Goal: Task Accomplishment & Management: Complete application form

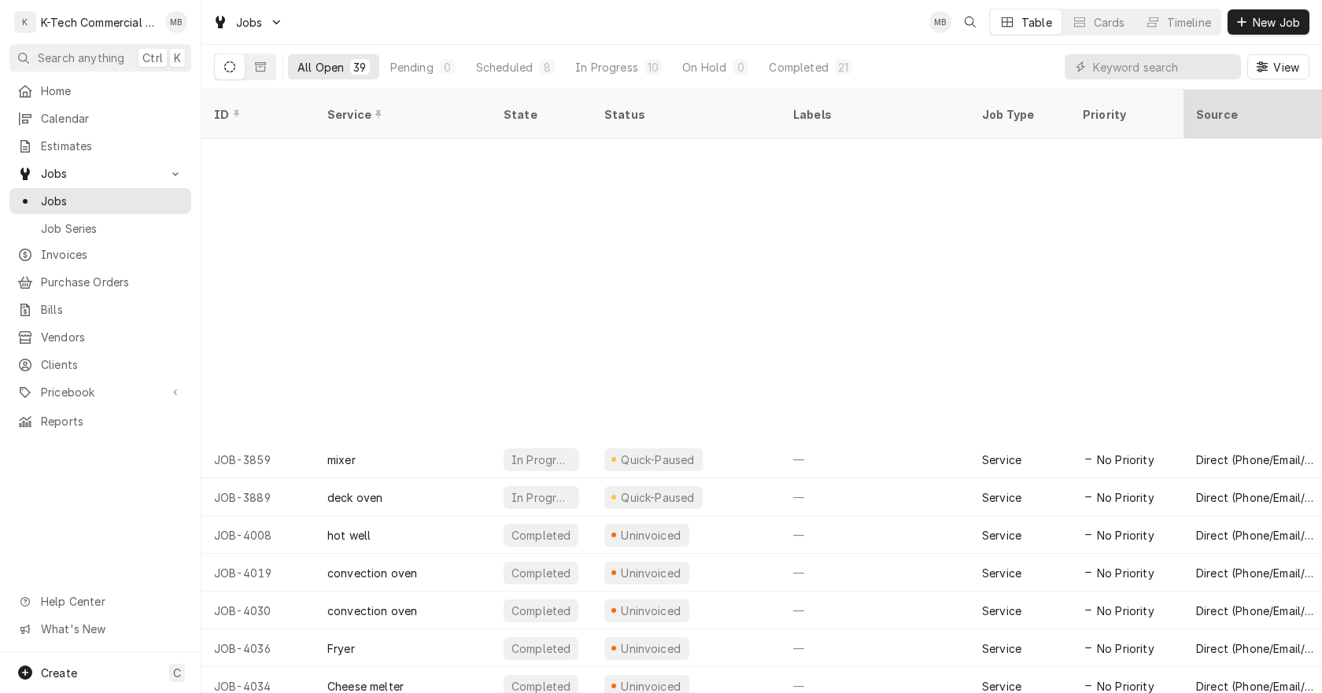
scroll to position [345, 0]
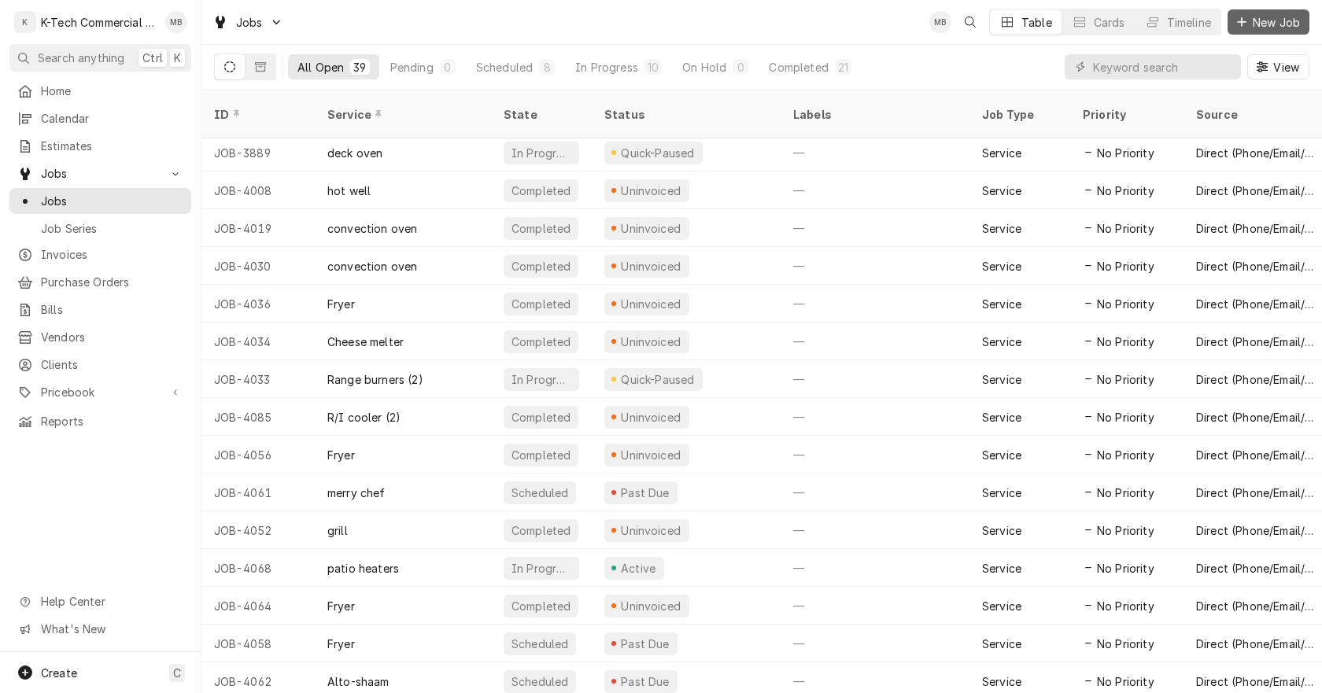
click at [1265, 24] on span "New Job" at bounding box center [1277, 22] width 54 height 17
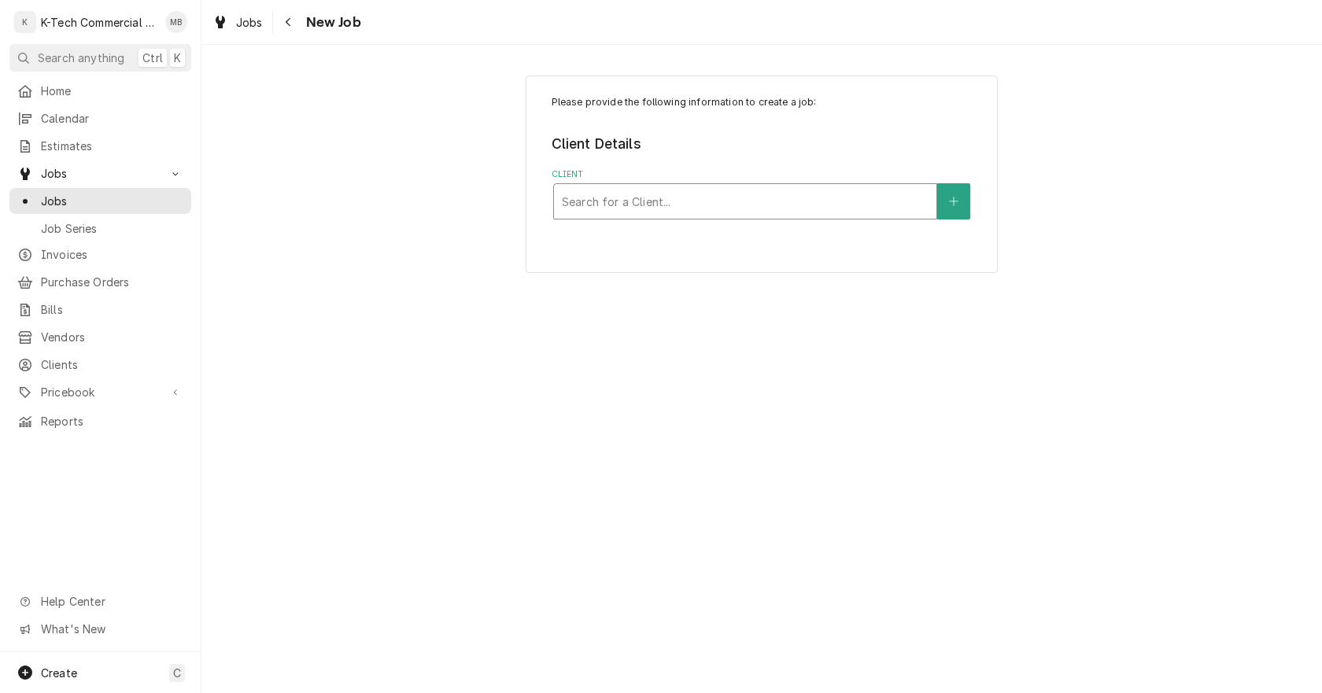
click at [684, 193] on div "Client" at bounding box center [745, 201] width 367 height 28
type input "cheese"
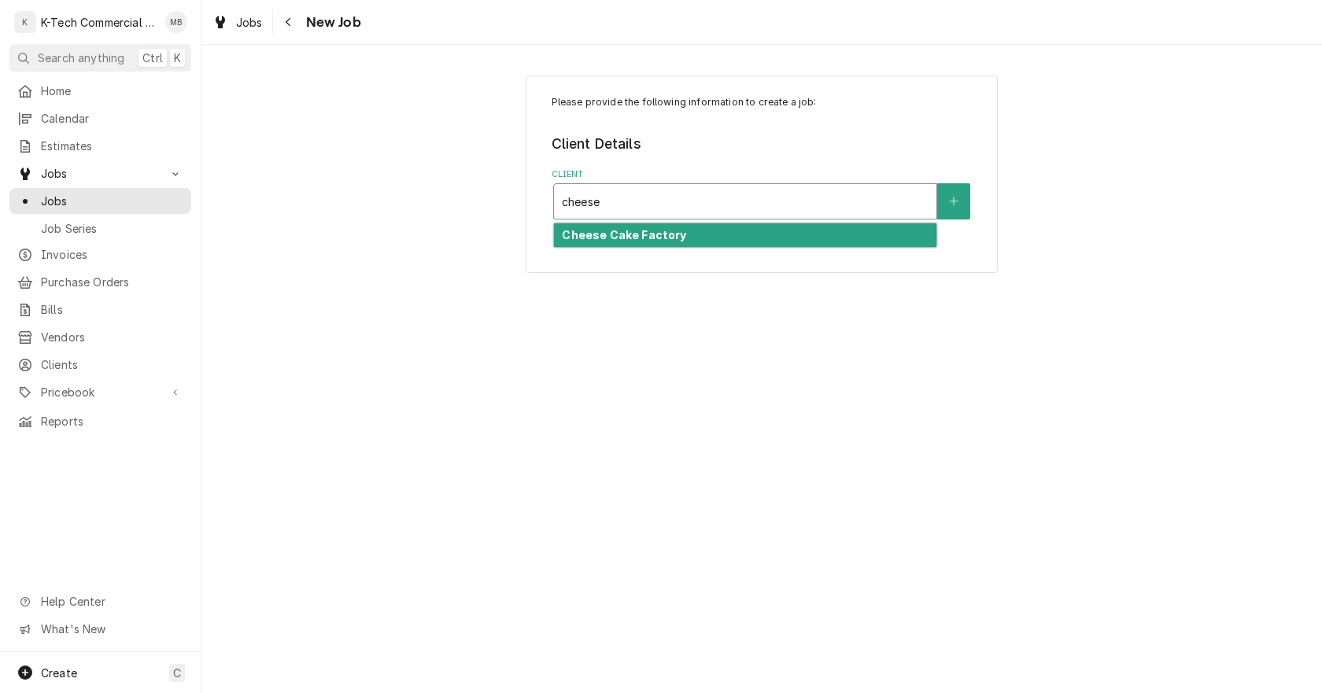
click at [693, 238] on div "Cheese Cake Factory" at bounding box center [745, 236] width 382 height 24
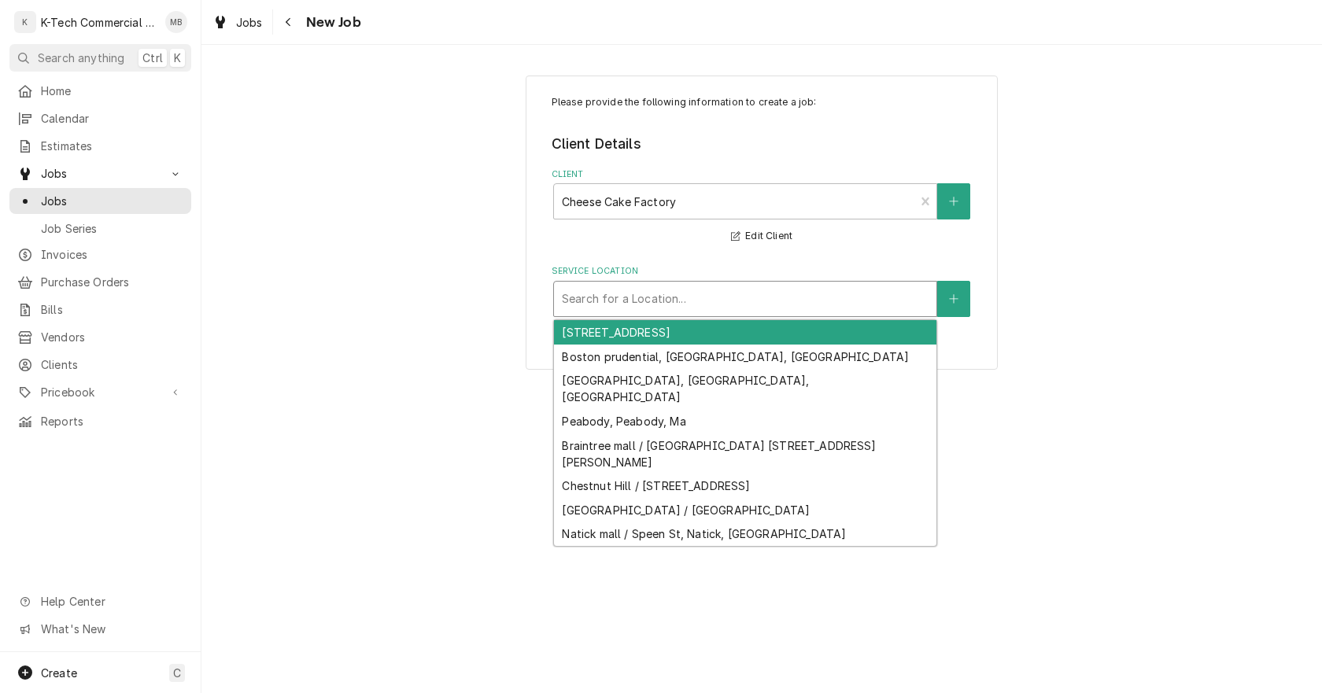
click at [693, 305] on div "Service Location" at bounding box center [745, 299] width 367 height 28
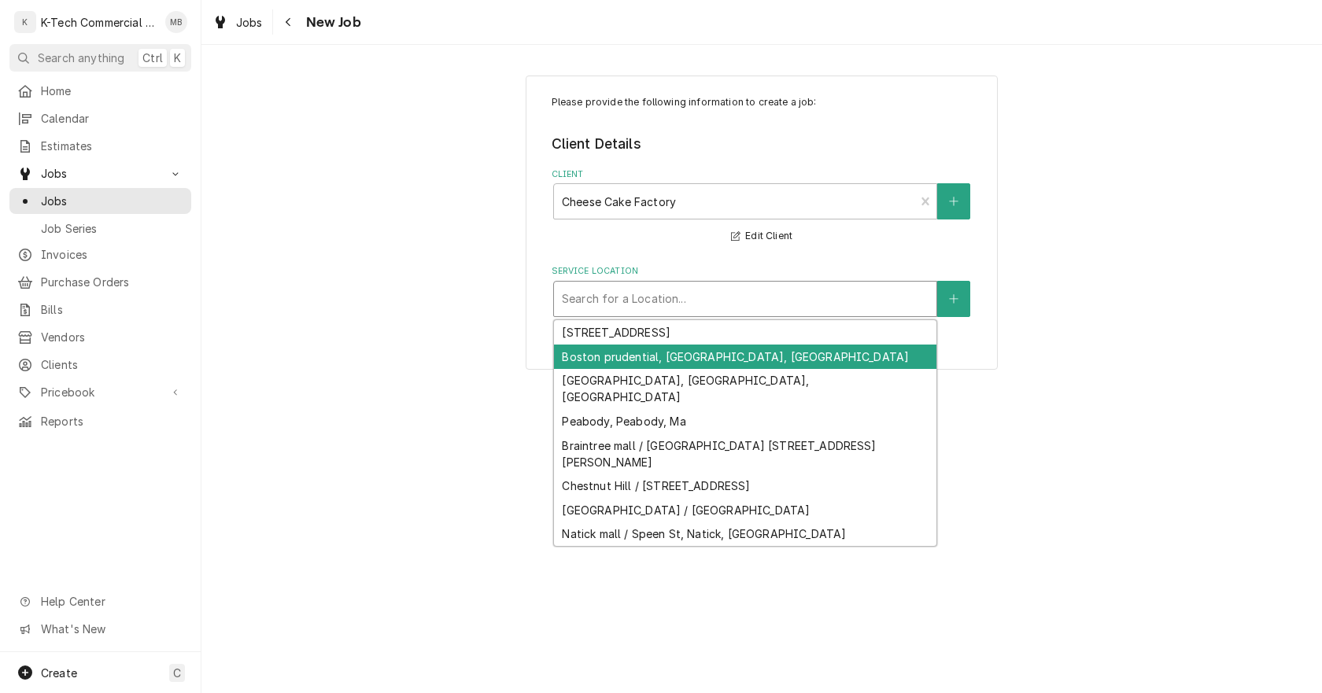
click at [666, 353] on div "Boston prudential, [GEOGRAPHIC_DATA], [GEOGRAPHIC_DATA]" at bounding box center [745, 357] width 382 height 24
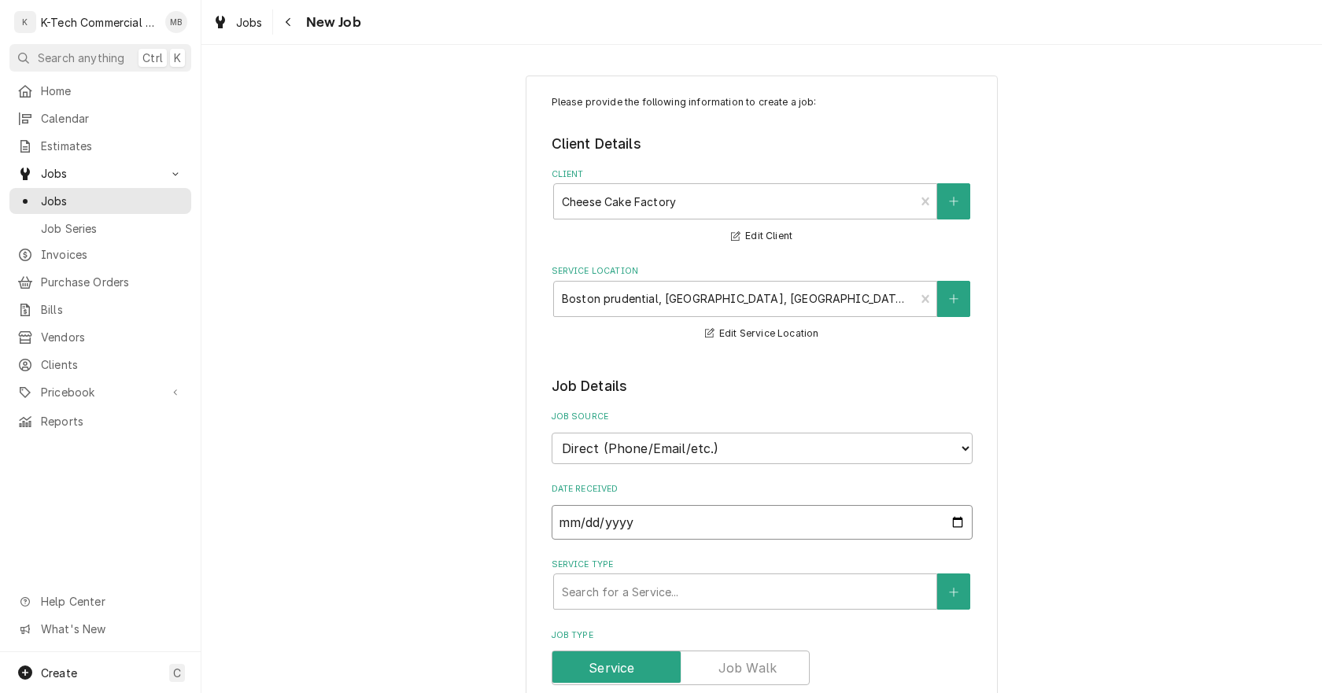
click at [956, 523] on input "[DATE]" at bounding box center [762, 522] width 421 height 35
type input "[DATE]"
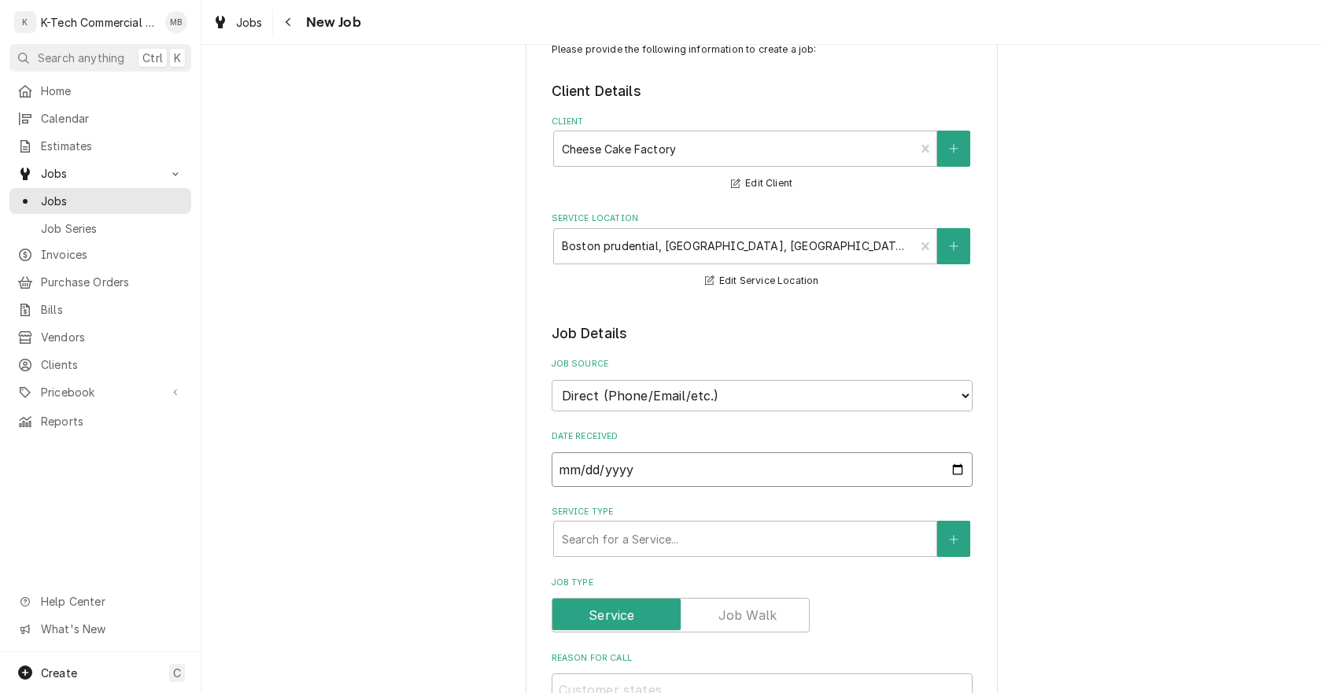
scroll to position [79, 0]
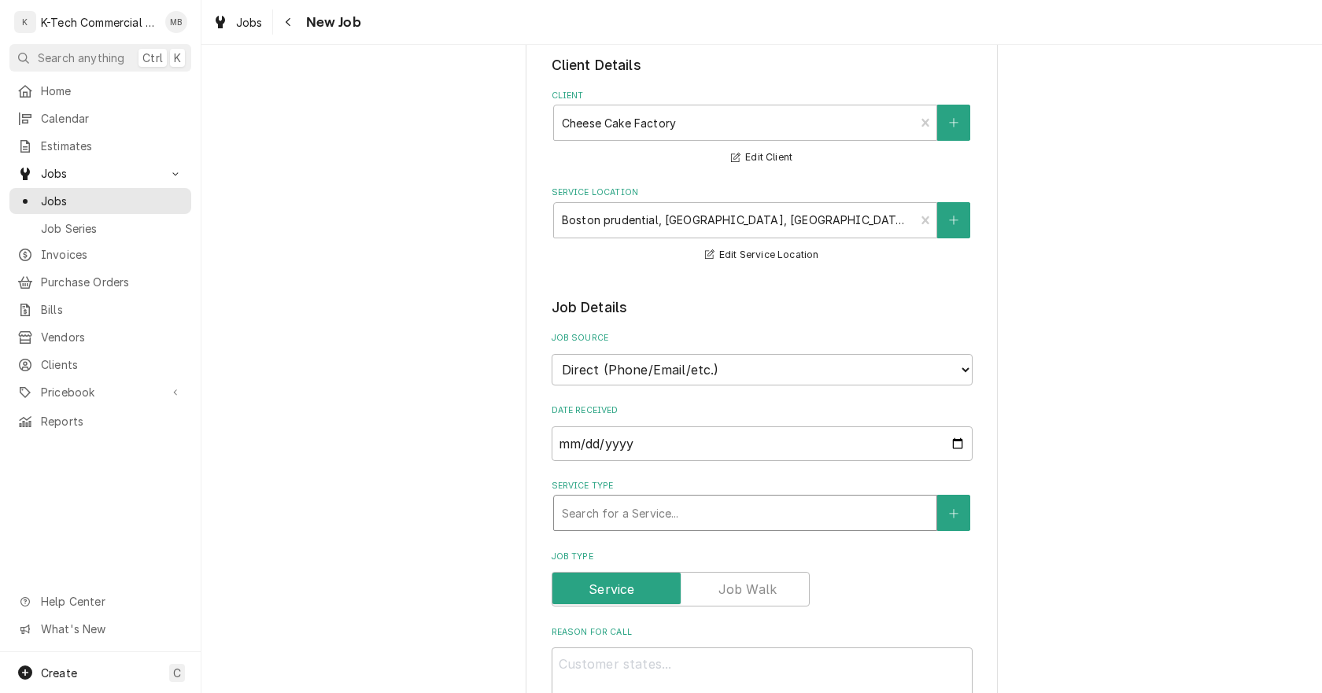
click at [708, 516] on div "Service Type" at bounding box center [745, 513] width 367 height 28
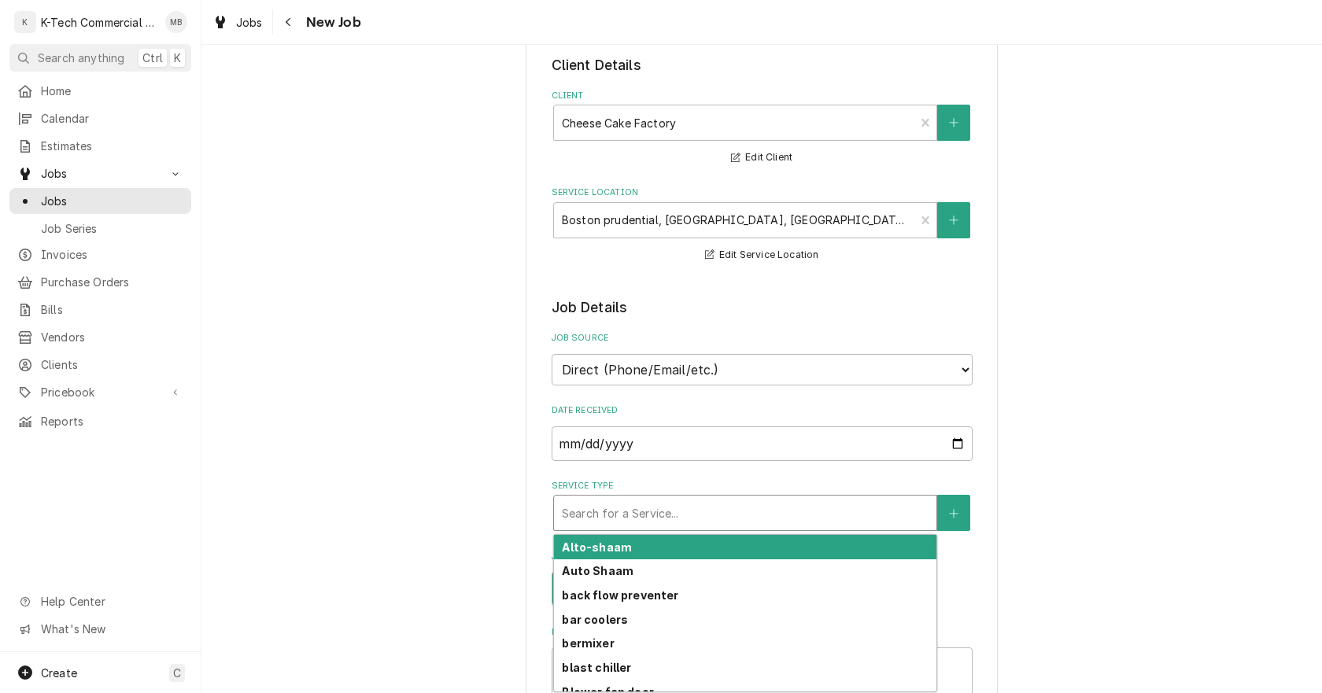
type textarea "x"
type input "F"
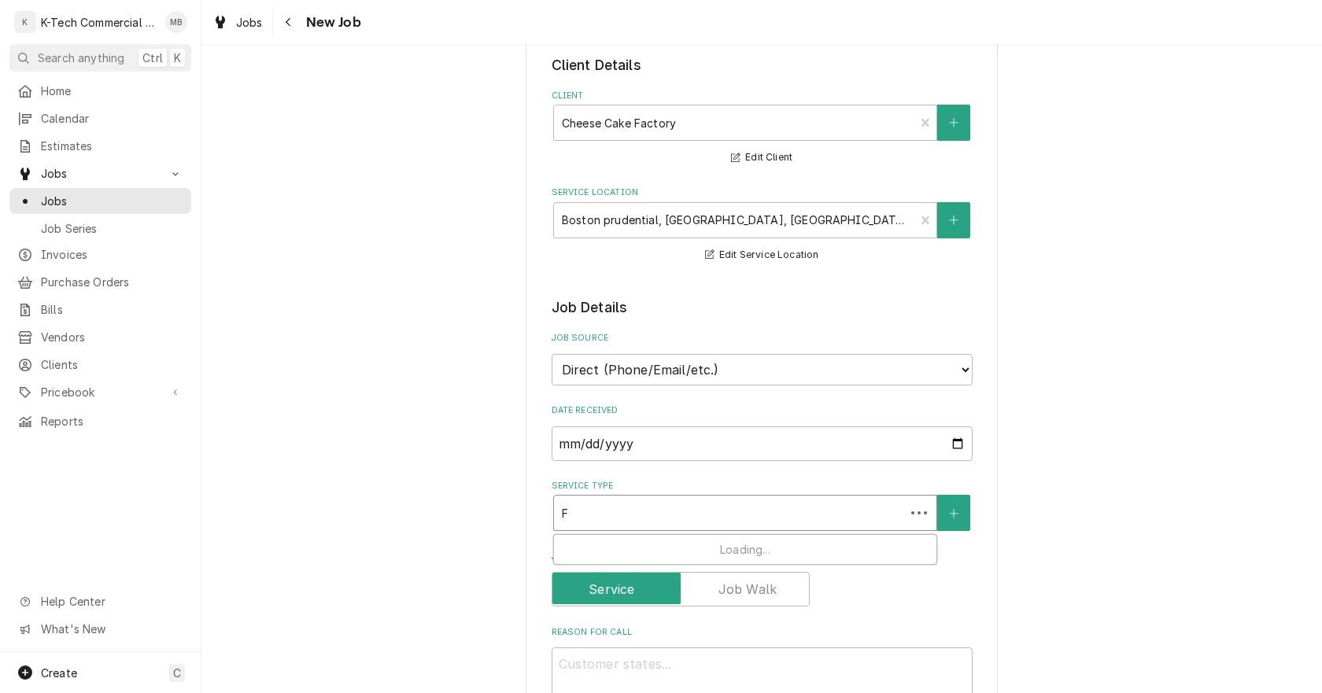
type textarea "x"
type input "Fr"
type textarea "x"
type input "Fry"
type textarea "x"
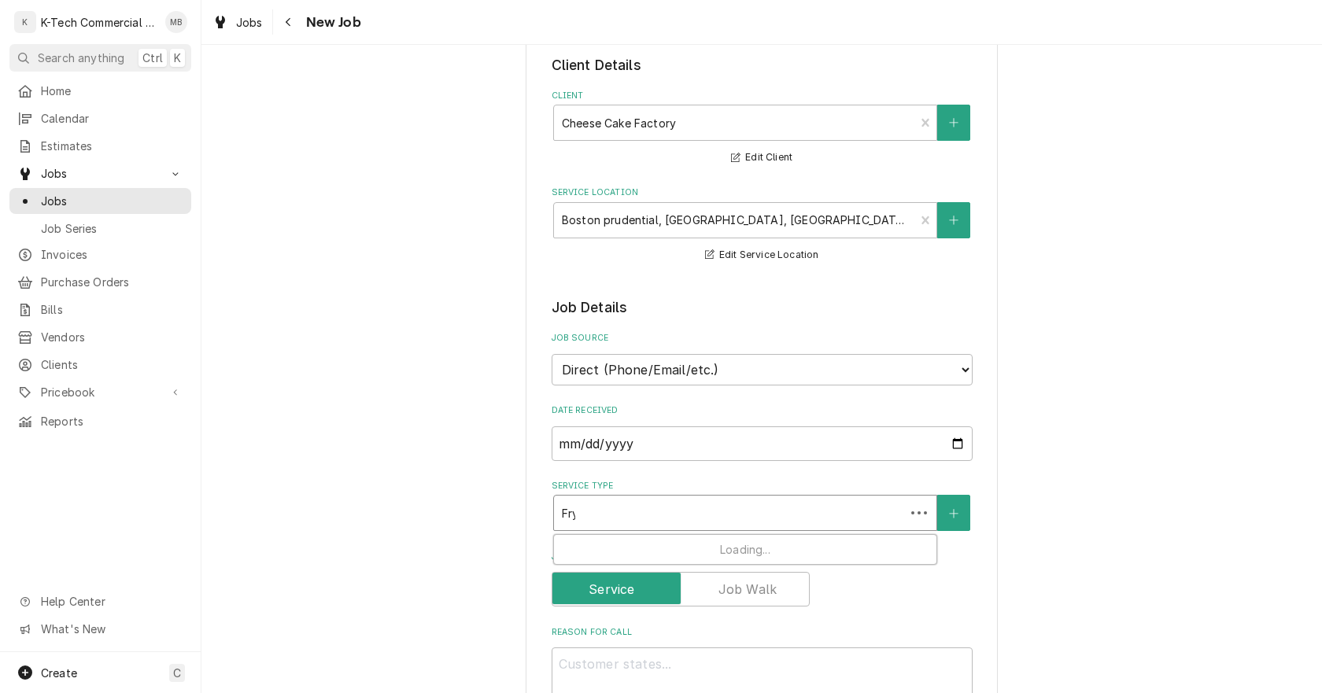
type input "Frye"
type textarea "x"
type input "Fryer"
type textarea "x"
type input "Fryer"
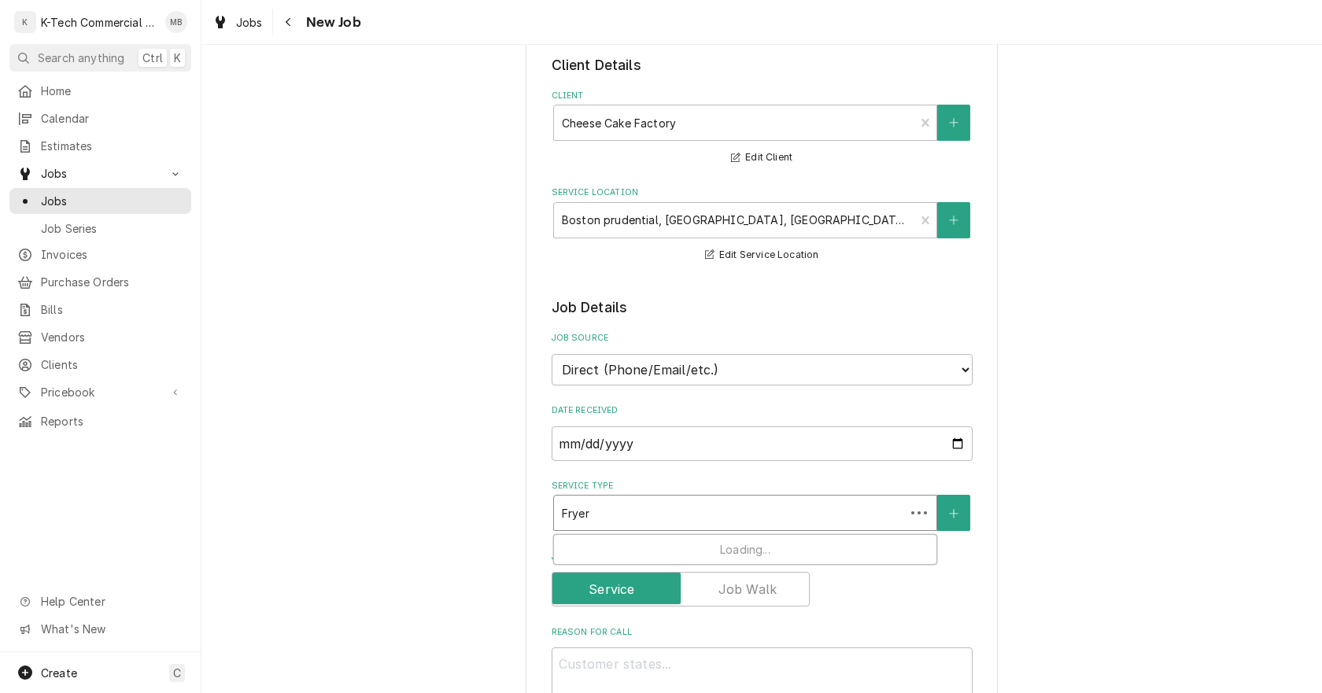
type textarea "x"
type input "Fryer n"
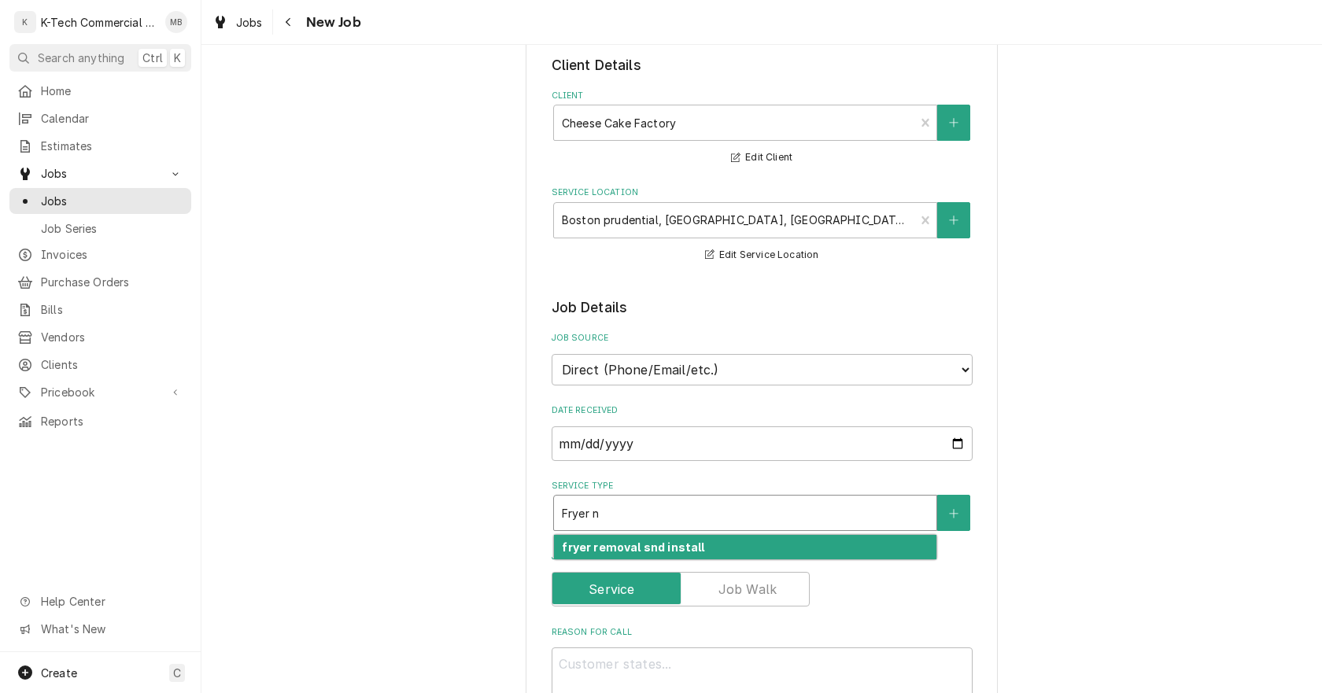
type textarea "x"
type input "Fryer"
click at [678, 544] on div "Fryer" at bounding box center [745, 547] width 382 height 24
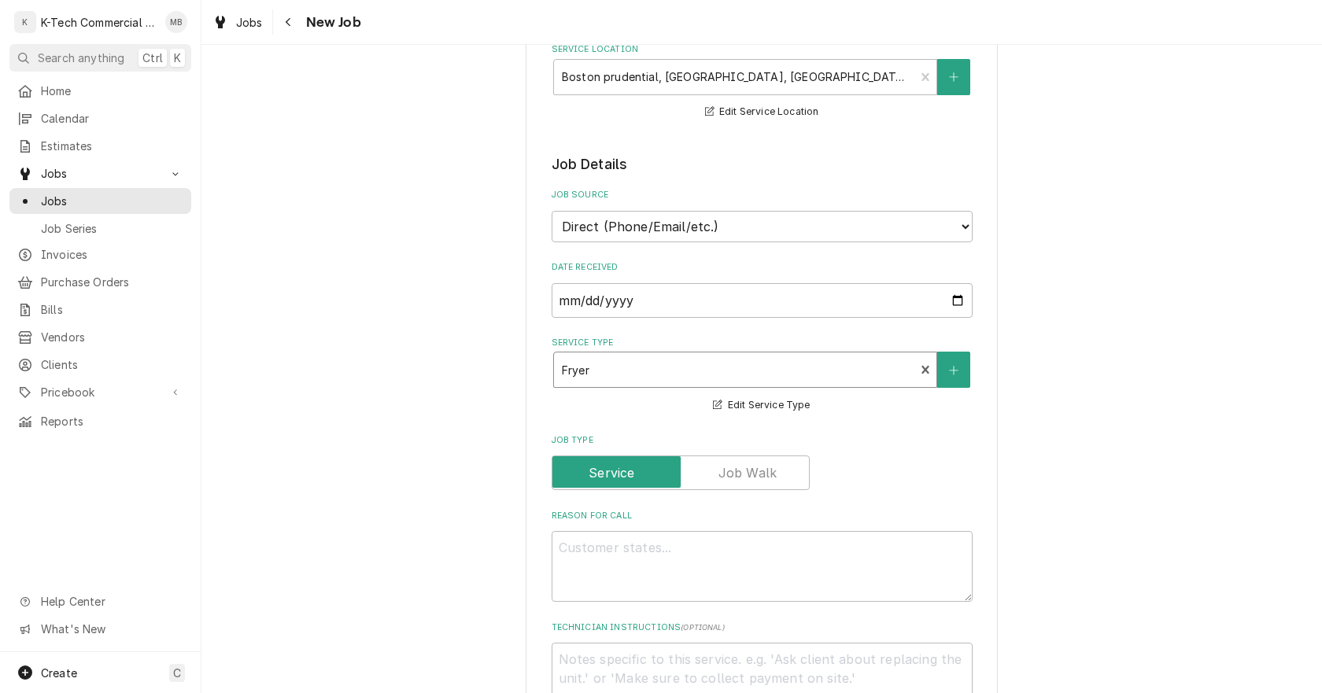
scroll to position [394, 0]
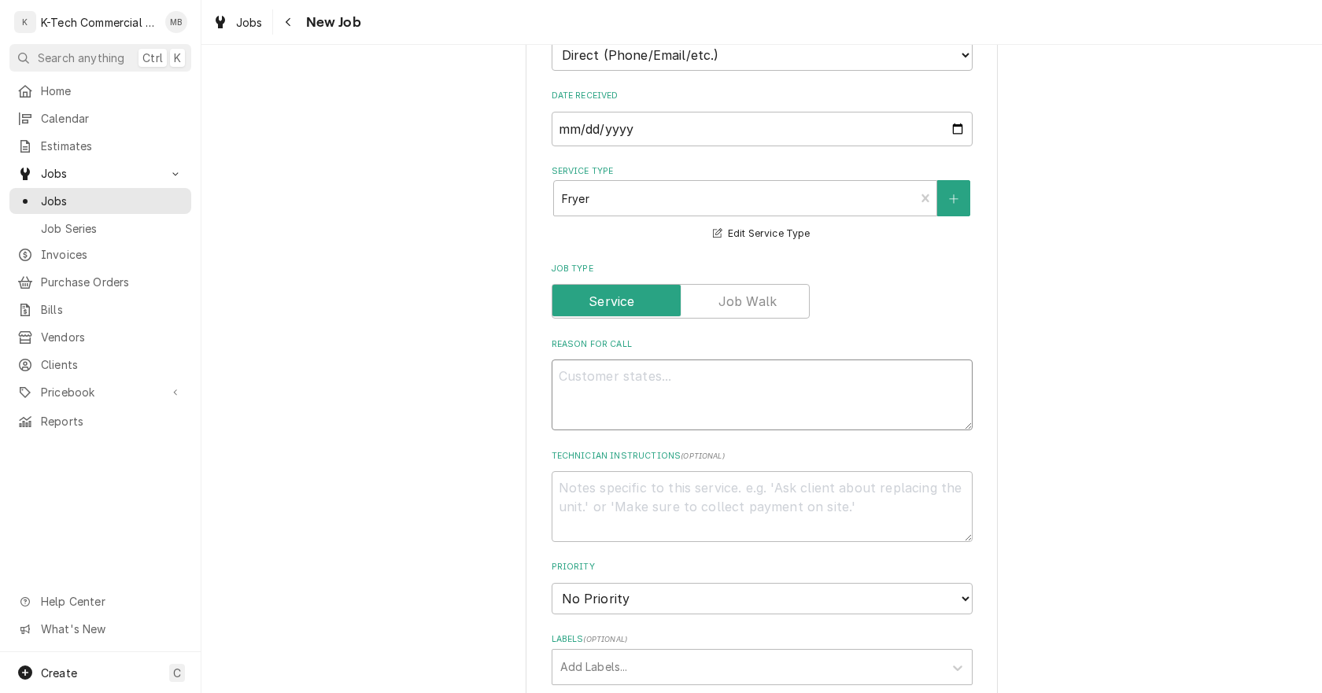
click at [649, 419] on textarea "Reason For Call" at bounding box center [762, 395] width 421 height 71
type textarea "x"
type textarea "F"
type textarea "x"
type textarea "Fr"
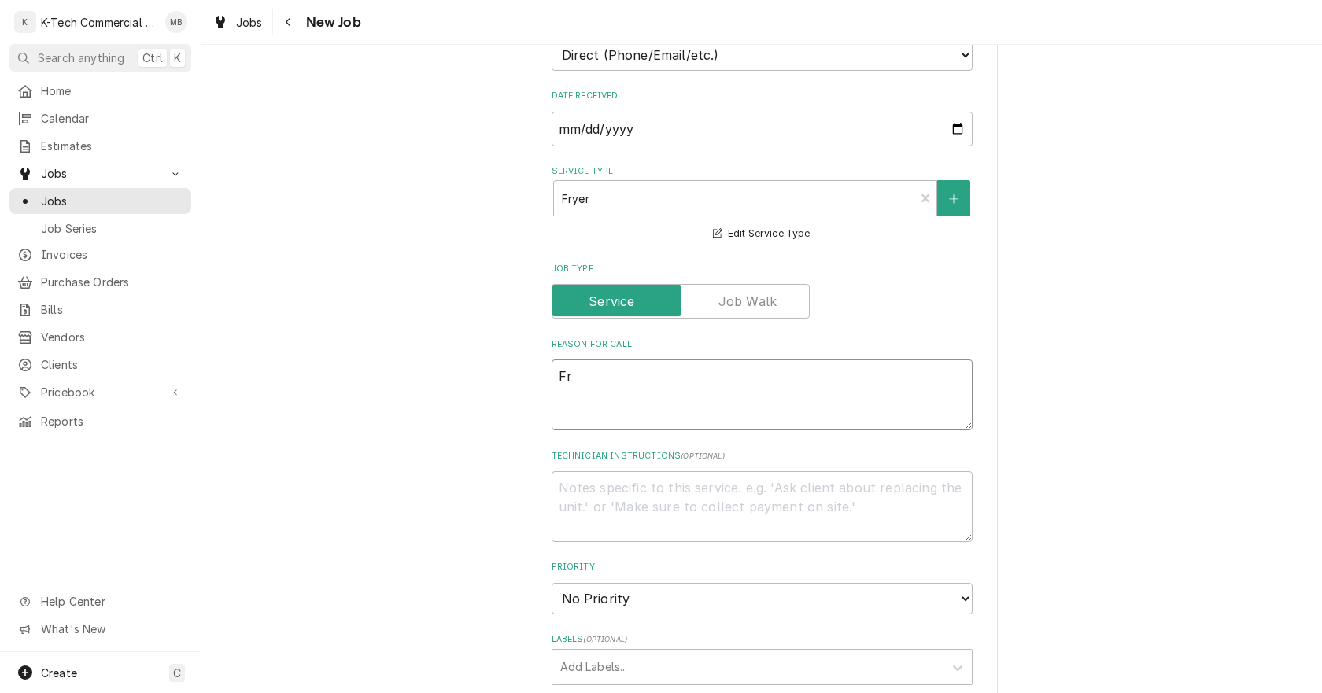
type textarea "x"
type textarea "Fry"
type textarea "x"
type textarea "Frye"
type textarea "x"
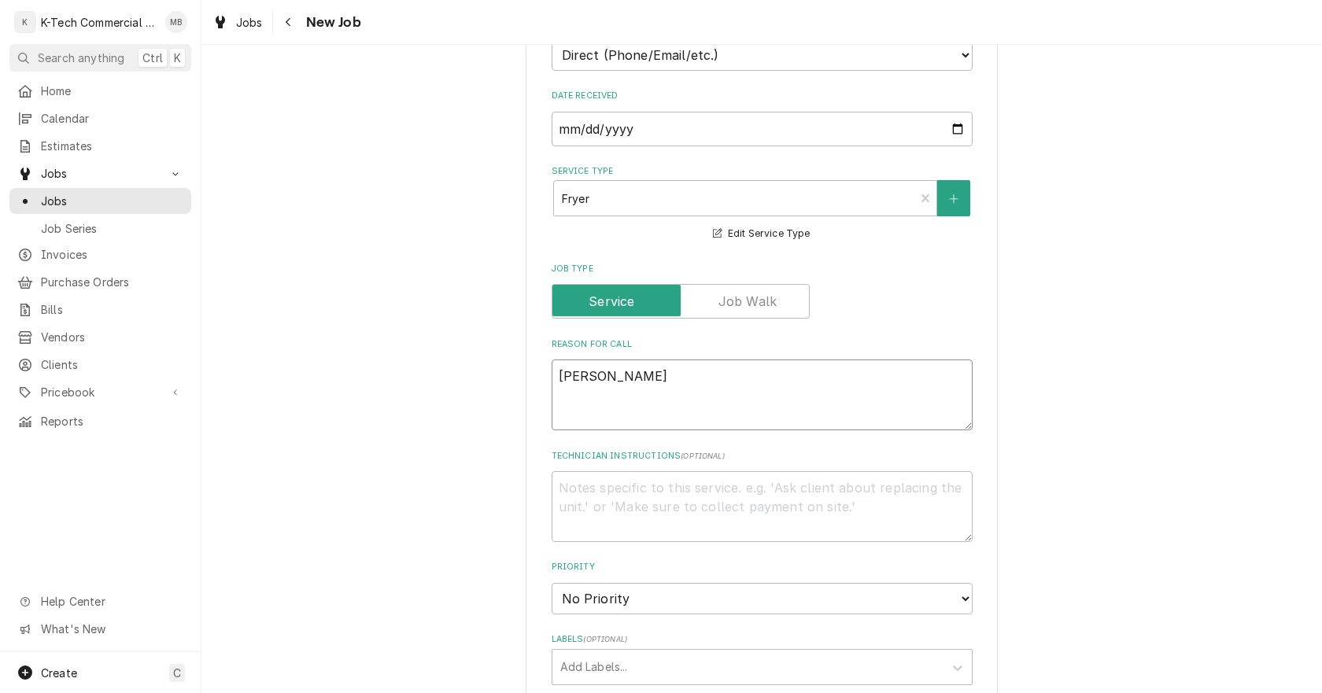
type textarea "Fryer"
type textarea "x"
type textarea "Fryer"
type textarea "x"
type textarea "Fryer n"
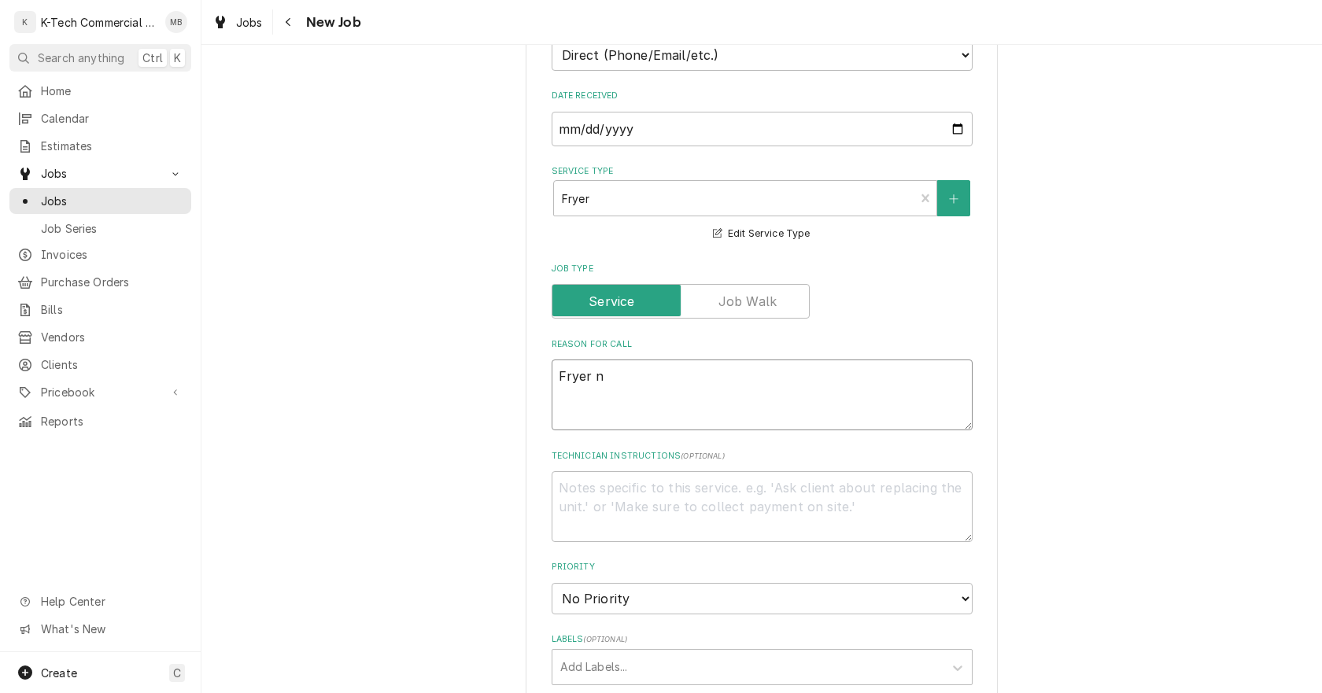
type textarea "x"
type textarea "Fryer ne"
type textarea "x"
type textarea "Fryer nee"
type textarea "x"
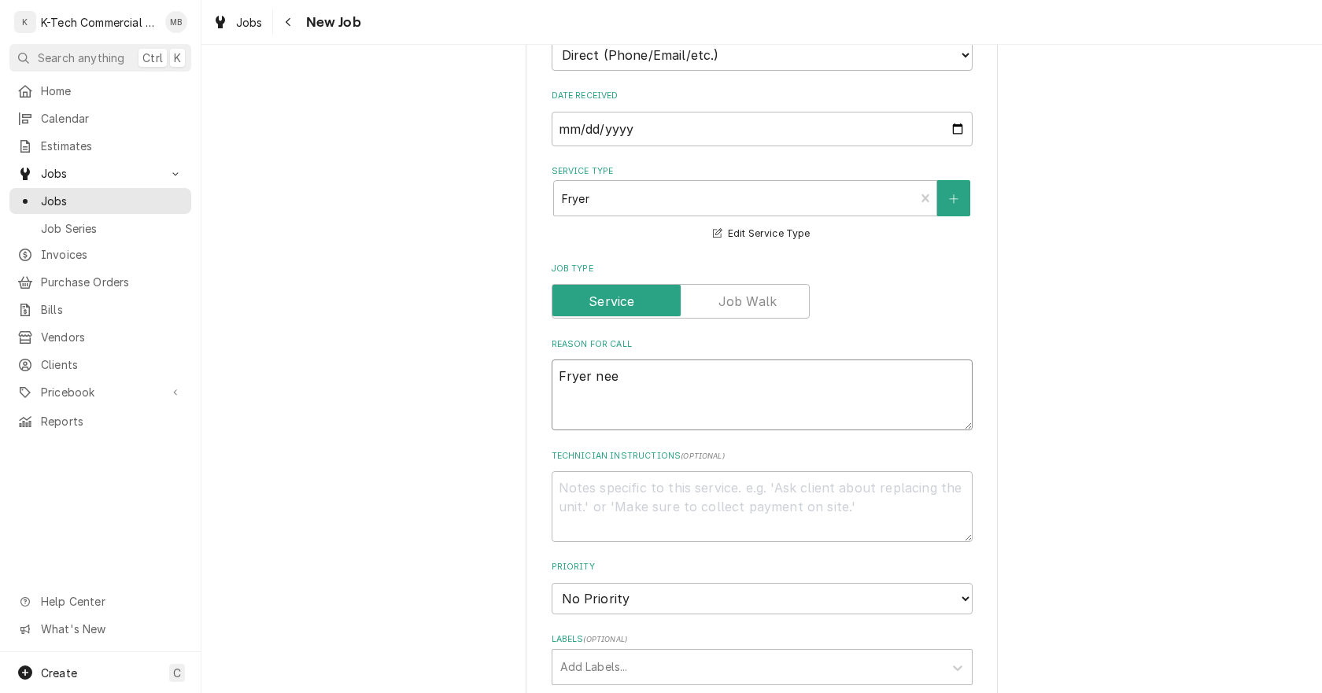
type textarea "Fryer need"
type textarea "x"
type textarea "Fryer needs"
type textarea "x"
type textarea "Fryer needs"
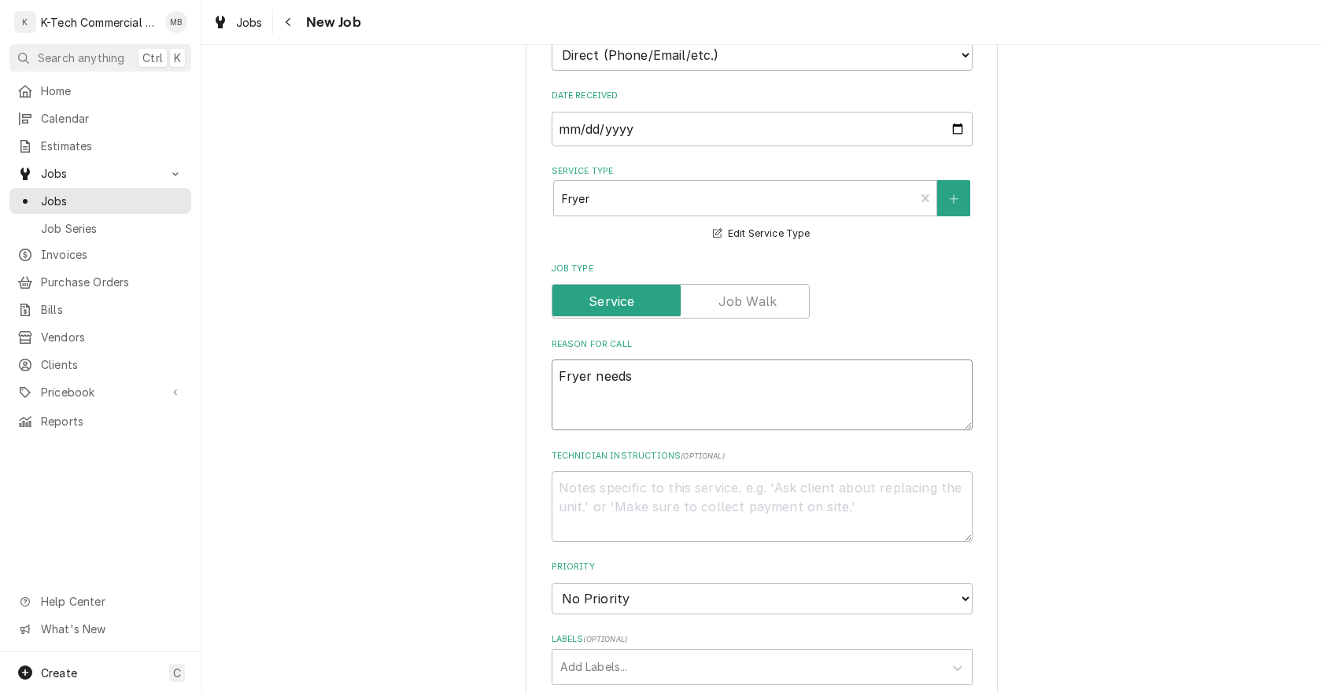
type textarea "x"
type textarea "Fryer needs n"
type textarea "x"
type textarea "Fryer needs ne"
type textarea "x"
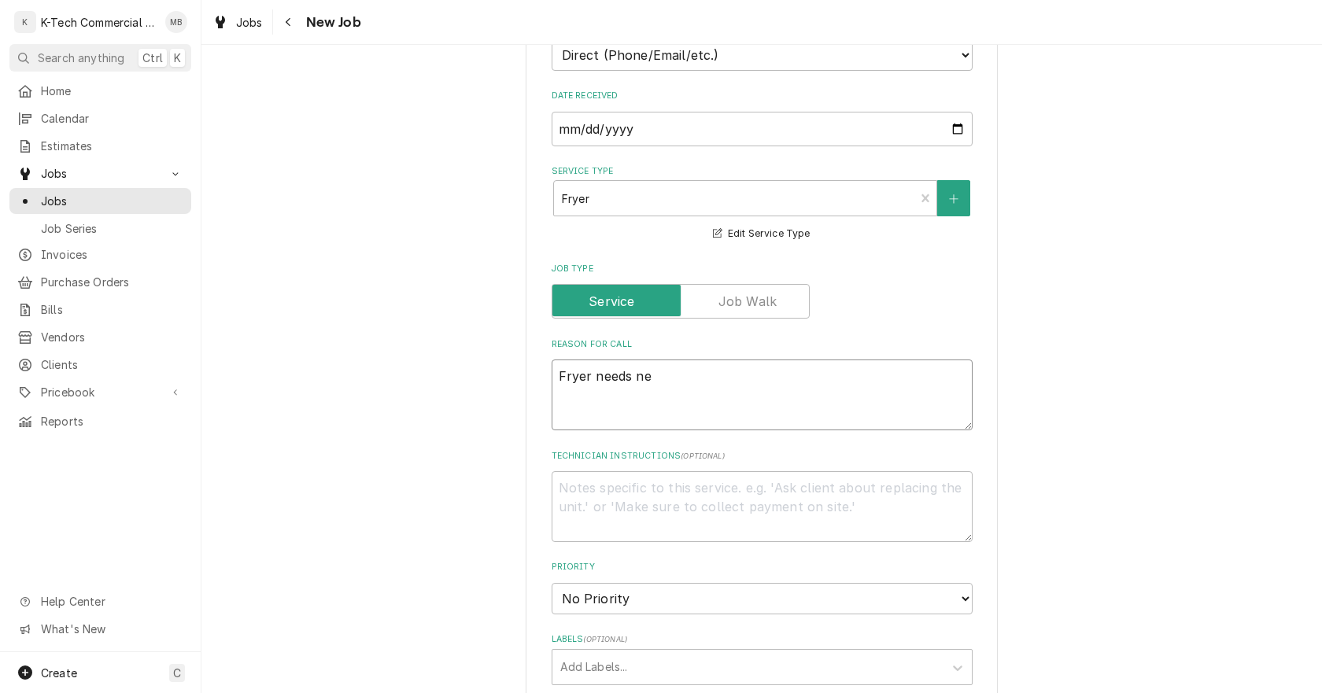
type textarea "Fryer needs new"
type textarea "x"
type textarea "Fryer needs new"
type textarea "x"
type textarea "Fryer needs new c"
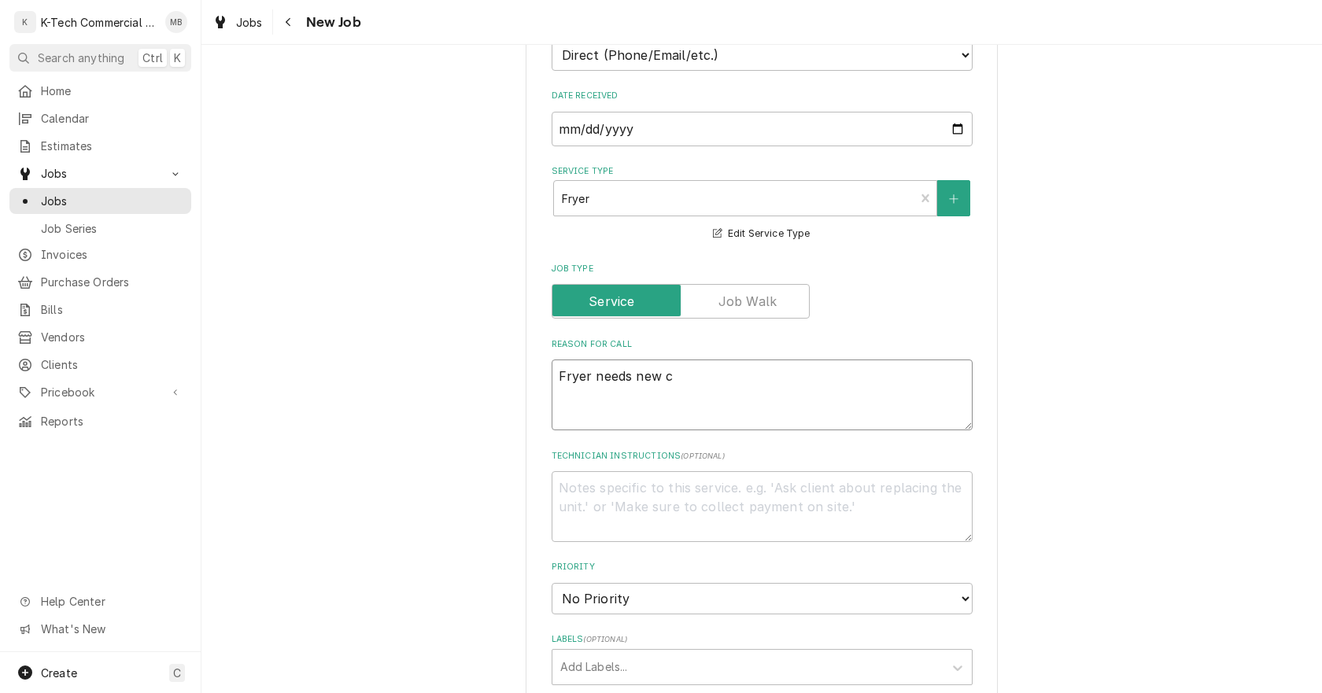
type textarea "x"
type textarea "Fryer needs new ca"
type textarea "x"
type textarea "Fryer needs new cas"
type textarea "x"
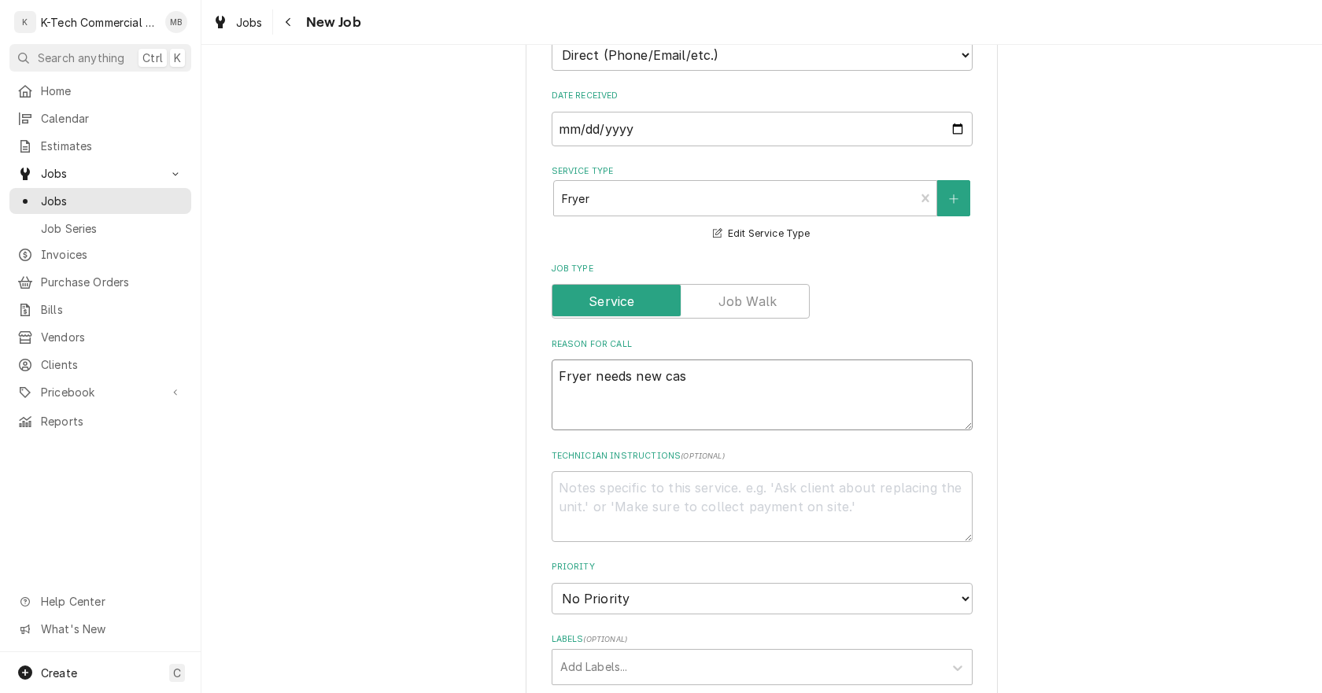
type textarea "Fryer needs new cast"
type textarea "x"
type textarea "Fryer needs new caste"
type textarea "x"
type textarea "Fryer needs new caster"
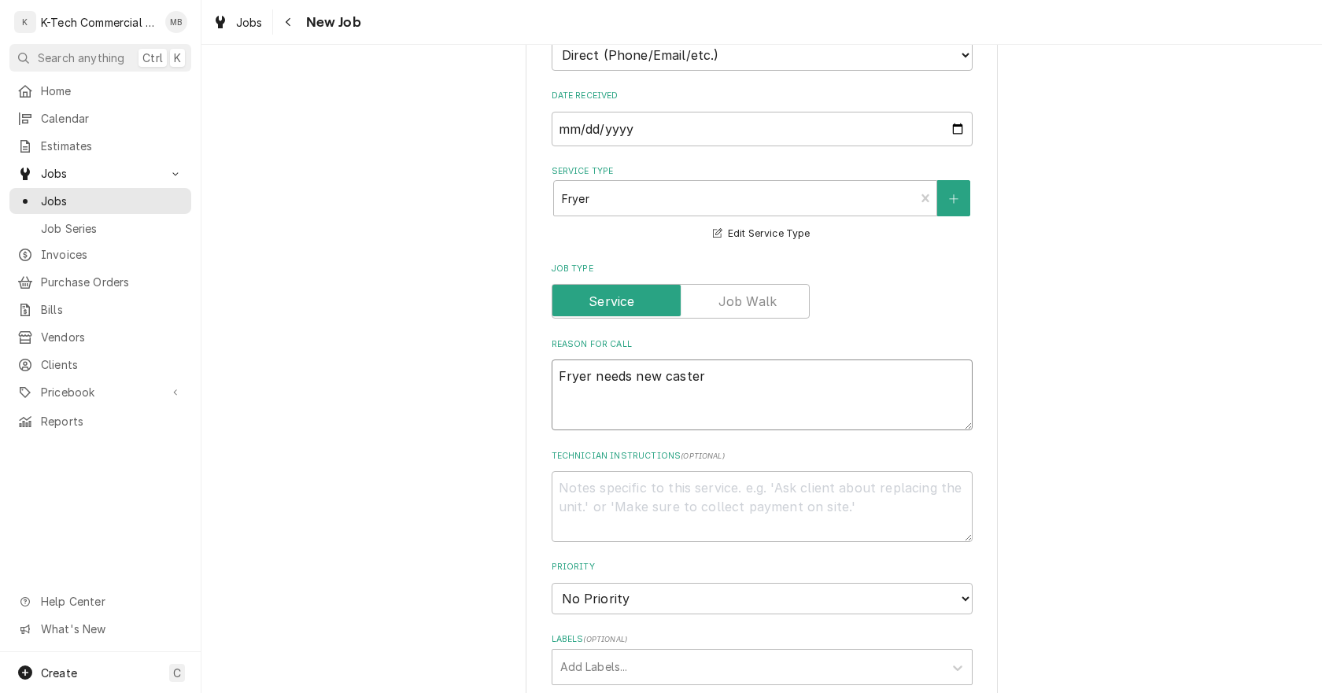
type textarea "x"
type textarea "Fryer needs new casters"
type textarea "x"
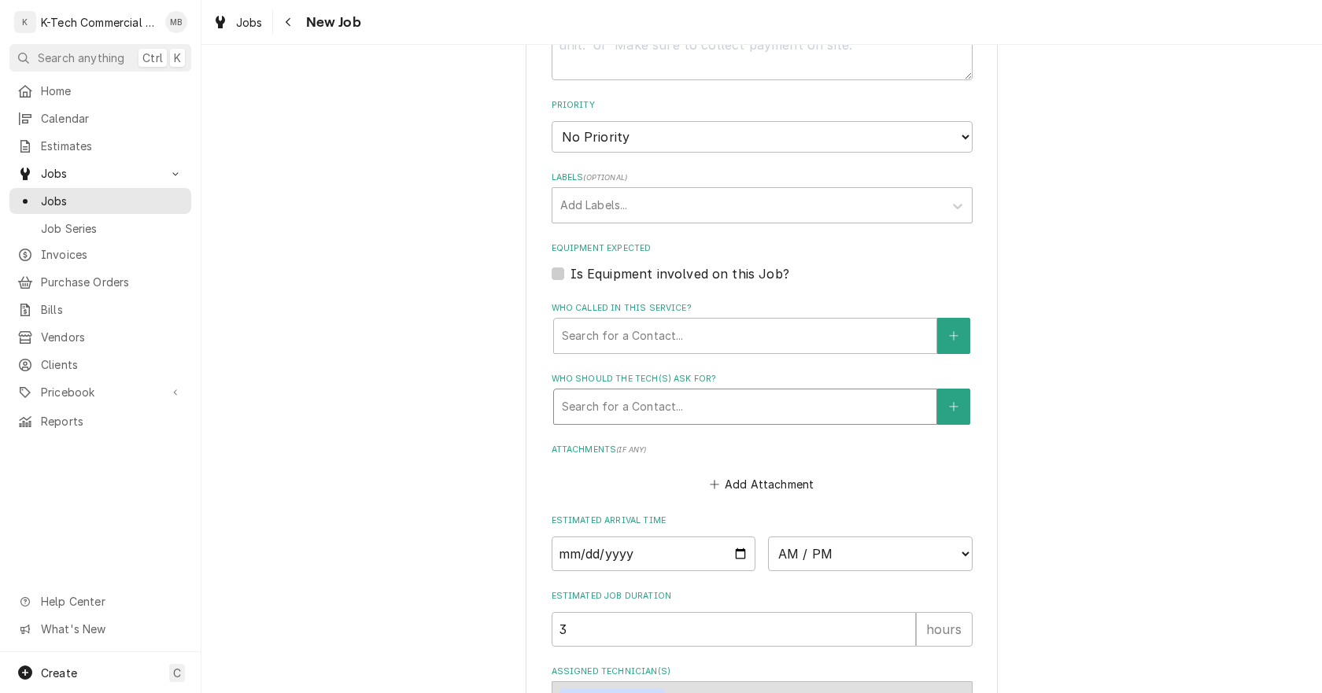
scroll to position [944, 0]
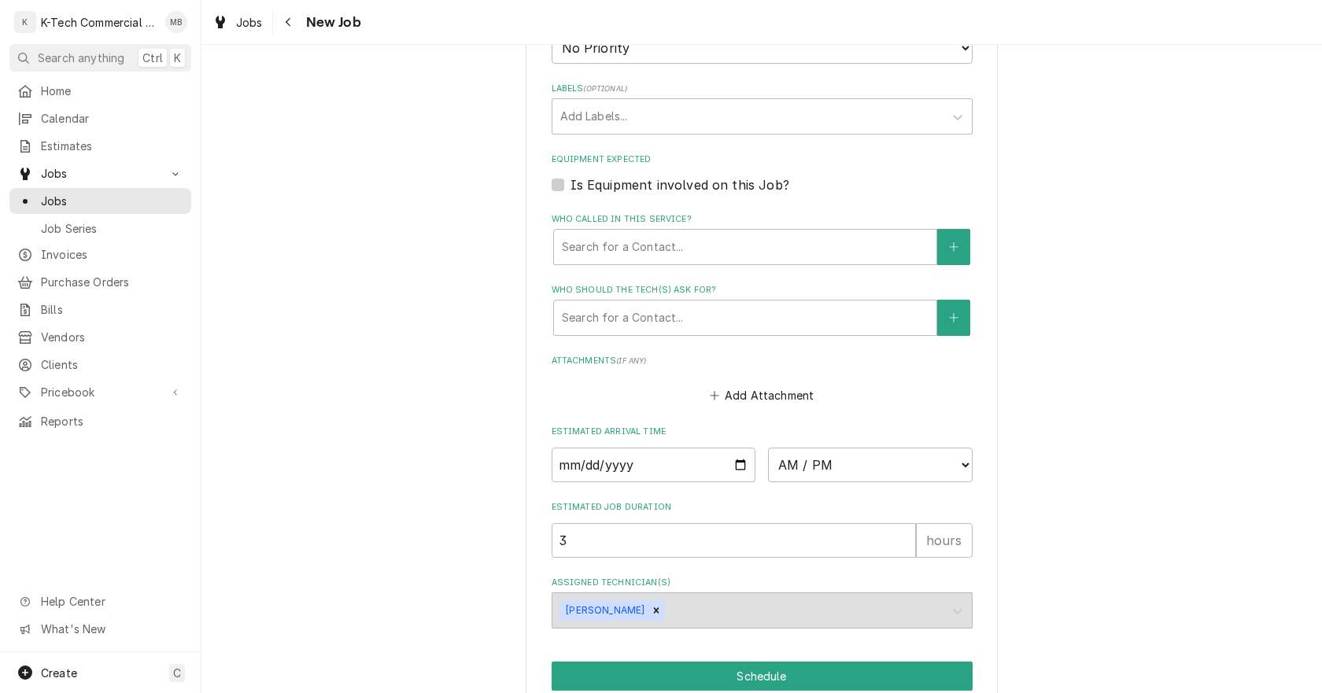
type textarea "Fryer needs new casters"
click at [734, 468] on input "Date" at bounding box center [654, 465] width 205 height 35
type textarea "x"
type input "2025-09-17"
type textarea "x"
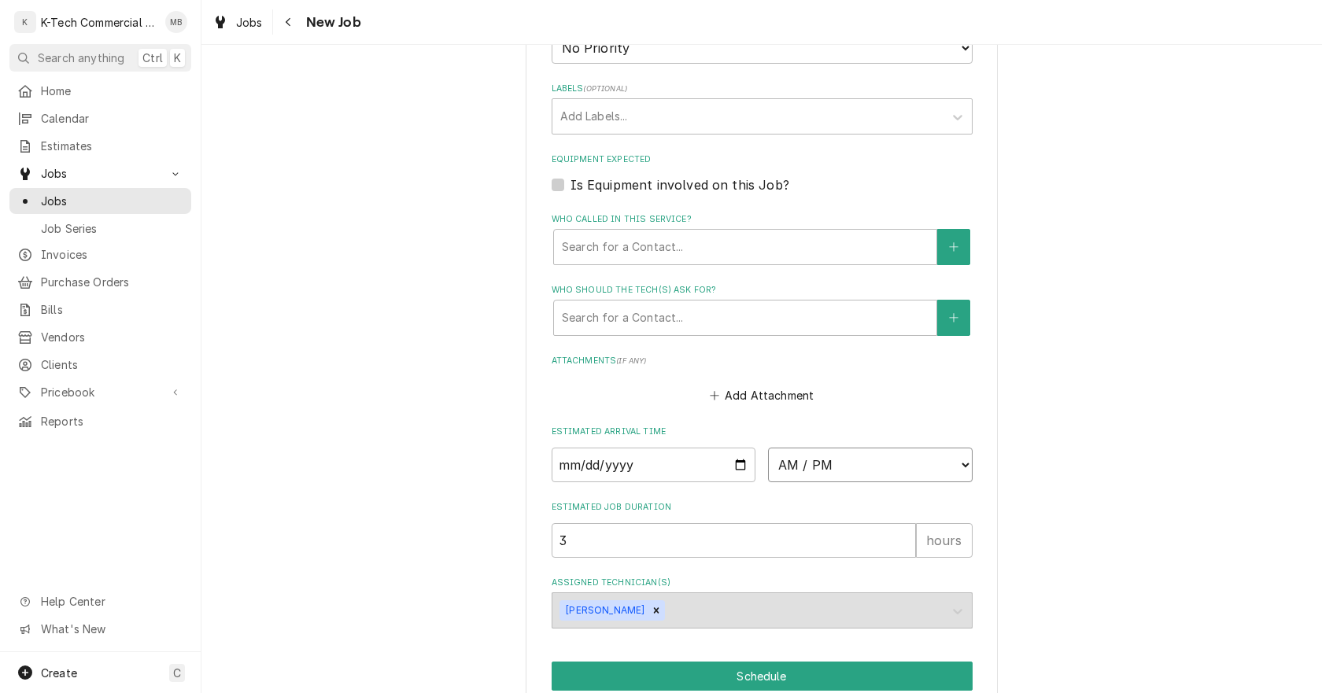
click at [884, 469] on select "AM / PM 6:00 AM 6:15 AM 6:30 AM 6:45 AM 7:00 AM 7:15 AM 7:30 AM 7:45 AM 8:00 AM…" at bounding box center [870, 465] width 205 height 35
select select "06:00:00"
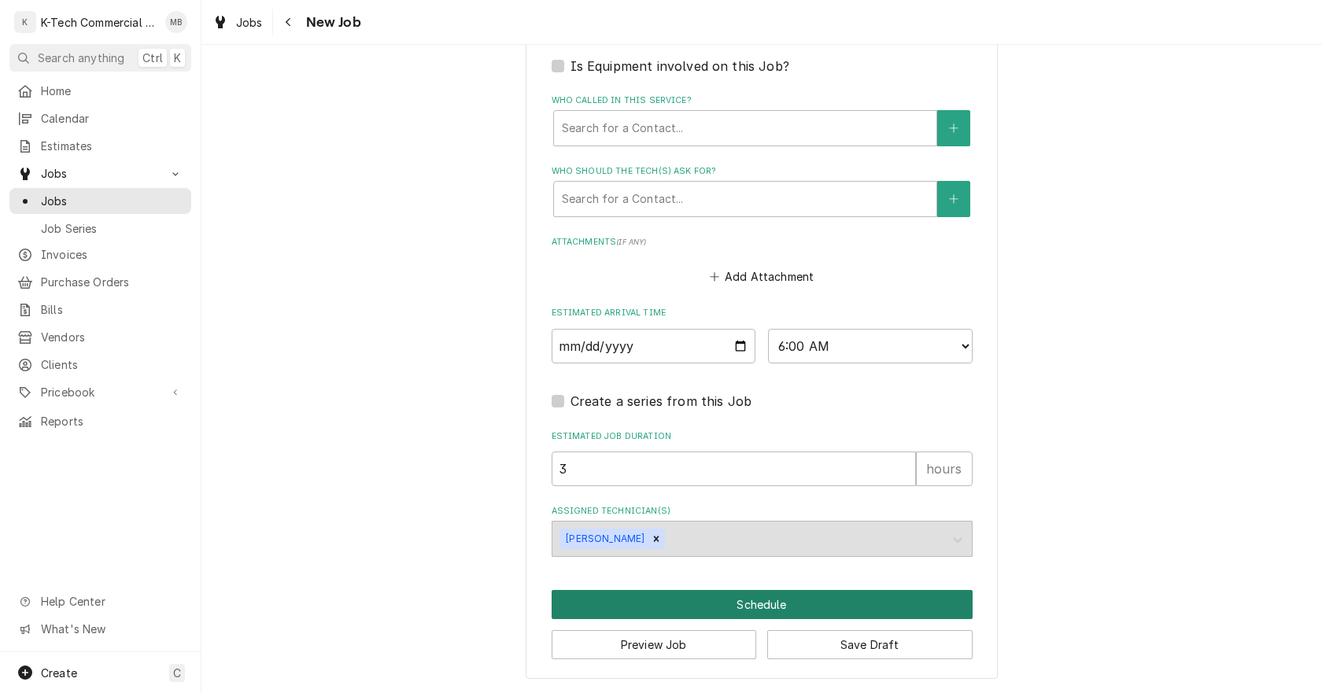
click at [793, 612] on button "Schedule" at bounding box center [762, 604] width 421 height 29
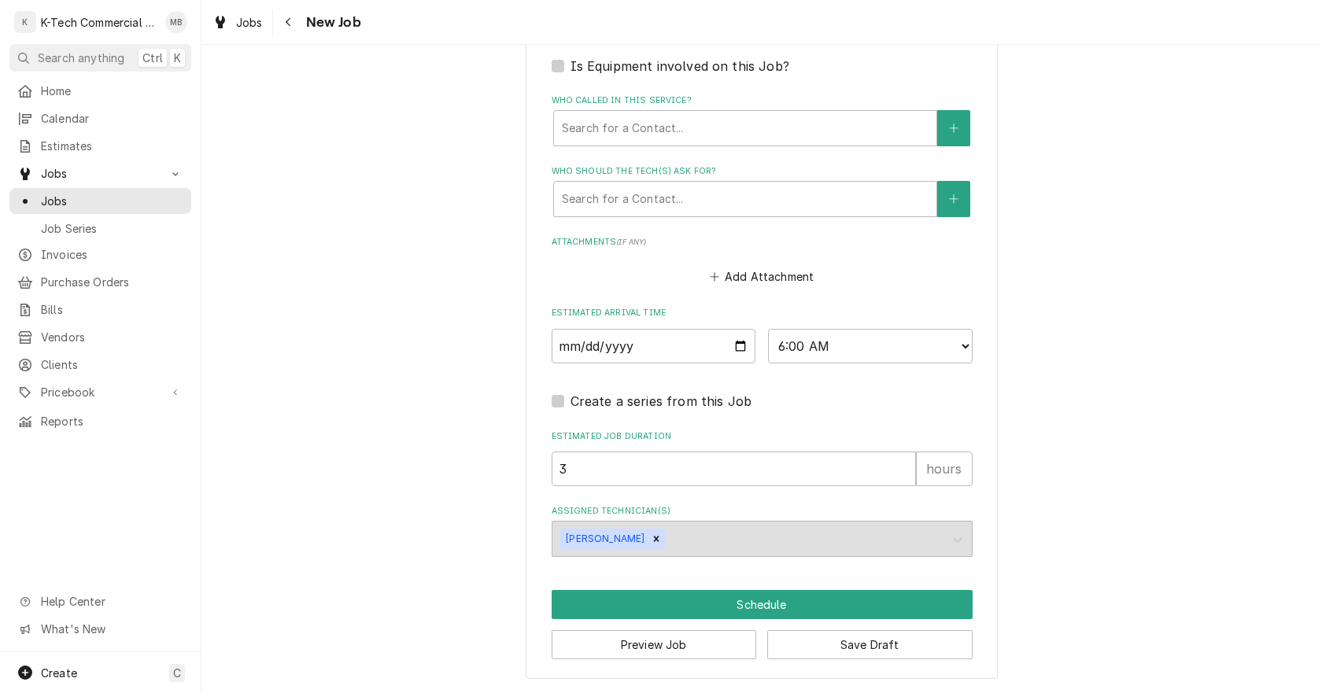
scroll to position [1049, 0]
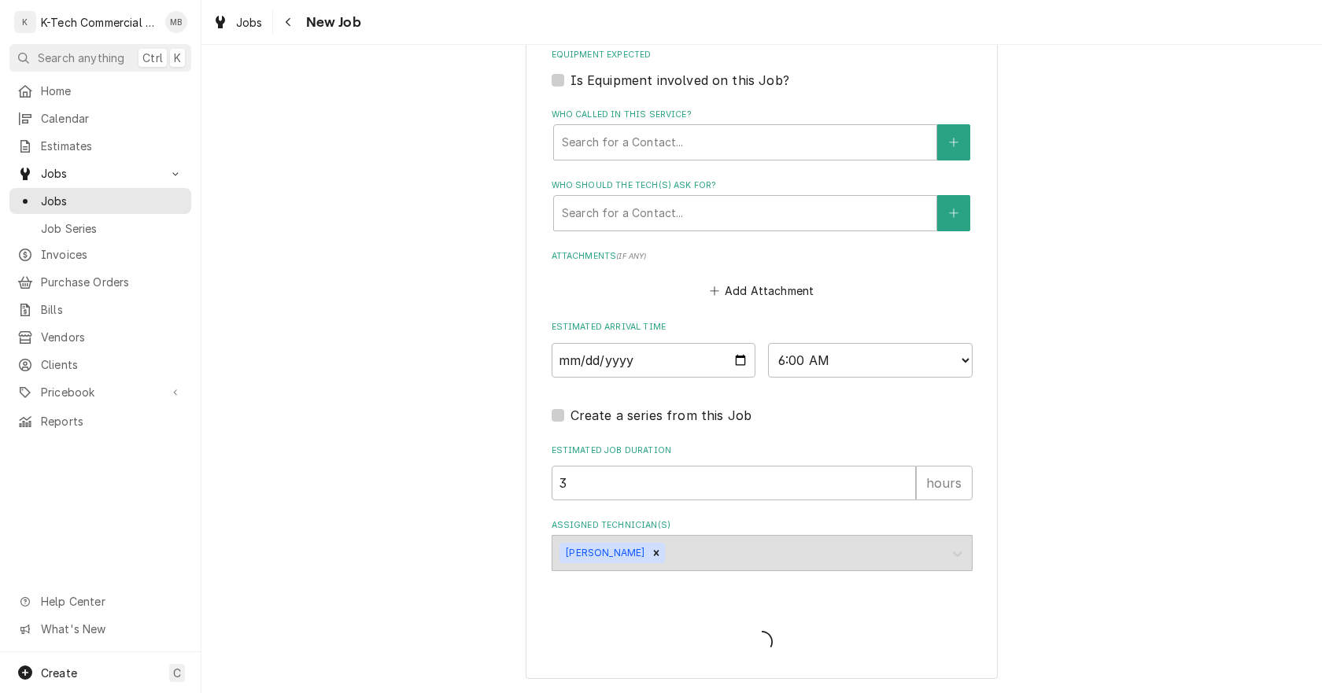
type textarea "x"
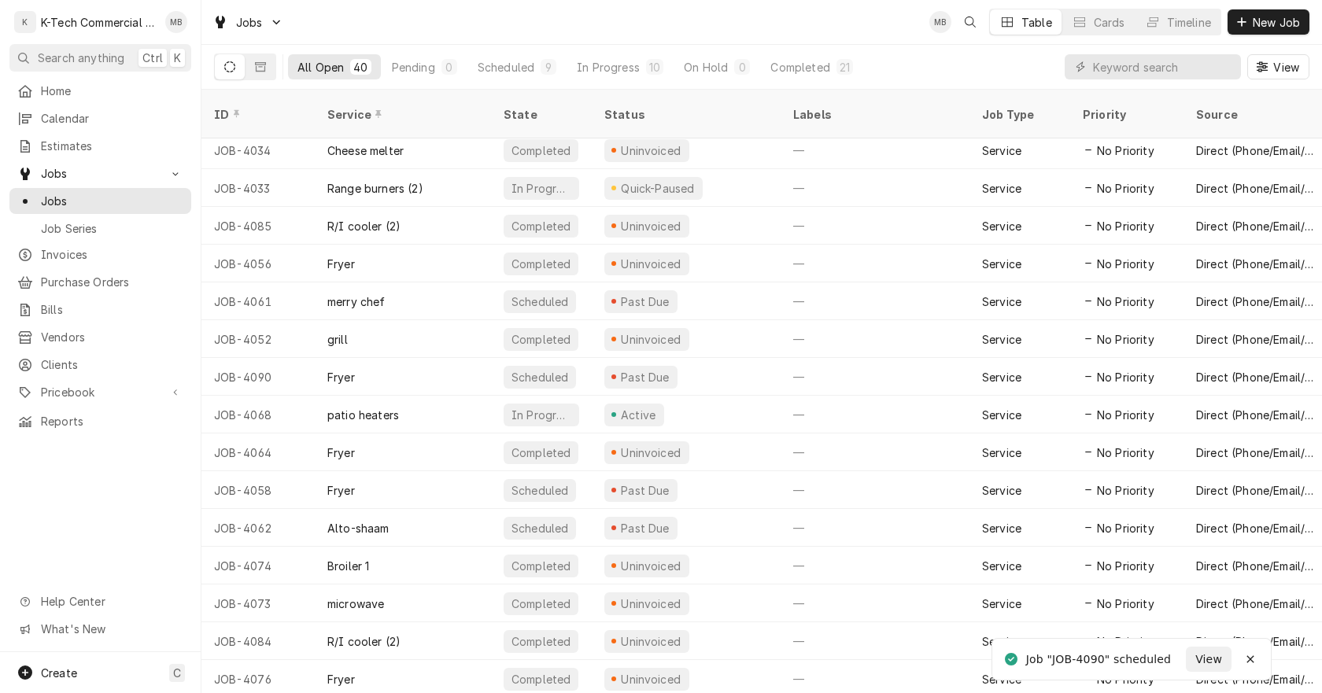
scroll to position [537, 0]
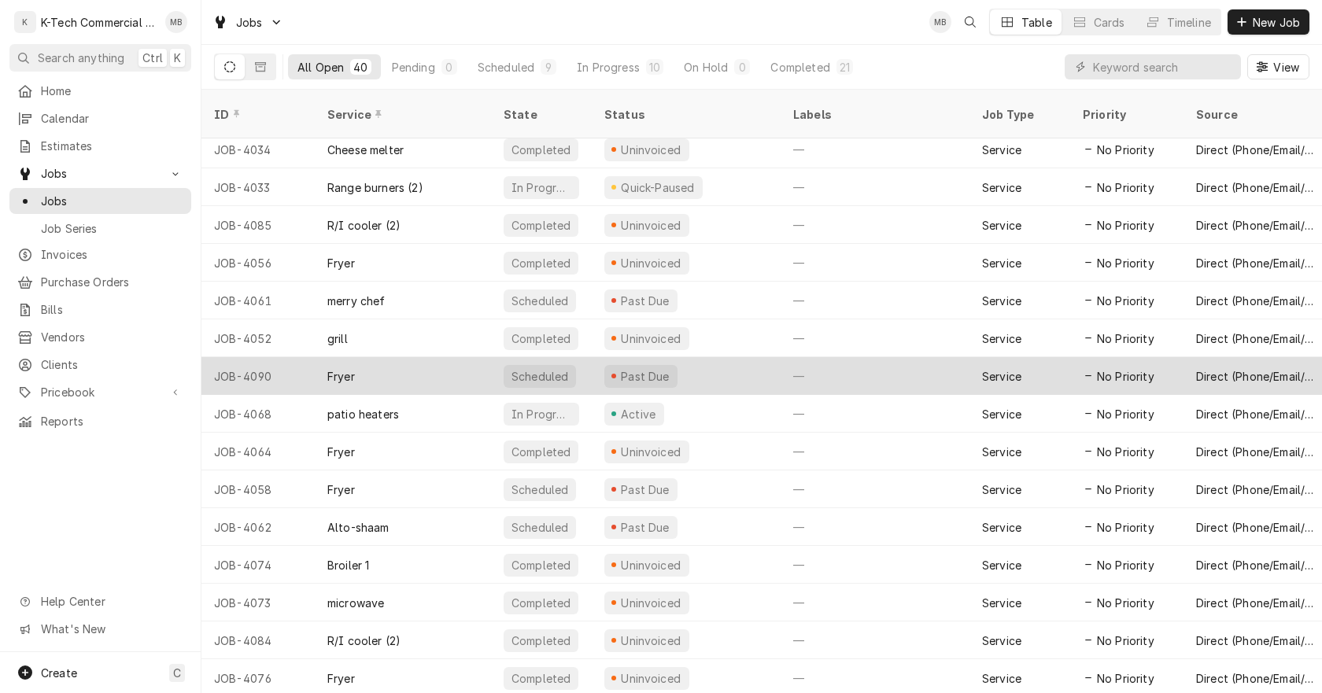
click at [749, 357] on div "Past Due" at bounding box center [686, 376] width 189 height 38
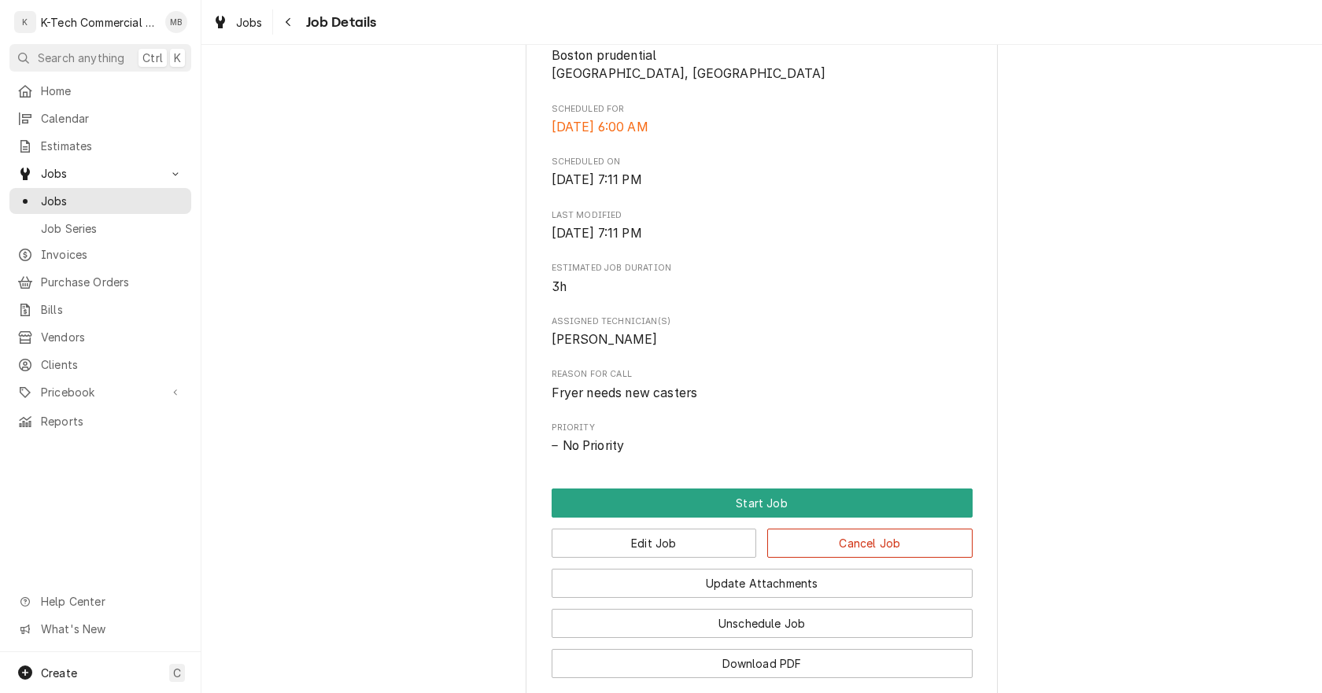
scroll to position [472, 0]
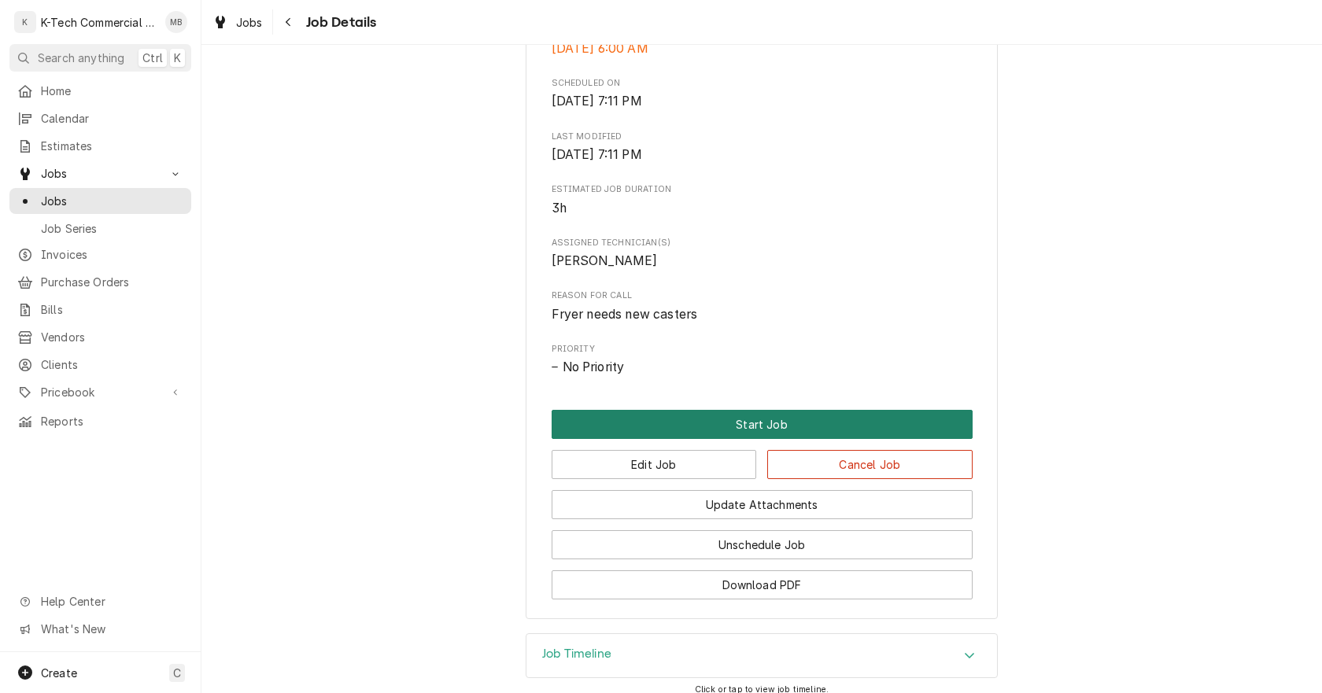
click at [770, 424] on button "Start Job" at bounding box center [762, 424] width 421 height 29
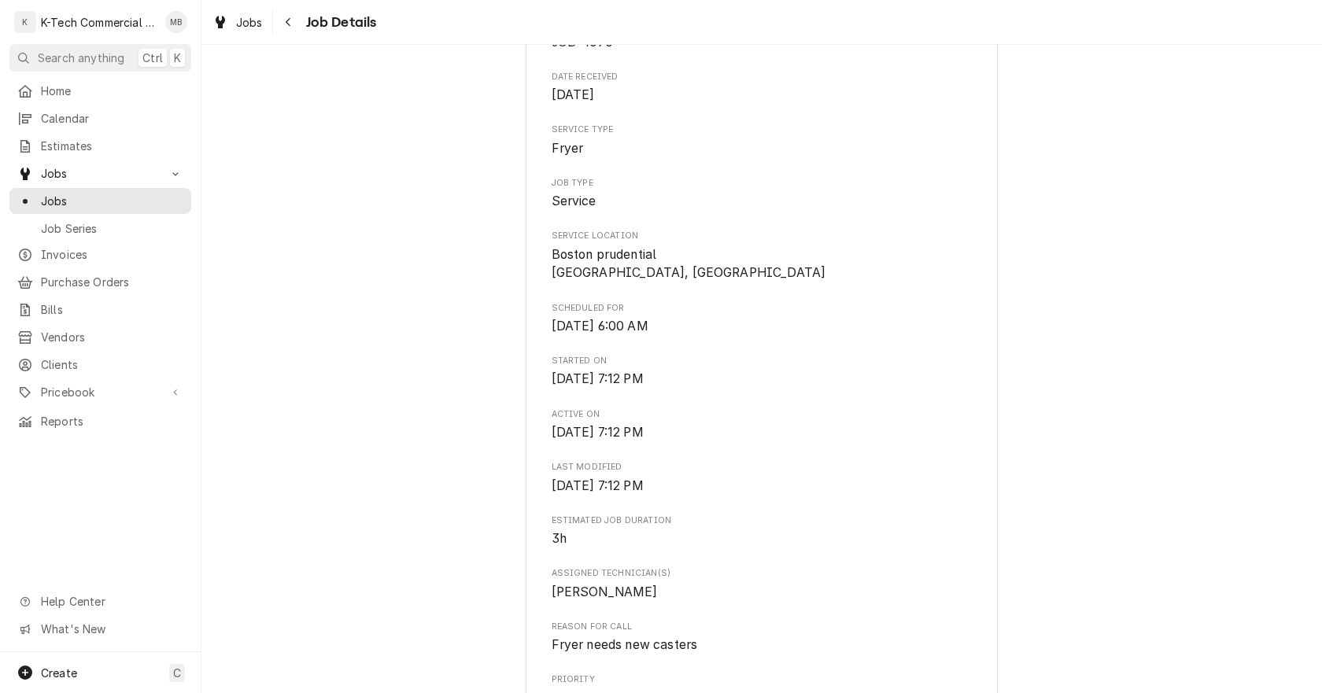
scroll to position [394, 0]
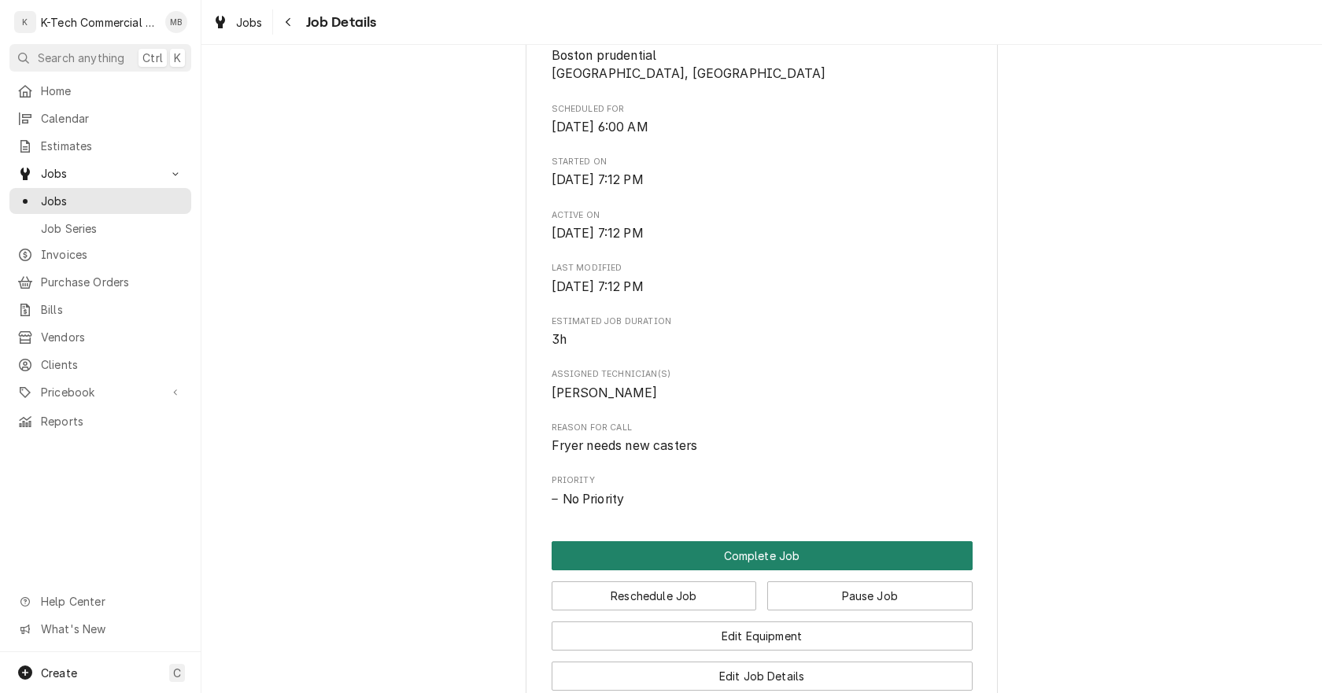
click at [782, 552] on button "Complete Job" at bounding box center [762, 555] width 421 height 29
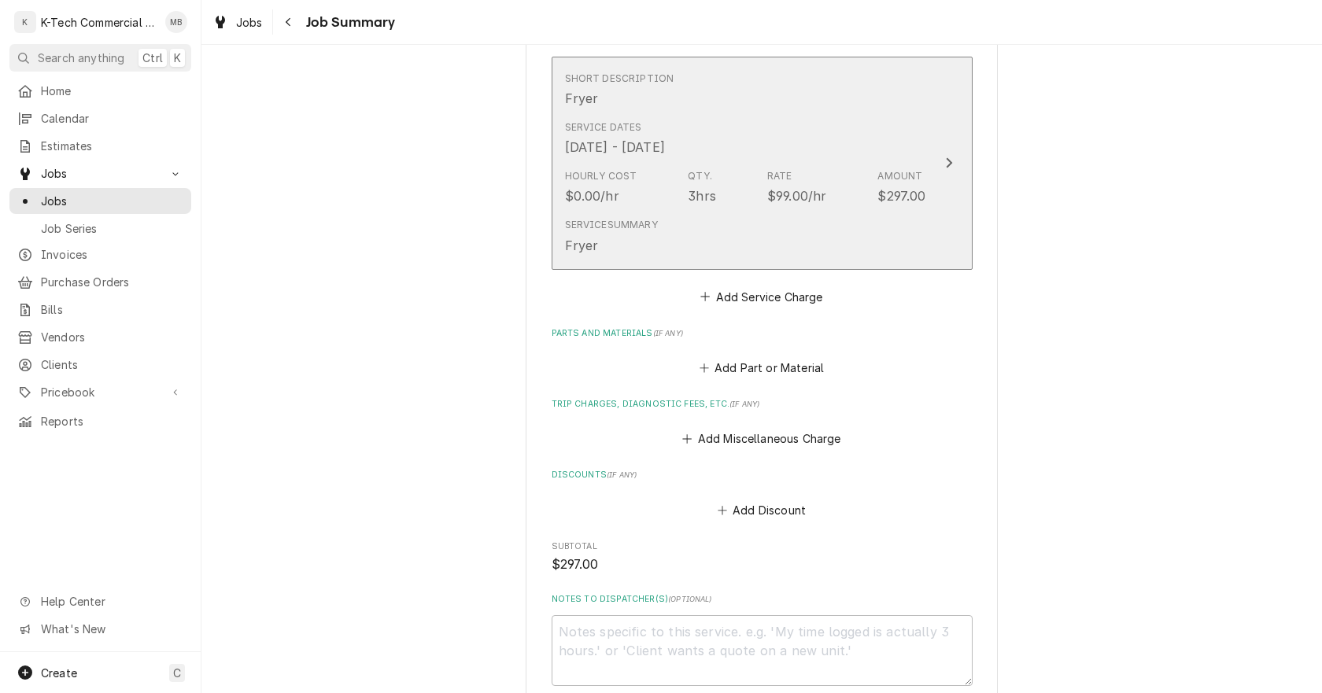
click at [748, 201] on div "Hourly Cost $0.00/hr Qty. 3hrs Rate $99.00/hr Amount $297.00" at bounding box center [745, 187] width 361 height 49
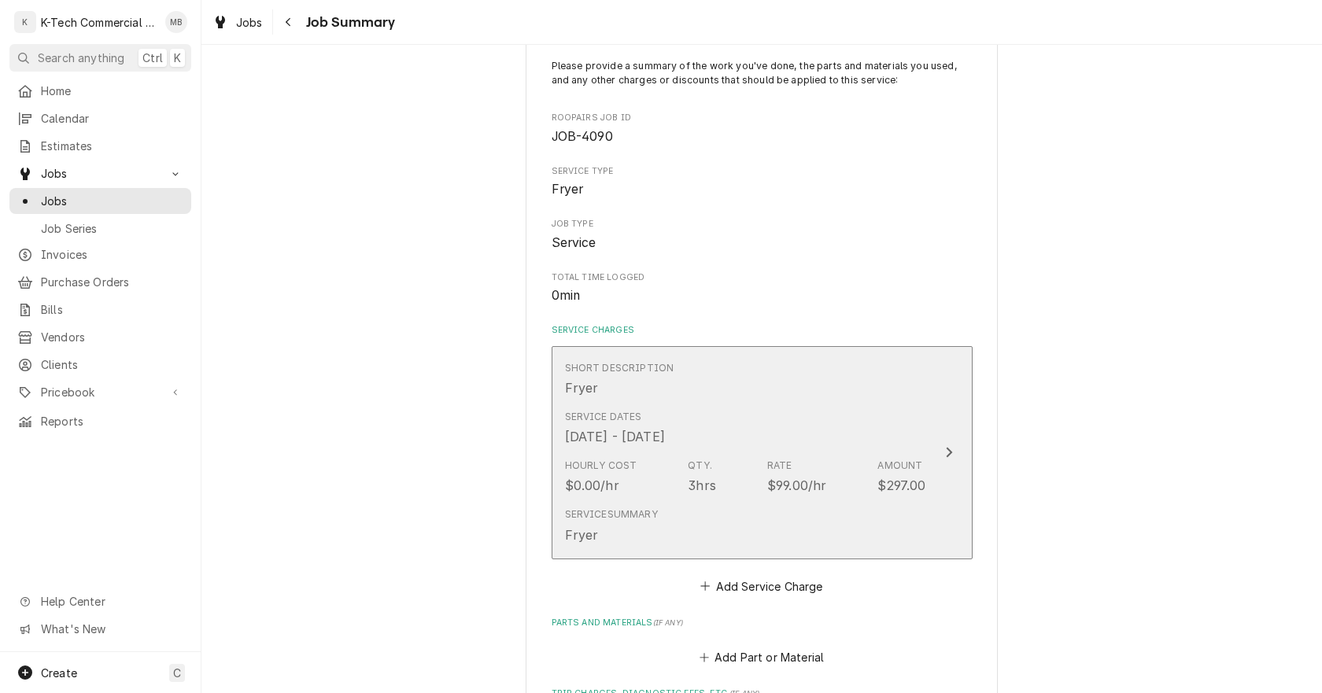
type textarea "x"
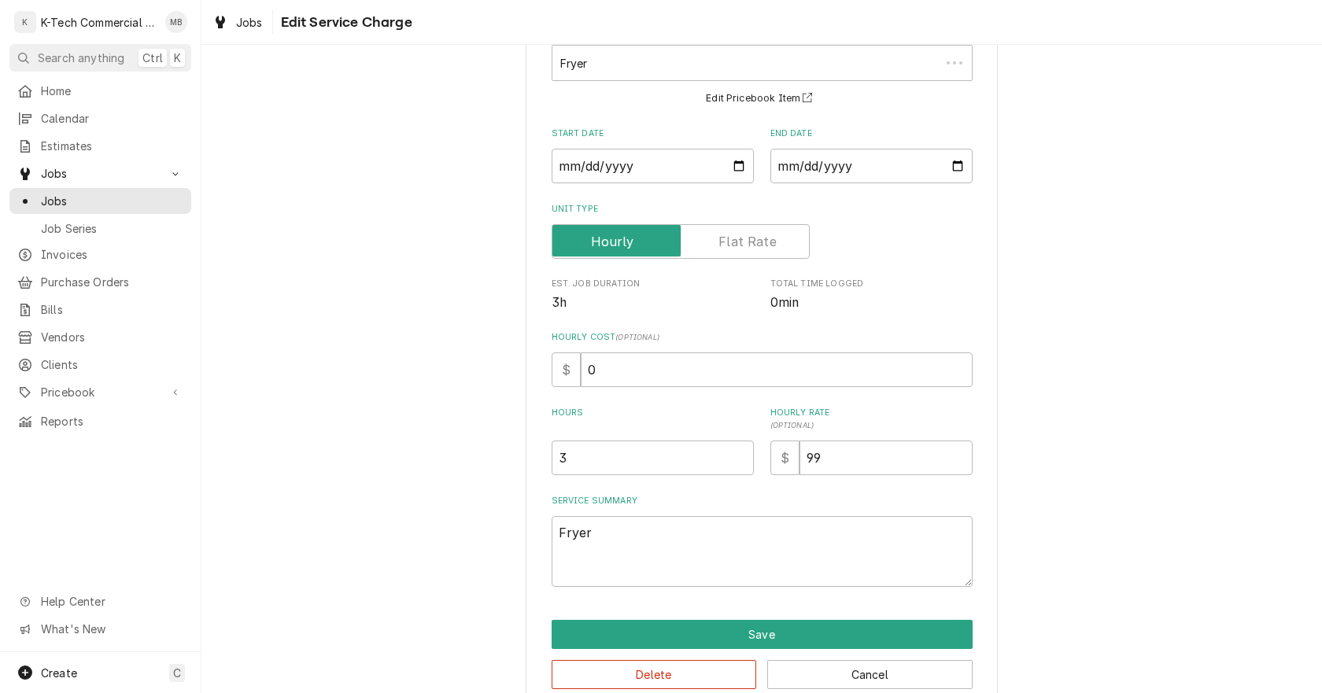
scroll to position [0, 0]
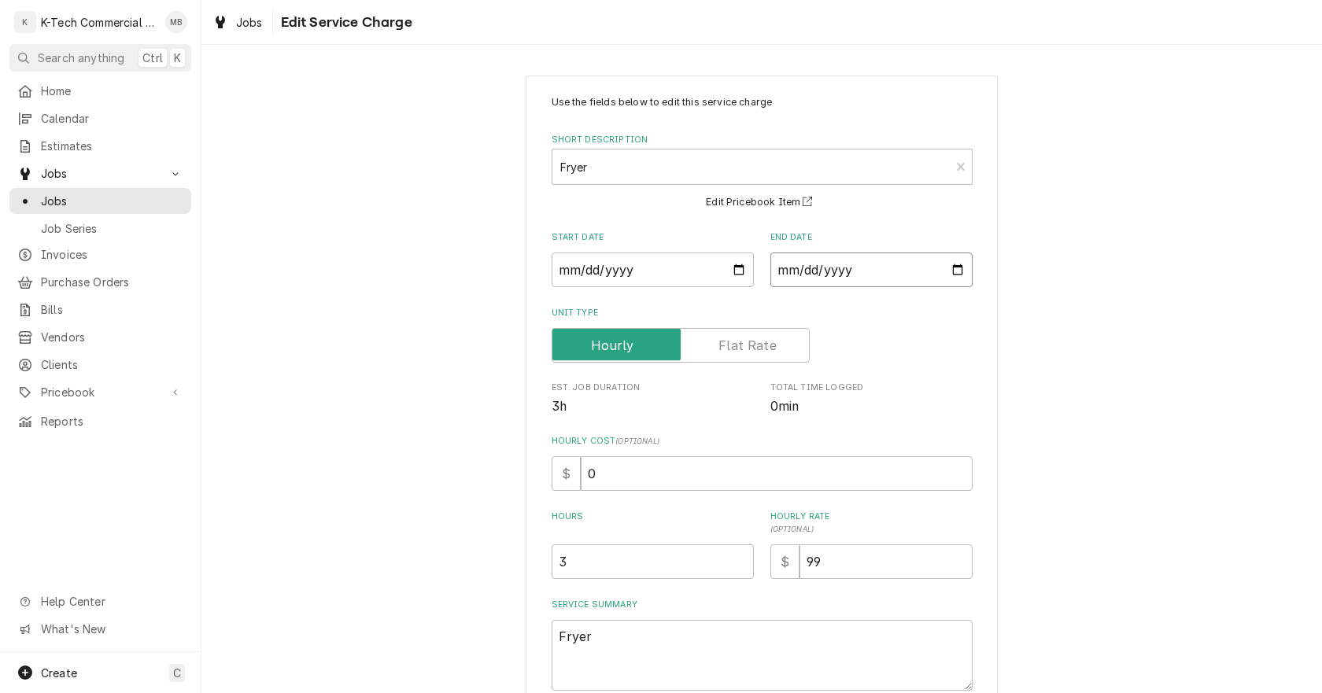
click at [952, 272] on input "[DATE]" at bounding box center [871, 270] width 202 height 35
type input "[DATE]"
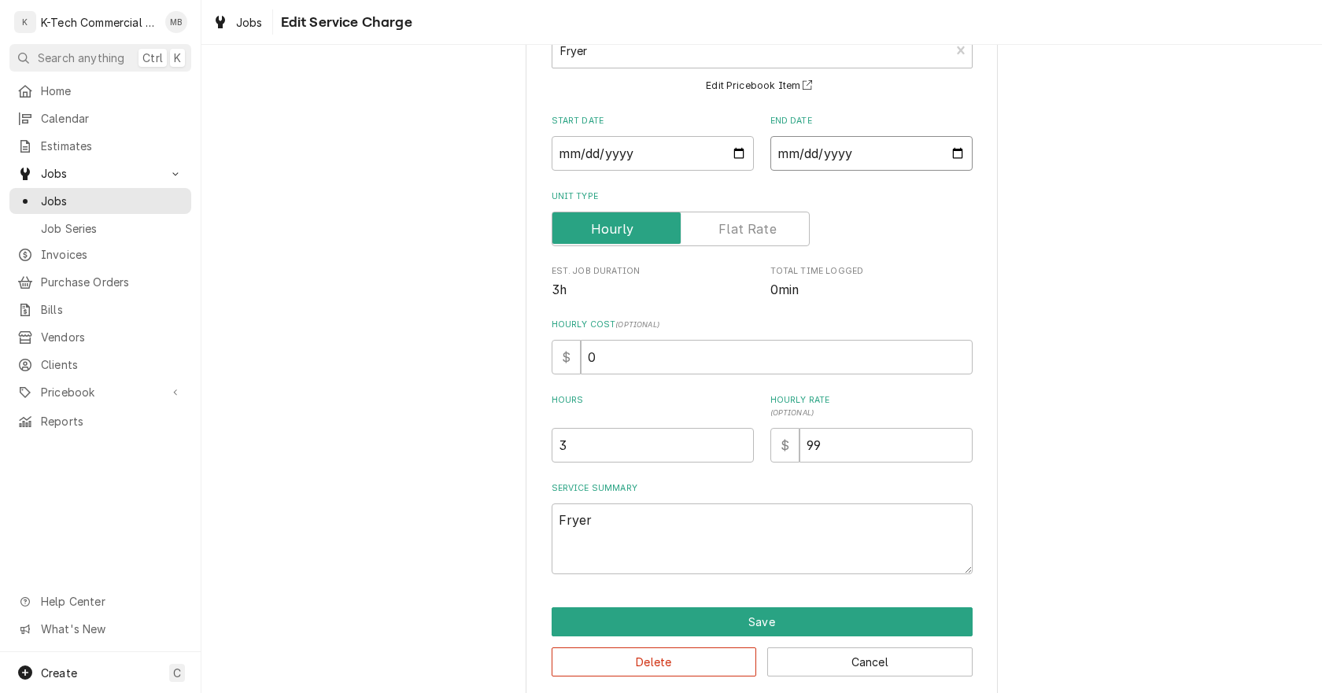
scroll to position [134, 0]
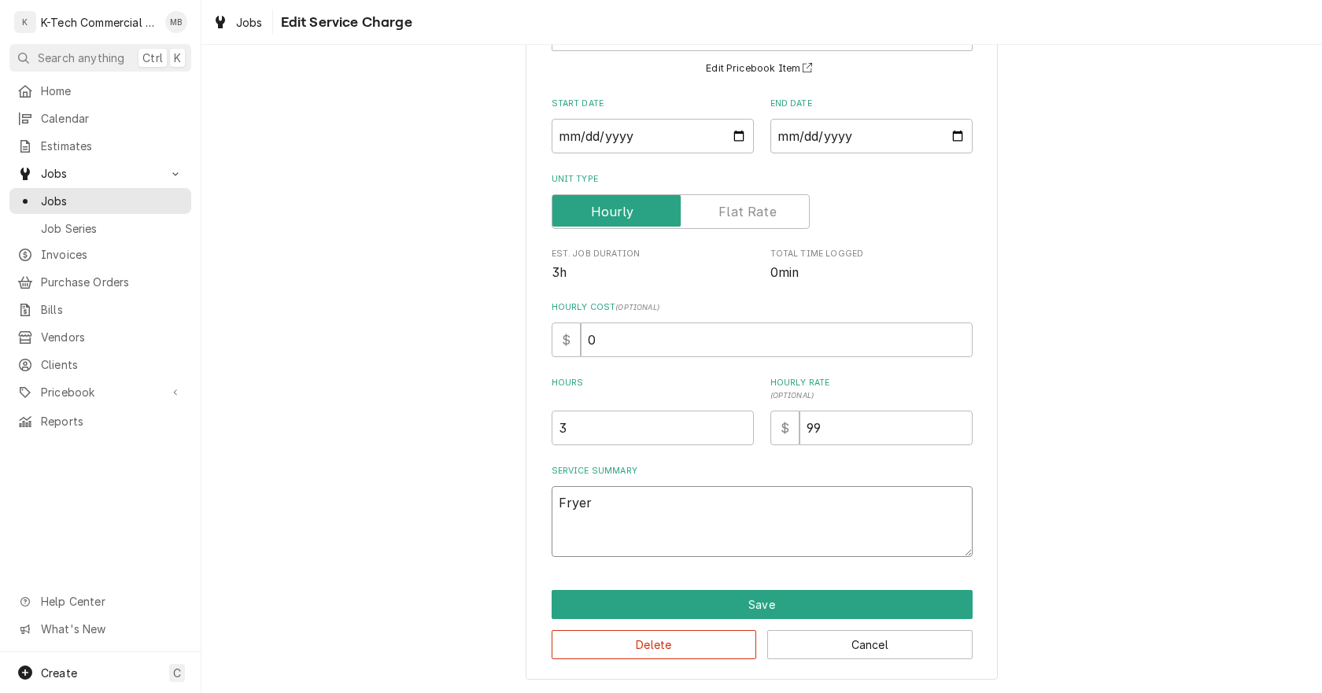
click at [706, 515] on textarea "Fryer" at bounding box center [762, 521] width 421 height 71
type textarea "x"
type textarea "Fryer"
type textarea "x"
type textarea "Fryer n"
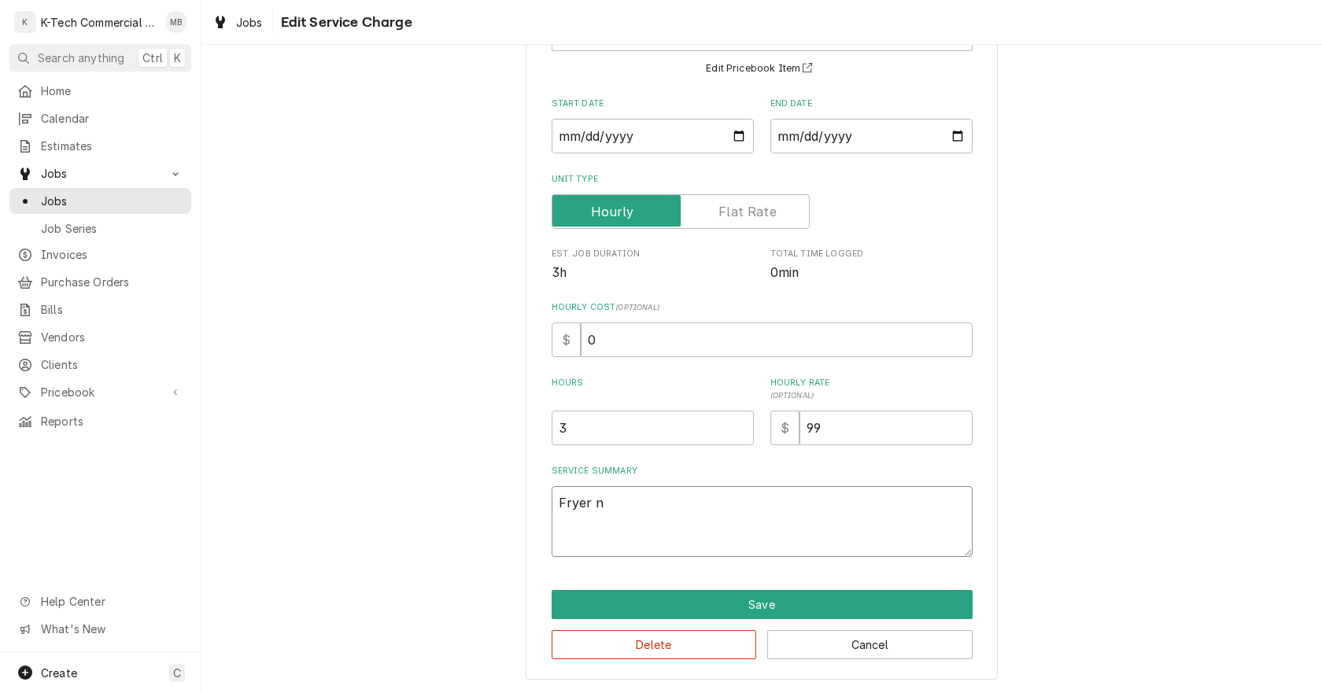
type textarea "x"
type textarea "Fryer nn"
type textarea "x"
type textarea "Fryer nne"
type textarea "x"
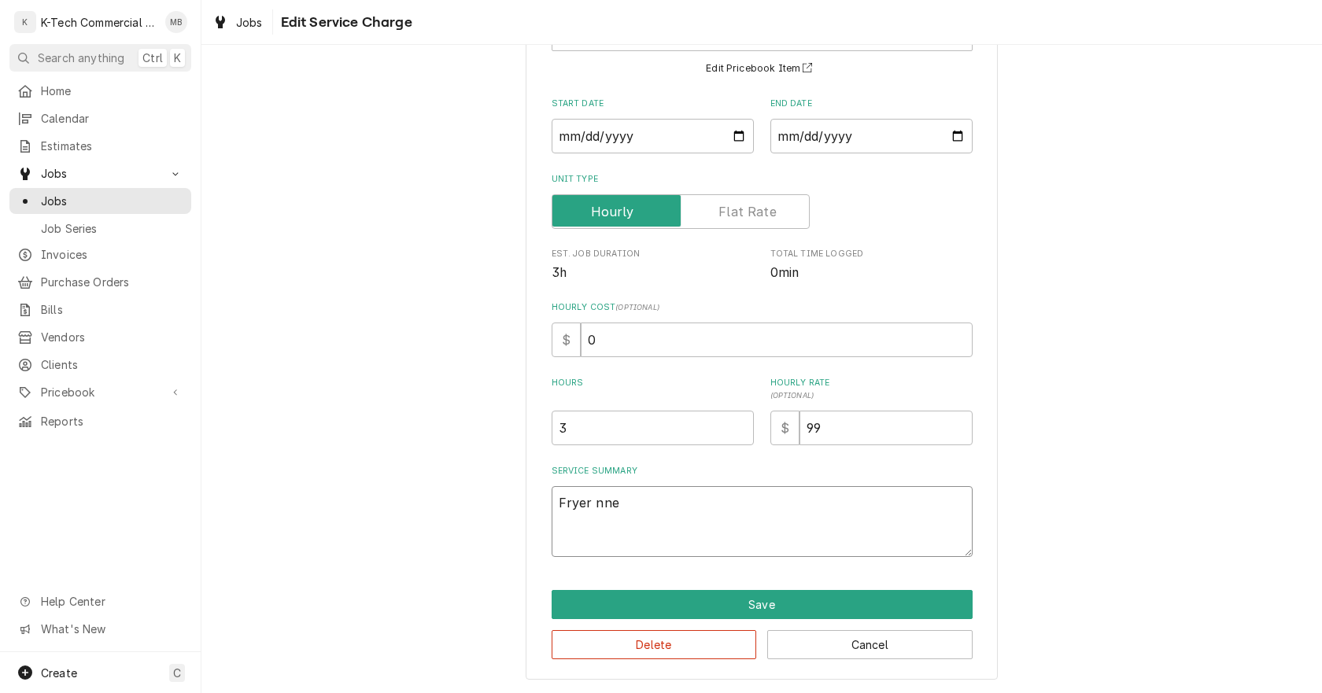
type textarea "Fryer nned"
type textarea "x"
type textarea "Fryer nnede"
type textarea "x"
type textarea "Fryer nneded"
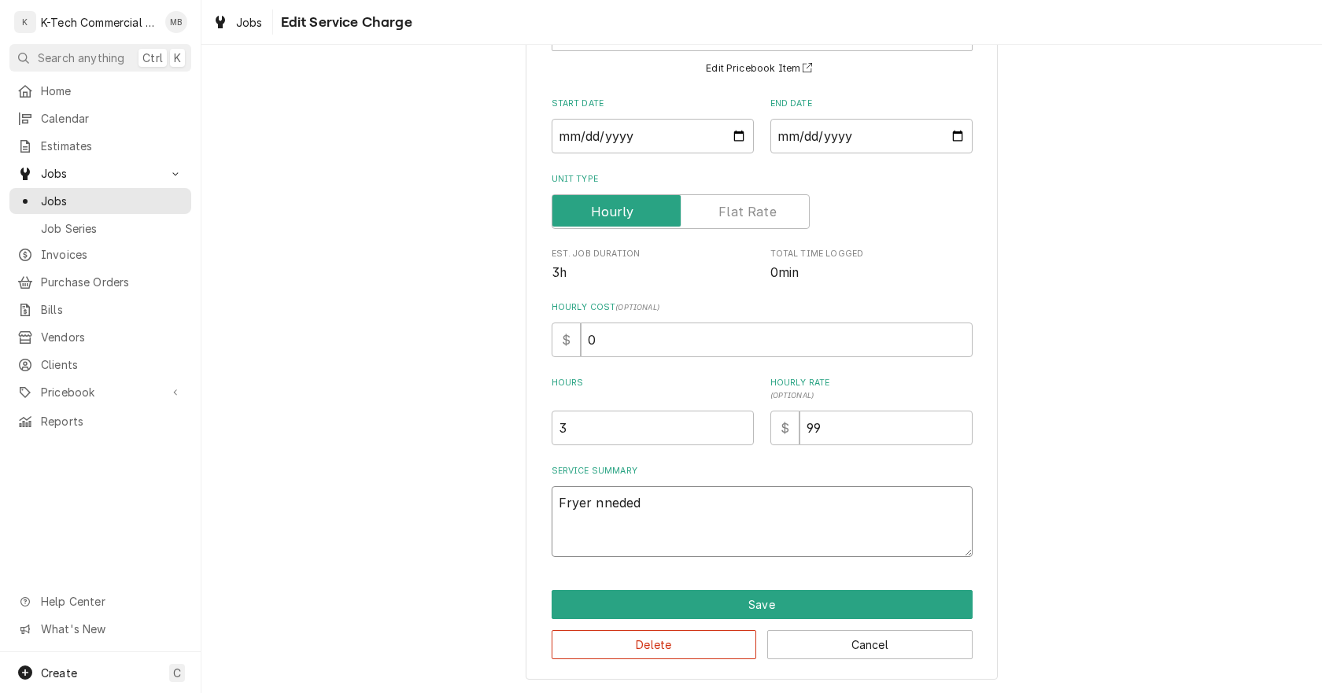
type textarea "x"
type textarea "Fryer nneded"
type textarea "x"
type textarea "Fryer nneded c"
type textarea "x"
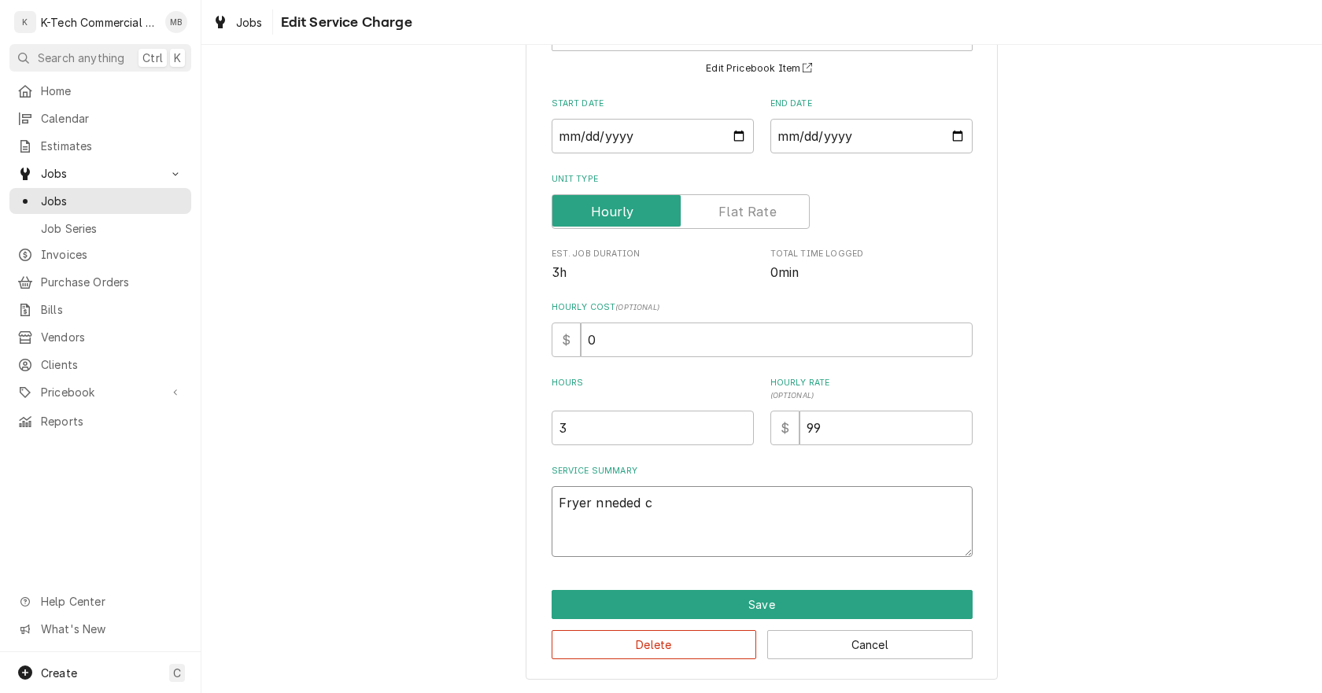
type textarea "Fryer nneded ca"
type textarea "x"
type textarea "Fryer nneded cas"
type textarea "x"
type textarea "Fryer nneded cast"
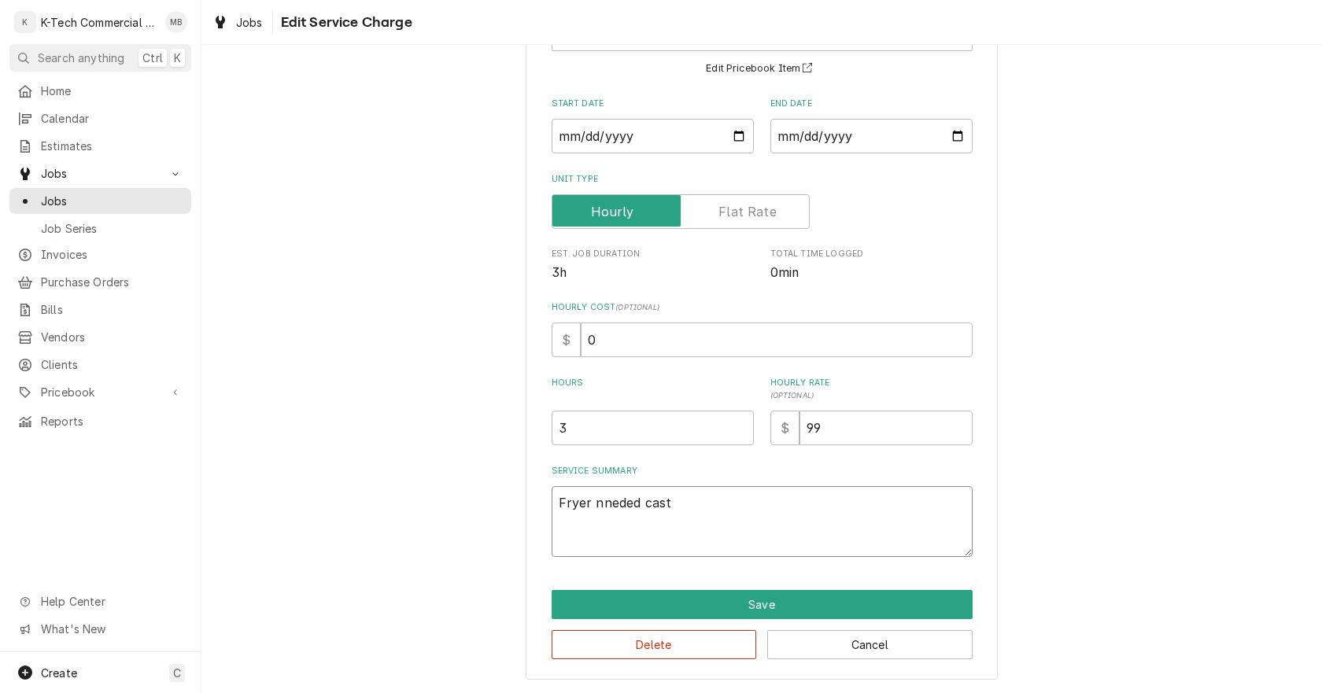
type textarea "x"
type textarea "Fryer nneded caste"
type textarea "x"
type textarea "Fryer nneded caster"
type textarea "x"
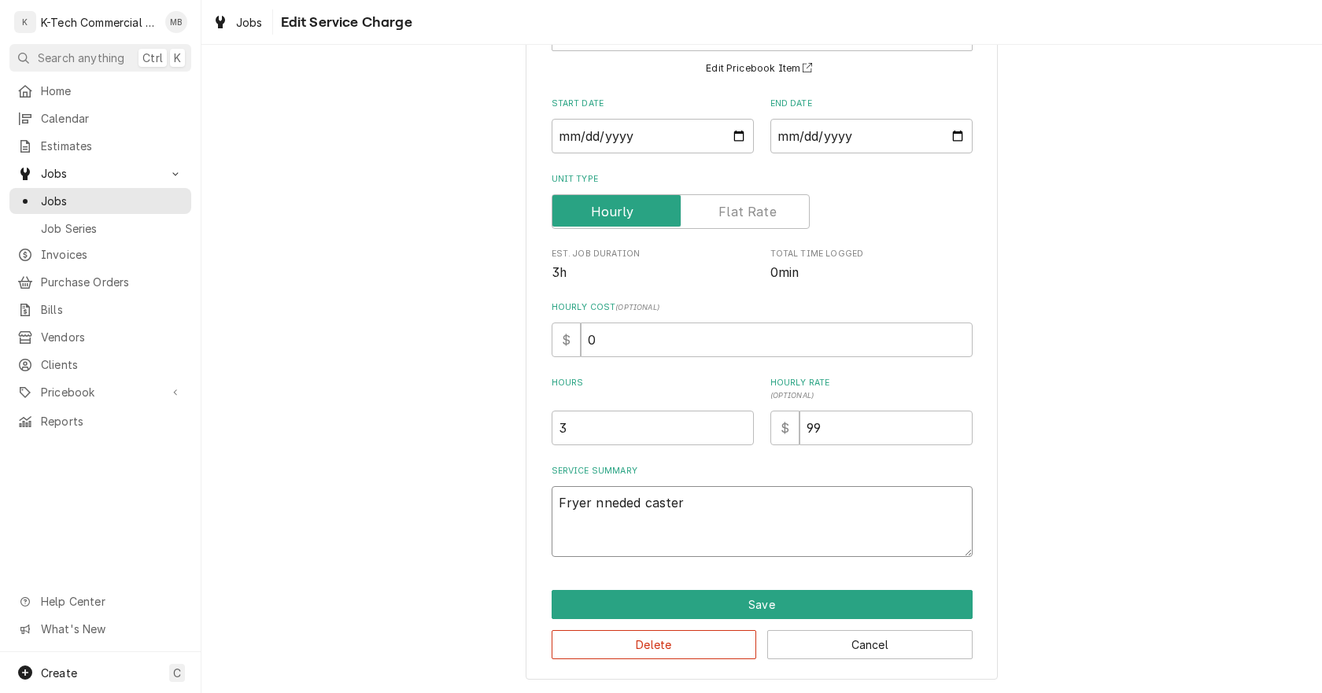
type textarea "Fryer nneded casters"
type textarea "x"
type textarea "Fryer nneded casters"
type textarea "x"
type textarea "Fryer nneded casters r"
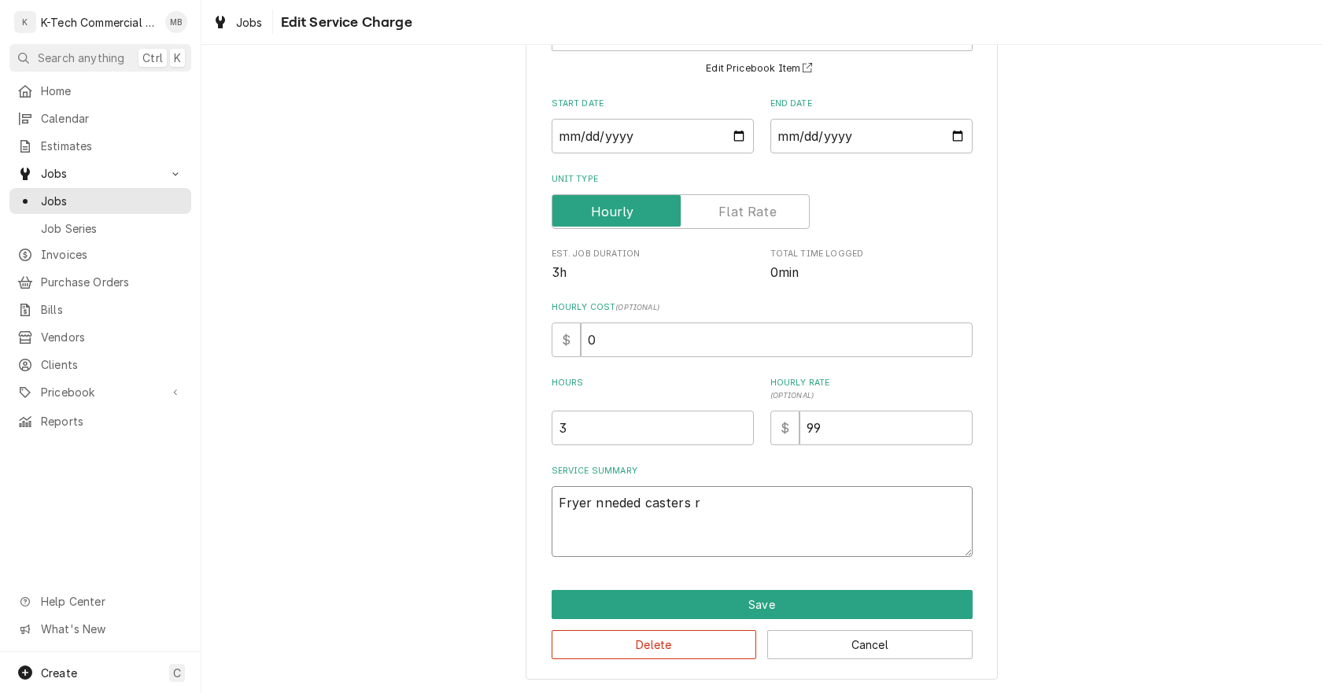
type textarea "x"
type textarea "Fryer nneded casters re"
type textarea "x"
type textarea "Fryer nneded casters rep"
type textarea "x"
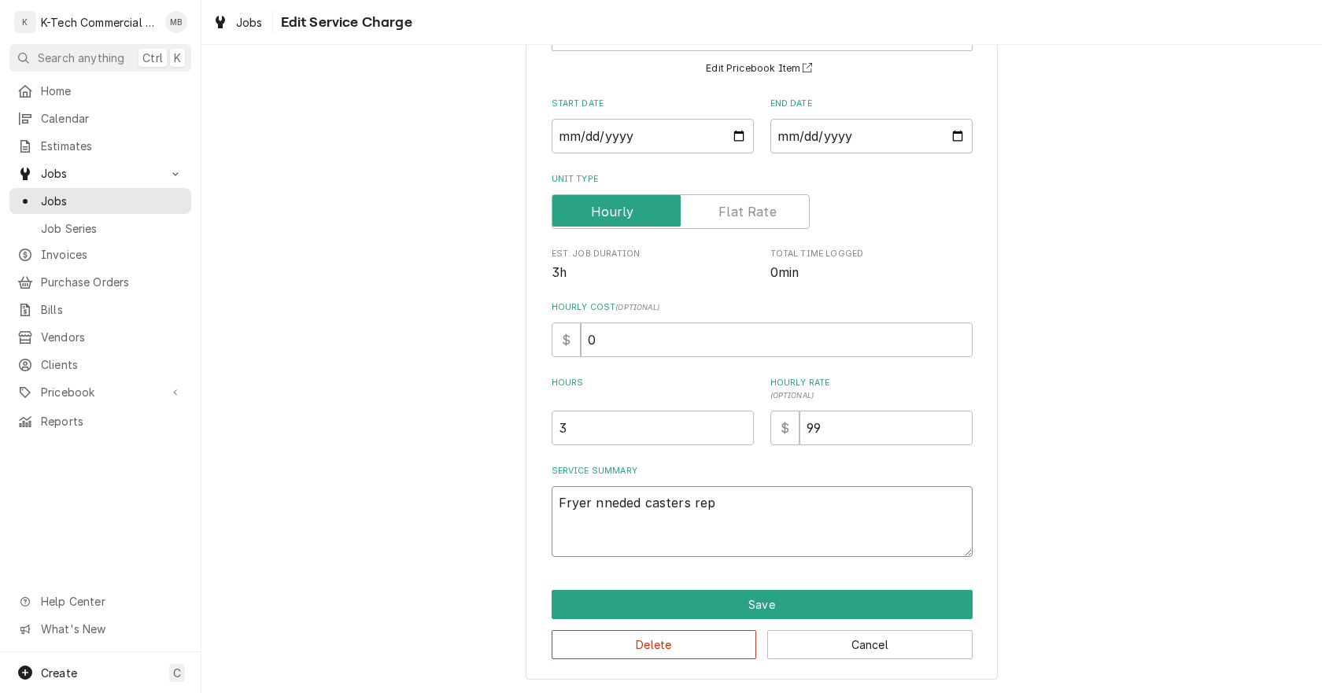
type textarea "Fryer nneded casters repl"
type textarea "x"
type textarea "Fryer nneded casters repla"
type textarea "x"
type textarea "Fryer nneded casters replac"
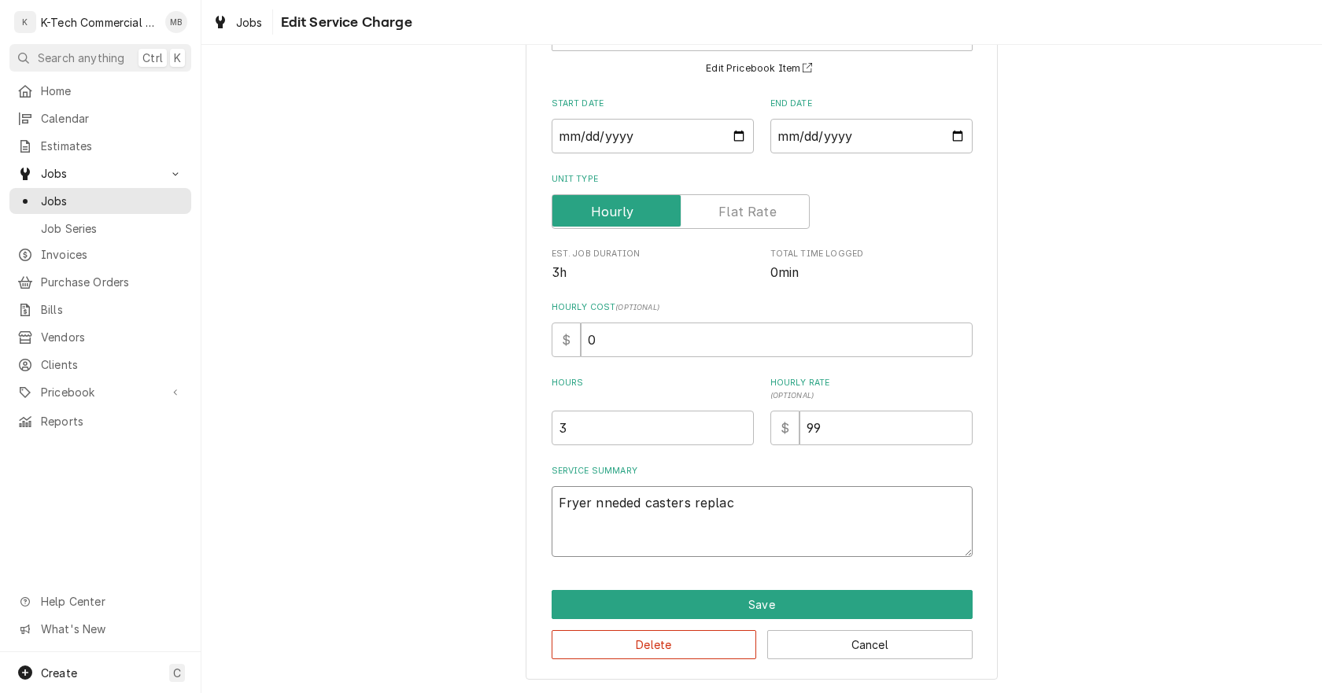
type textarea "x"
type textarea "Fryer nneded casters replace"
type textarea "x"
type textarea "Fryer nneded casters replaced"
type textarea "x"
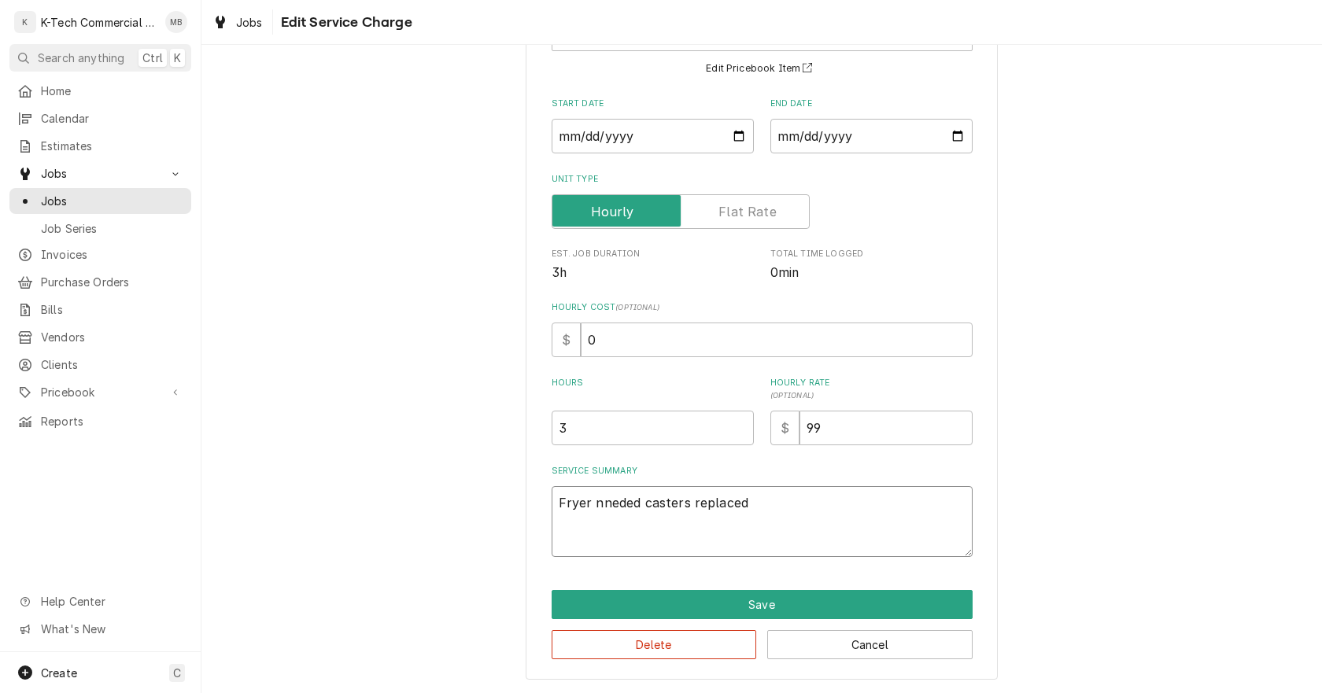
type textarea "Fryer nneded casters replaced,"
type textarea "x"
type textarea "Fryer nneded casters replaced,"
type textarea "x"
type textarea "Fryer nneded casters replaced, r"
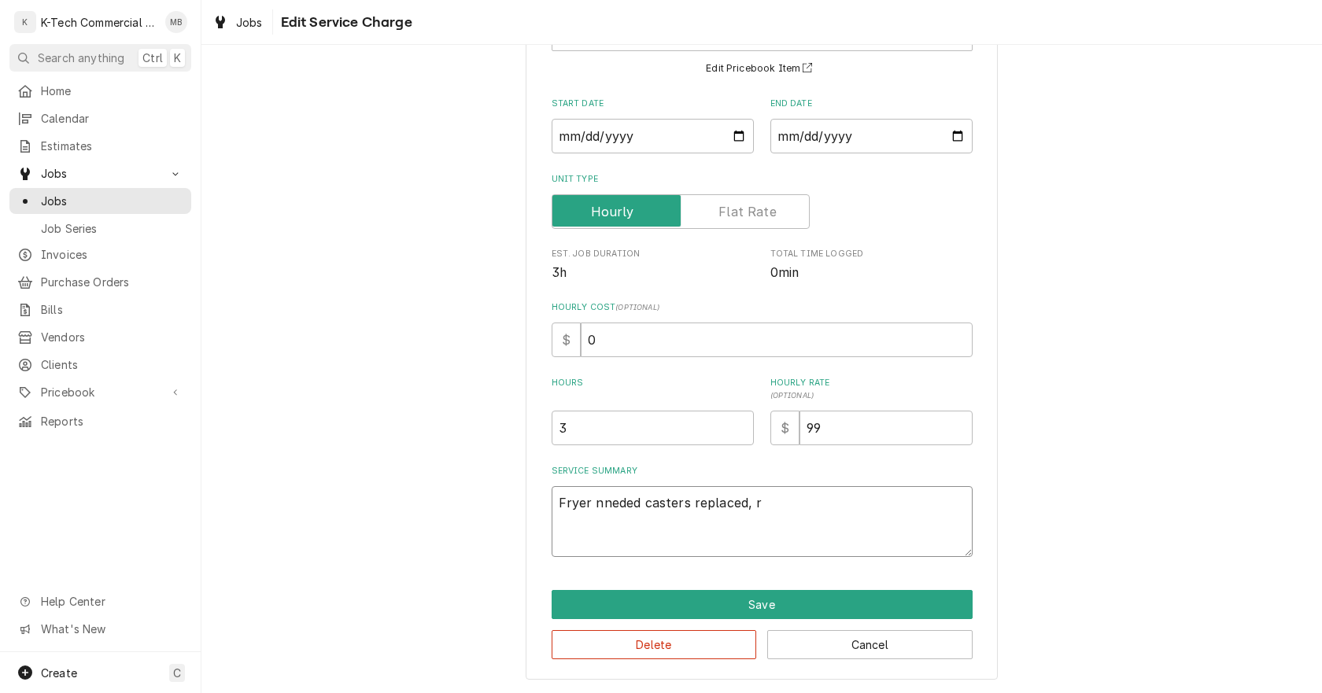
type textarea "x"
type textarea "Fryer nneded casters replaced, re"
type textarea "x"
type textarea "Fryer nneded casters replaced, rem"
type textarea "x"
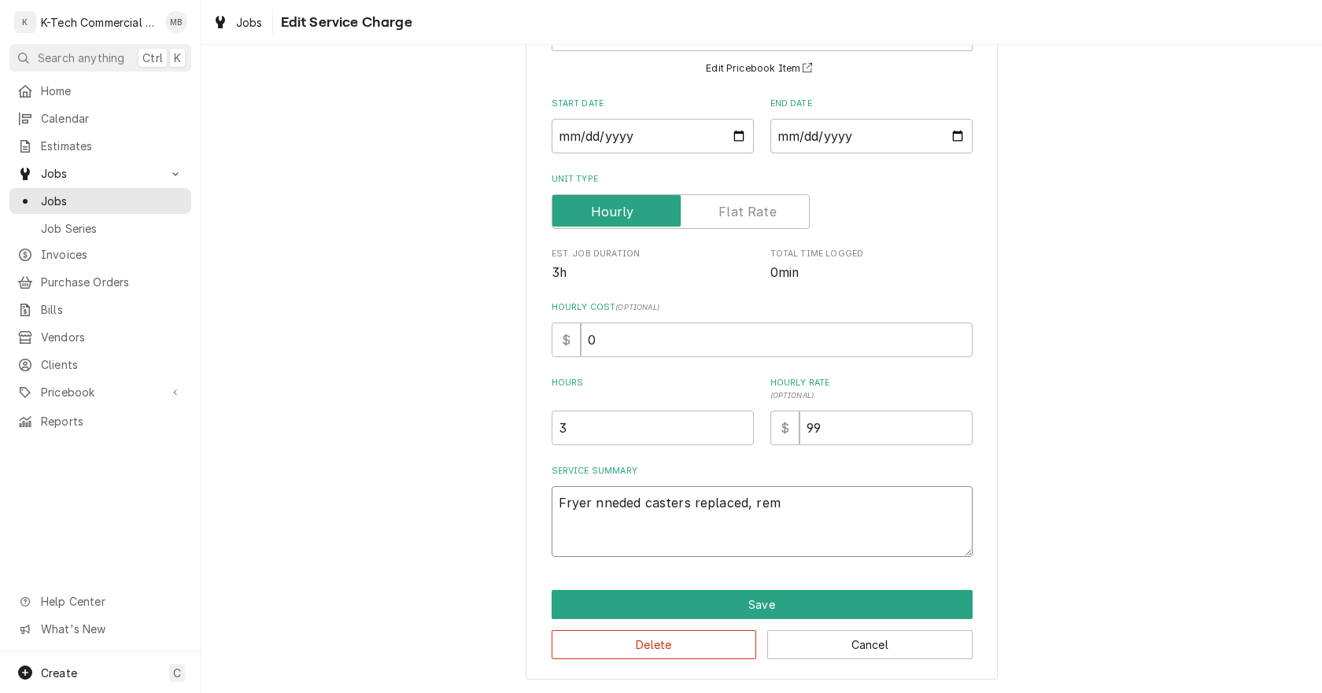
type textarea "Fryer nneded casters replaced, remo"
type textarea "x"
type textarea "Fryer nneded casters replaced, remov"
type textarea "x"
type textarea "Fryer nneded casters replaced, remove"
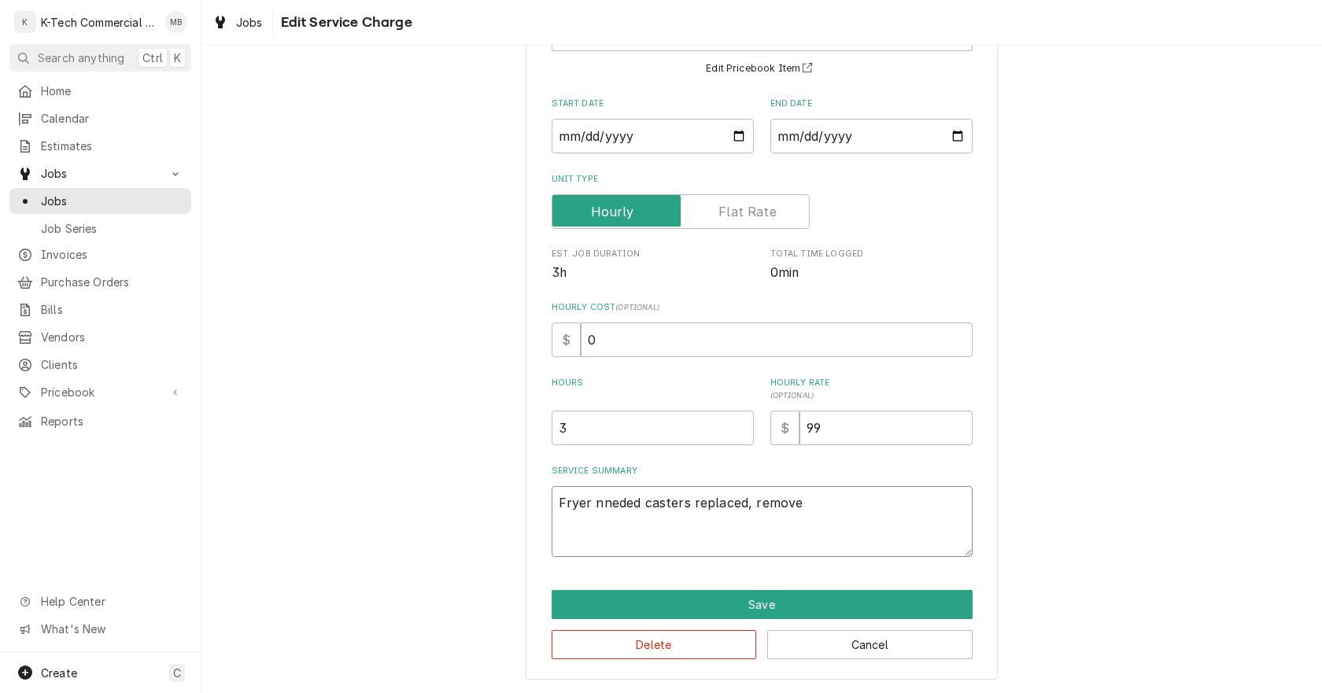
type textarea "x"
type textarea "Fryer nneded casters replaced, removed"
type textarea "x"
type textarea "Fryer nneded casters replaced, removed"
type textarea "x"
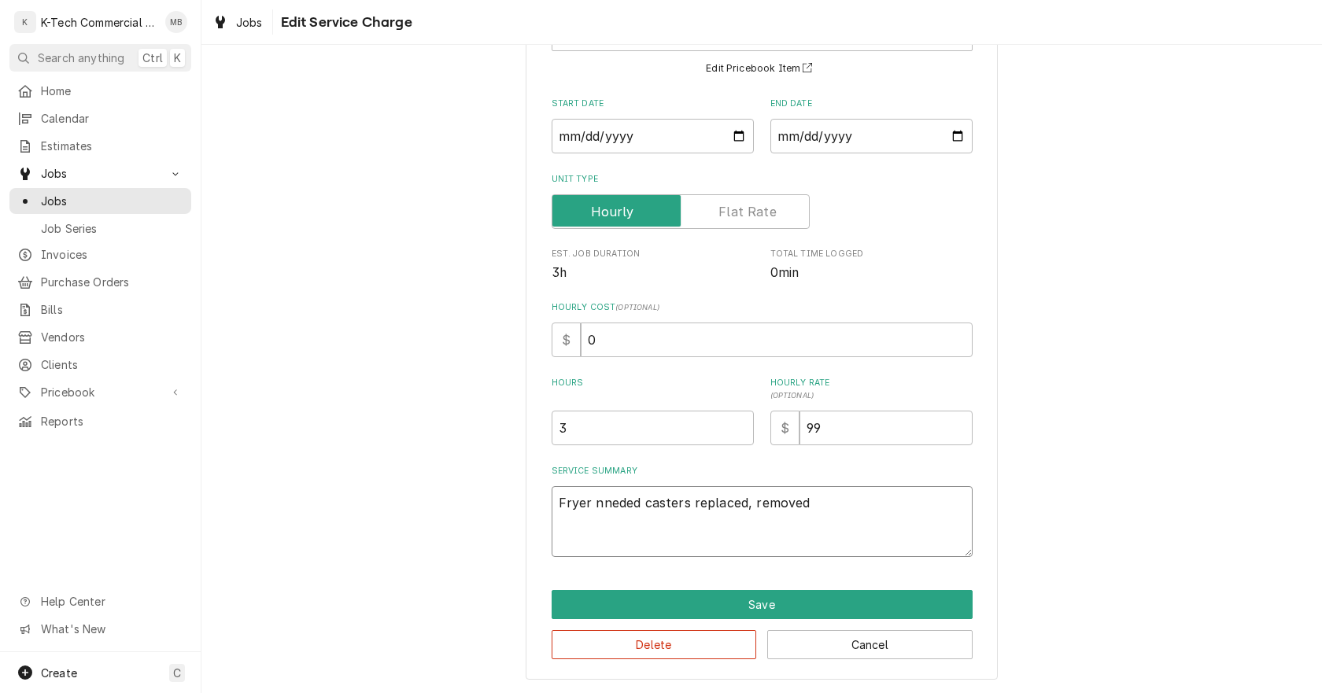
type textarea "Fryer nneded casters replaced, removed a"
type textarea "x"
type textarea "Fryer nneded casters replaced, removed an"
type textarea "x"
type textarea "Fryer nneded casters replaced, removed and"
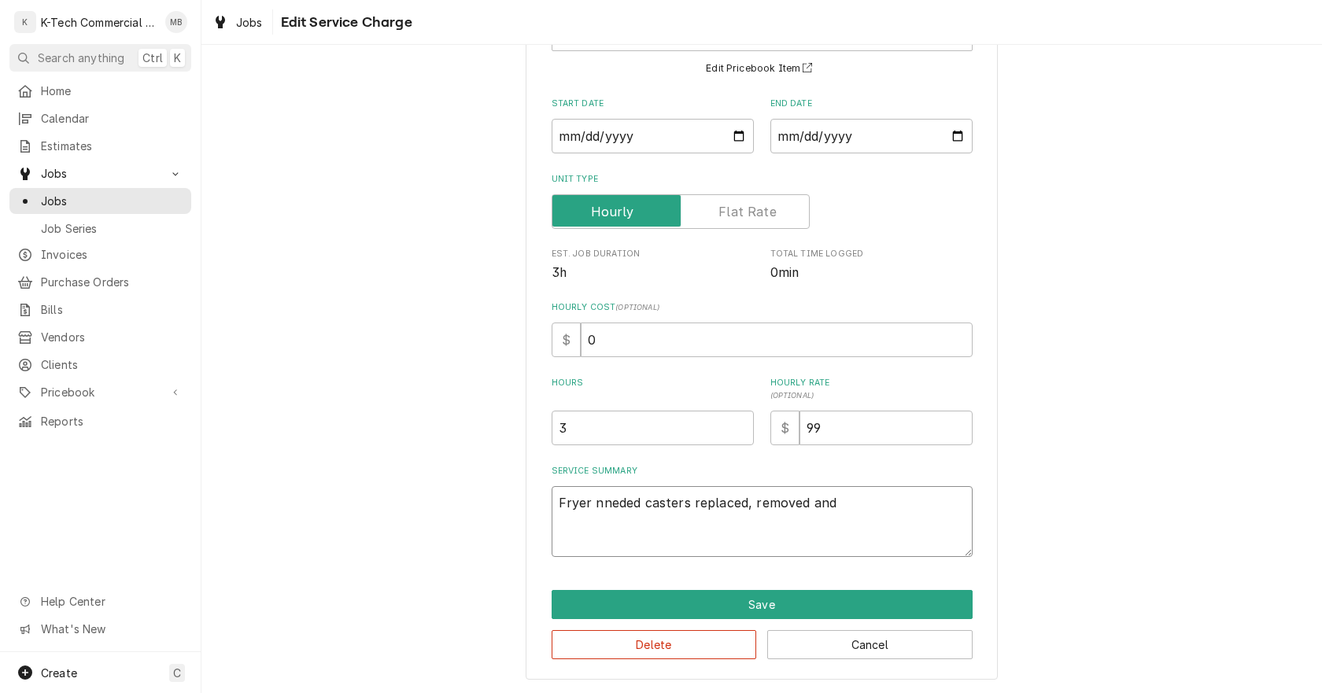
type textarea "x"
type textarea "Fryer nneded casters replaced, removed and"
type textarea "x"
type textarea "Fryer nneded casters replaced, removed and i"
type textarea "x"
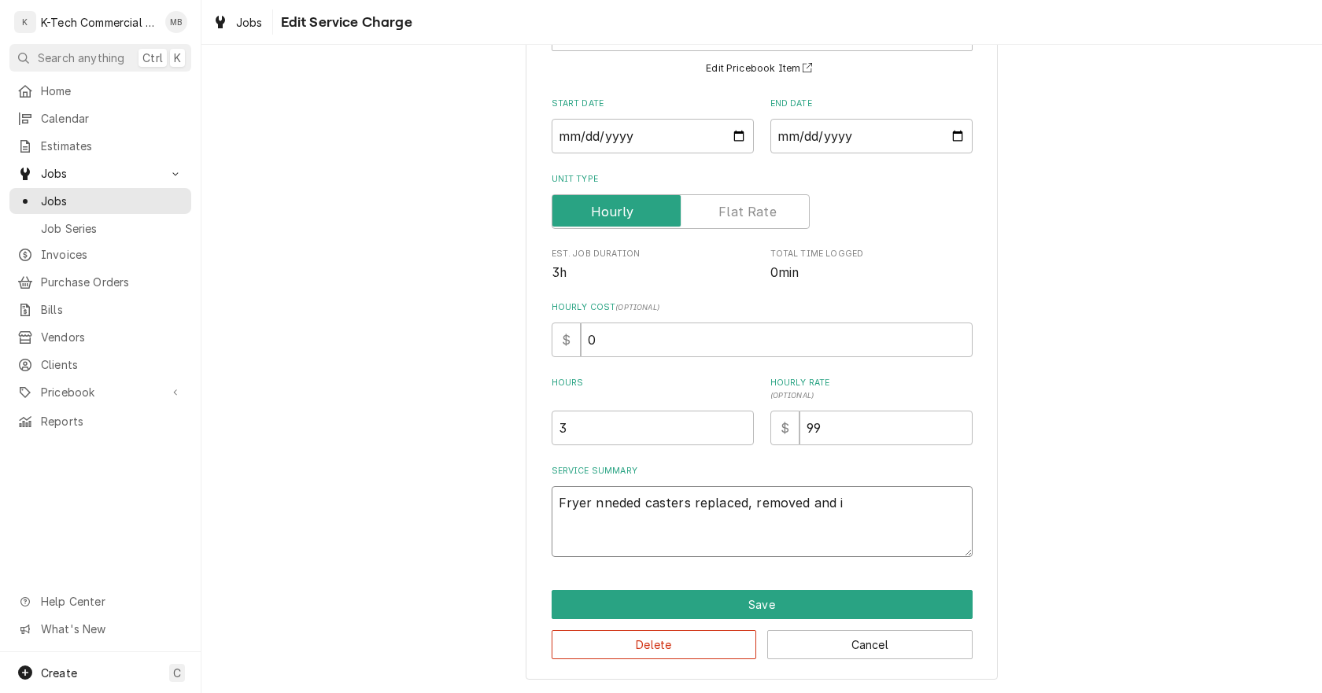
type textarea "Fryer nneded casters replaced, removed and in"
type textarea "x"
type textarea "Fryer nneded casters replaced, removed and ins"
type textarea "x"
type textarea "Fryer nneded casters replaced, removed and inst"
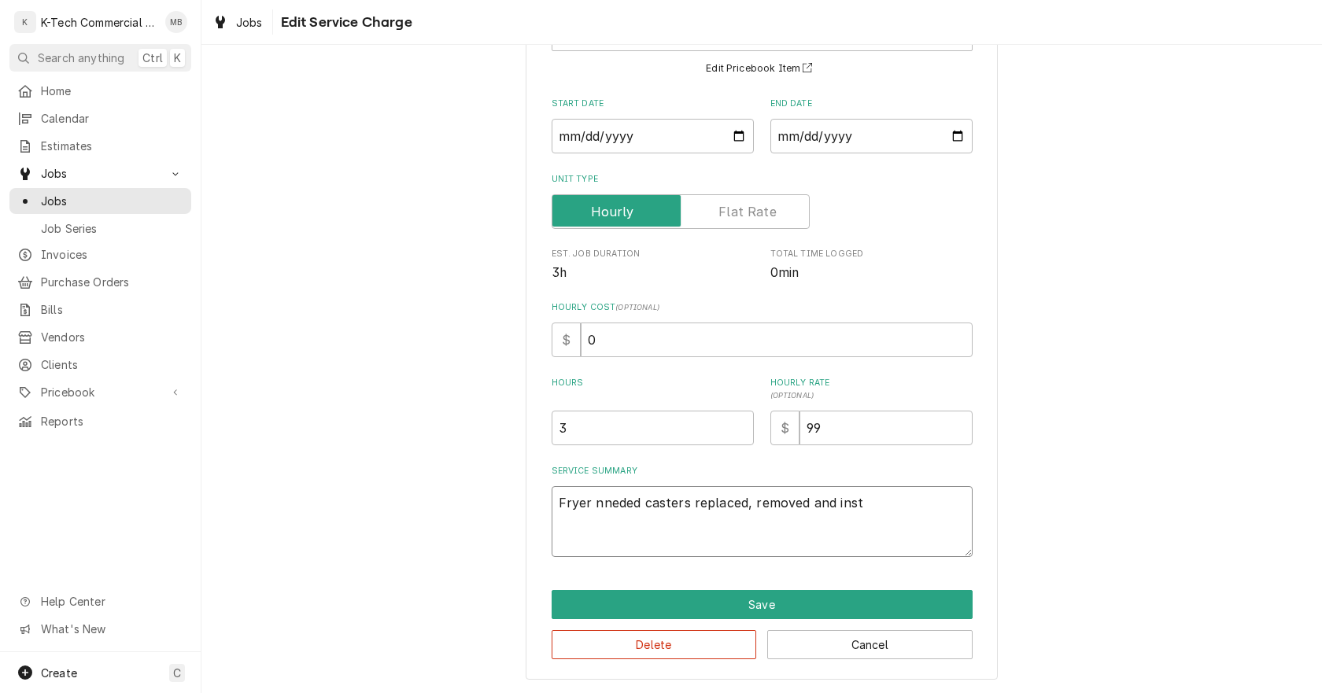
type textarea "x"
type textarea "Fryer nneded casters replaced, removed and insta"
type textarea "x"
type textarea "Fryer nneded casters replaced, removed and instal"
type textarea "x"
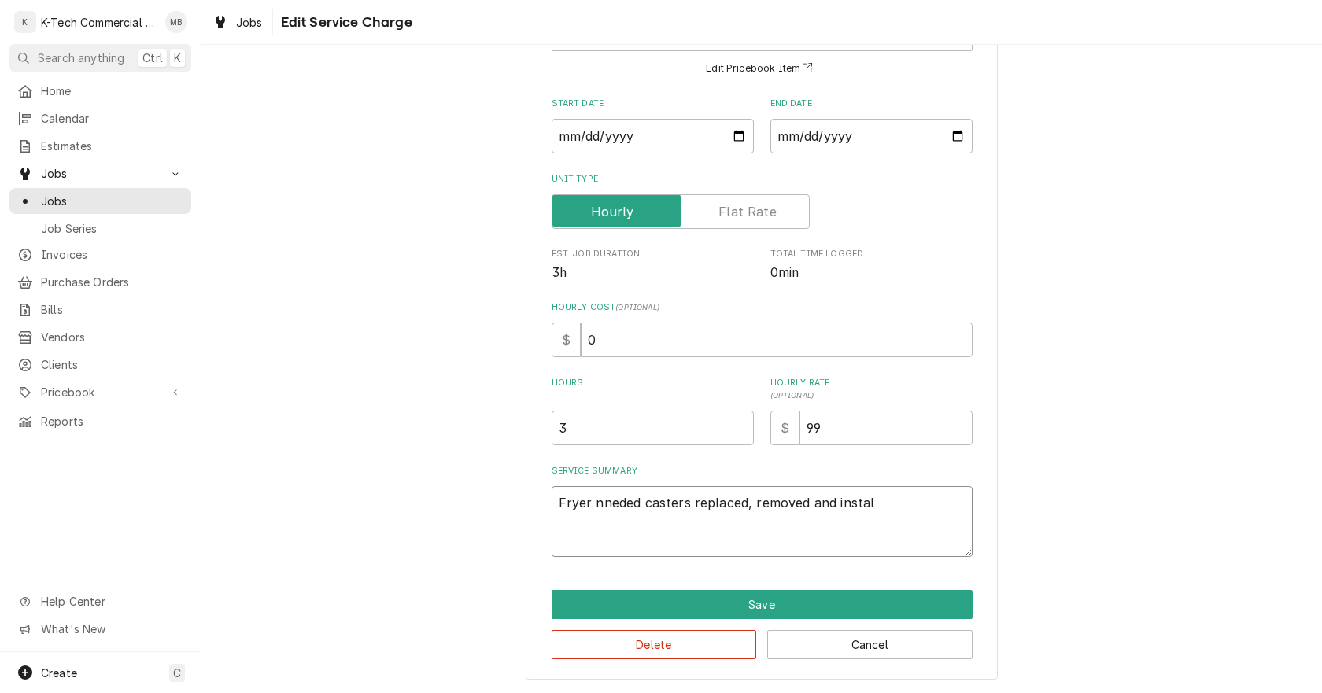
type textarea "Fryer nneded casters replaced, removed and install"
type textarea "x"
type textarea "Fryer nneded casters replaced, removed and install"
type textarea "x"
type textarea "Fryer nneded casters replaced, removed and install n"
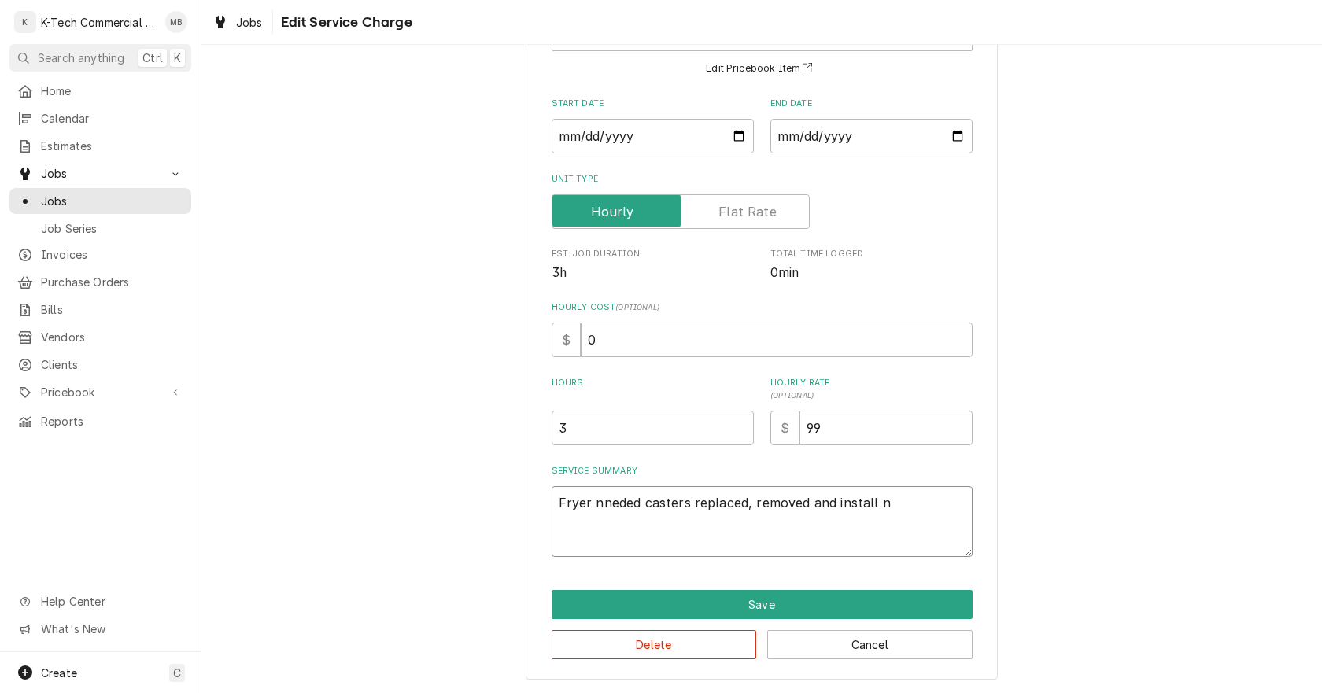
type textarea "x"
type textarea "Fryer nneded casters replaced, removed and install ne"
type textarea "x"
type textarea "Fryer nneded casters replaced, removed and install new"
type textarea "x"
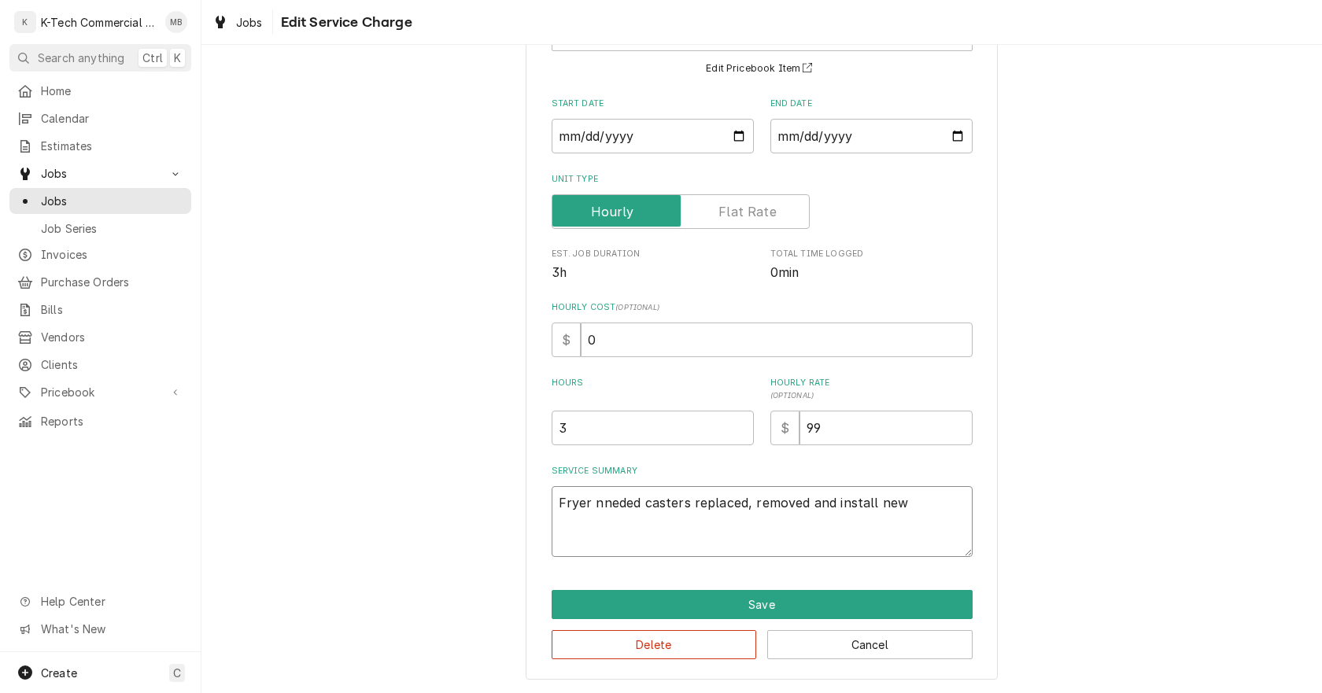
type textarea "Fryer nneded casters replaced, removed and install new"
type textarea "x"
type textarea "Fryer nneded casters replaced, removed and install new o"
type textarea "x"
type textarea "Fryer nneded casters replaced, removed and install new on"
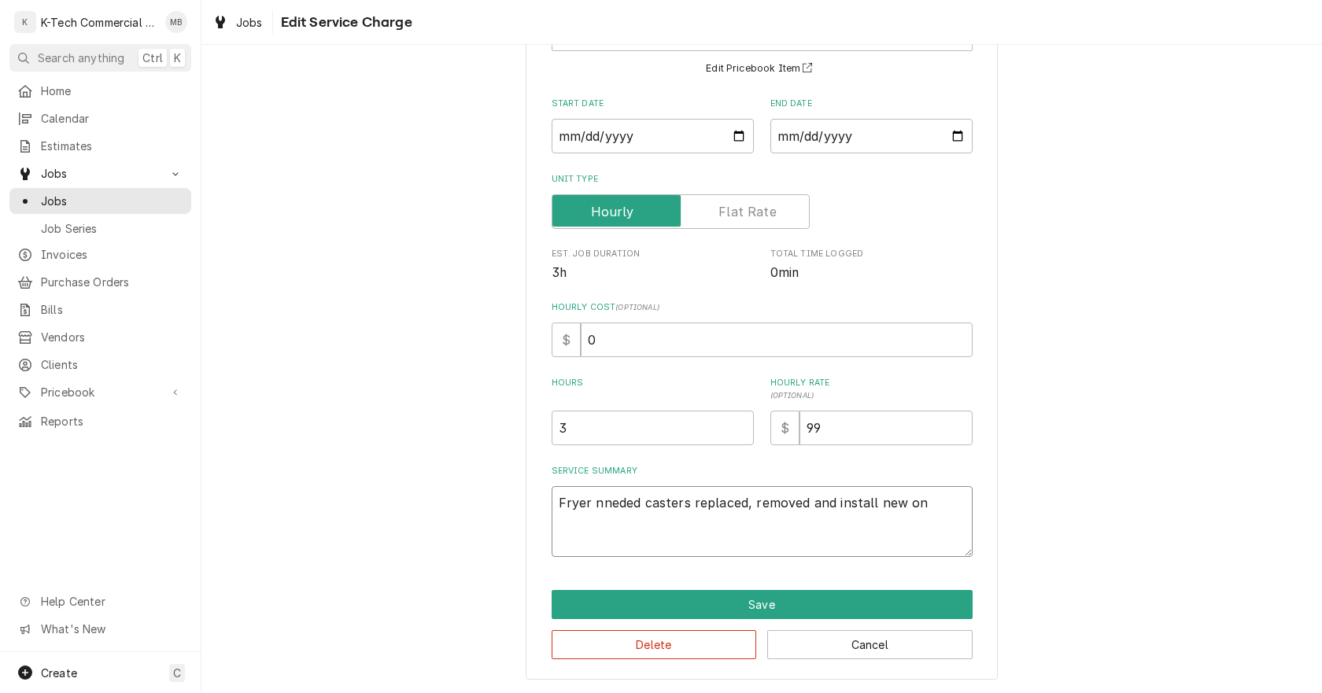
type textarea "x"
type textarea "Fryer nneded casters replaced, removed and install new one"
type textarea "x"
type textarea "Fryer nneded casters replaced, removed and install new ones"
type textarea "x"
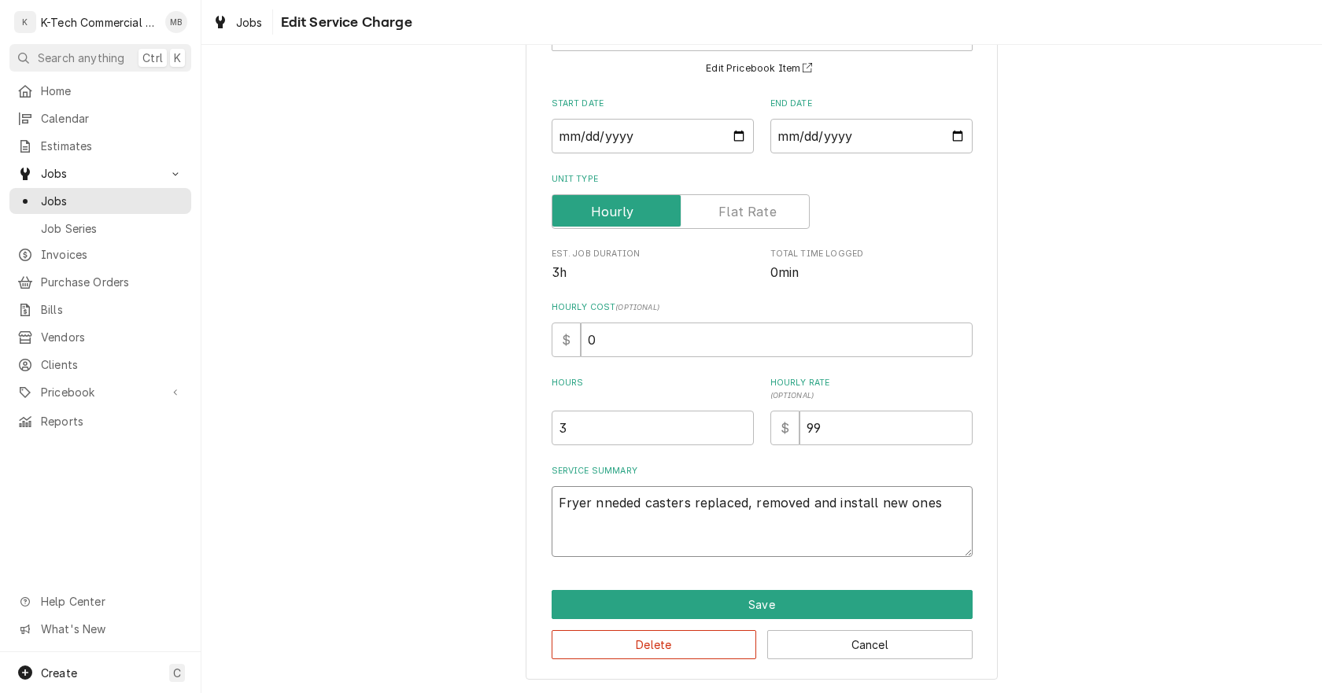
type textarea "Fryer nneded casters replaced, removed and install new ones"
type textarea "x"
type textarea "Fryer nneded casters replaced, removed and install new ones a"
type textarea "x"
type textarea "Fryer nneded casters replaced, removed and install new ones an"
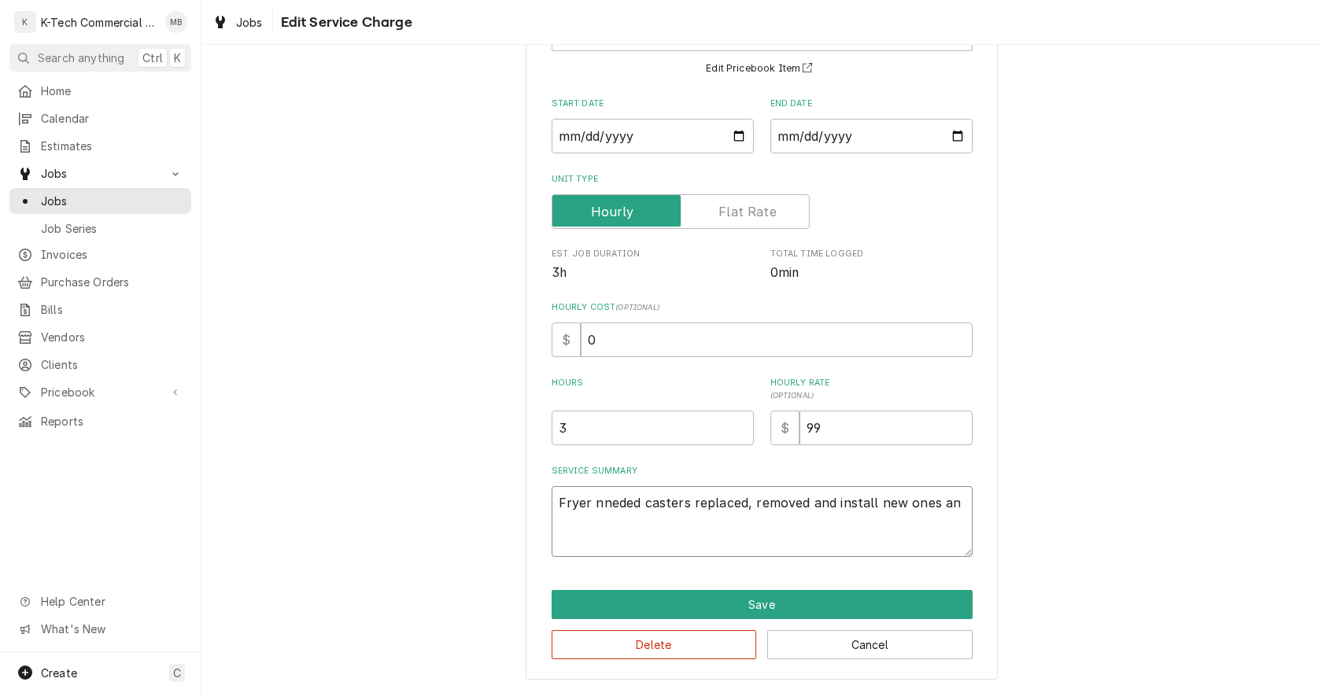
type textarea "x"
type textarea "Fryer nneded casters replaced, removed and install new ones and"
type textarea "x"
type textarea "Fryer nneded casters replaced, removed and install new ones and"
type textarea "x"
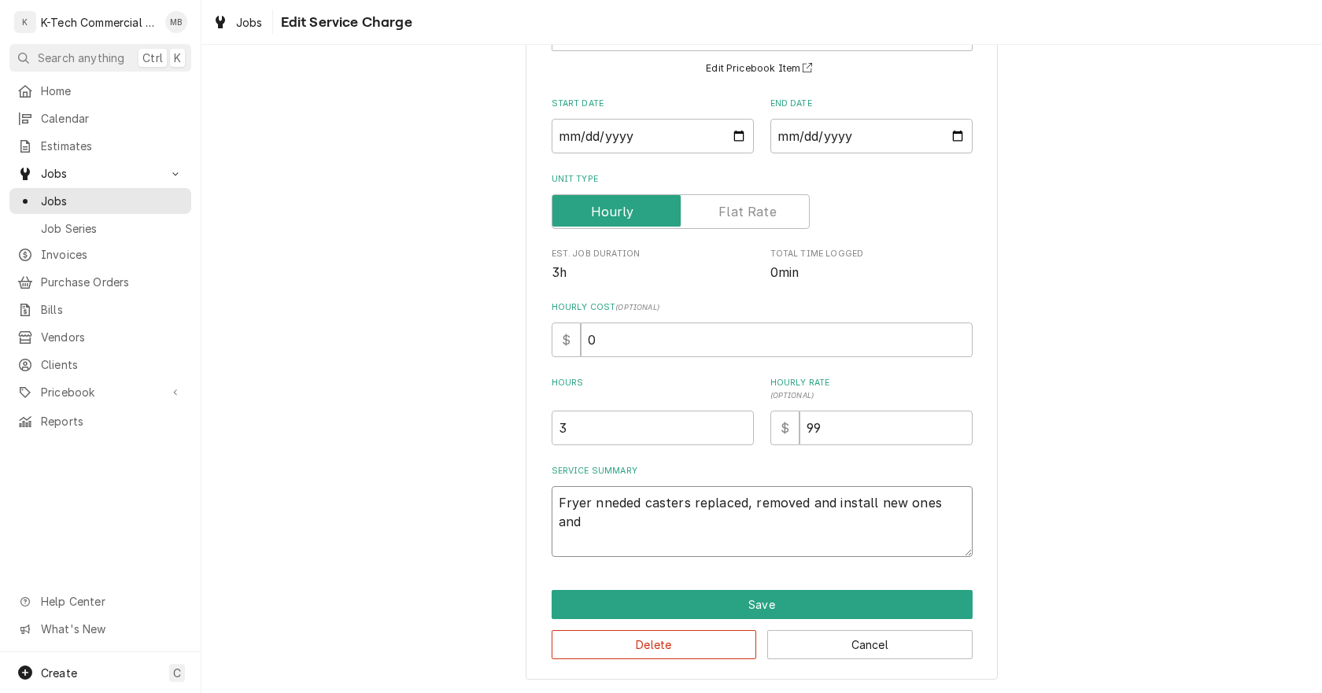
type textarea "Fryer nneded casters replaced, removed and install new ones and n"
type textarea "x"
type textarea "Fryer nneded casters replaced, removed and install new ones and no"
type textarea "x"
type textarea "Fryer nneded casters replaced, removed and install new ones and now"
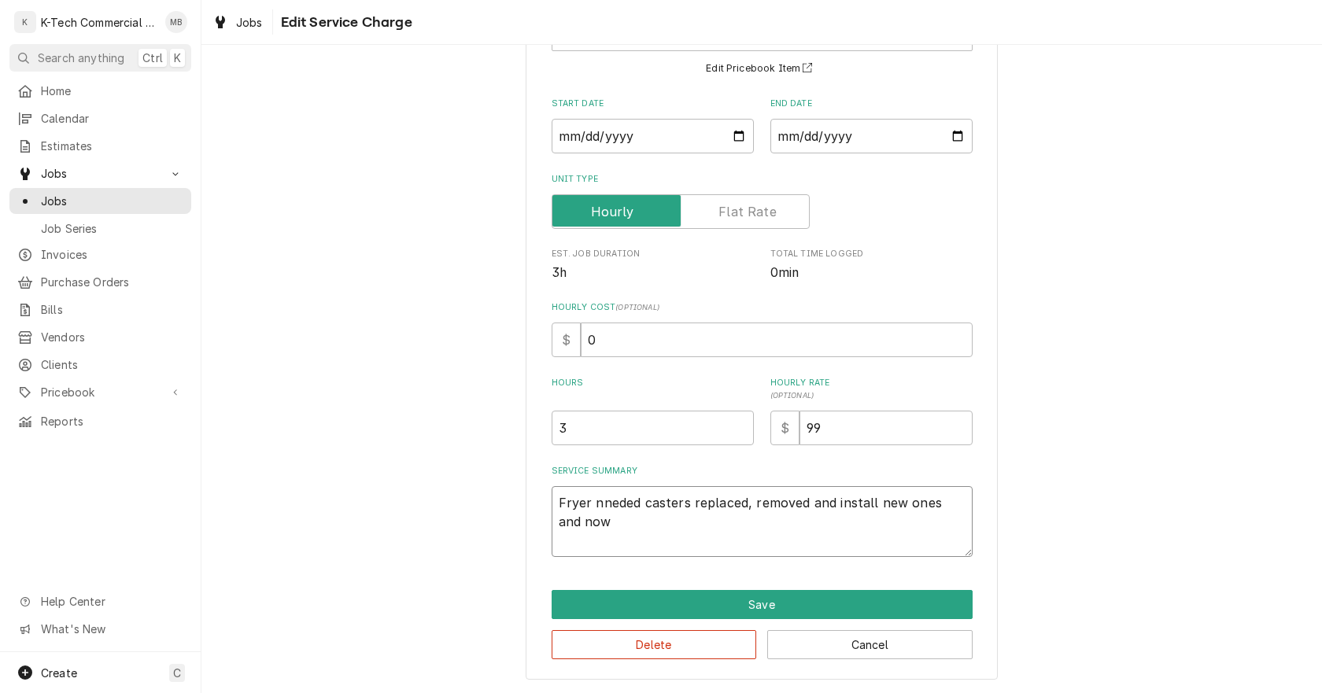
type textarea "x"
type textarea "Fryer nneded casters replaced, removed and install new ones and now"
type textarea "x"
type textarea "Fryer nneded casters replaced, removed and install new ones and now i"
type textarea "x"
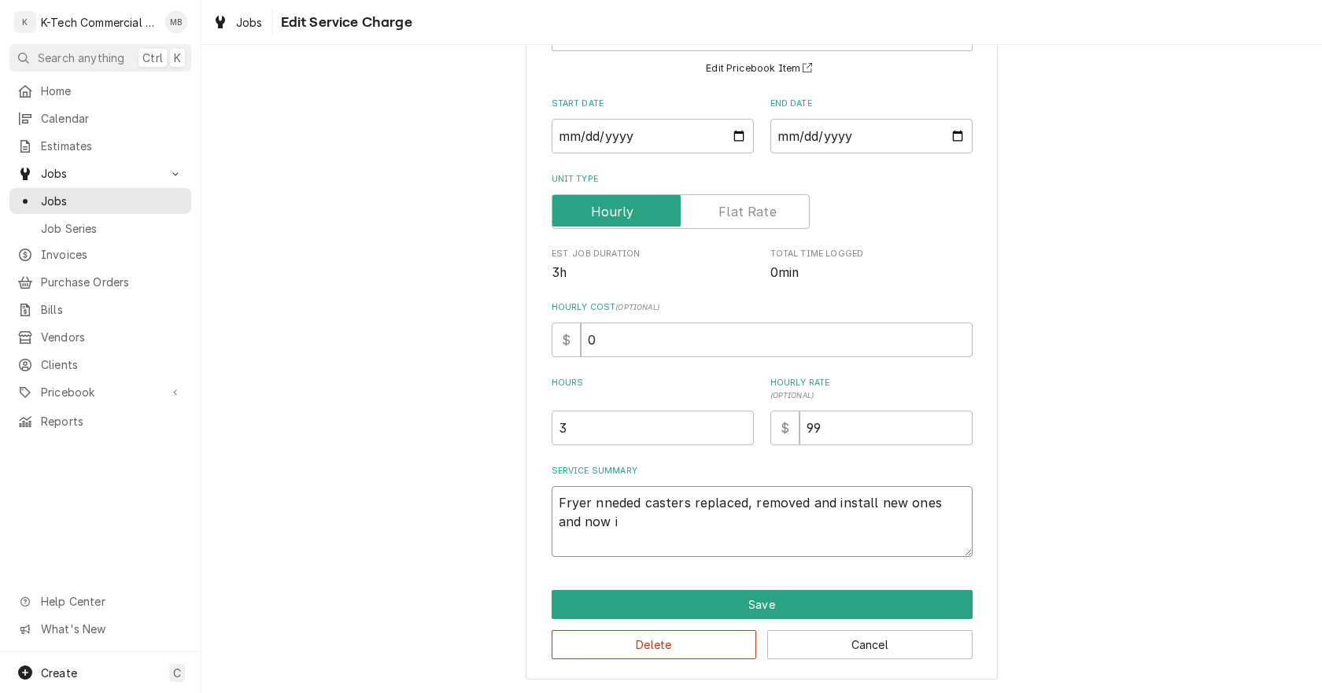
type textarea "Fryer nneded casters replaced, removed and install new ones and now is"
type textarea "x"
type textarea "Fryer nneded casters replaced, removed and install new ones and now is"
type textarea "x"
type textarea "Fryer nneded casters replaced, removed and install new ones and now is b"
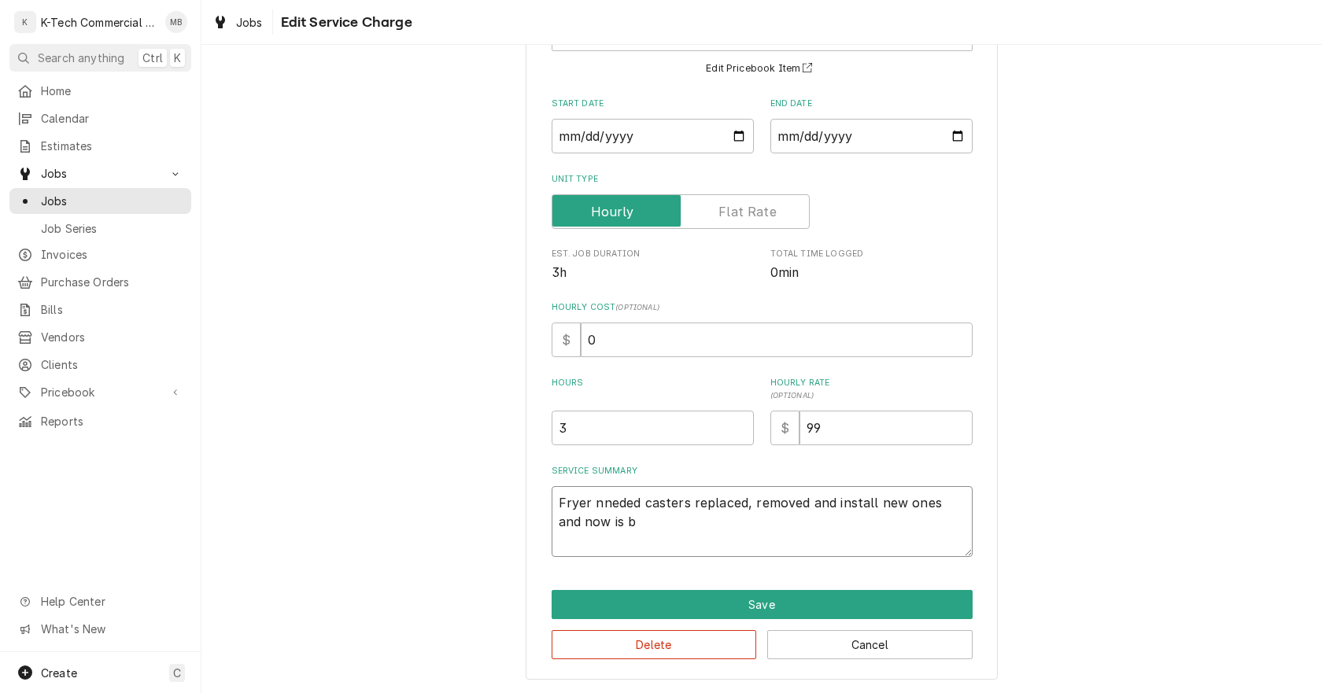
type textarea "x"
type textarea "Fryer nneded casters replaced, removed and install new ones and now is ba"
type textarea "x"
type textarea "Fryer nneded casters replaced, removed and install new ones and now is bac"
type textarea "x"
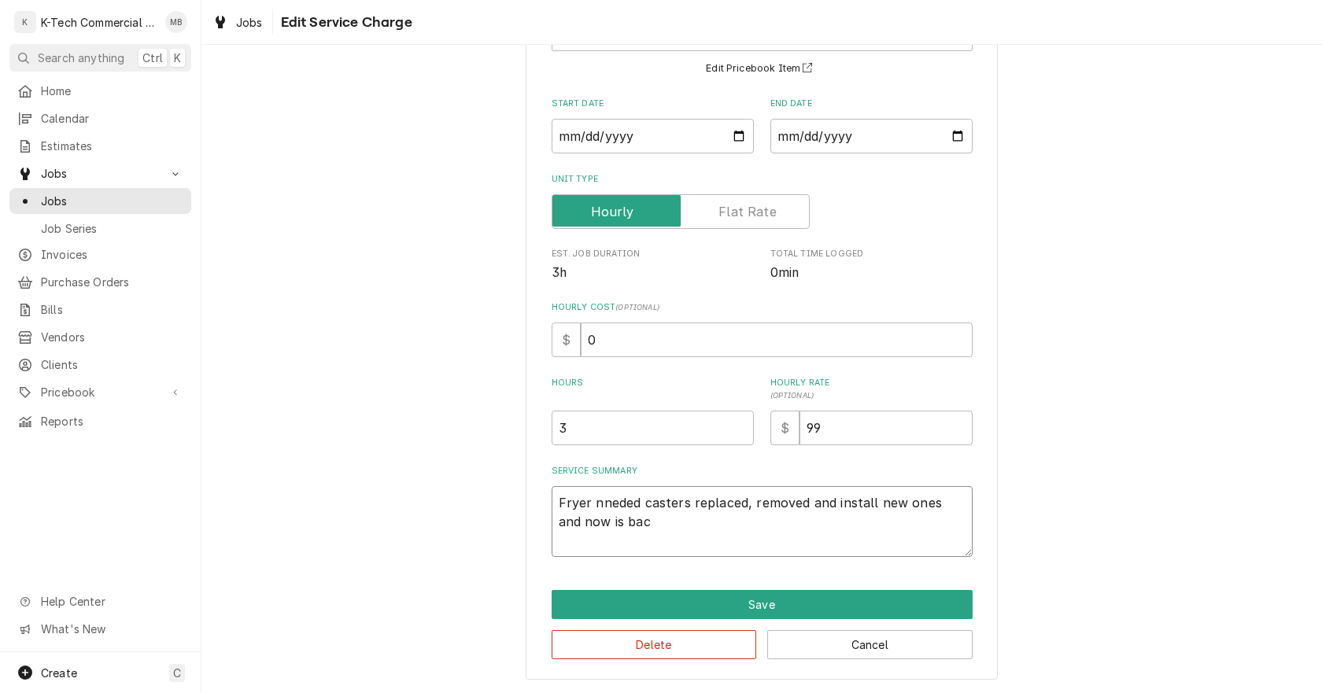
type textarea "Fryer nneded casters replaced, removed and install new ones and now is back"
type textarea "x"
type textarea "Fryer nneded casters replaced, removed and install new ones and now is back"
type textarea "x"
type textarea "Fryer nneded casters replaced, removed and install new ones and now is back t"
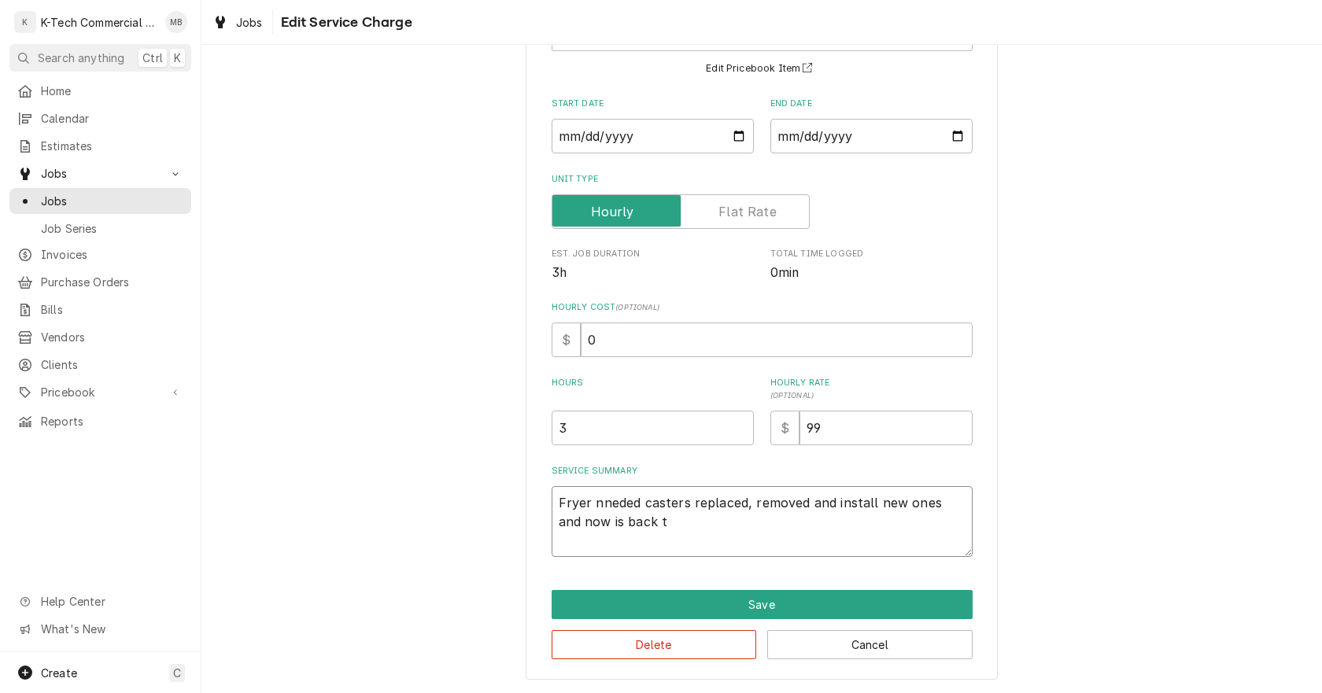
type textarea "x"
type textarea "Fryer nneded casters replaced, removed and install new ones and now is back to"
type textarea "x"
type textarea "Fryer nneded casters replaced, removed and install new ones and now is back to"
type textarea "x"
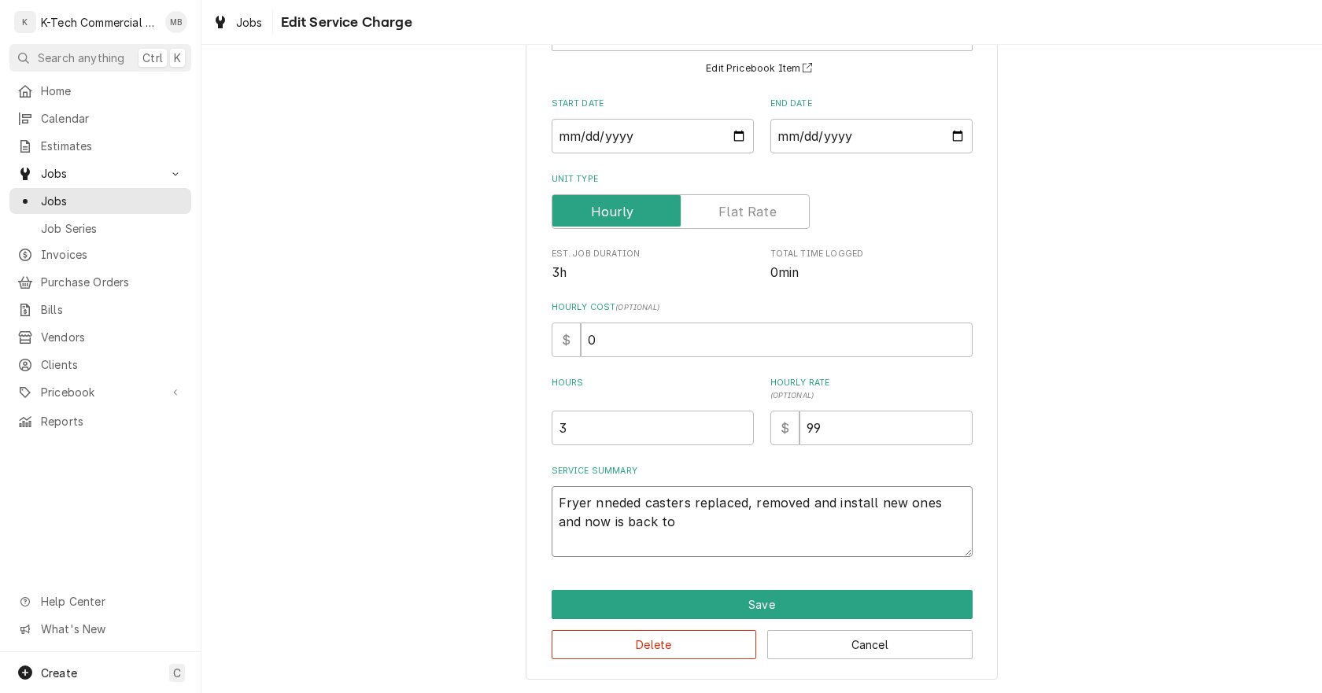
type textarea "Fryer nneded casters replaced, removed and install new ones and now is back to i"
type textarea "x"
type textarea "Fryer nneded casters replaced, removed and install new ones and now is back to …"
type textarea "x"
type textarea "Fryer nneded casters replaced, removed and install new ones and now is back to …"
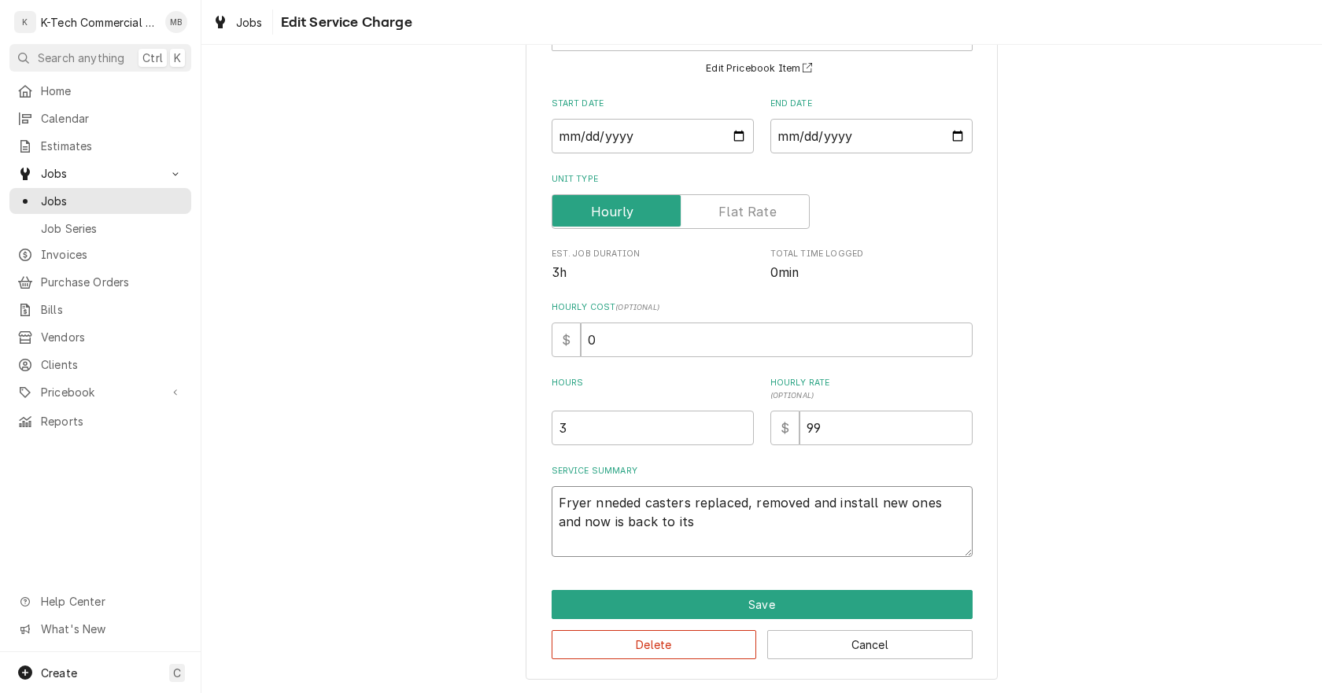
type textarea "x"
type textarea "Fryer nneded casters replaced, removed and install new ones and now is back to …"
type textarea "x"
type textarea "Fryer nneded casters replaced, removed and install new ones and now is back to …"
type textarea "x"
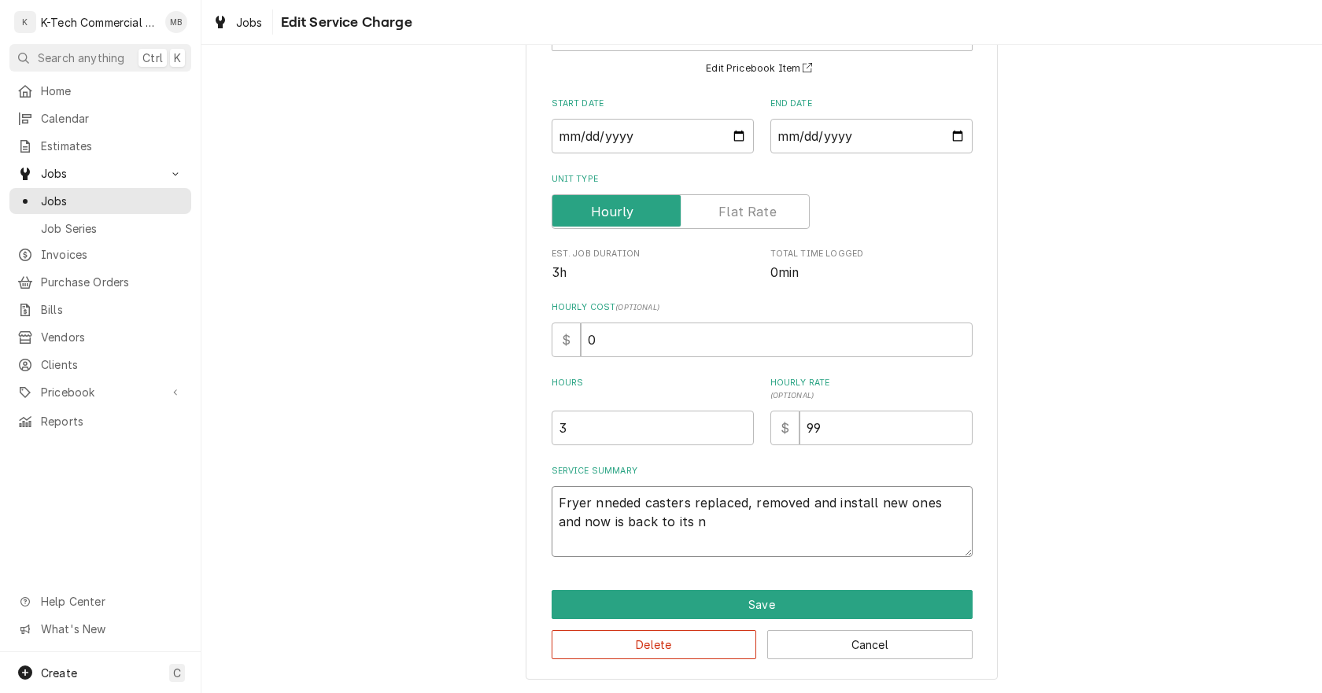
type textarea "Fryer nneded casters replaced, removed and install new ones and now is back to …"
type textarea "x"
type textarea "Fryer nneded casters replaced, removed and install new ones and now is back to …"
type textarea "x"
type textarea "Fryer nneded casters replaced, removed and install new ones and now is back to …"
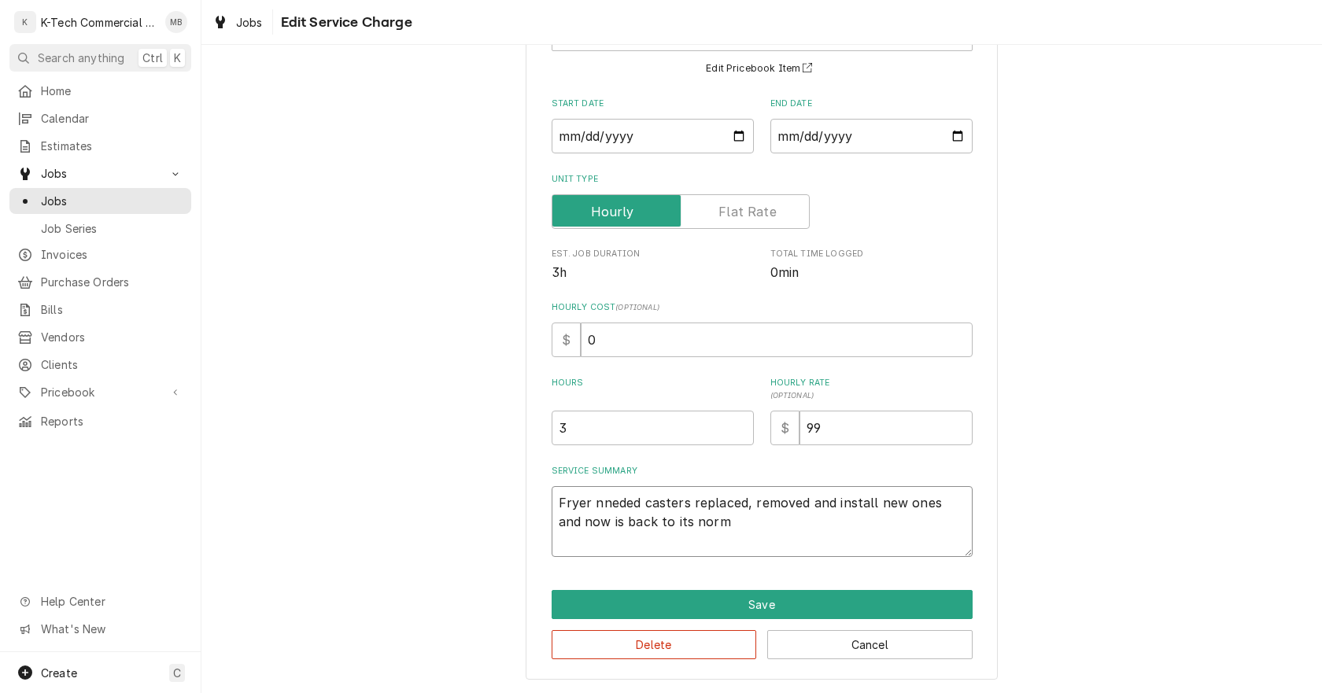
type textarea "x"
type textarea "Fryer nneded casters replaced, removed and install new ones and now is back to …"
type textarea "x"
type textarea "Fryer nneded casters replaced, removed and install new ones and now is back to …"
type textarea "x"
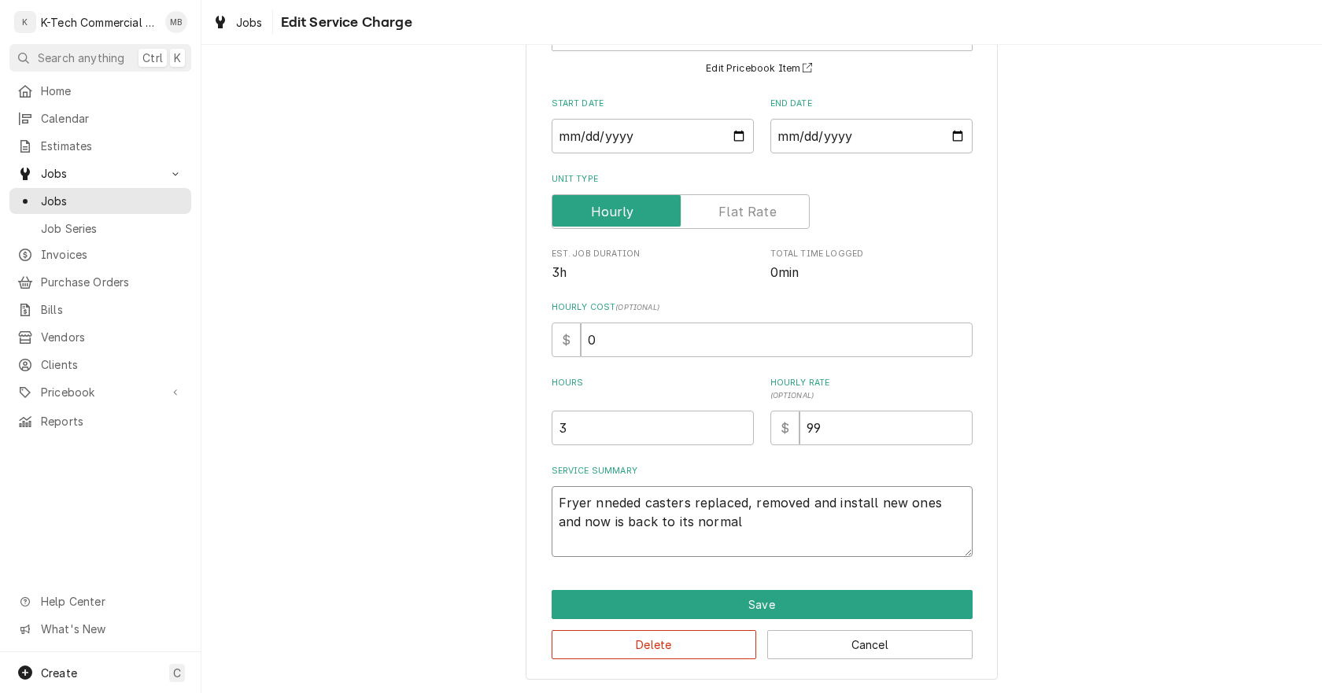
type textarea "Fryer nneded casters replaced, removed and install new ones and now is back to …"
type textarea "x"
type textarea "Fryer nneded casters replaced, removed and install new ones and now is back to …"
type textarea "x"
type textarea "Fryer nneded casters replaced, removed and install new ones and now is back to …"
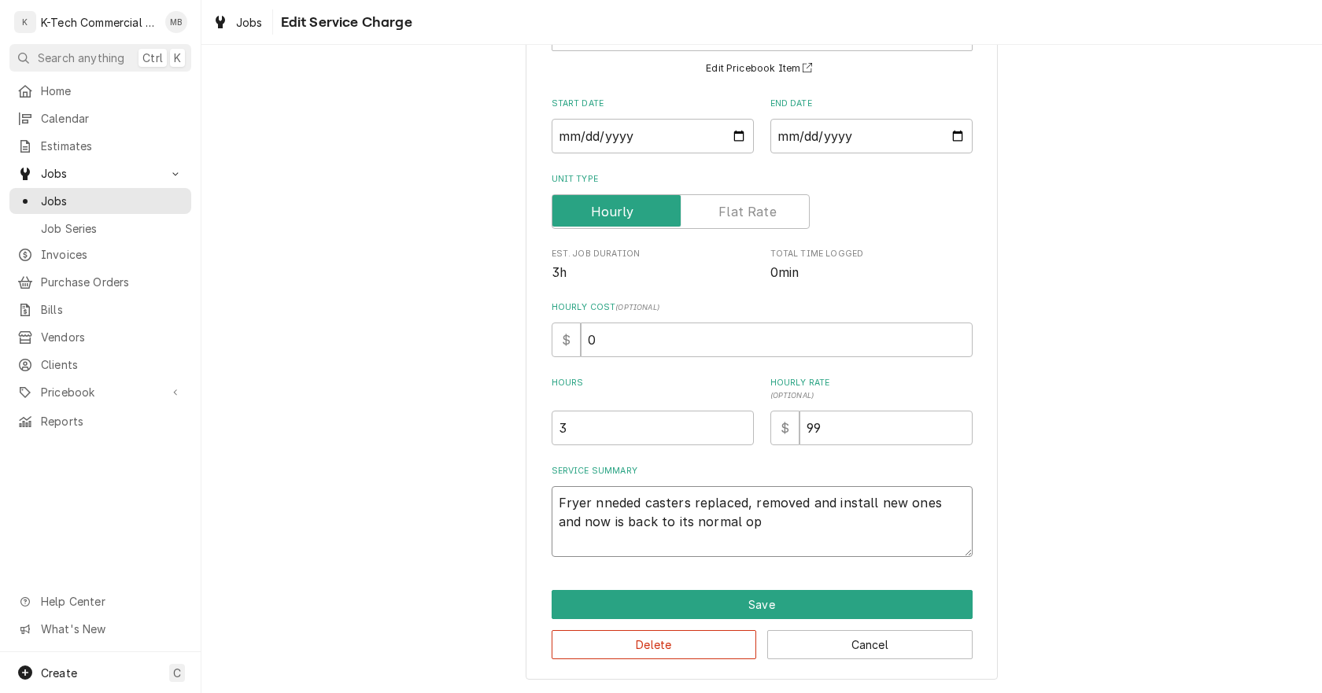
type textarea "x"
type textarea "Fryer nneded casters replaced, removed and install new ones and now is back to …"
type textarea "x"
type textarea "Fryer nneded casters replaced, removed and install new ones and now is back to …"
type textarea "x"
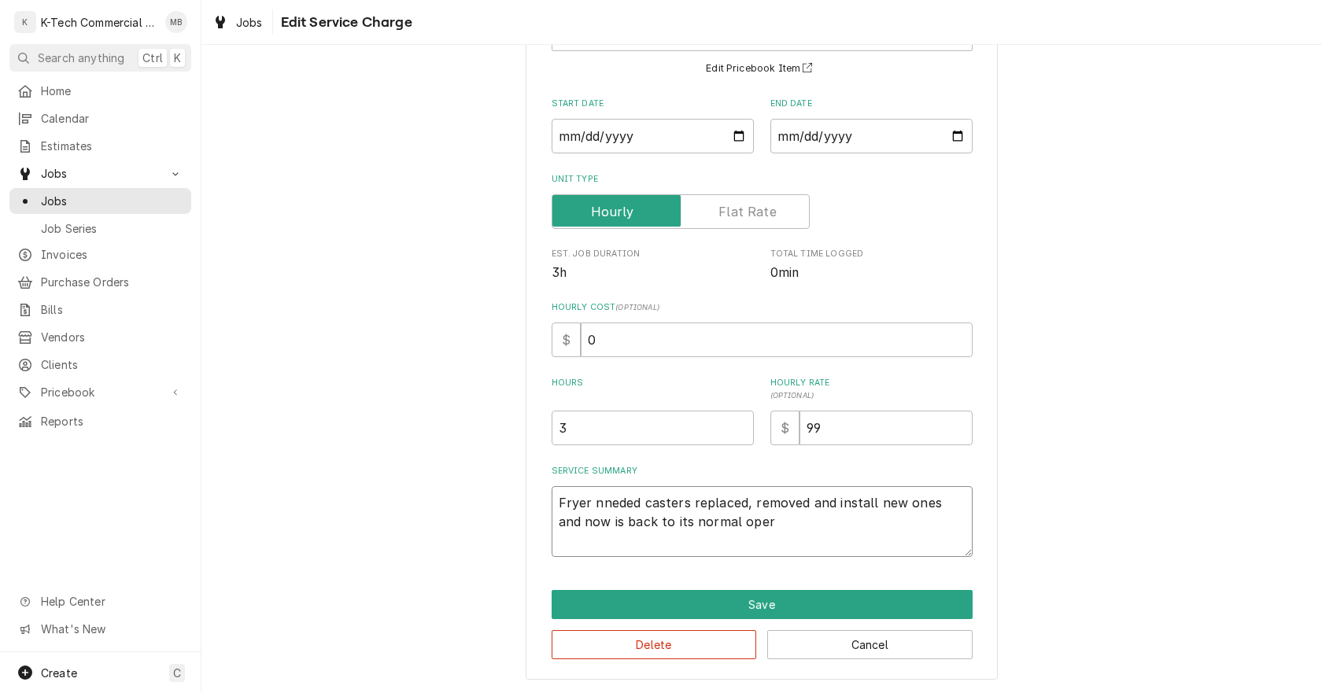
type textarea "Fryer nneded casters replaced, removed and install new ones and now is back to …"
type textarea "x"
type textarea "Fryer nneded casters replaced, removed and install new ones and now is back to …"
type textarea "x"
type textarea "Fryer nneded casters replaced, removed and install new ones and now is back to …"
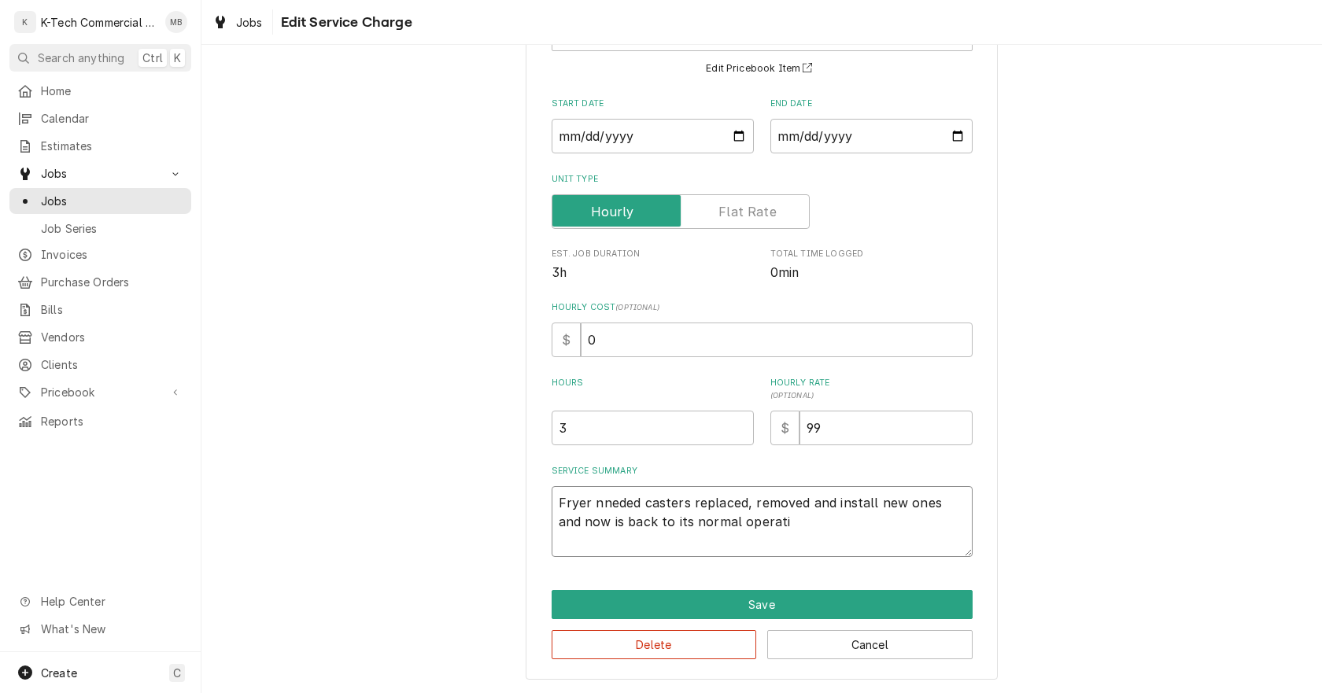
type textarea "x"
type textarea "Fryer nneded casters replaced, removed and install new ones and now is back to …"
type textarea "x"
type textarea "Fryer nneded casters replaced, removed and install new ones and now is back to …"
type textarea "x"
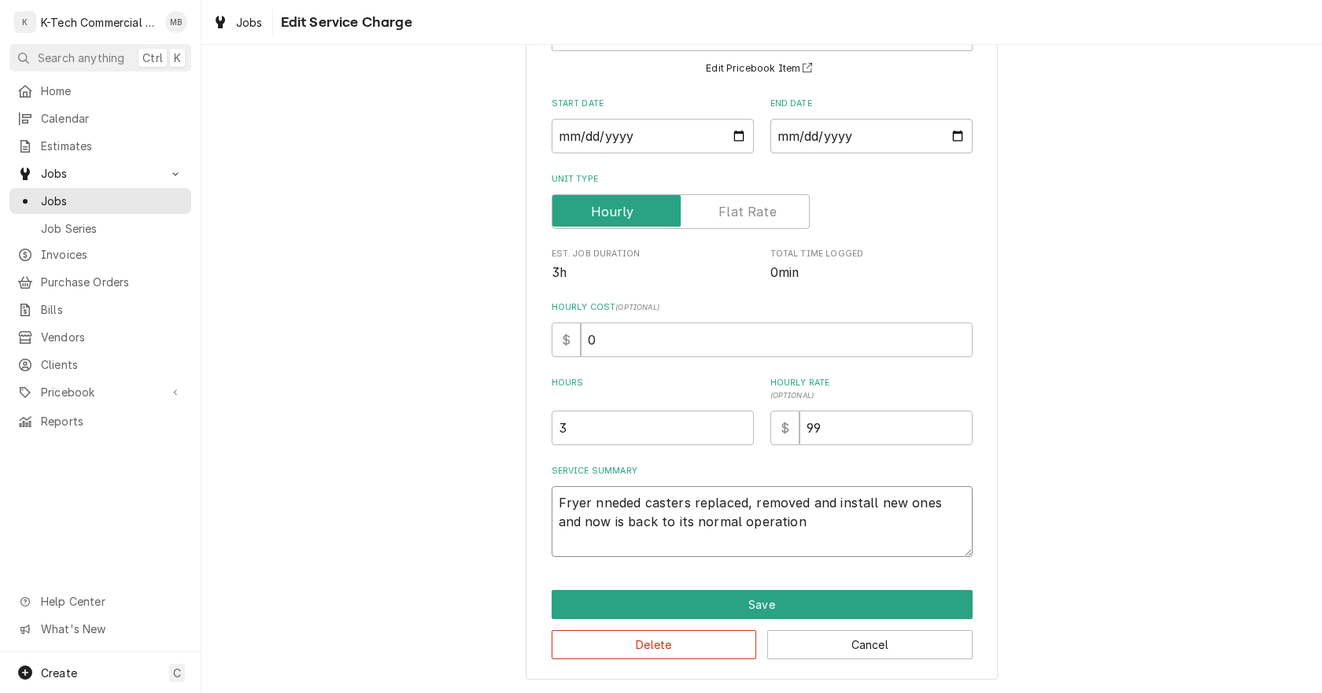
type textarea "Fryer nneded casters replaced, removed and install new ones and now is back to …"
type textarea "x"
type textarea "Fryer nneded casters replaced, removed and install new ones and now is back to …"
type textarea "x"
type textarea "Fryer nneded casters replaced, removed and install new ones and now is back to …"
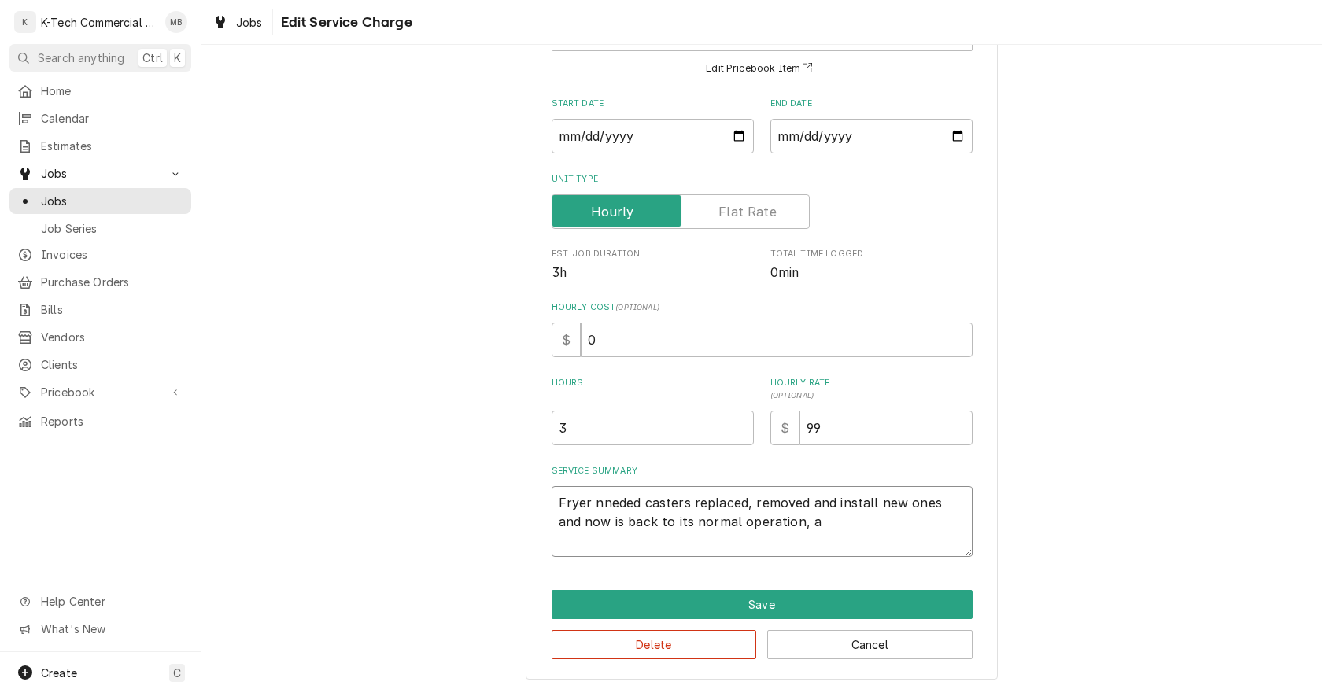
type textarea "x"
type textarea "Fryer nneded casters replaced, removed and install new ones and now is back to …"
type textarea "x"
type textarea "Fryer nneded casters replaced, removed and install new ones and now is back to …"
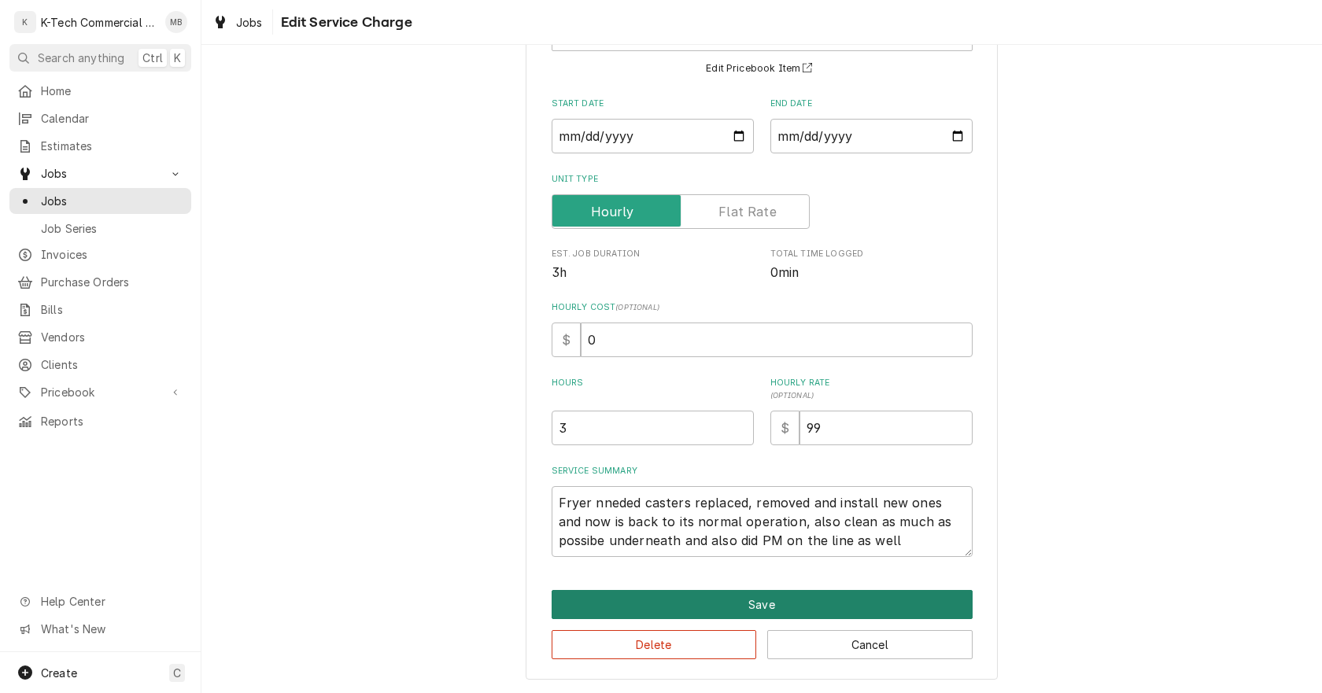
click at [763, 595] on button "Save" at bounding box center [762, 604] width 421 height 29
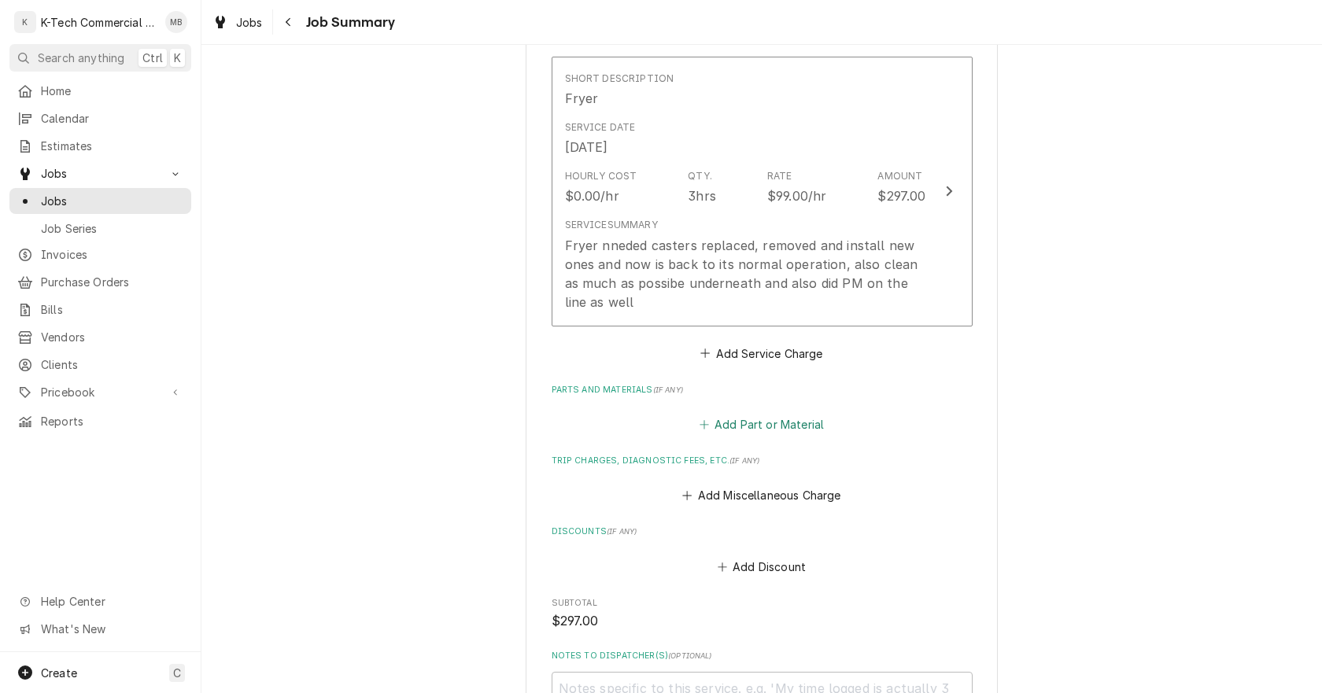
click at [770, 425] on button "Add Part or Material" at bounding box center [762, 425] width 130 height 22
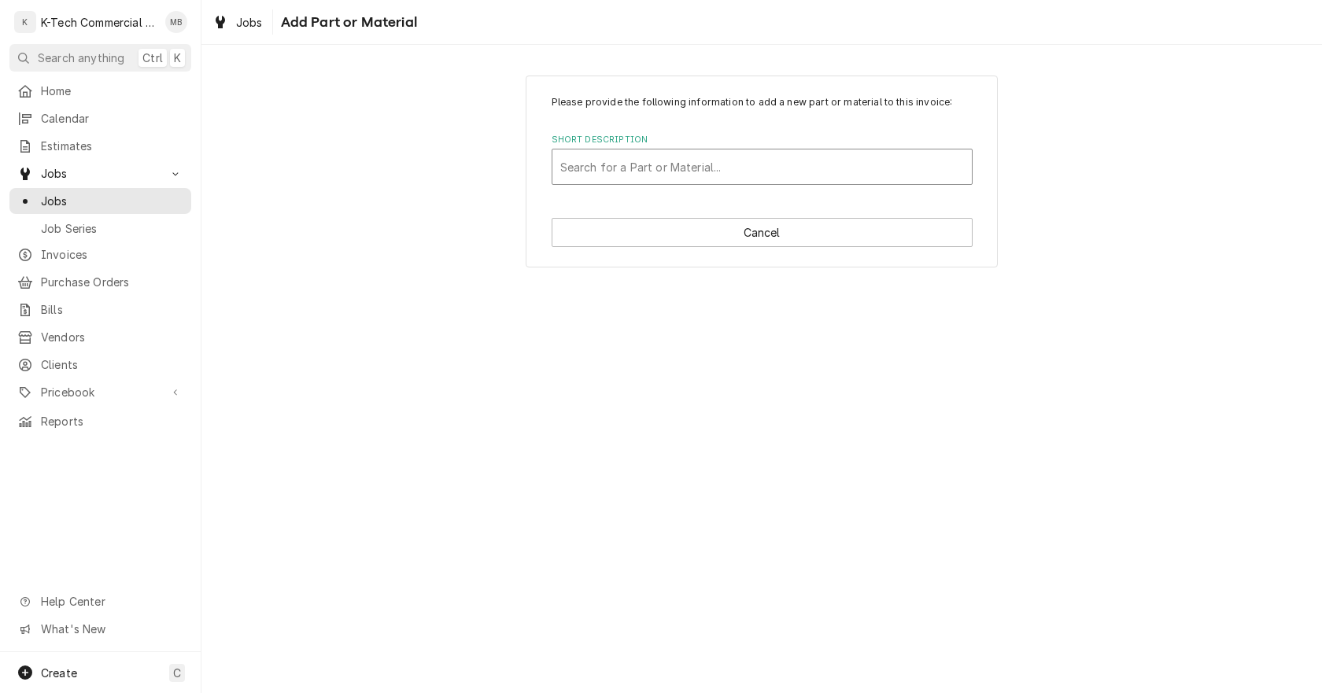
click at [654, 168] on div "Short Description" at bounding box center [762, 167] width 404 height 28
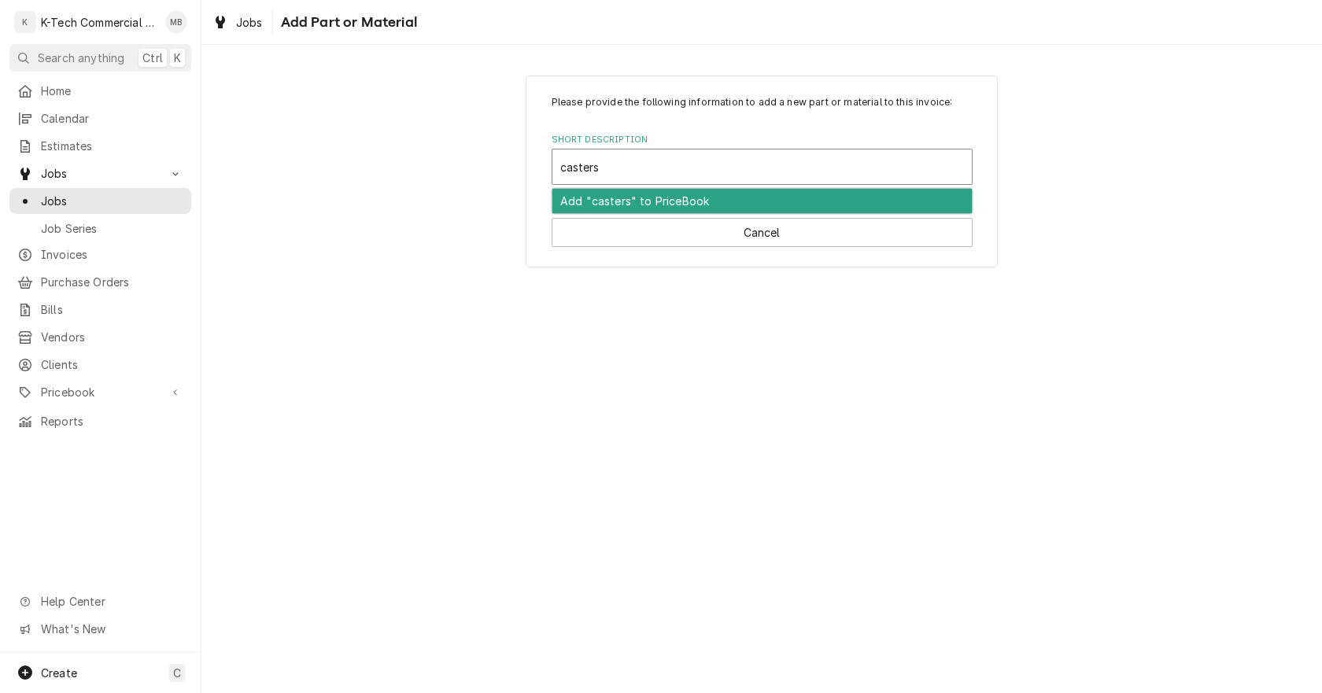
click at [594, 202] on div "Add "casters" to PriceBook" at bounding box center [761, 201] width 419 height 24
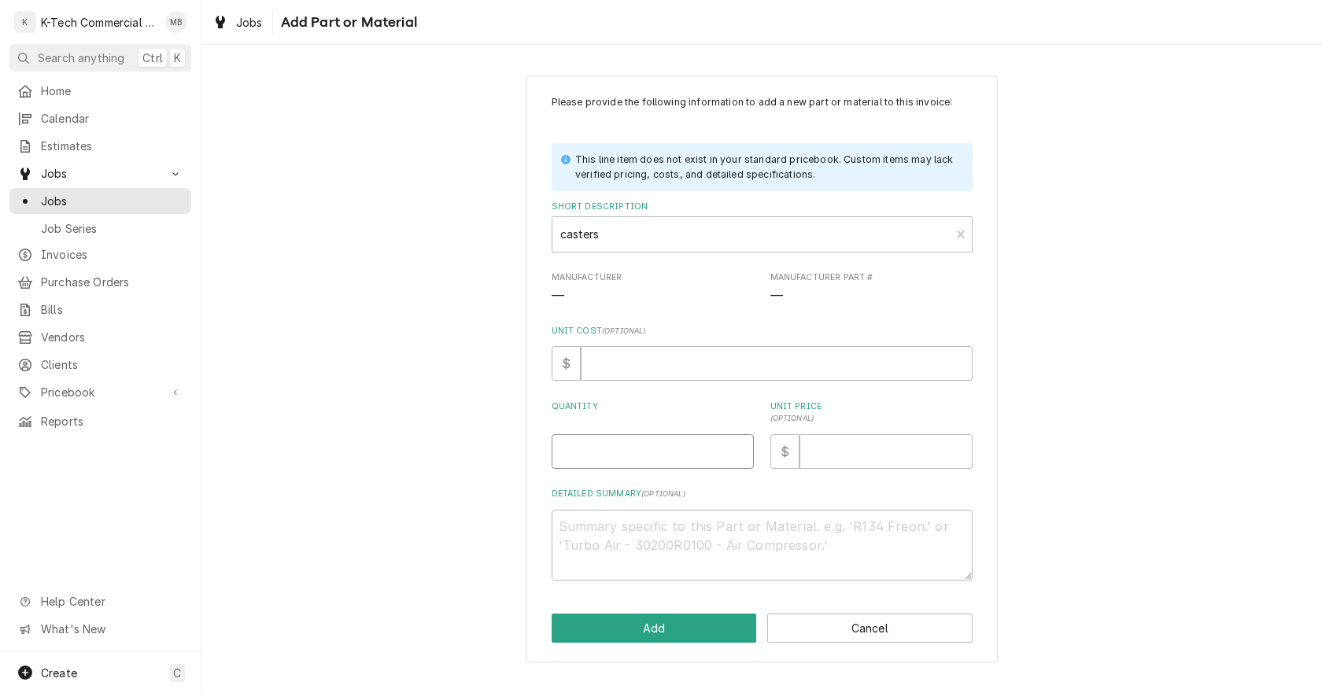
click at [608, 446] on input "Quantity" at bounding box center [653, 451] width 202 height 35
click at [863, 449] on input "Unit Price ( optional )" at bounding box center [886, 451] width 173 height 35
click at [706, 536] on textarea "Detailed Summary ( optional )" at bounding box center [762, 545] width 421 height 71
click at [708, 630] on button "Add" at bounding box center [654, 628] width 205 height 29
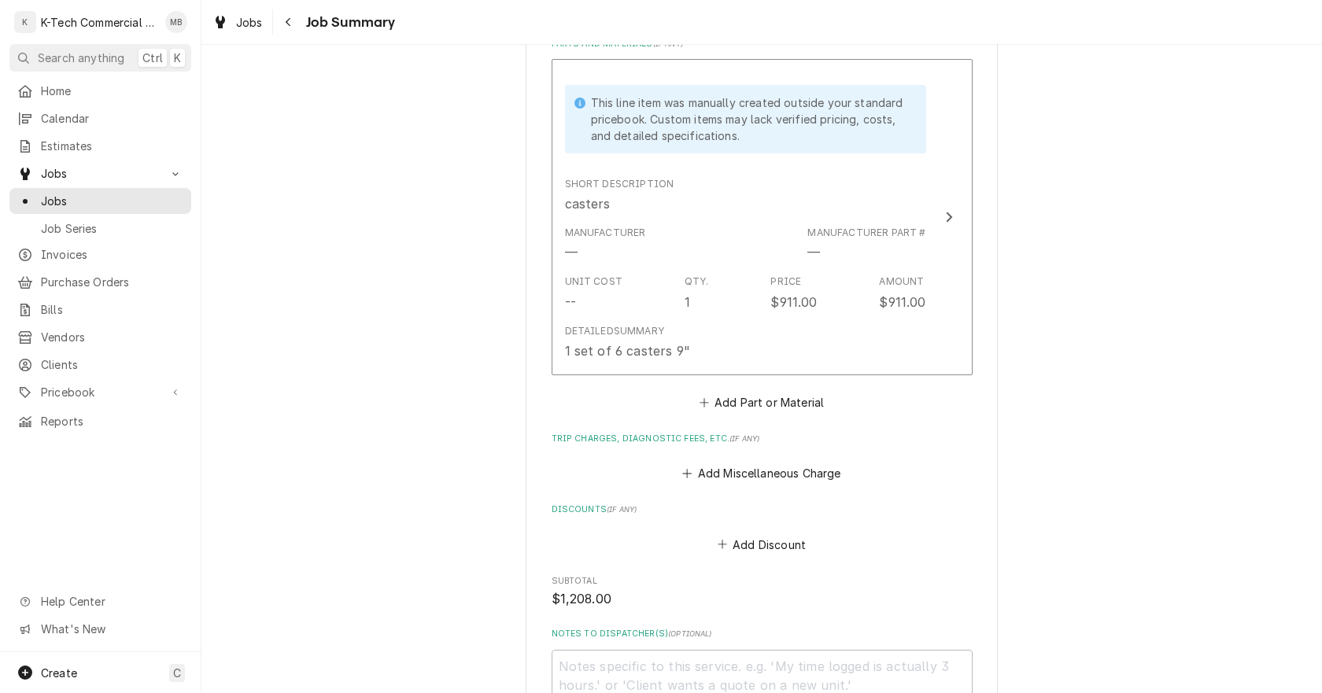
scroll to position [787, 0]
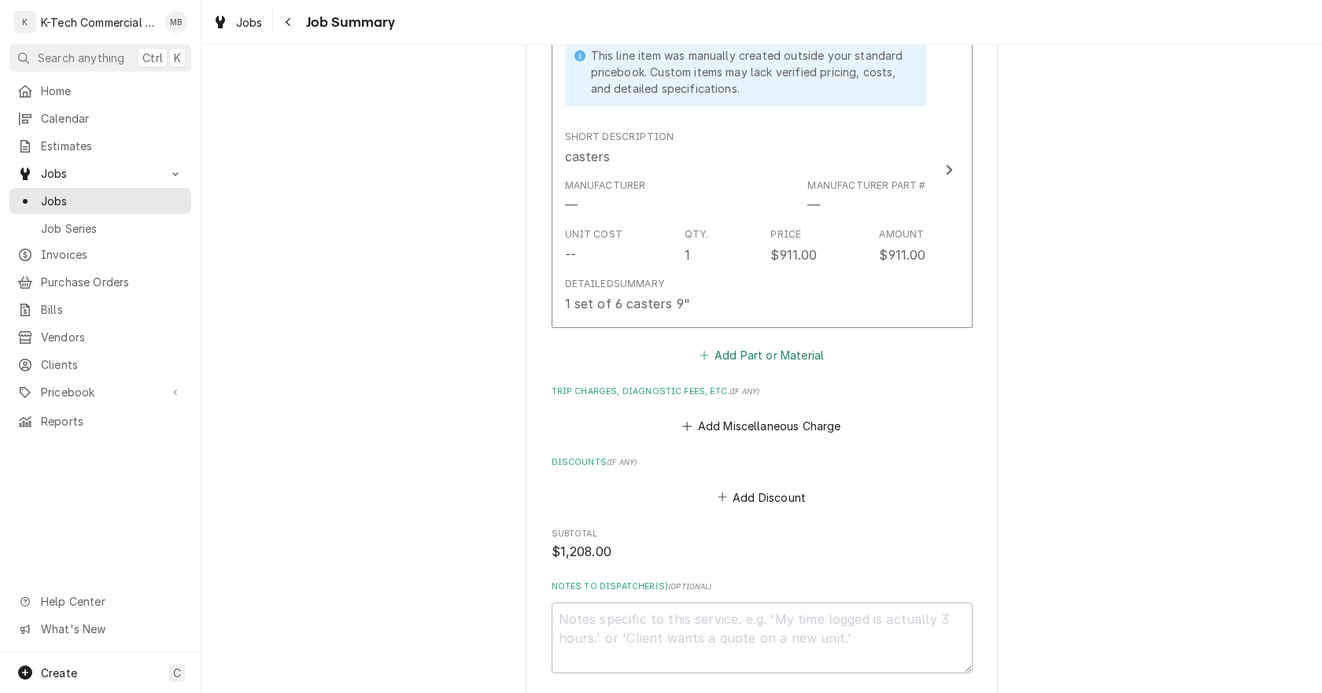
click at [753, 355] on button "Add Part or Material" at bounding box center [762, 355] width 130 height 22
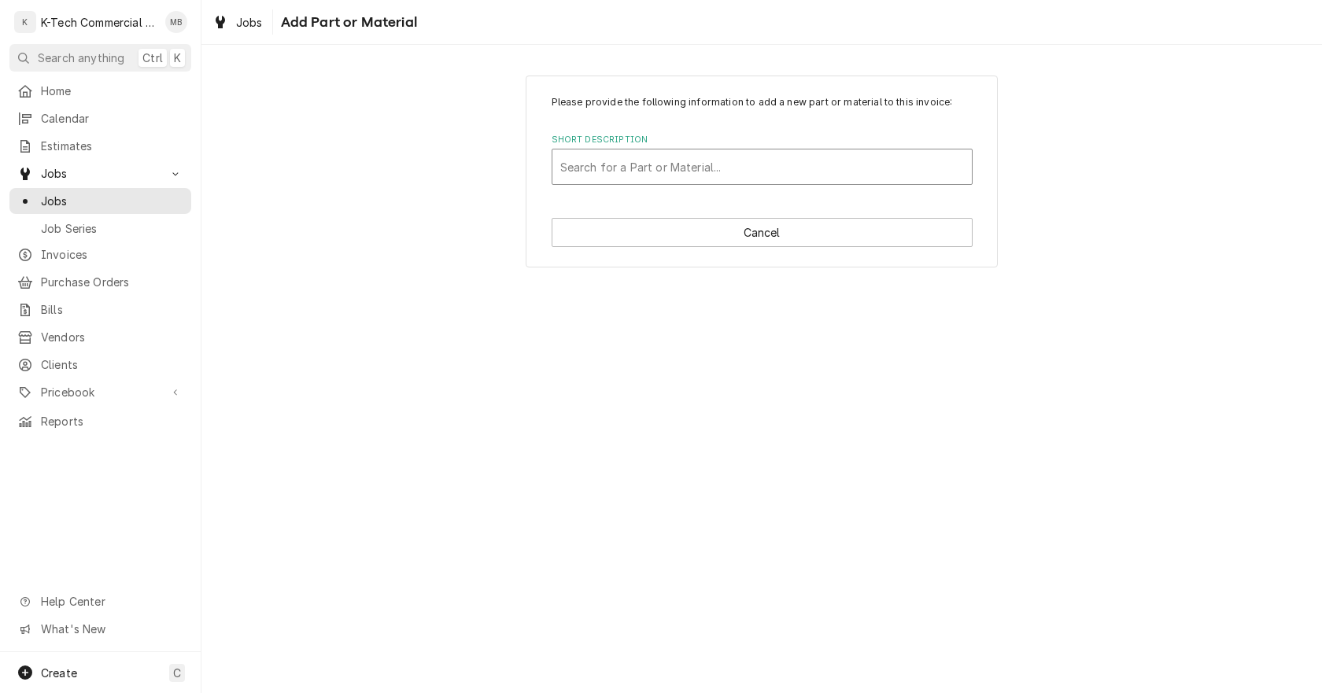
click at [674, 161] on div "Short Description" at bounding box center [762, 167] width 404 height 28
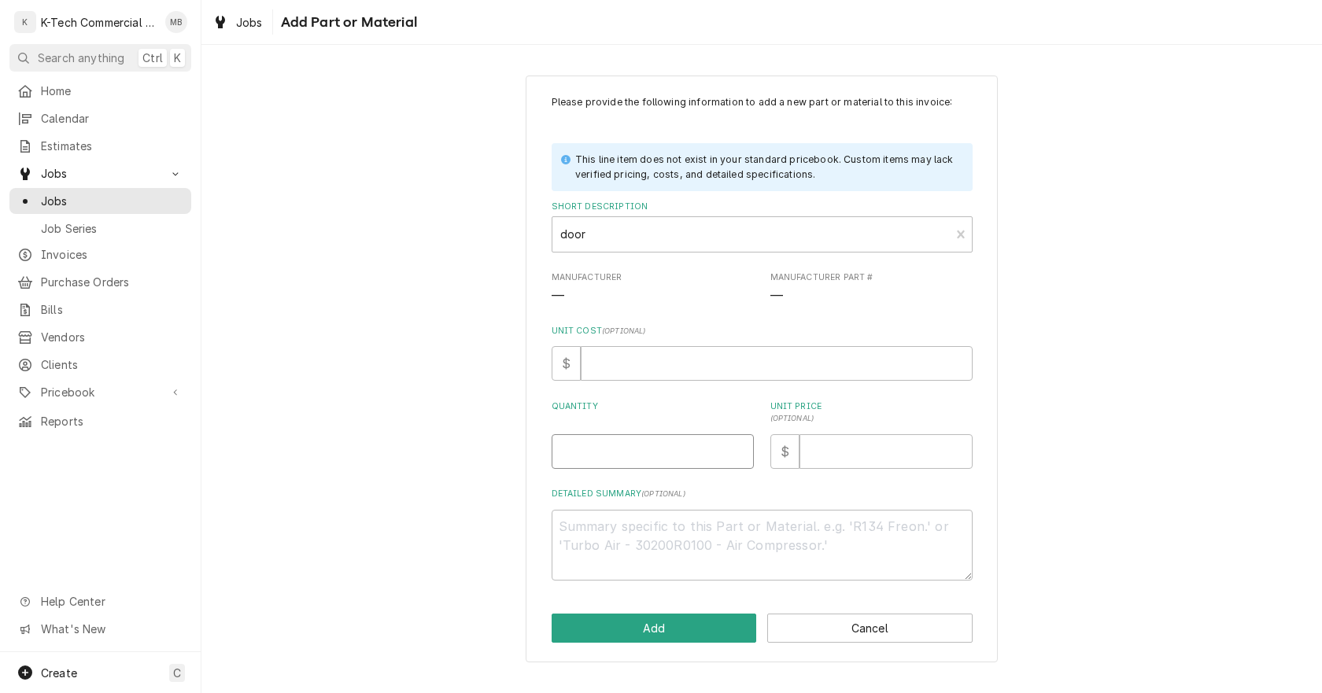
click at [616, 460] on input "Quantity" at bounding box center [653, 451] width 202 height 35
drag, startPoint x: 1077, startPoint y: 357, endPoint x: 1114, endPoint y: 191, distance: 170.1
click at [1094, 299] on div "Please provide the following information to add a new part or material to this …" at bounding box center [761, 368] width 1121 height 615
click at [826, 445] on input "Unit Price ( optional )" at bounding box center [886, 451] width 173 height 35
click at [683, 540] on textarea "Detailed Summary ( optional )" at bounding box center [762, 545] width 421 height 71
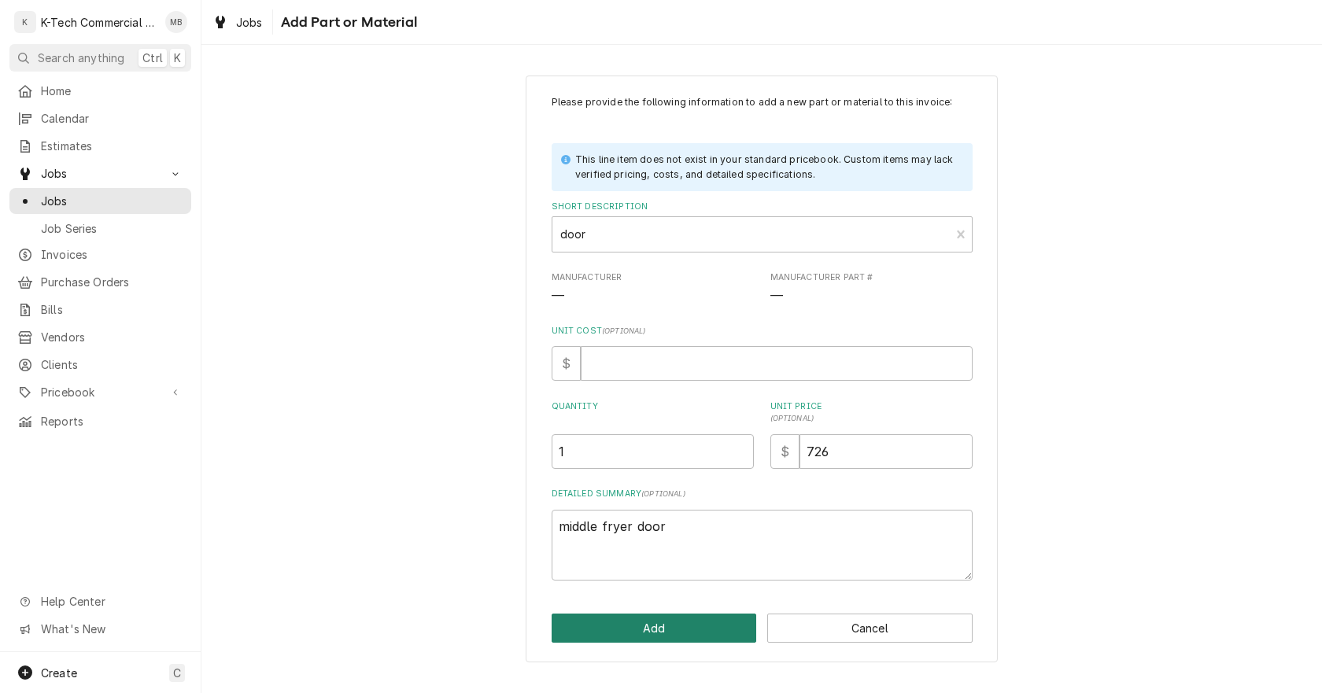
click at [689, 621] on button "Add" at bounding box center [654, 628] width 205 height 29
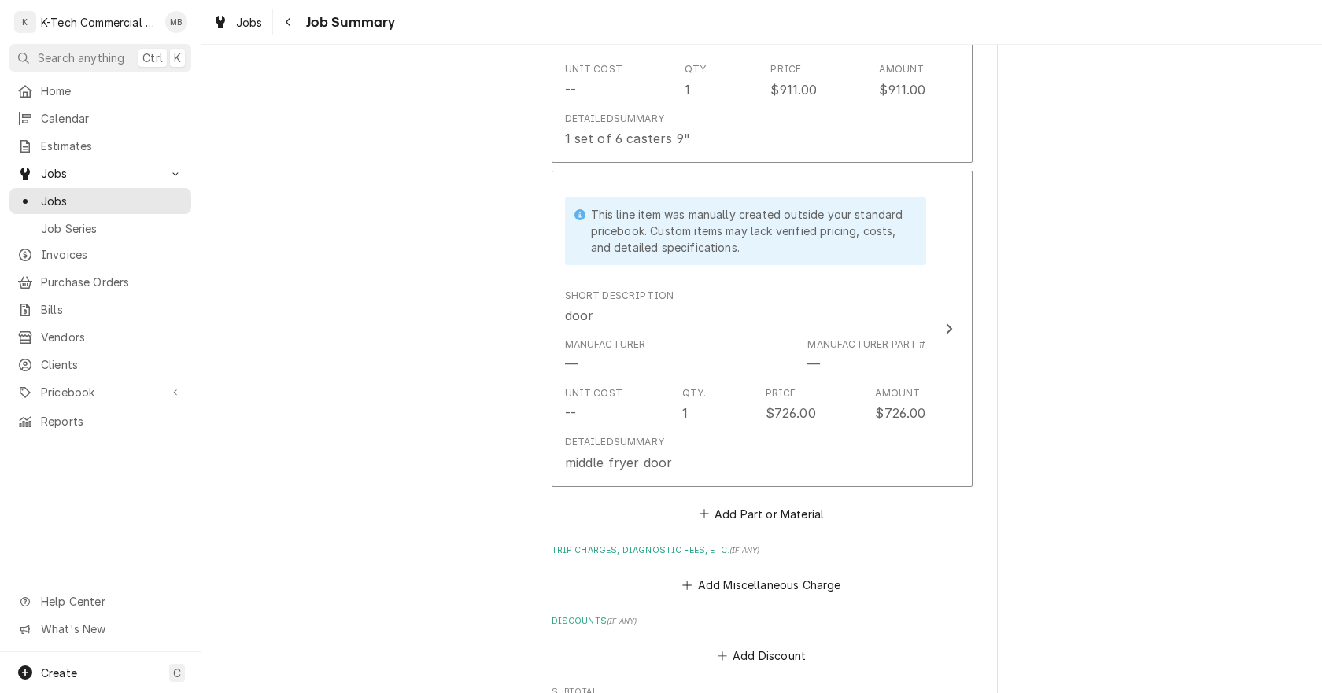
scroll to position [1121, 0]
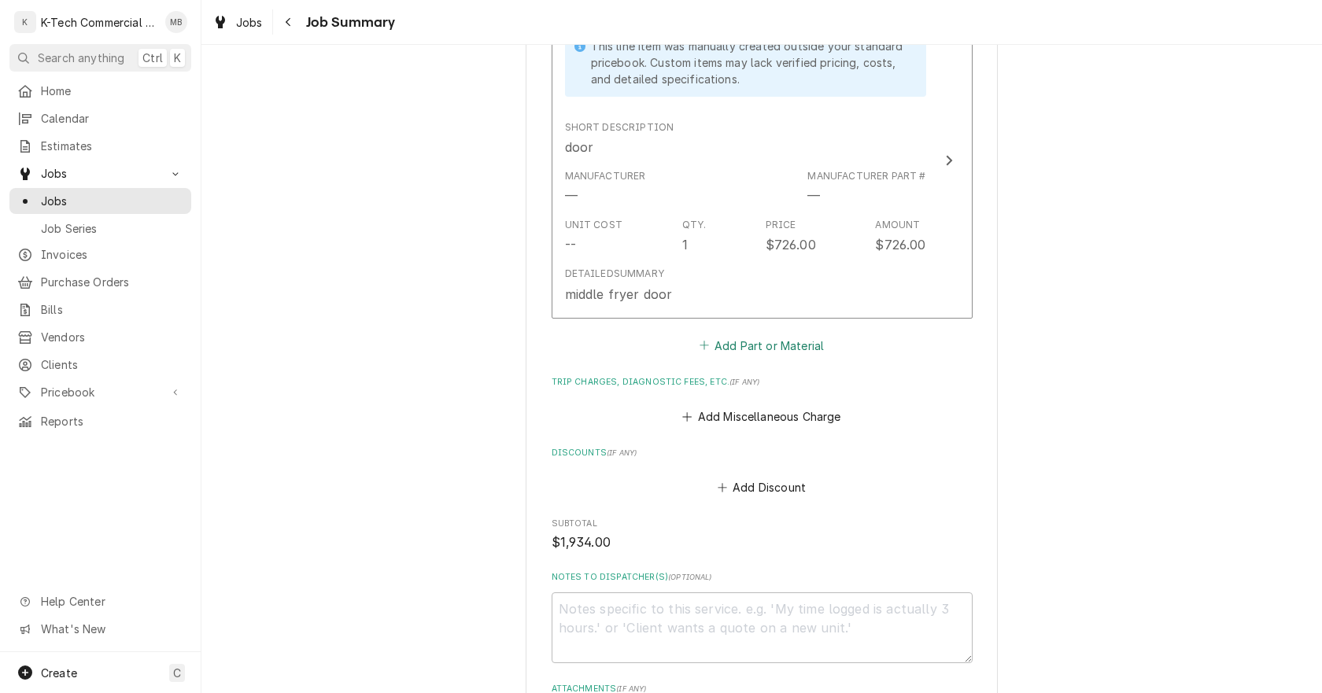
click at [756, 355] on button "Add Part or Material" at bounding box center [762, 345] width 130 height 22
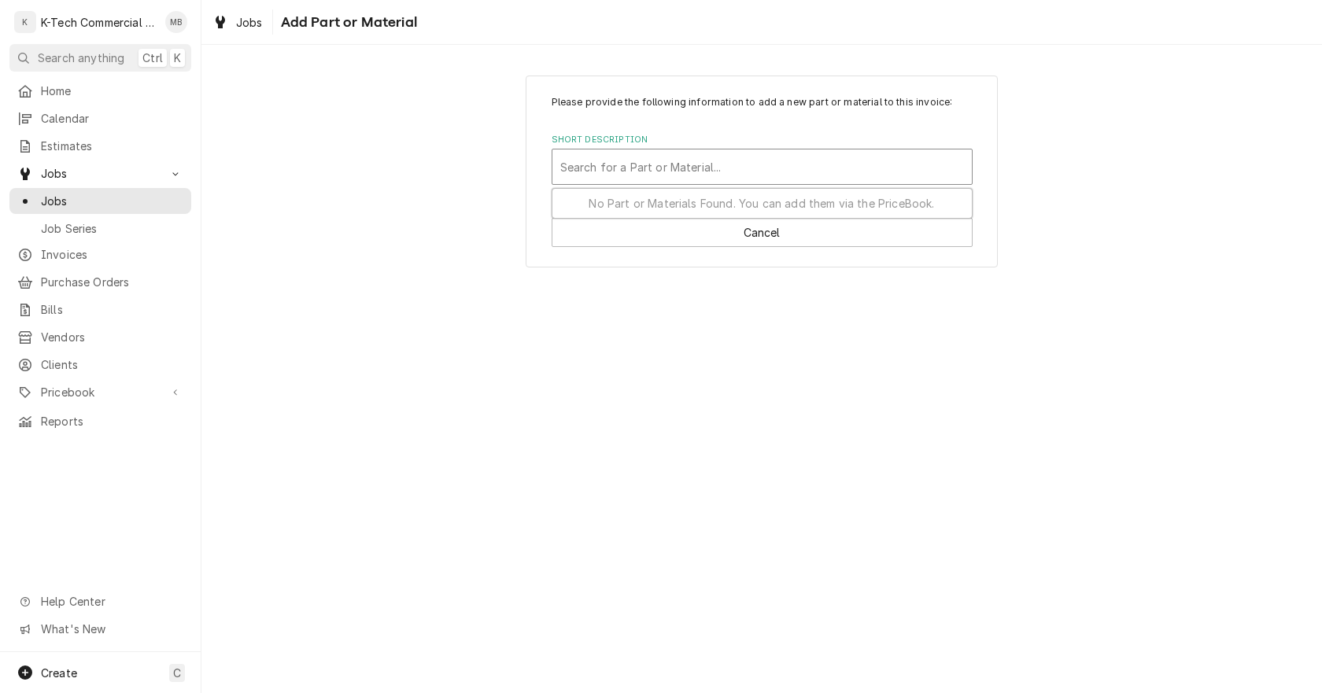
click at [641, 172] on div "Short Description" at bounding box center [762, 167] width 404 height 28
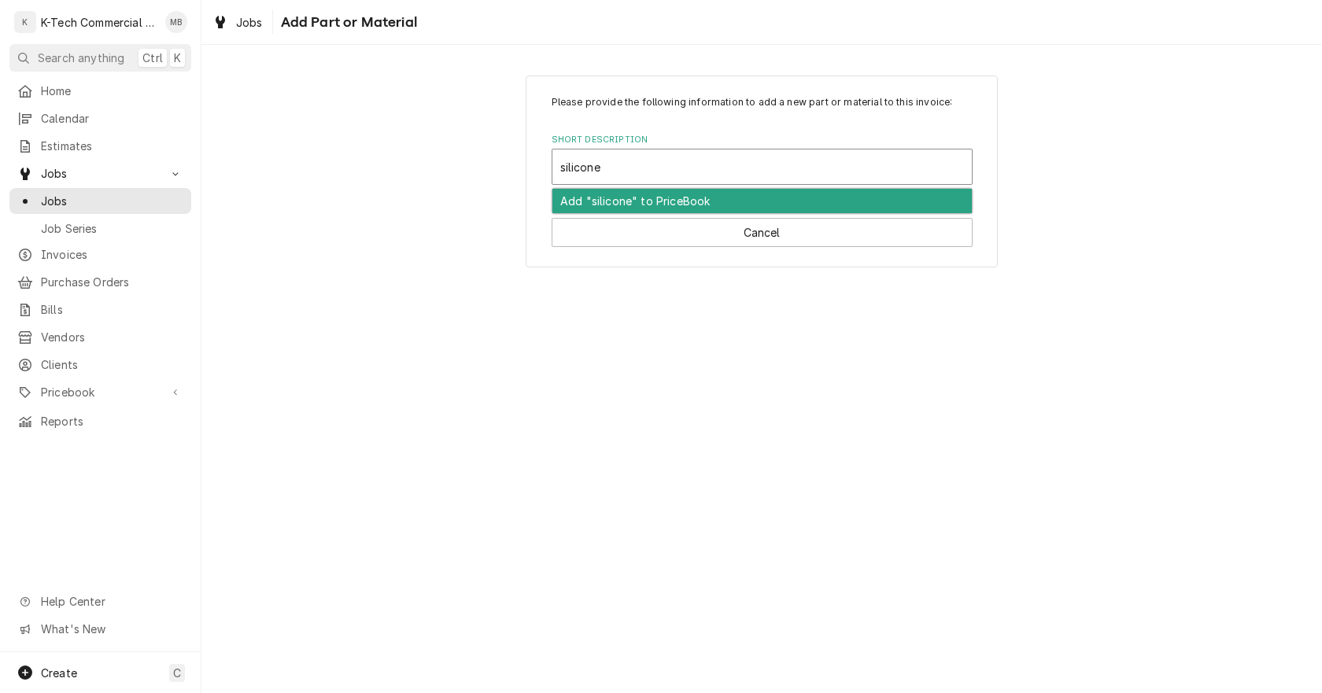
click at [623, 204] on div "Add "silicone" to PriceBook" at bounding box center [761, 201] width 419 height 24
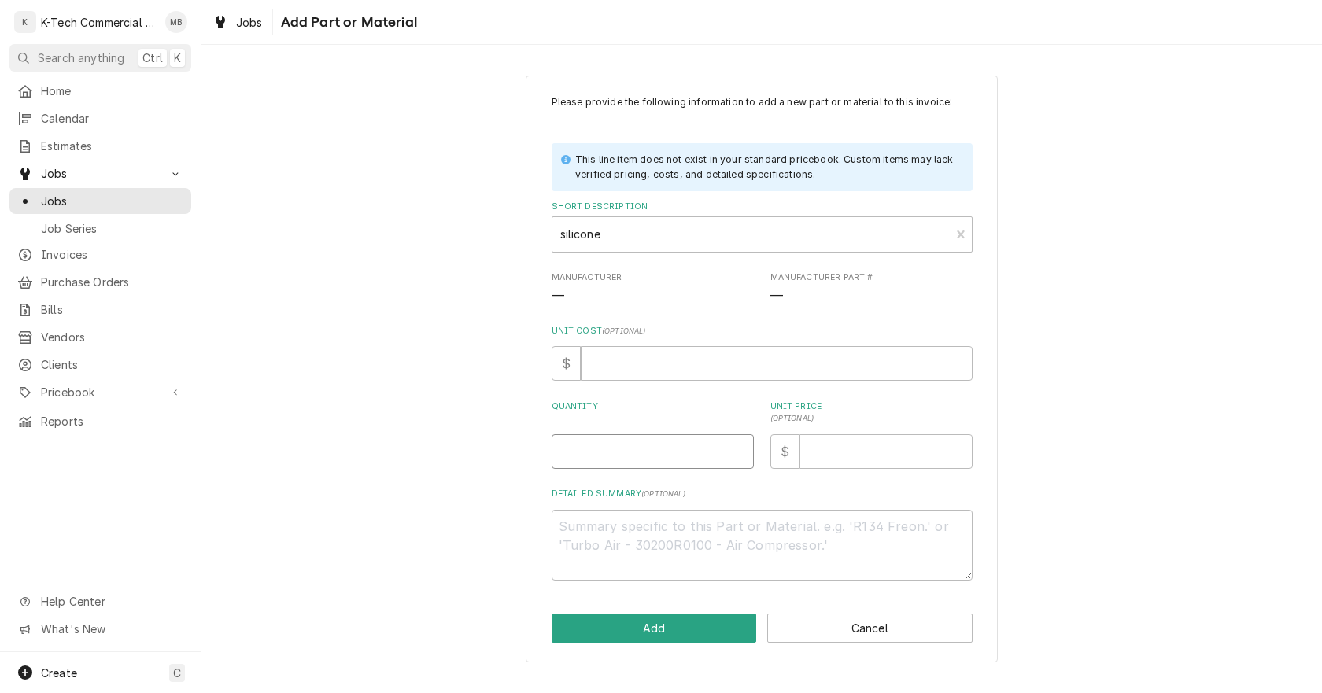
click at [608, 442] on input "Quantity" at bounding box center [653, 451] width 202 height 35
click at [829, 453] on input "Unit Price ( optional )" at bounding box center [886, 451] width 173 height 35
click at [704, 560] on textarea "Detailed Summary ( optional )" at bounding box center [762, 545] width 421 height 71
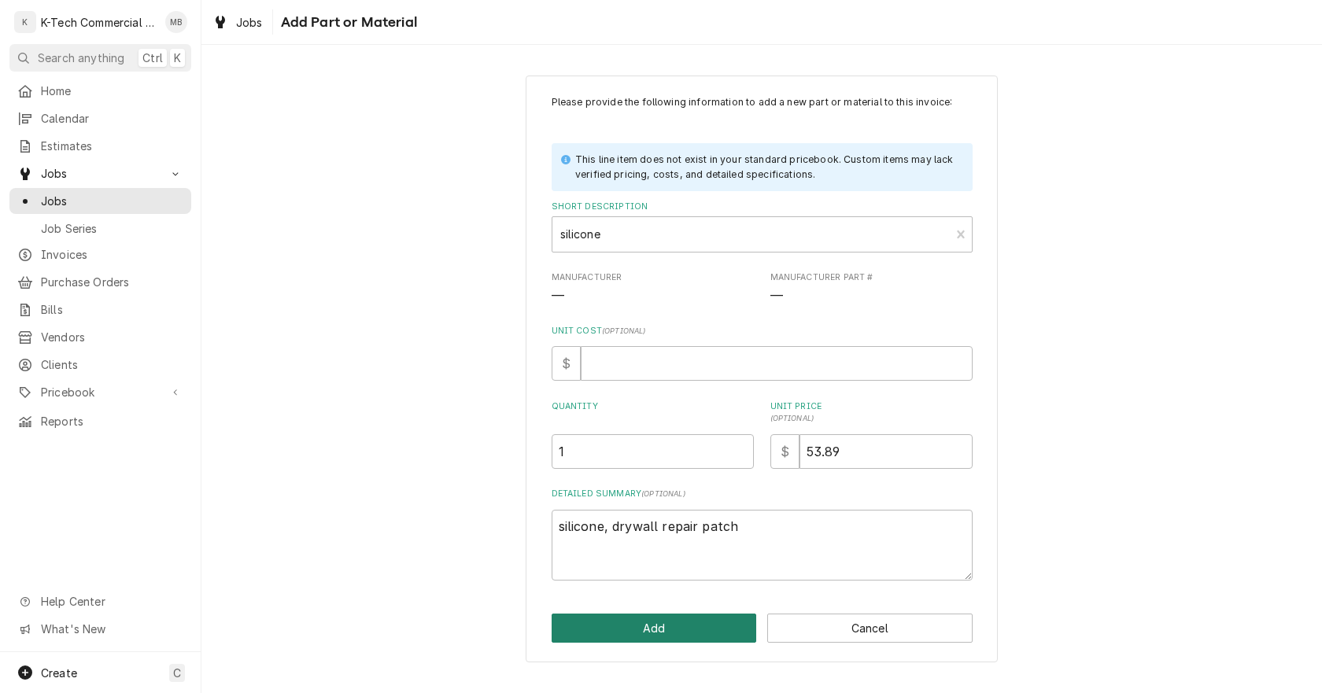
click at [704, 631] on button "Add" at bounding box center [654, 628] width 205 height 29
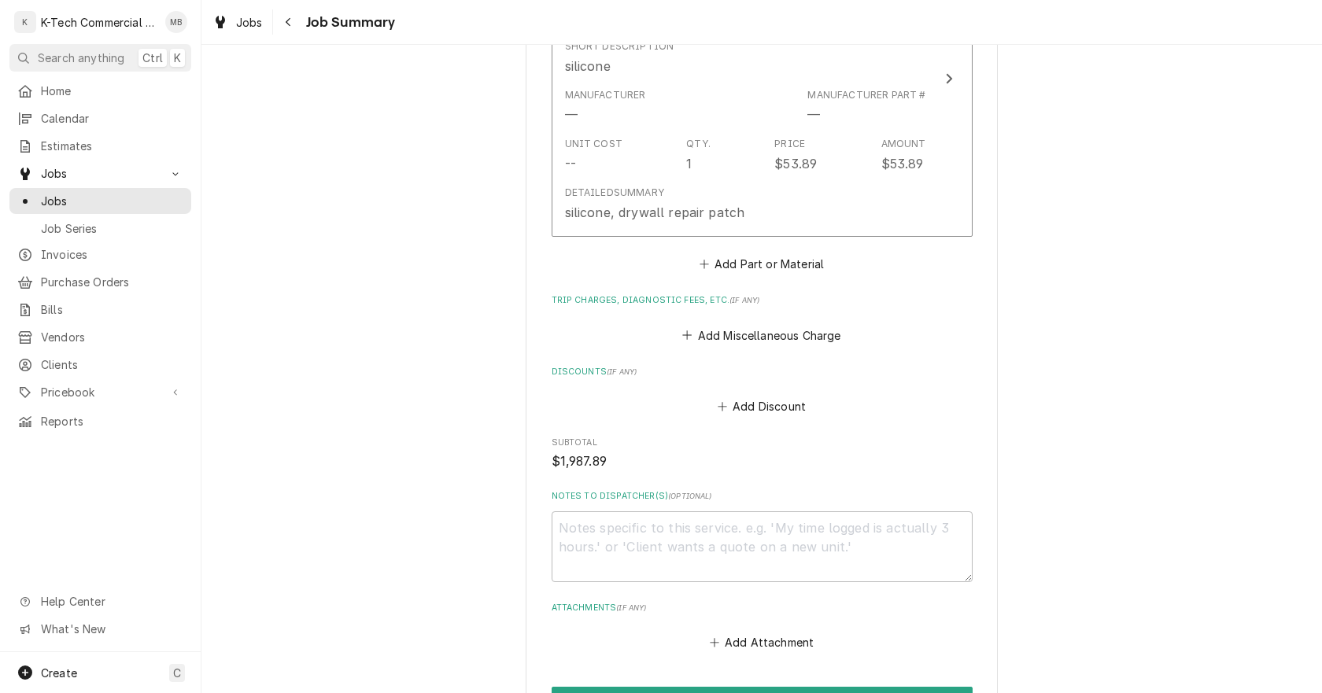
scroll to position [1533, 0]
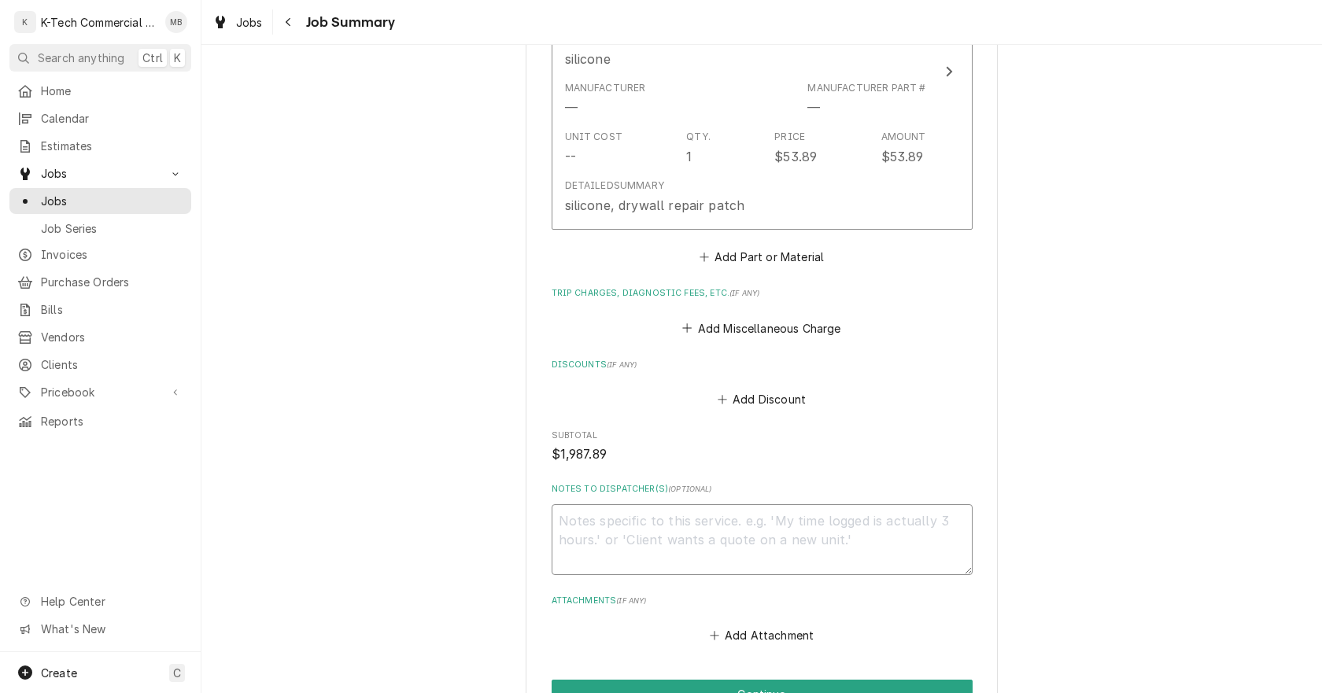
click at [711, 552] on textarea "Notes to Dispatcher(s) ( optional )" at bounding box center [762, 539] width 421 height 71
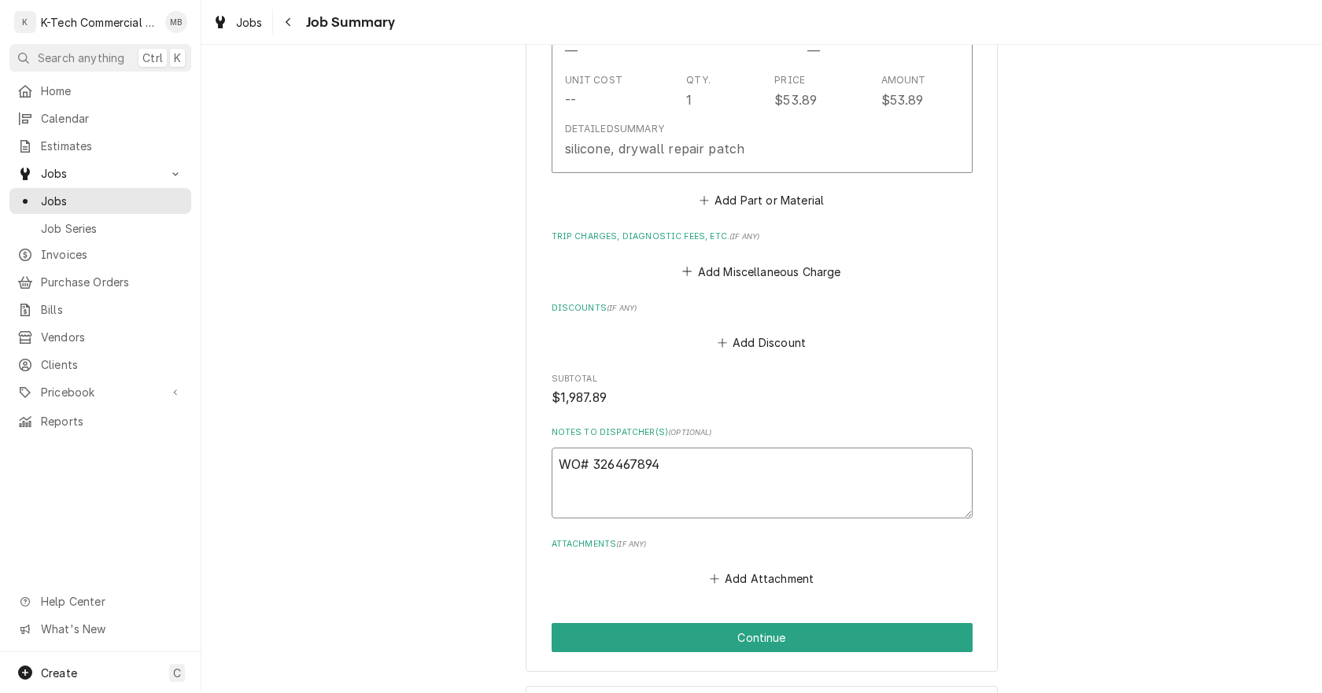
scroll to position [1657, 0]
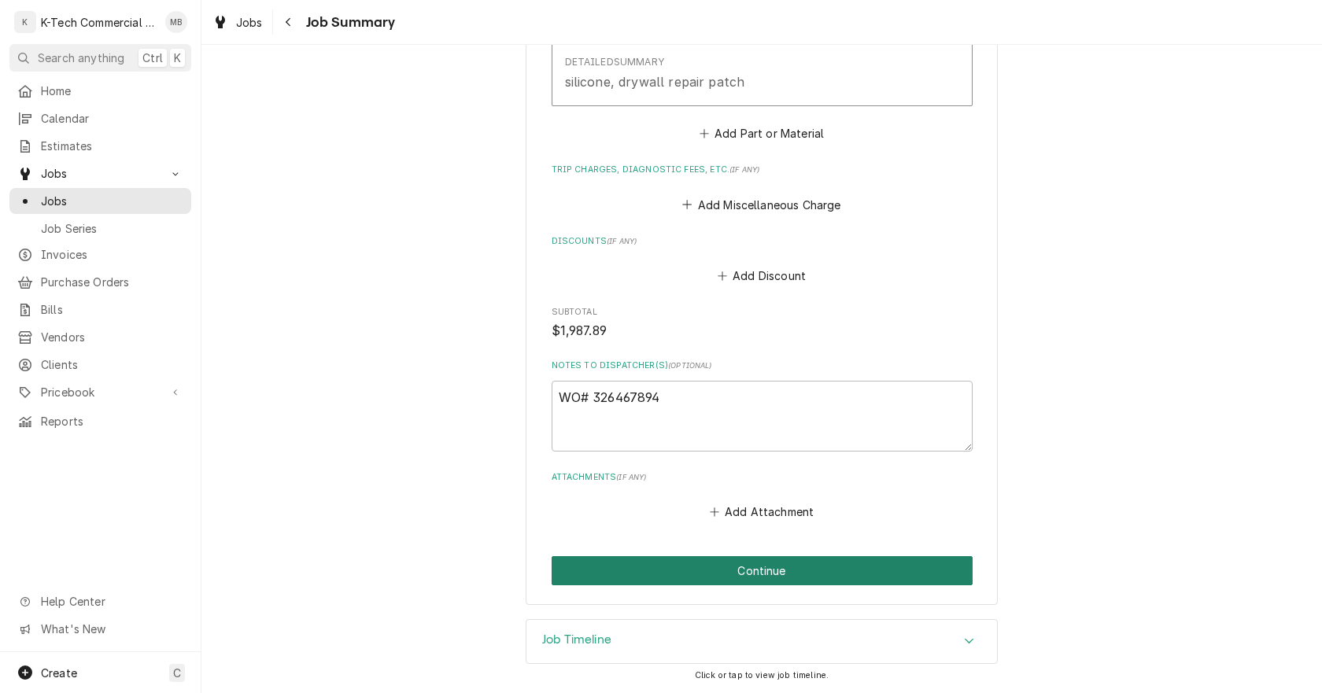
click at [861, 576] on button "Continue" at bounding box center [762, 570] width 421 height 29
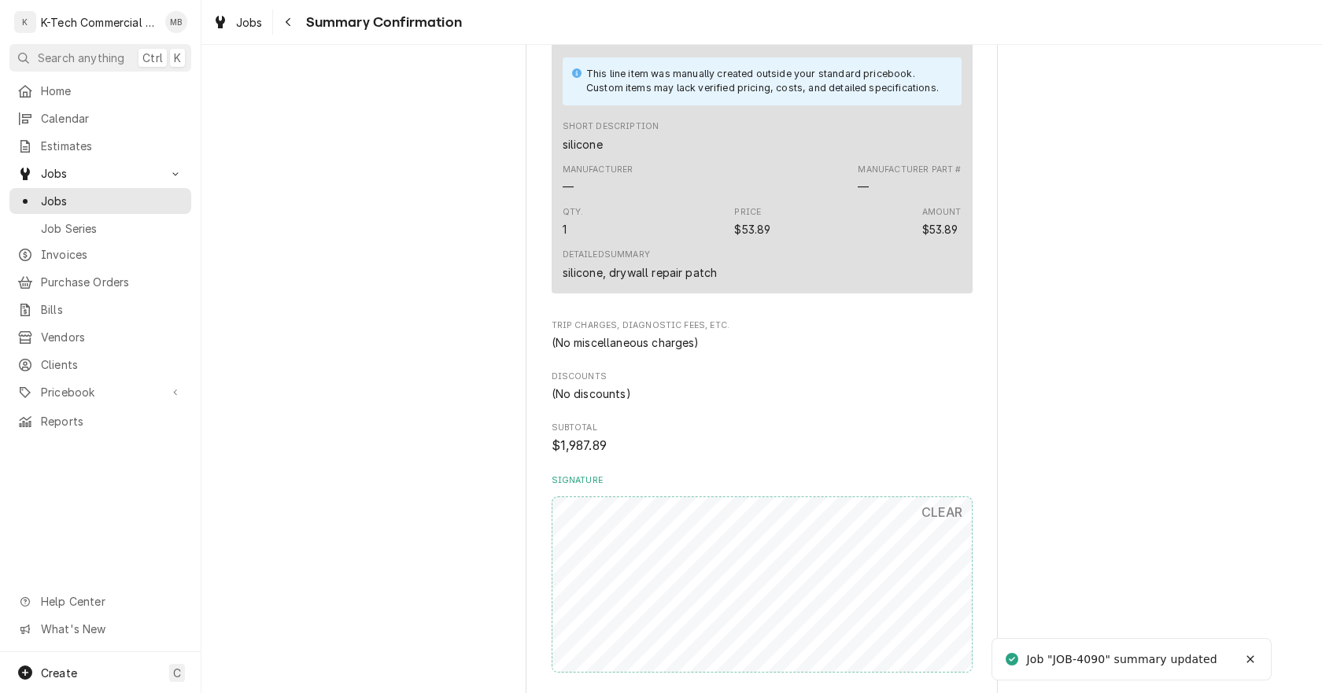
scroll to position [1486, 0]
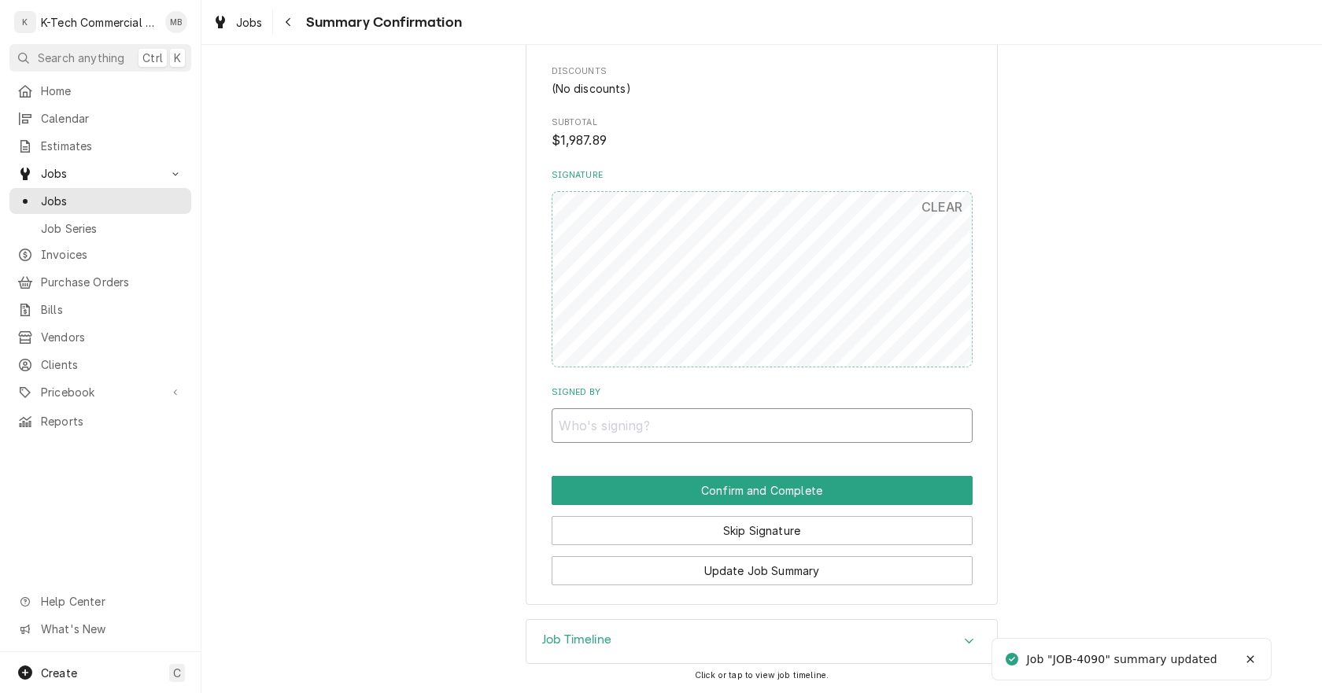
click at [737, 424] on input "Signed By" at bounding box center [762, 425] width 421 height 35
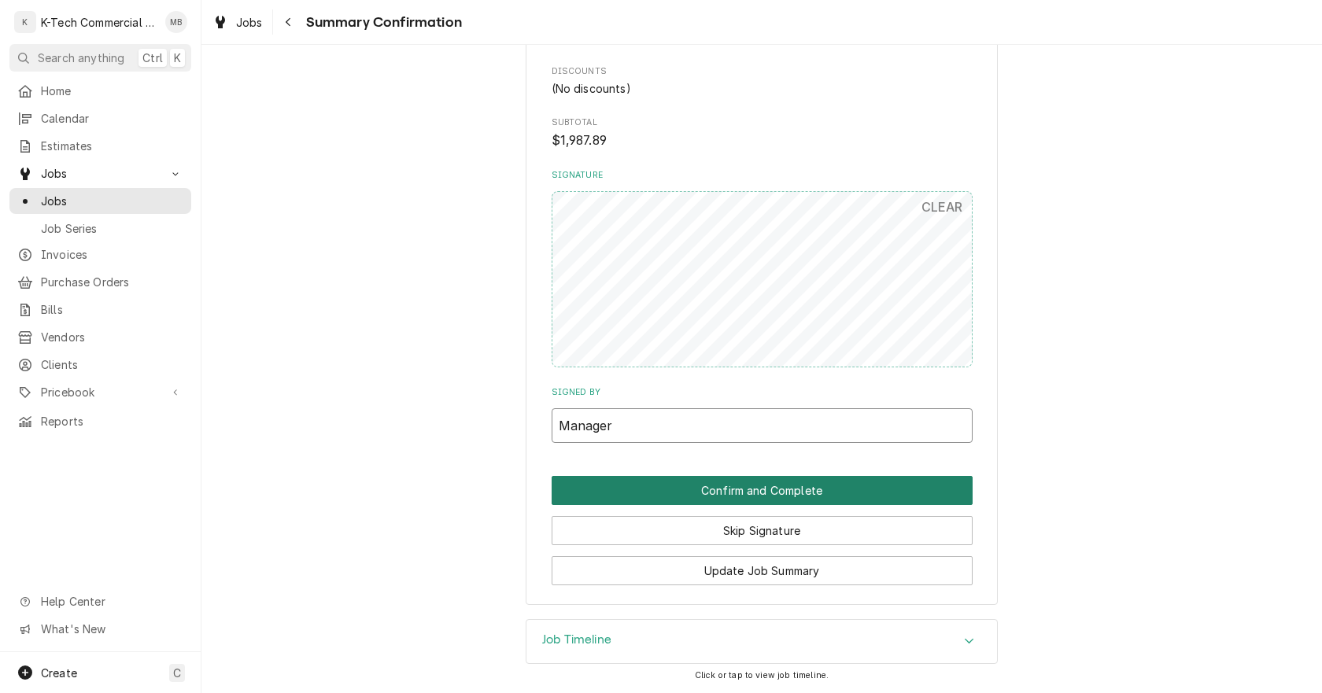
type input "Manager"
click at [778, 493] on button "Confirm and Complete" at bounding box center [762, 490] width 421 height 29
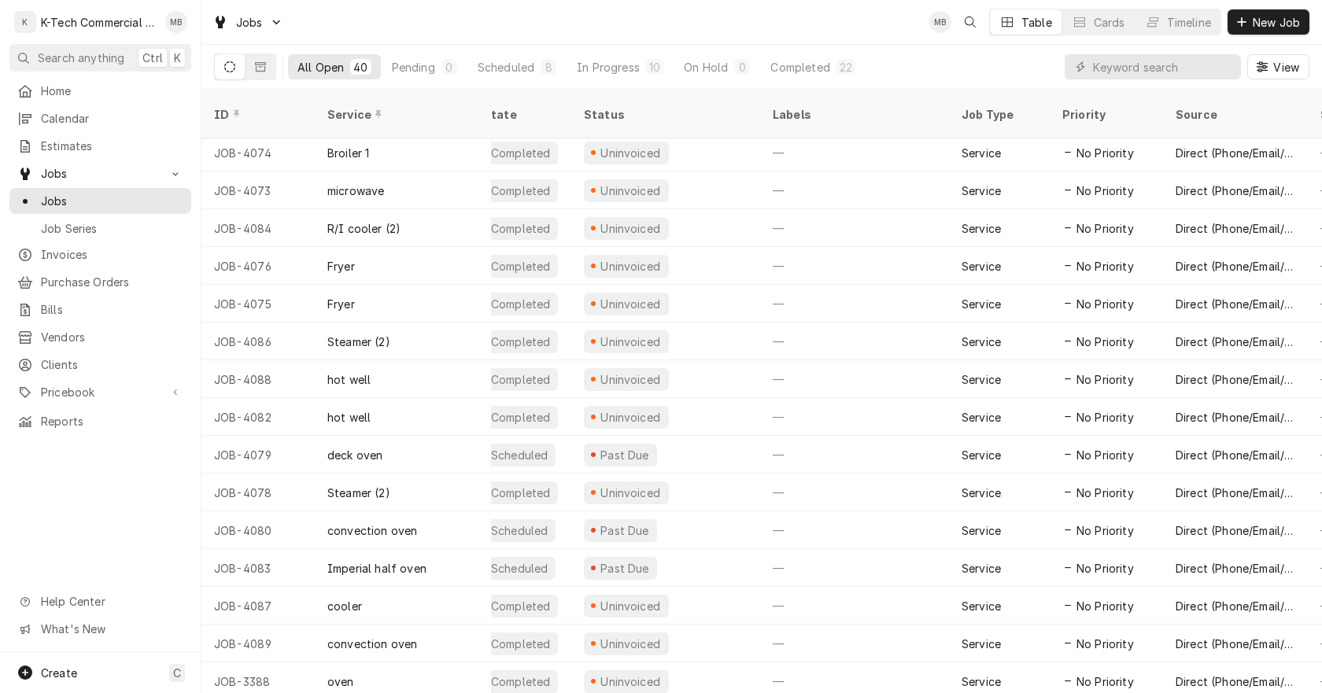
scroll to position [949, 0]
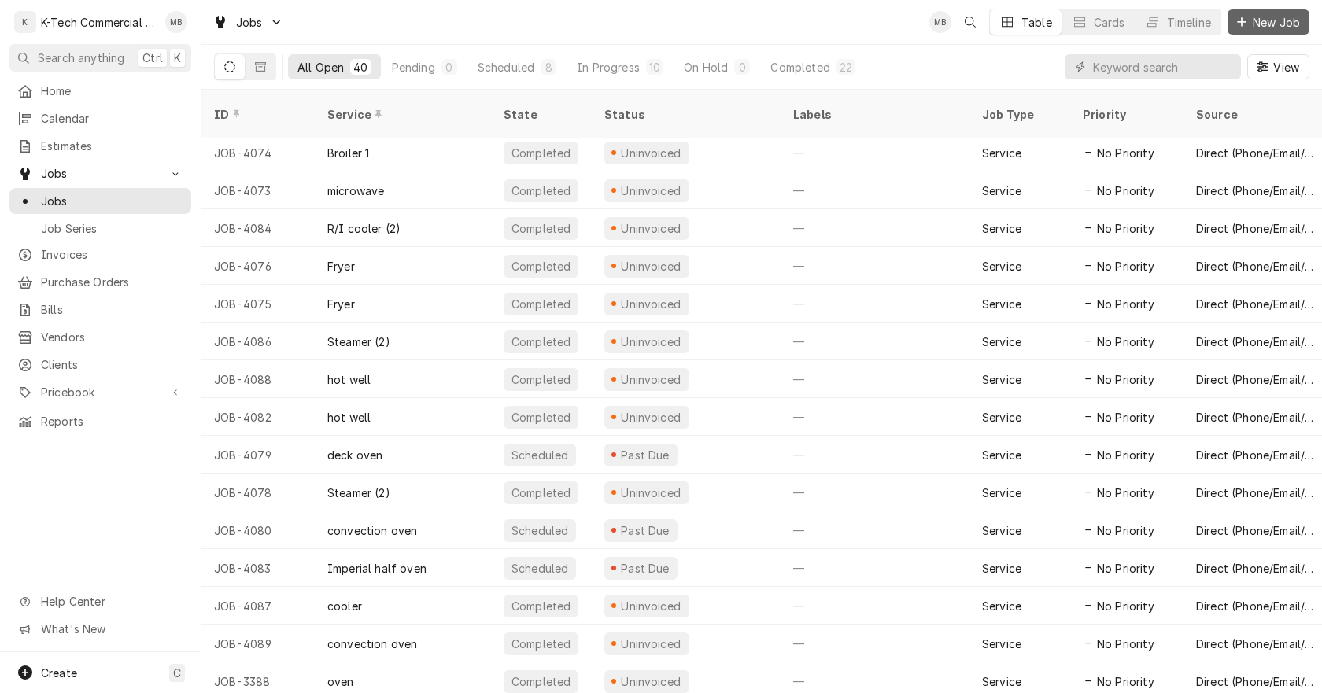
click at [1262, 21] on span "New Job" at bounding box center [1277, 22] width 54 height 17
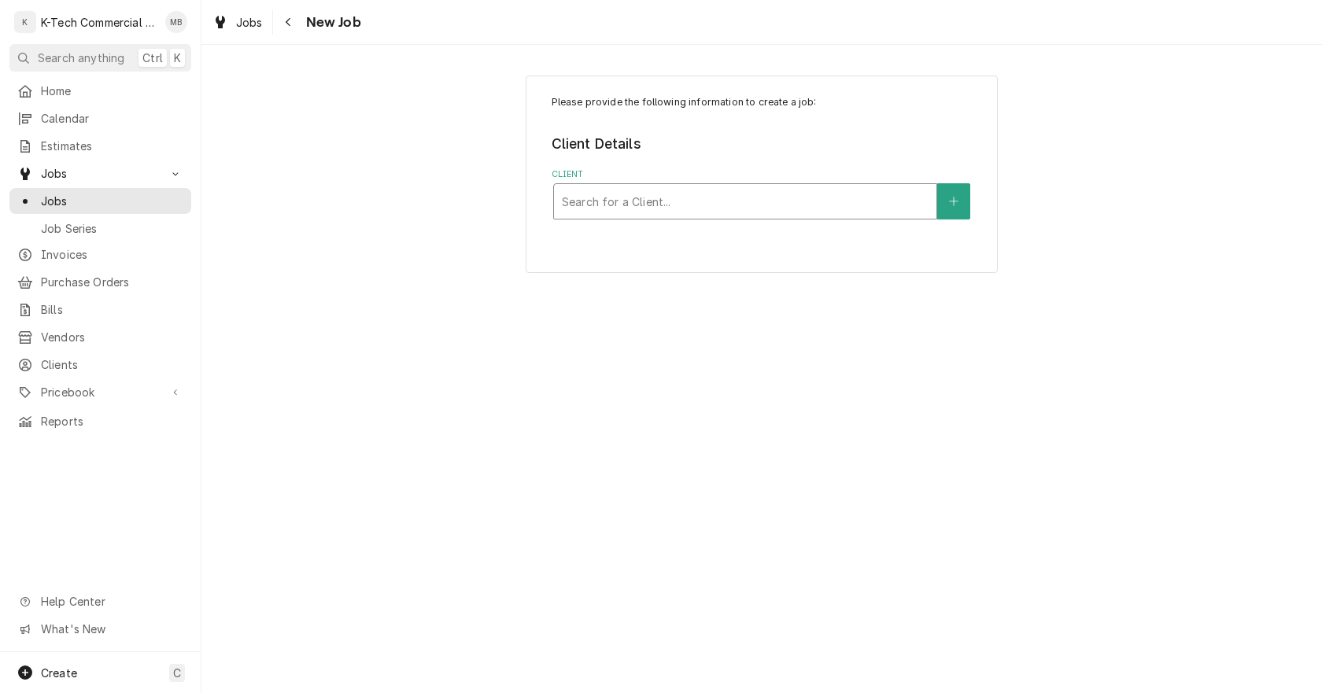
click at [698, 214] on div "Client" at bounding box center [745, 201] width 367 height 28
type input "cheese"
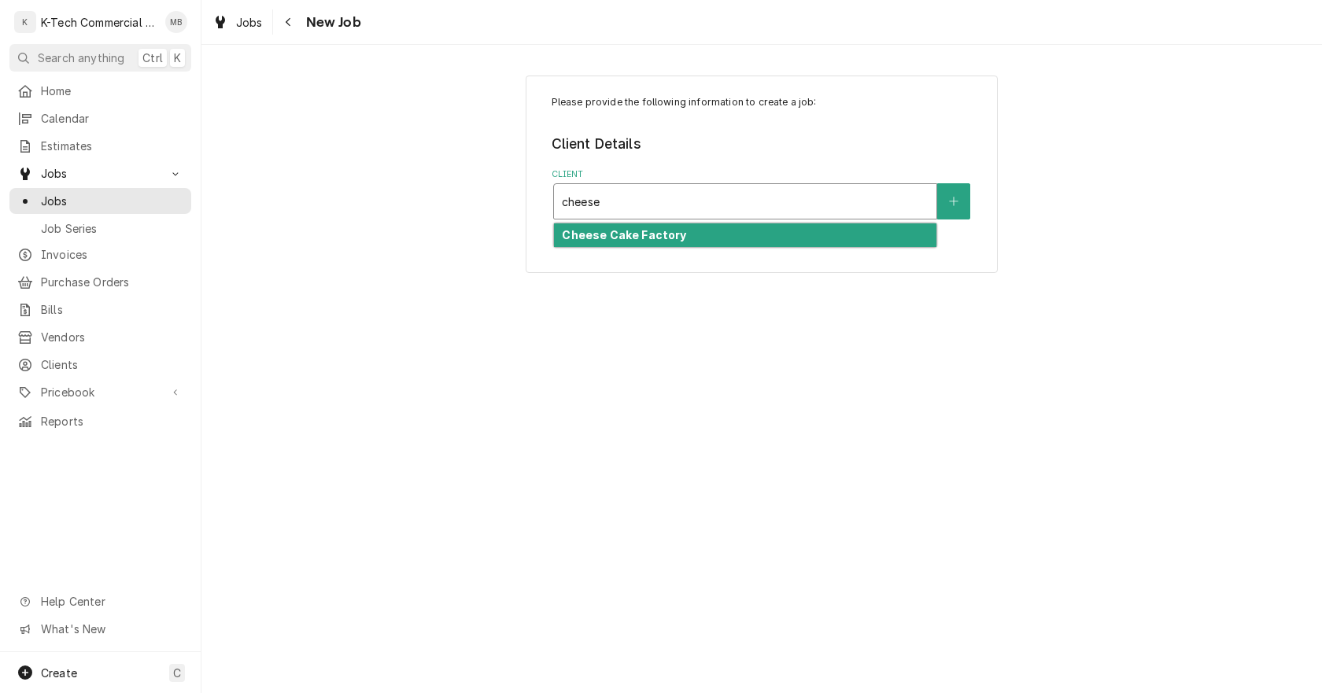
click at [660, 238] on strong "Cheese Cake Factory" at bounding box center [624, 234] width 124 height 13
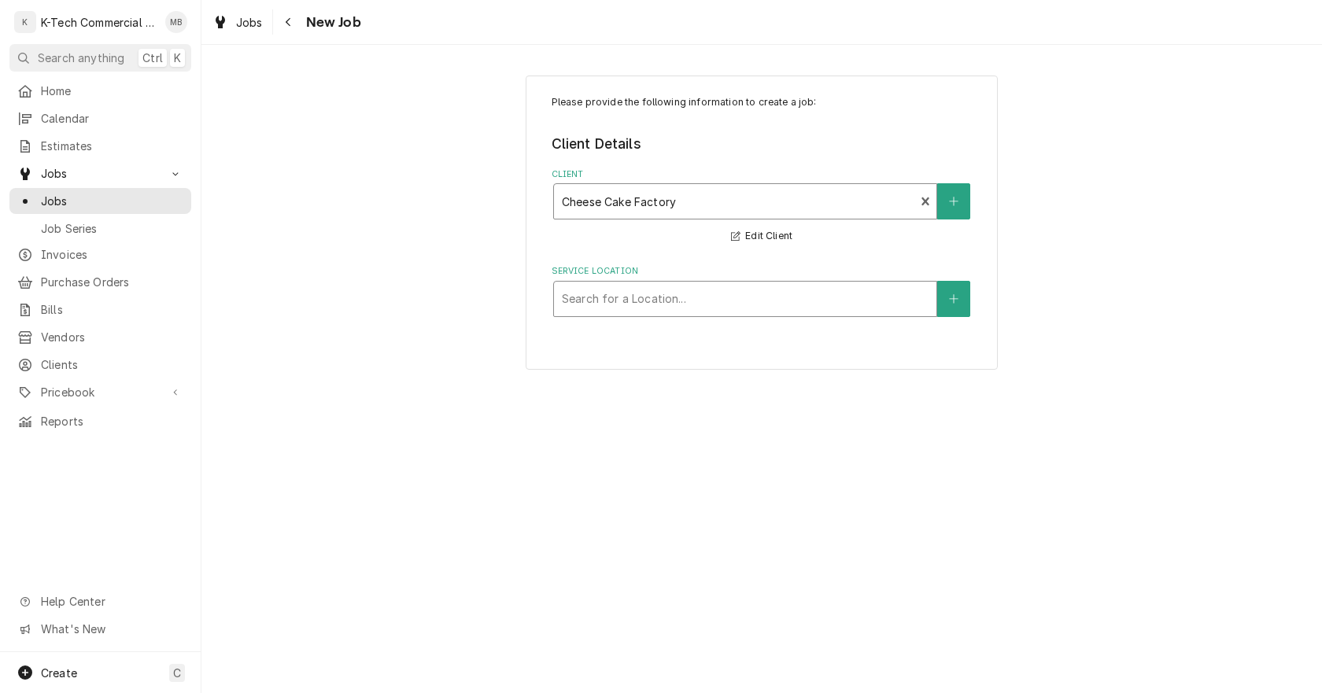
click at [652, 306] on div "Service Location" at bounding box center [745, 299] width 367 height 28
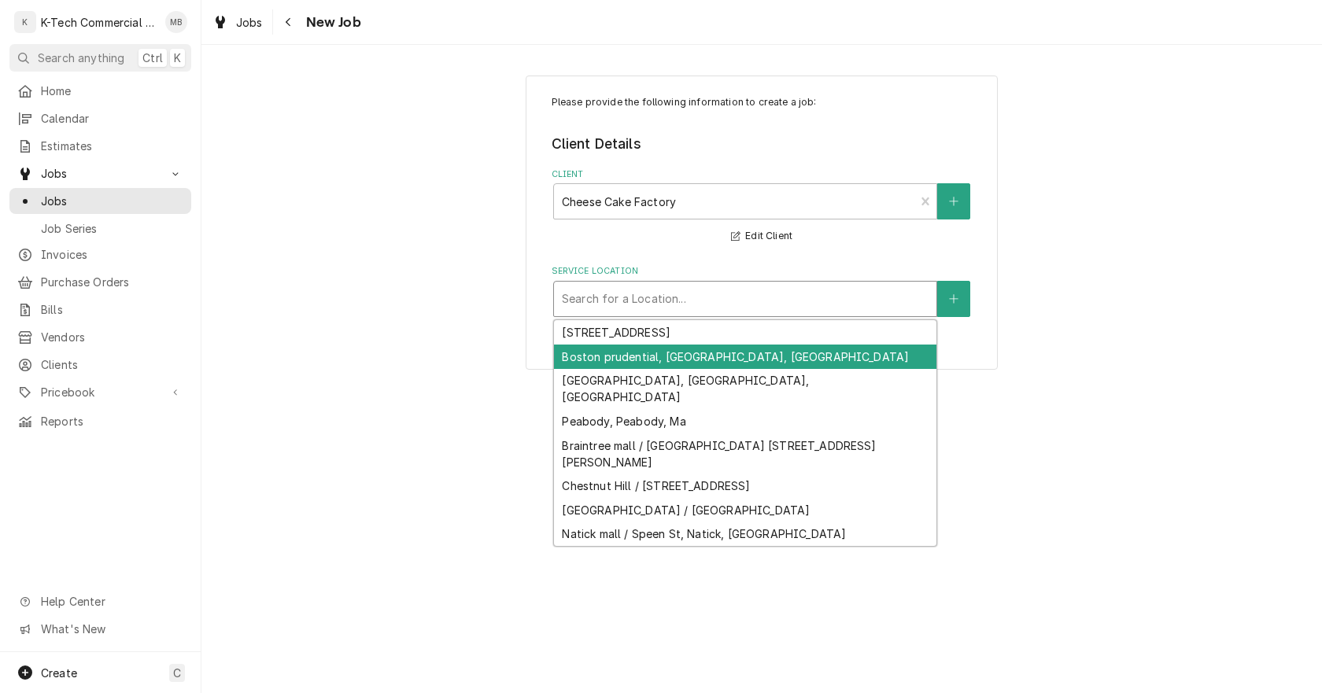
click at [645, 353] on div "Boston prudential, [GEOGRAPHIC_DATA], [GEOGRAPHIC_DATA]" at bounding box center [745, 357] width 382 height 24
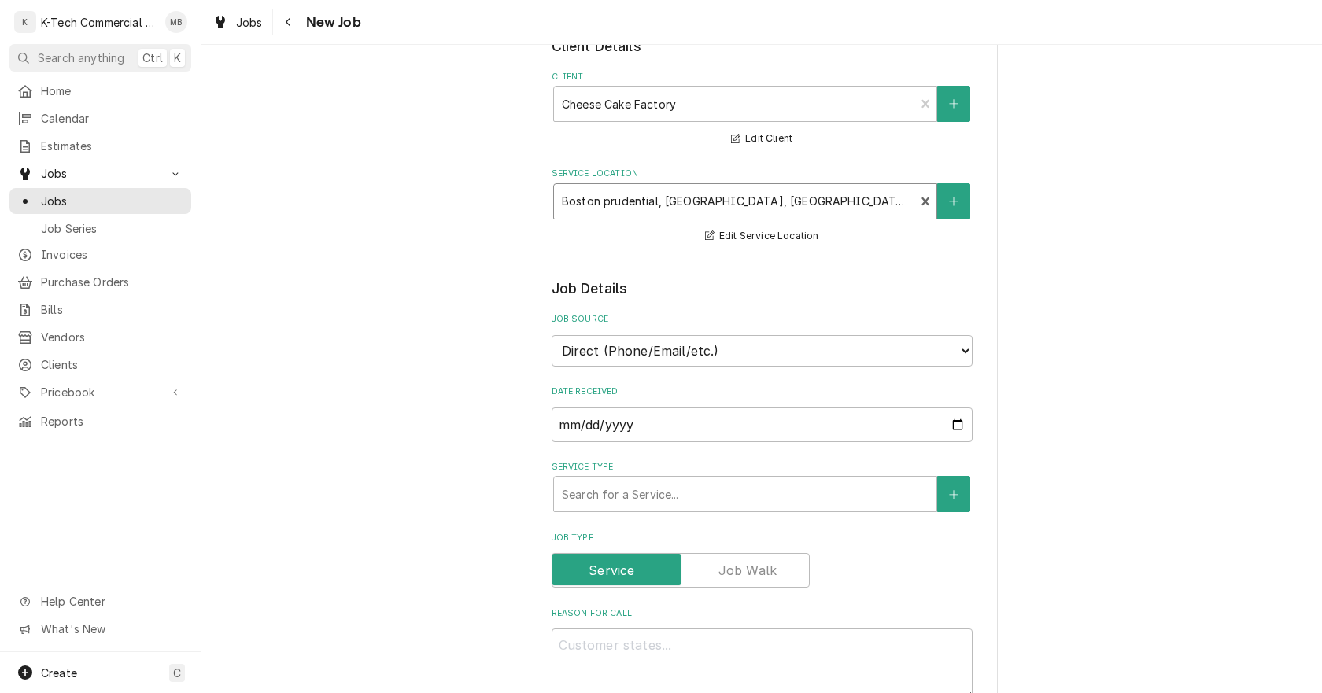
scroll to position [236, 0]
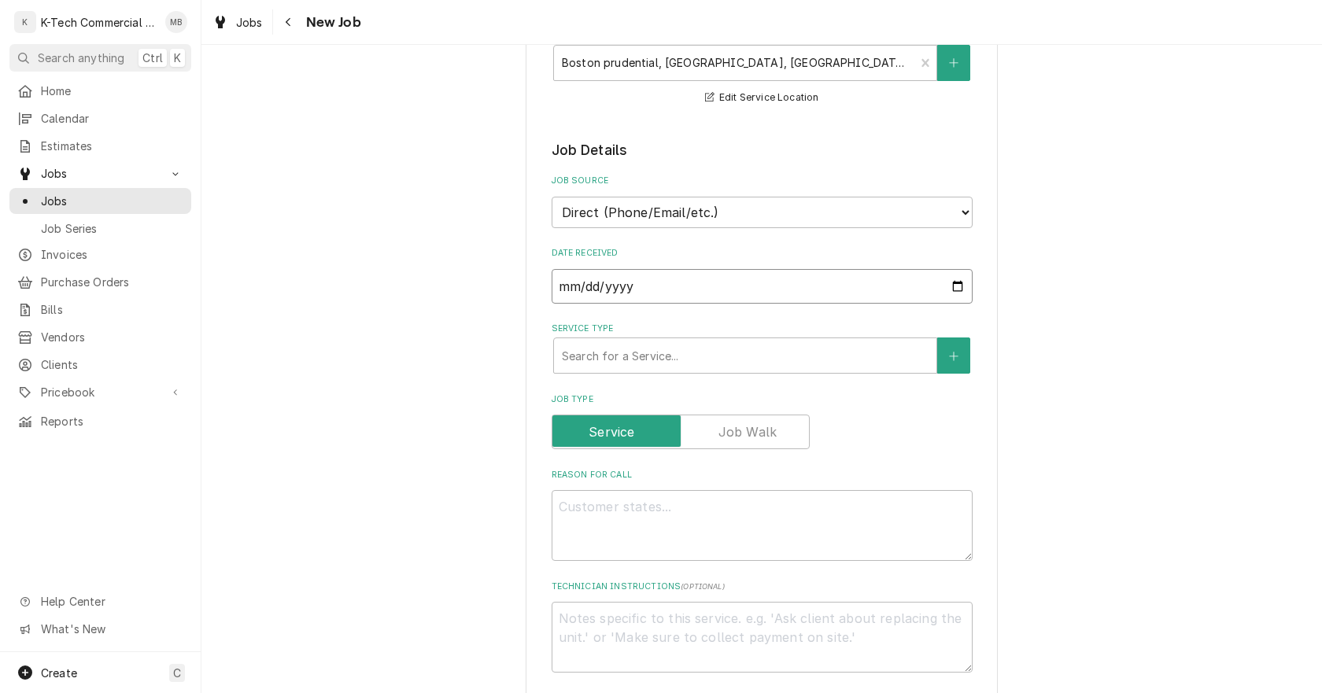
click at [949, 282] on input "2025-09-29" at bounding box center [762, 286] width 421 height 35
type textarea "x"
type input "2025-09-24"
click at [686, 352] on div "Service Type" at bounding box center [745, 356] width 367 height 28
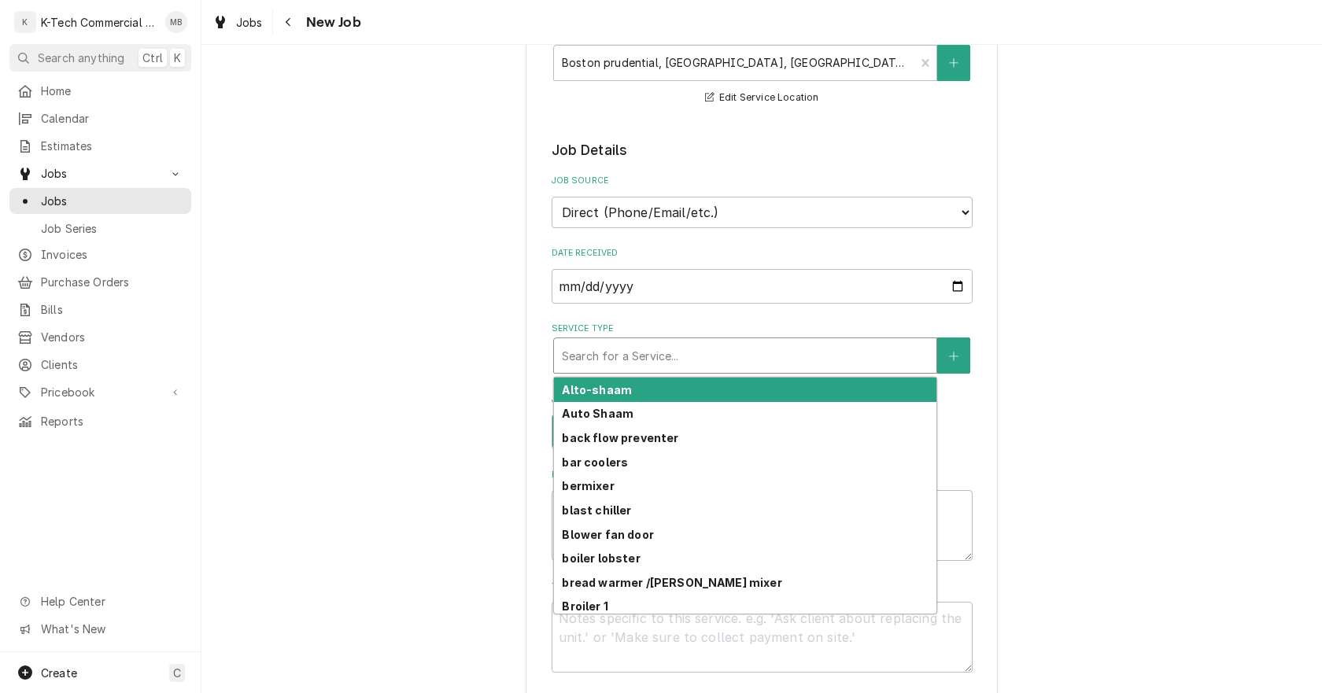
type textarea "x"
type input "c"
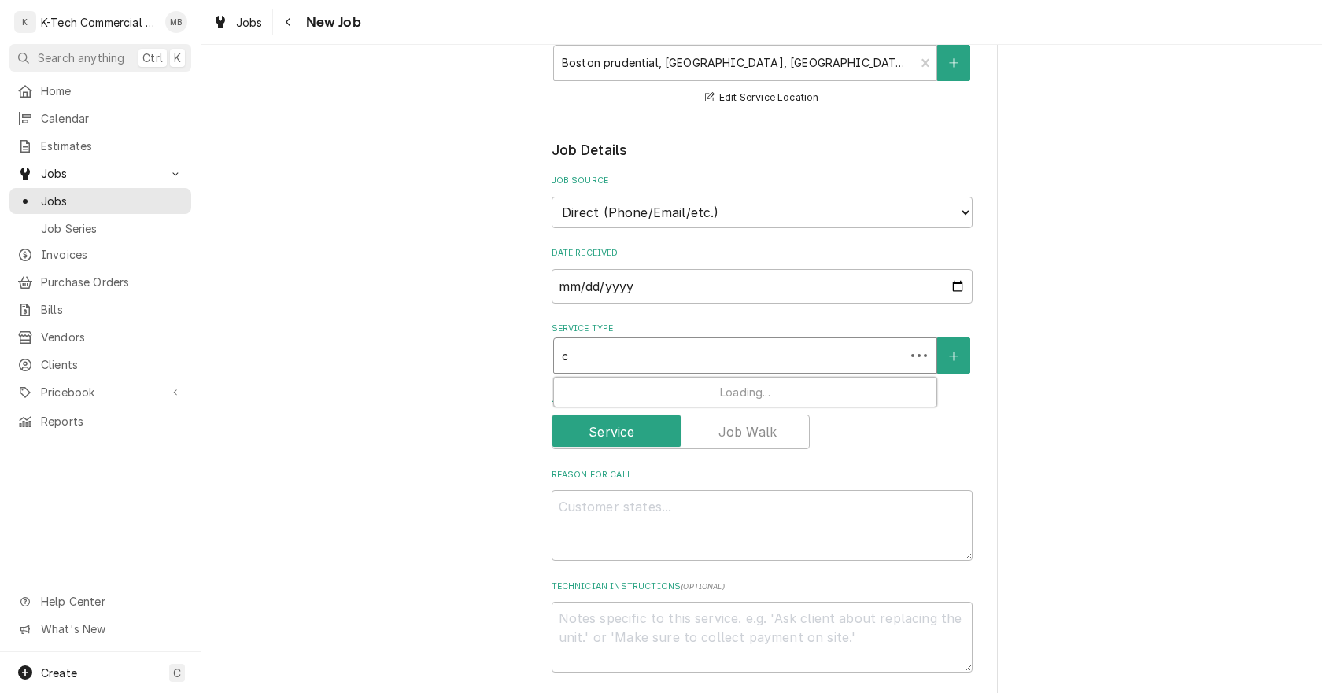
type textarea "x"
type input "ch"
type textarea "x"
type input "che"
type textarea "x"
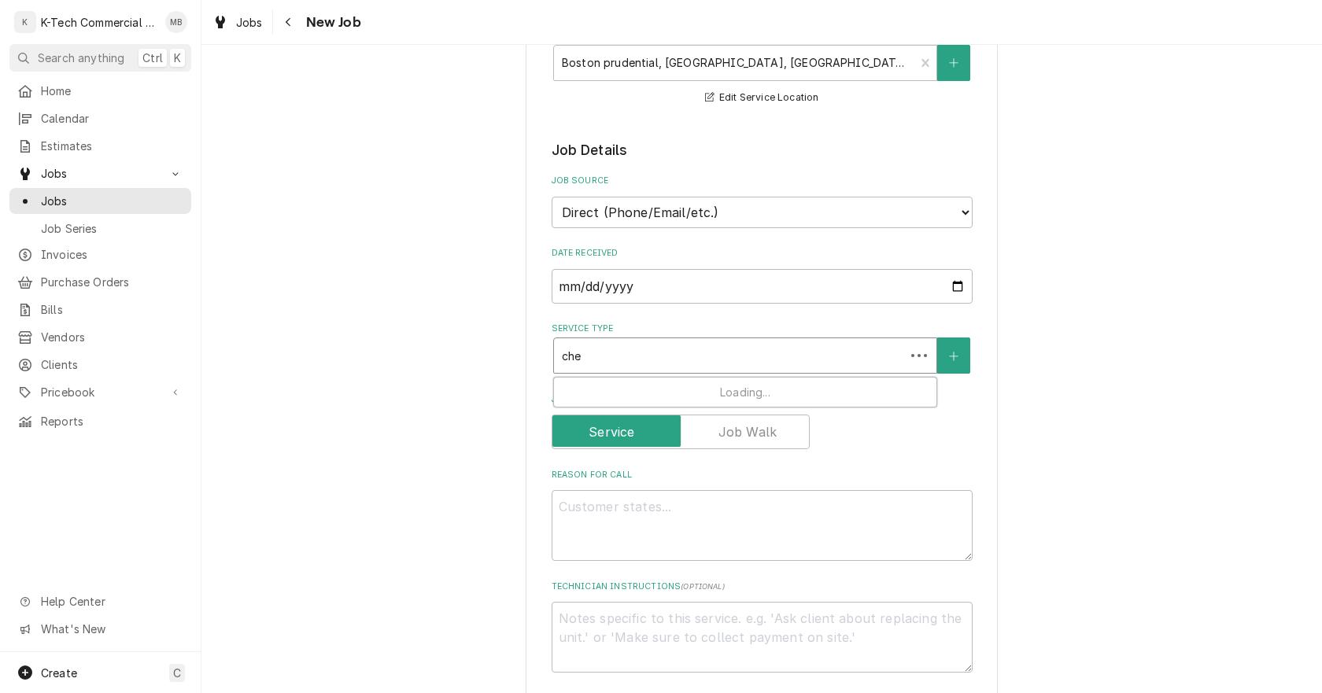
type input "chee"
type textarea "x"
type input "chees"
type textarea "x"
type input "cheese"
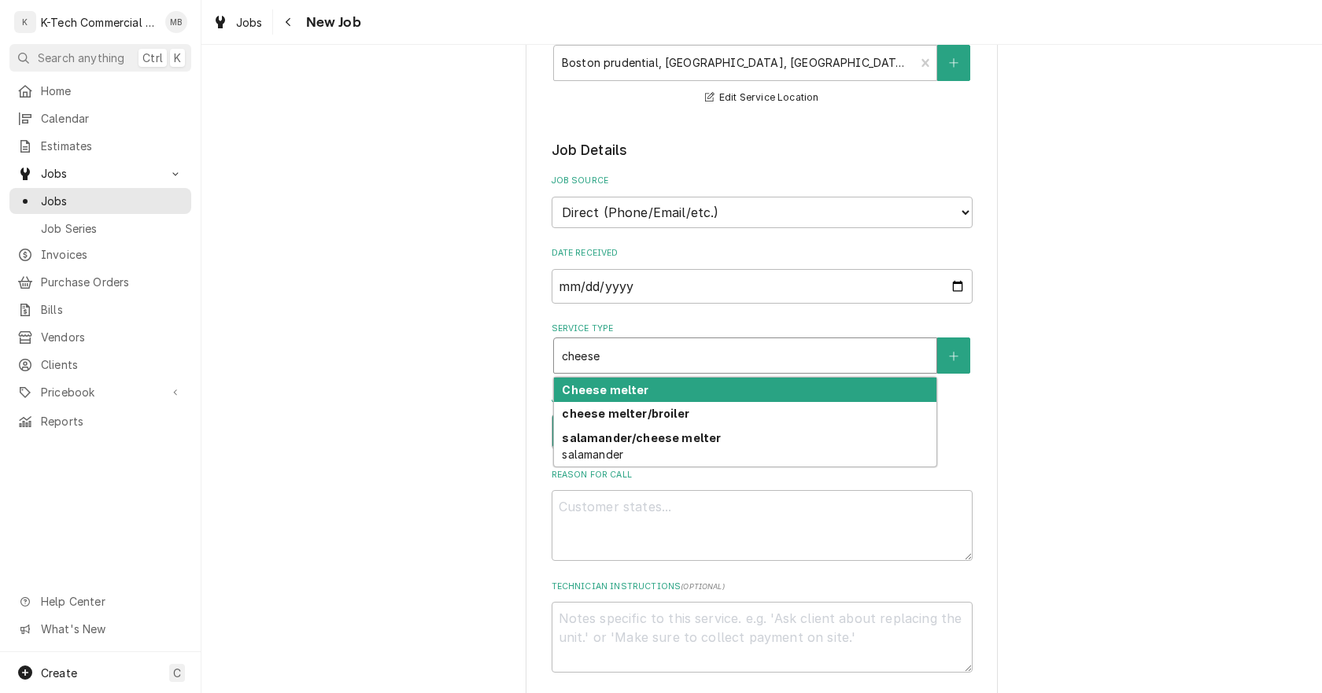
click at [672, 388] on div "Cheese melter" at bounding box center [745, 390] width 382 height 24
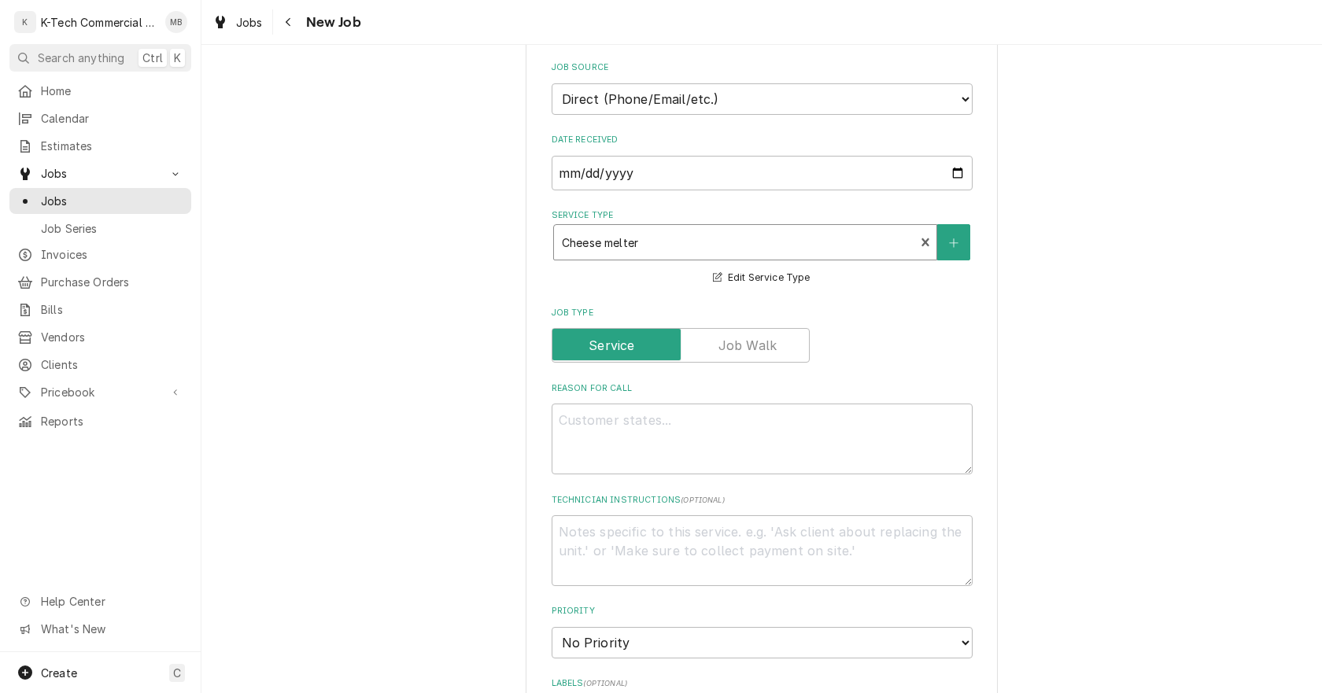
scroll to position [551, 0]
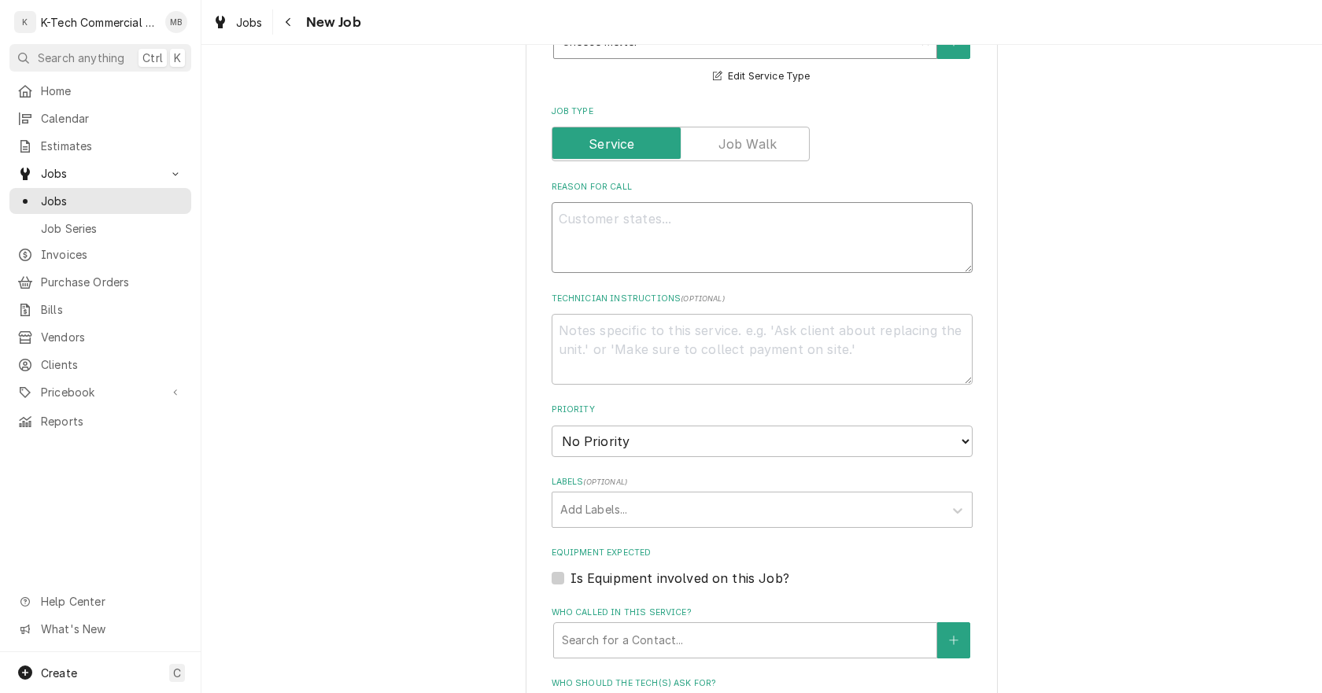
click at [705, 244] on textarea "Reason For Call" at bounding box center [762, 237] width 421 height 71
type textarea "x"
type textarea "C"
type textarea "x"
type textarea "Ch"
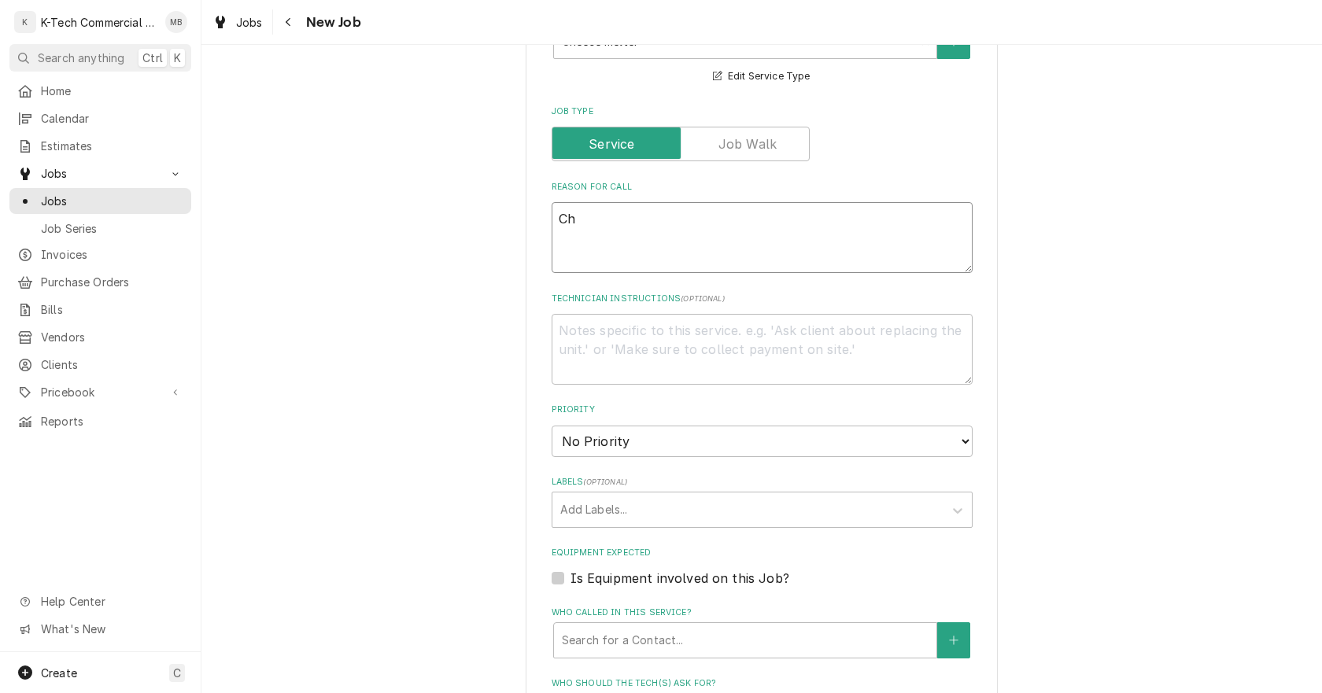
type textarea "x"
type textarea "Che"
type textarea "x"
type textarea "Chee"
type textarea "x"
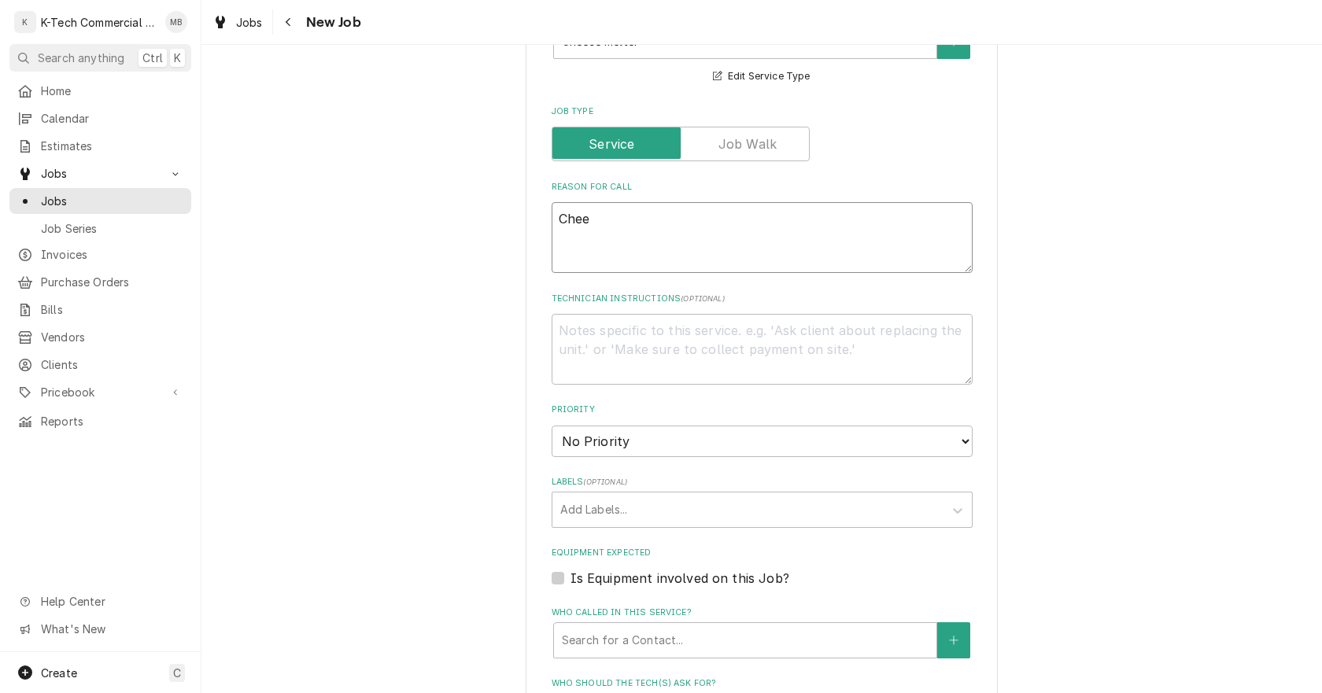
type textarea "Chees"
type textarea "x"
type textarea "Cheese"
type textarea "x"
type textarea "Cheesel"
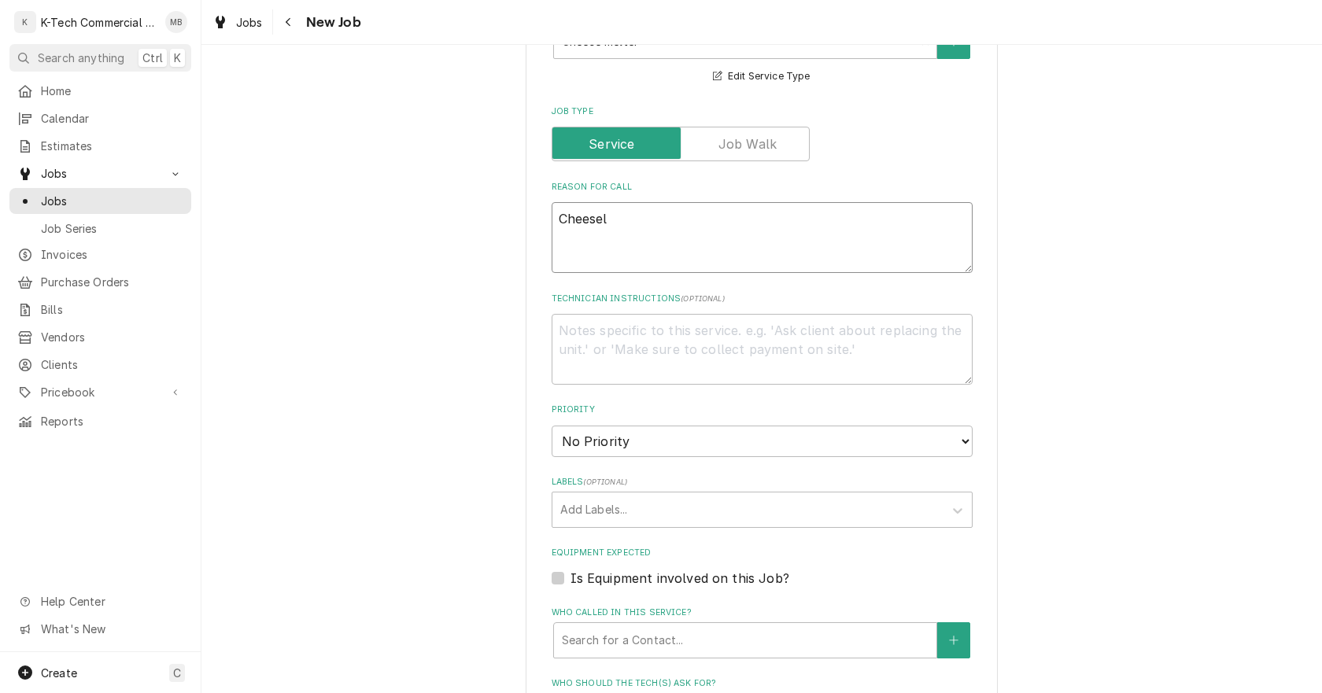
type textarea "x"
type textarea "Cheeselm"
type textarea "x"
type textarea "Cheeselme"
type textarea "x"
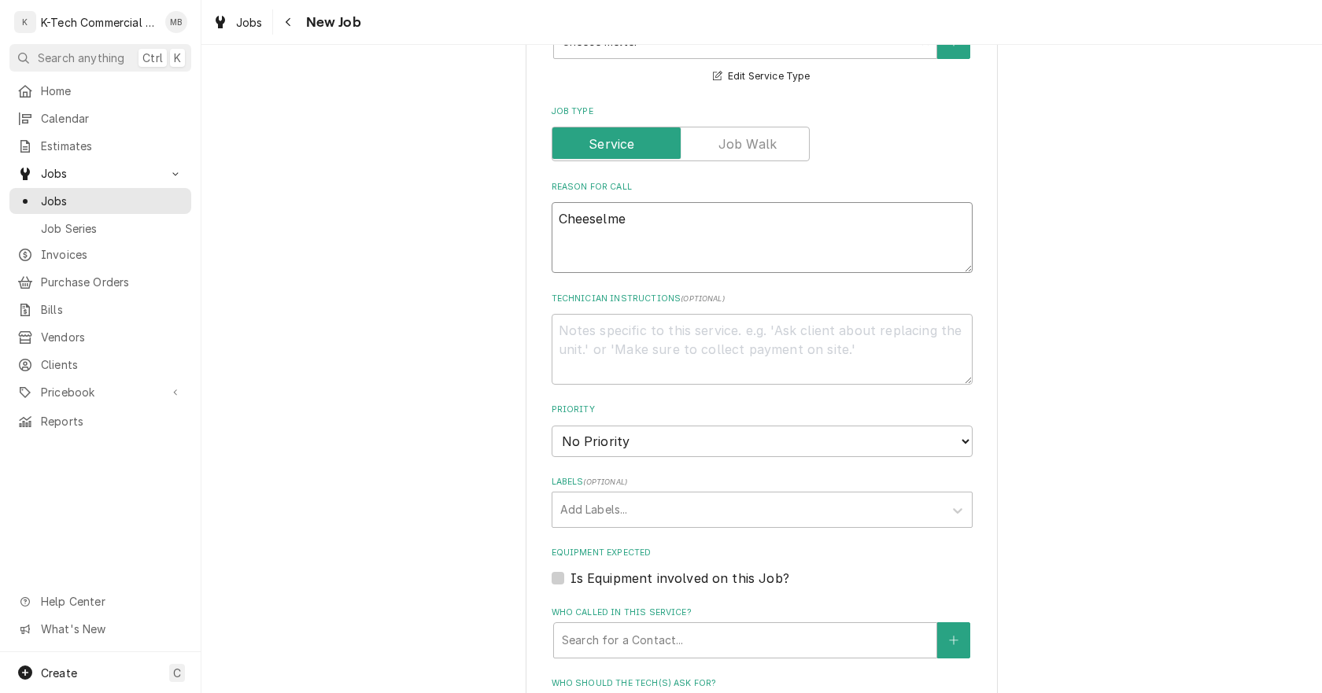
type textarea "Cheeselmet"
type textarea "x"
type textarea "Cheeselme"
type textarea "x"
type textarea "Cheeselm"
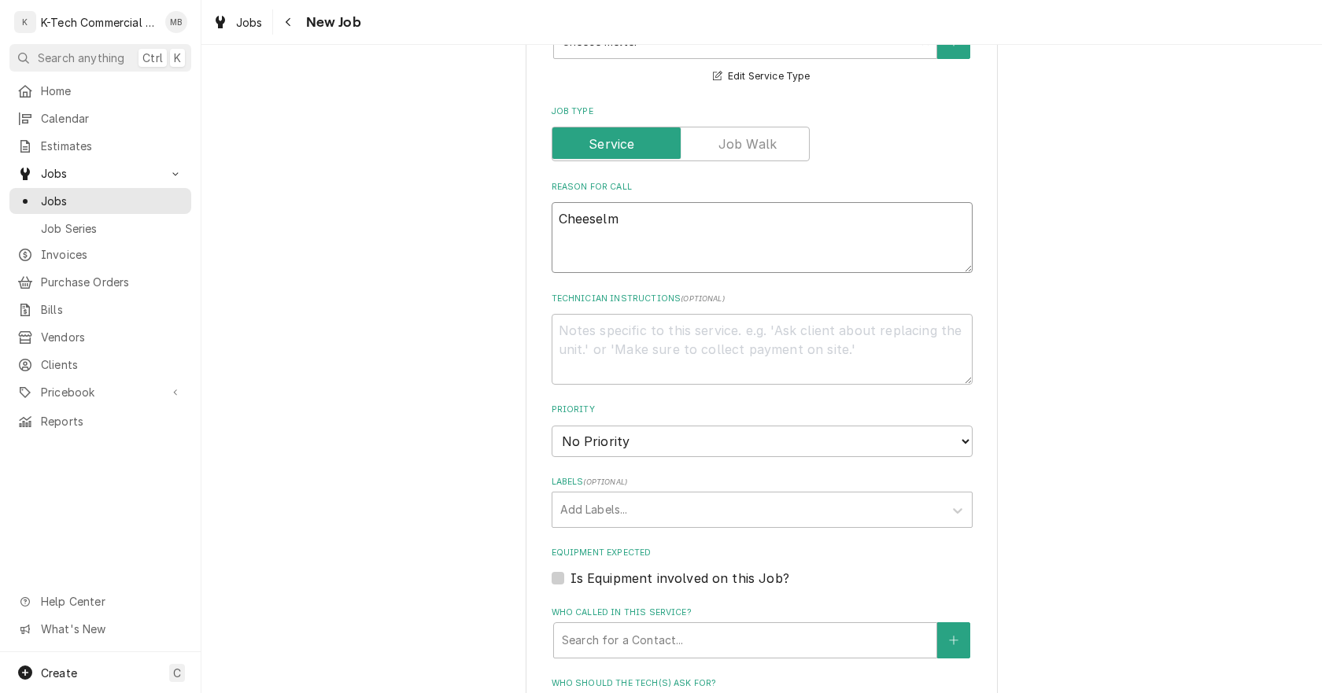
type textarea "x"
type textarea "Cheesel"
type textarea "x"
type textarea "Cheese"
type textarea "x"
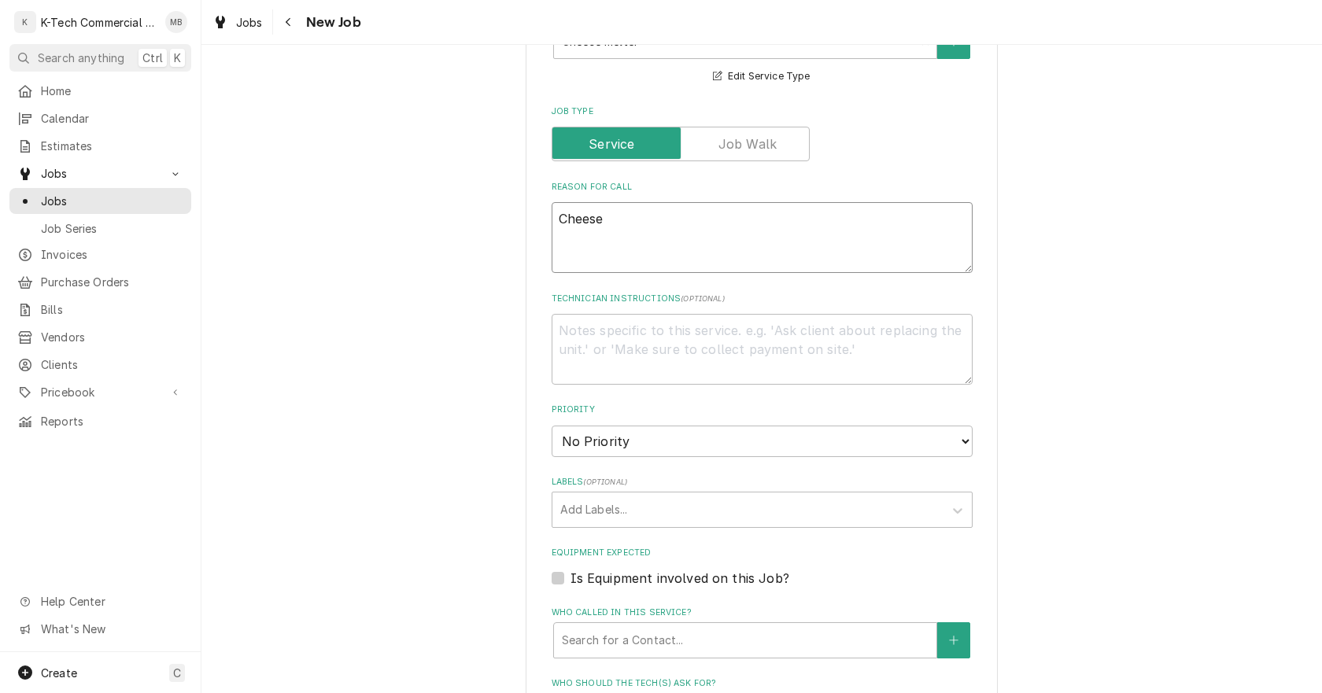
type textarea "Cheesem"
type textarea "x"
type textarea "Cheeseme"
type textarea "x"
type textarea "Cheesemel"
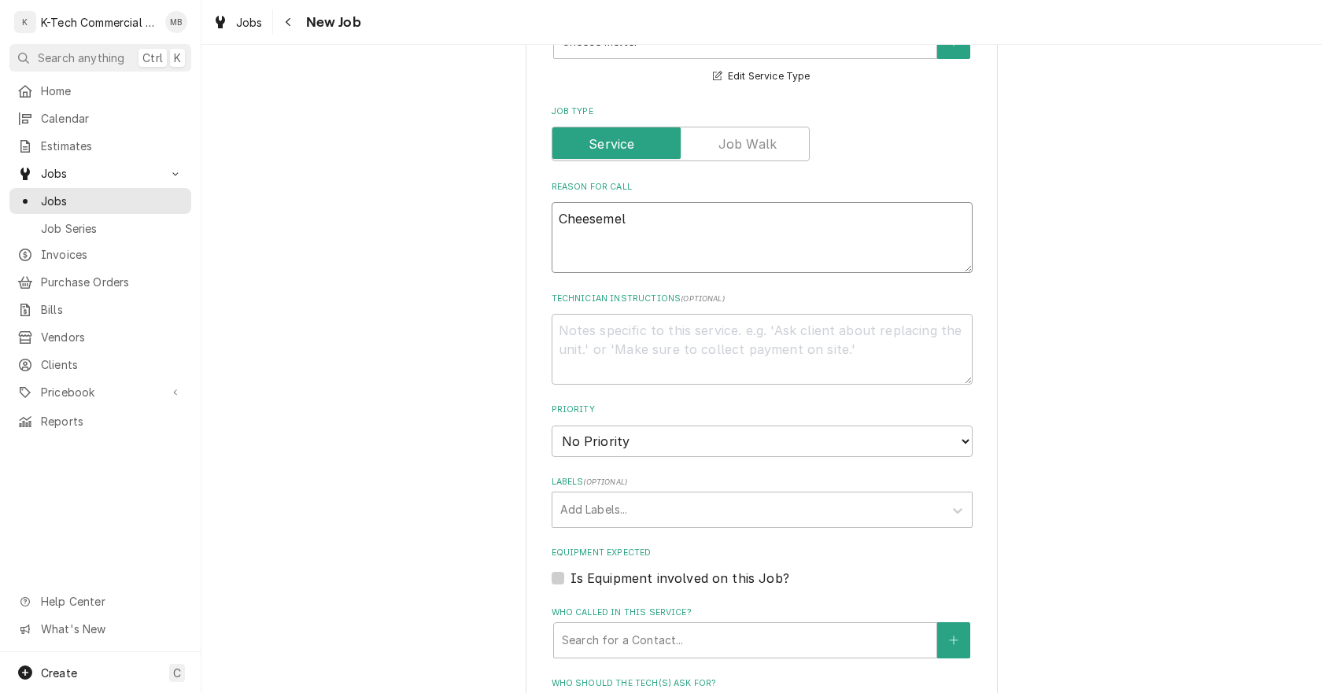
type textarea "x"
type textarea "Cheesemele"
type textarea "x"
type textarea "Cheesemelet"
type textarea "x"
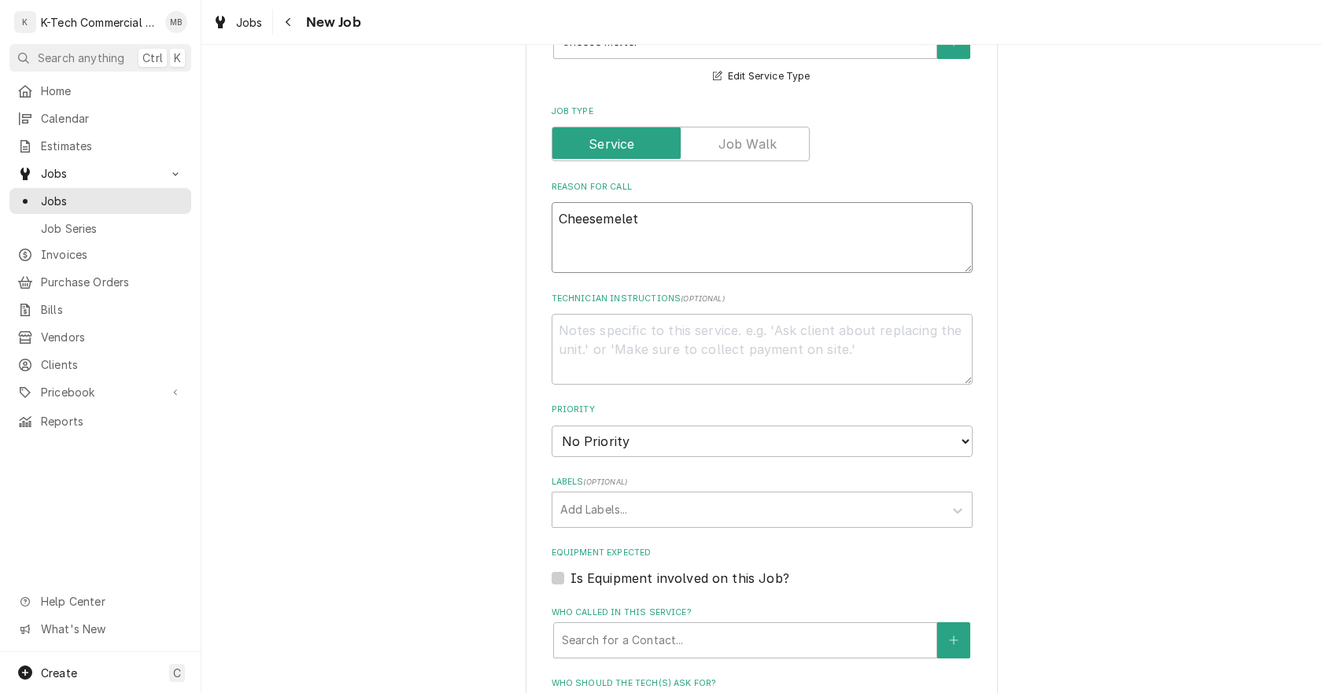
type textarea "Cheesemele"
type textarea "x"
type textarea "Cheesemel"
type textarea "x"
type textarea "Cheesemelt"
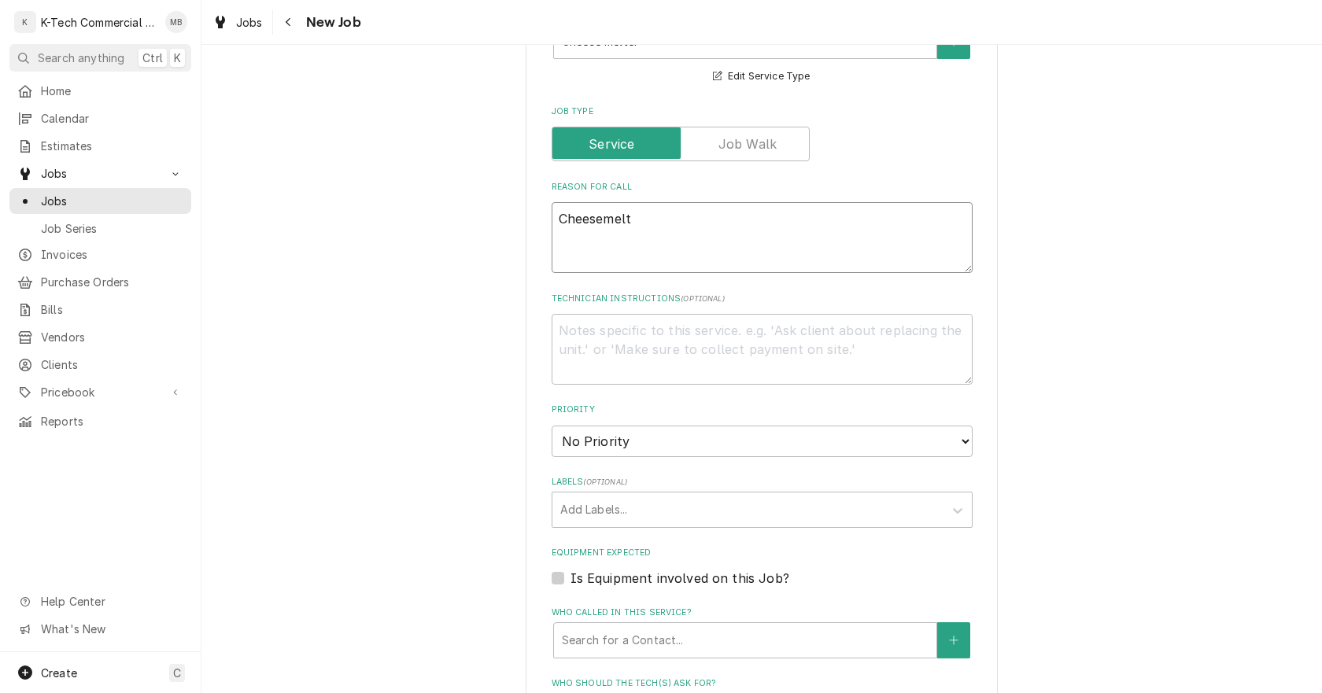
type textarea "x"
type textarea "Cheesemelte"
type textarea "x"
type textarea "Cheesemelter"
type textarea "x"
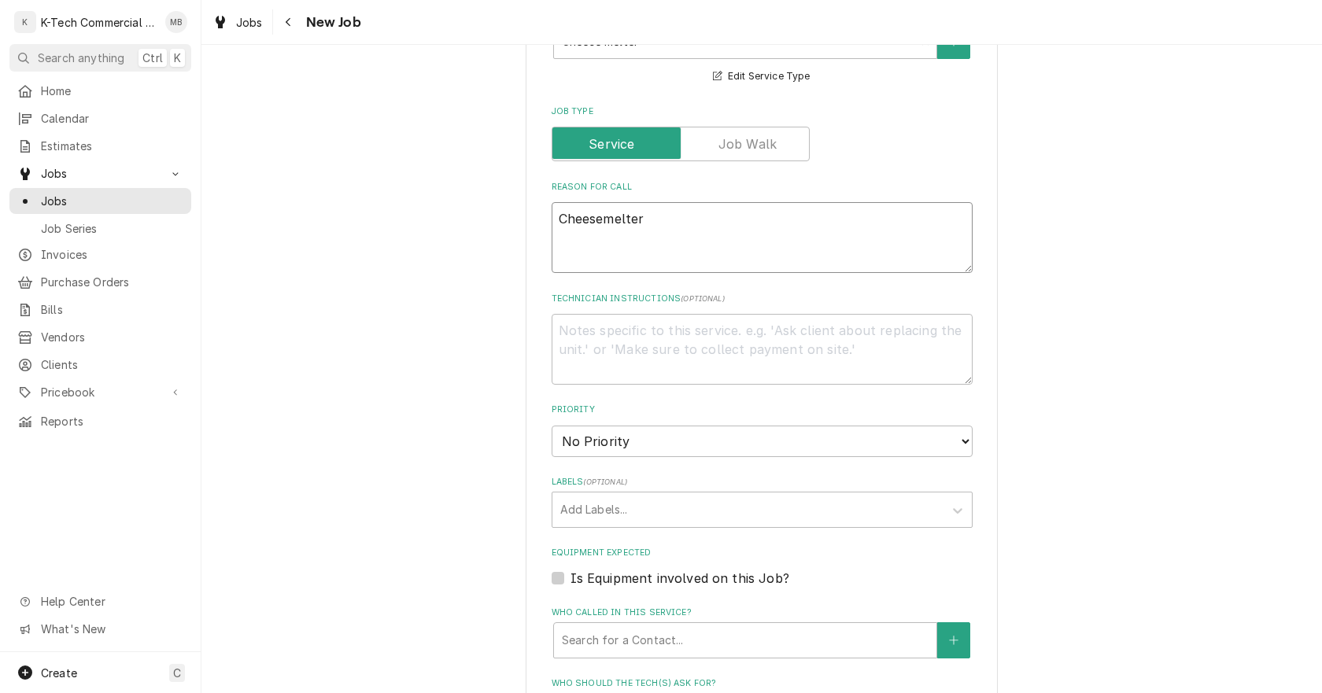
type textarea "Cheesemelters"
type textarea "x"
type textarea "Cheesemelters"
type textarea "x"
type textarea "Cheesemelters n"
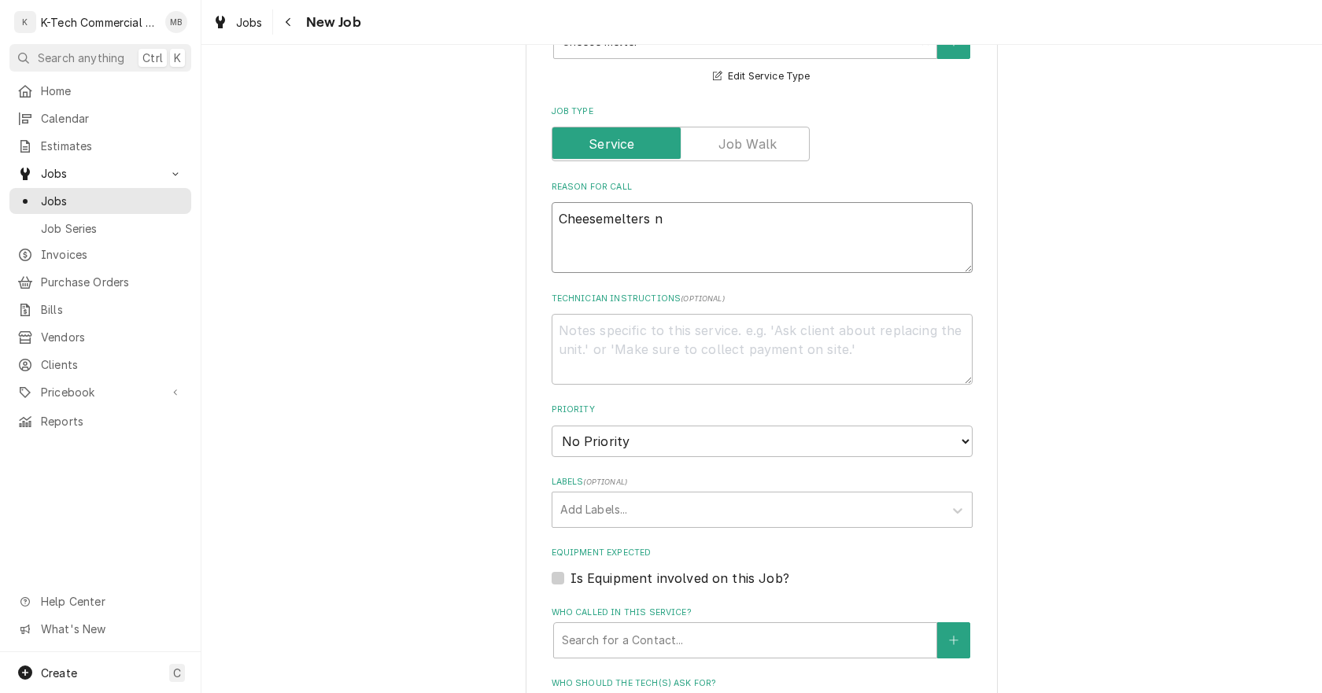
type textarea "x"
type textarea "Cheesemelters ne"
type textarea "x"
type textarea "Cheesemelters nee"
type textarea "x"
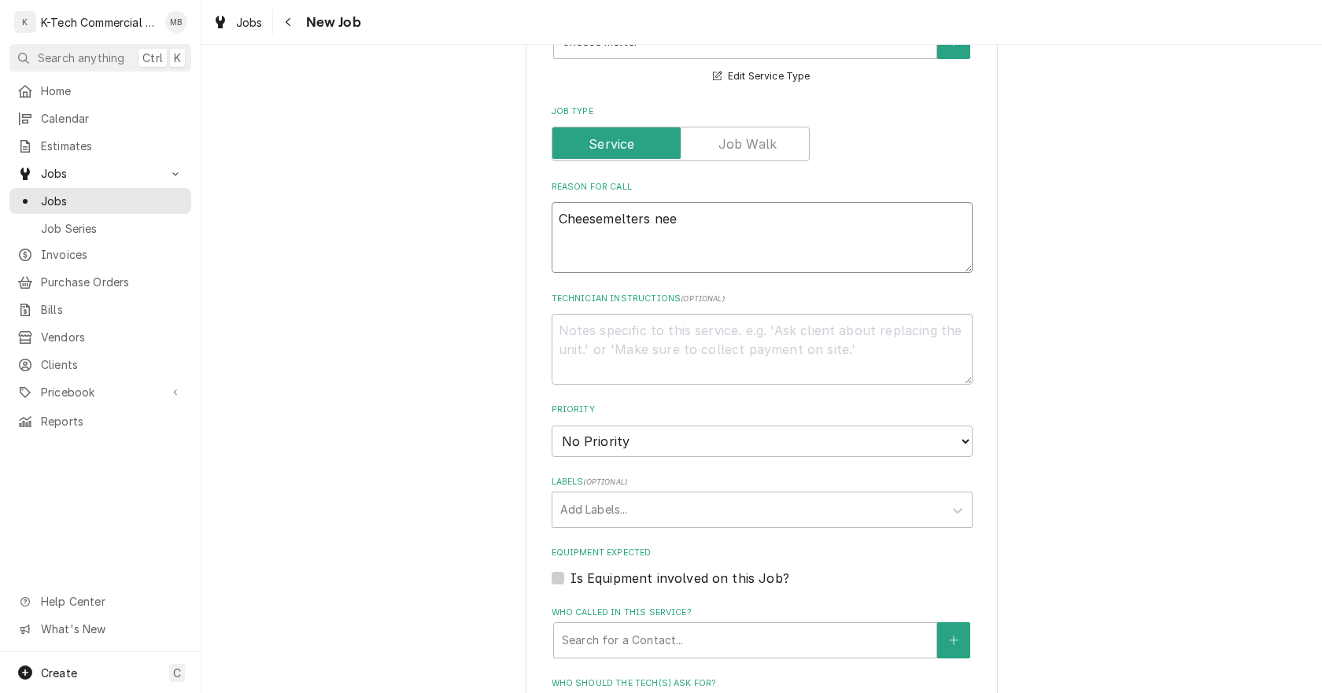
type textarea "Cheesemelters need"
type textarea "x"
type textarea "Cheesemelters needs"
type textarea "x"
type textarea "Cheesemelters needs"
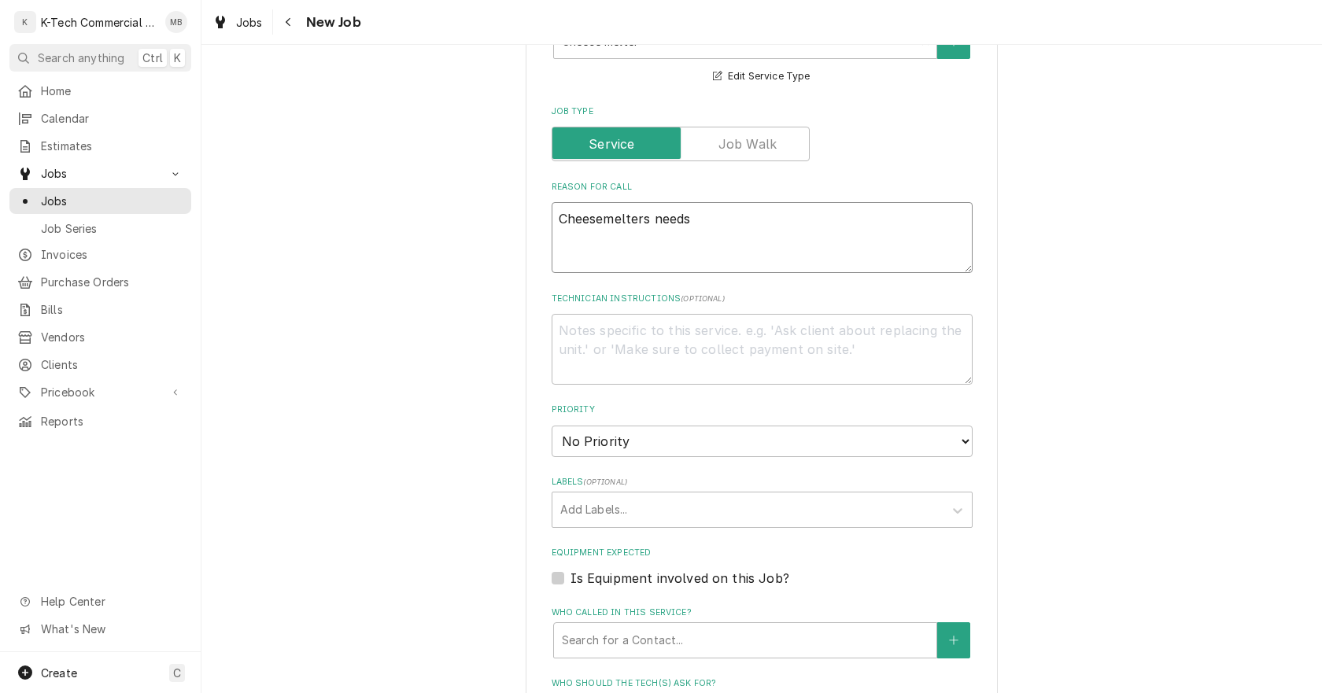
type textarea "x"
type textarea "Cheesemelters needs c"
type textarea "x"
type textarea "Cheesemelters needs cl"
type textarea "x"
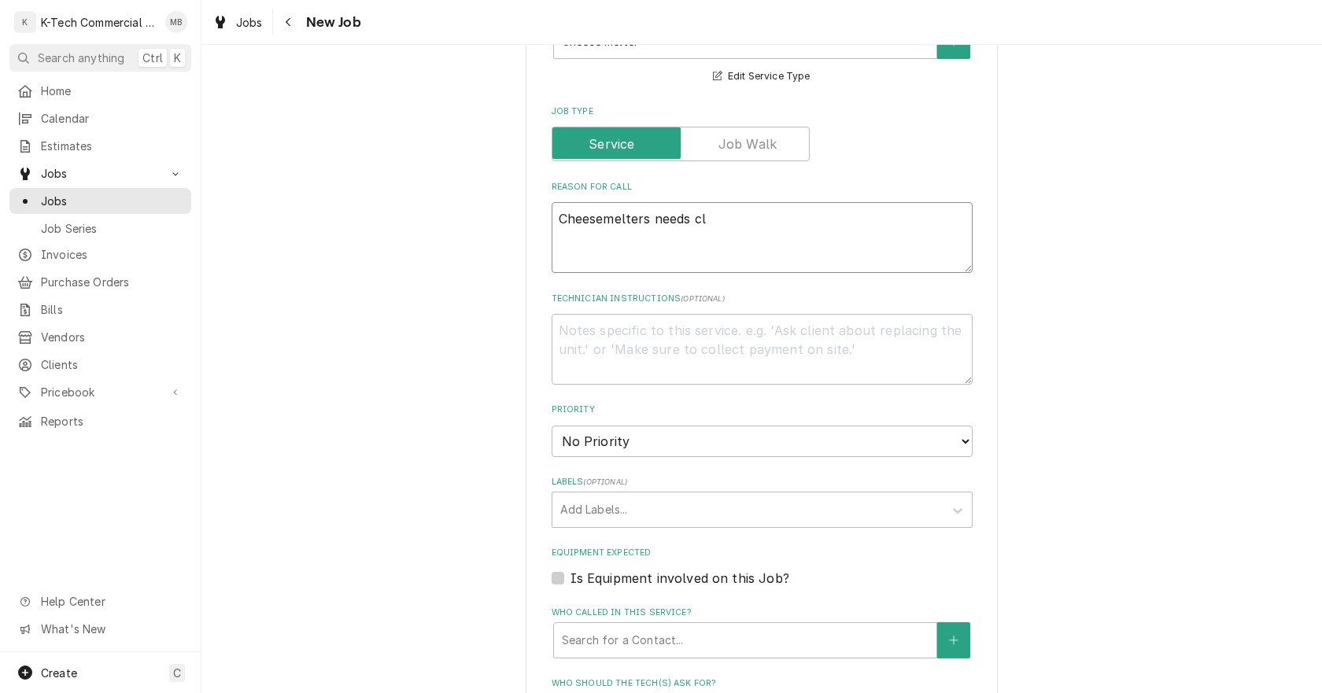
type textarea "Cheesemelters needs cle"
type textarea "x"
type textarea "Cheesemelters needs clea"
type textarea "x"
type textarea "Cheesemelters needs clean"
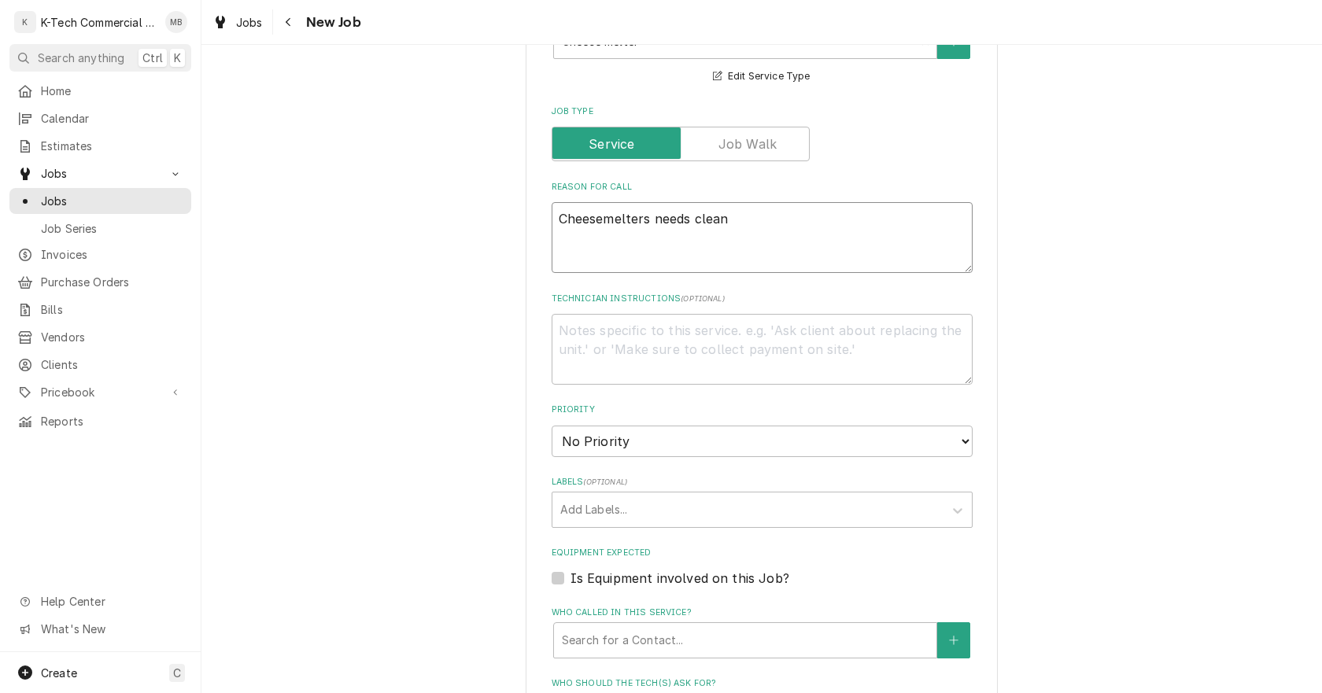
type textarea "x"
type textarea "Cheesemelters needs cleani"
type textarea "x"
type textarea "Cheesemelters needs cleanin"
type textarea "x"
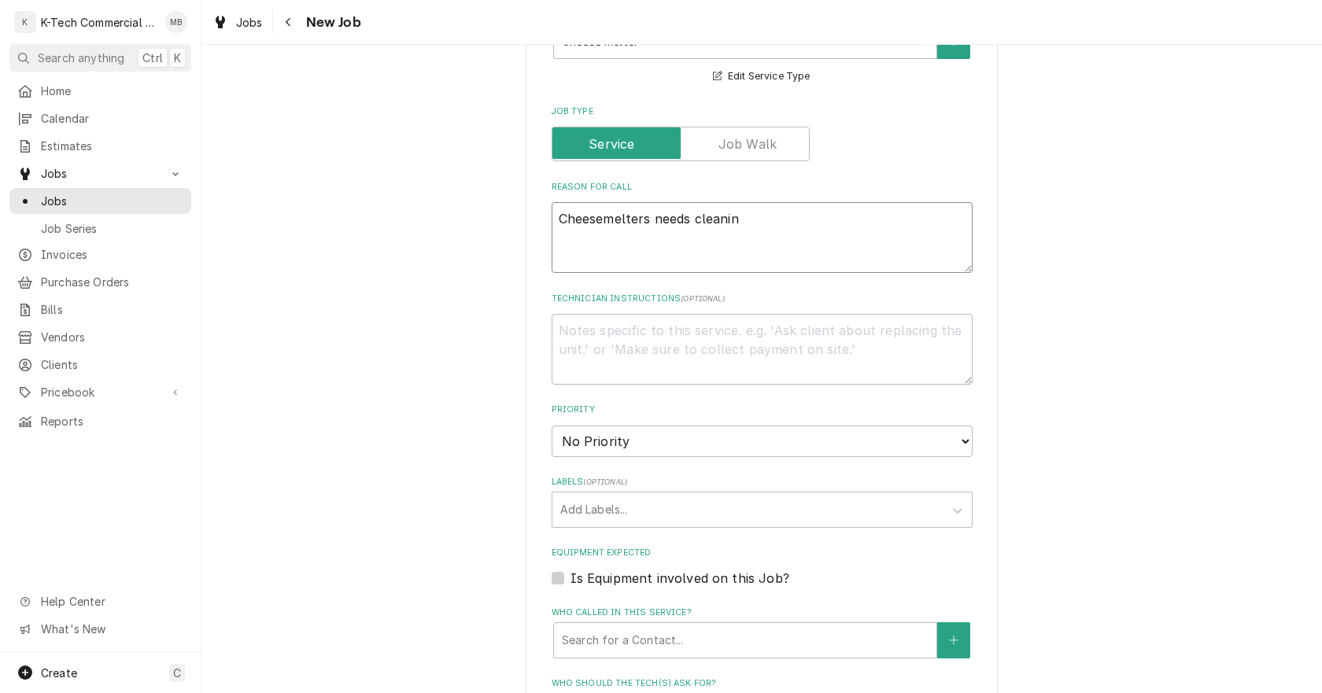
type textarea "Cheesemelters needs cleaning"
type textarea "x"
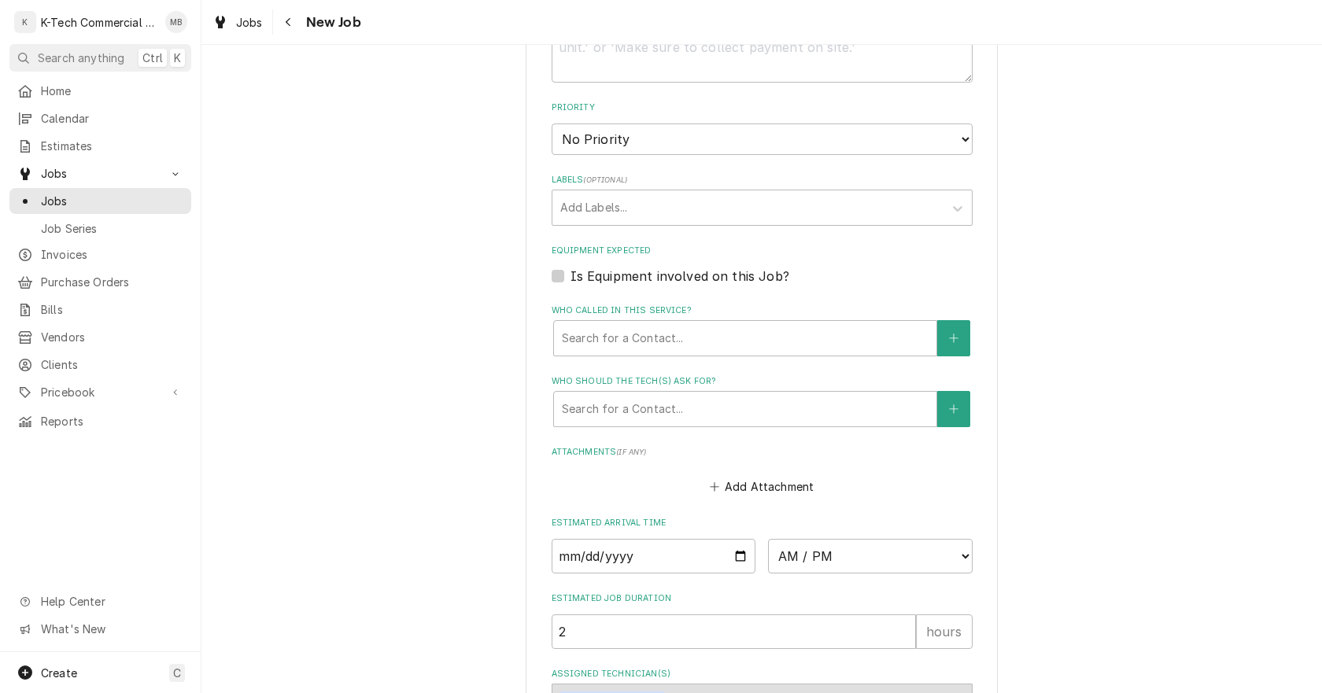
scroll to position [1016, 0]
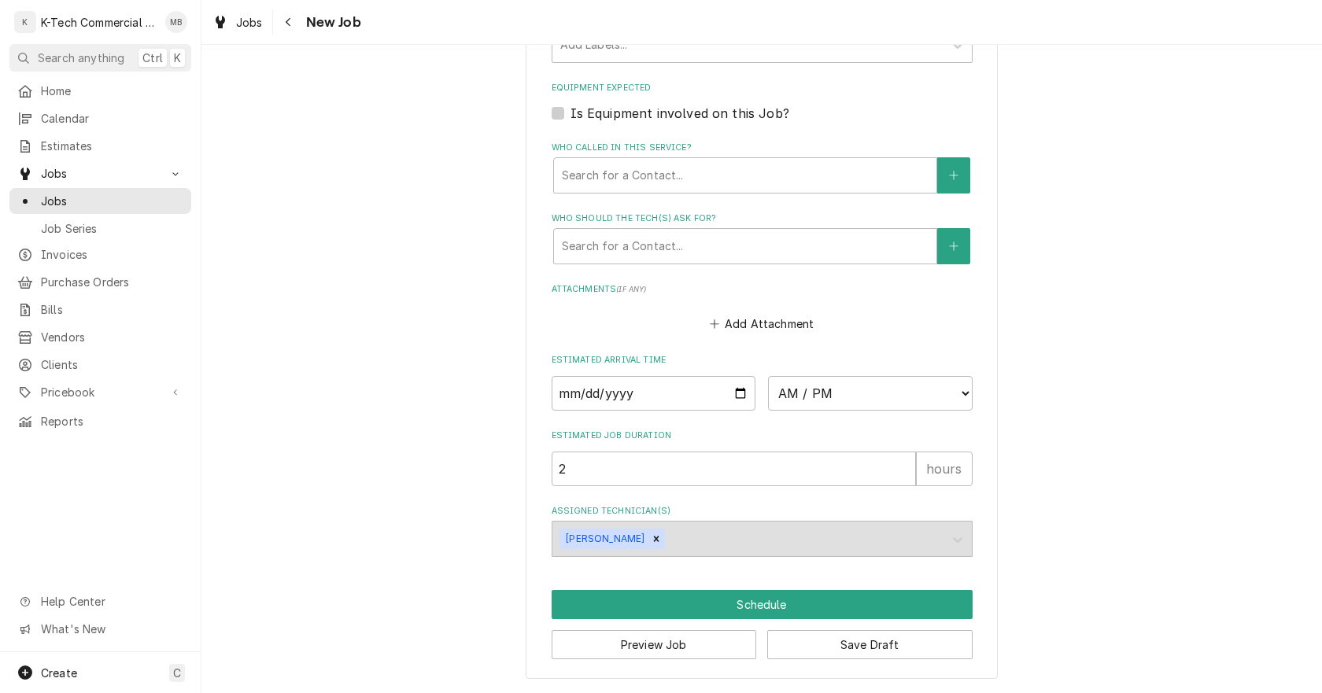
type textarea "Cheesemelters needs cleaning"
click at [735, 387] on input "Date" at bounding box center [654, 393] width 205 height 35
type textarea "x"
type input "2025-09-24"
type textarea "x"
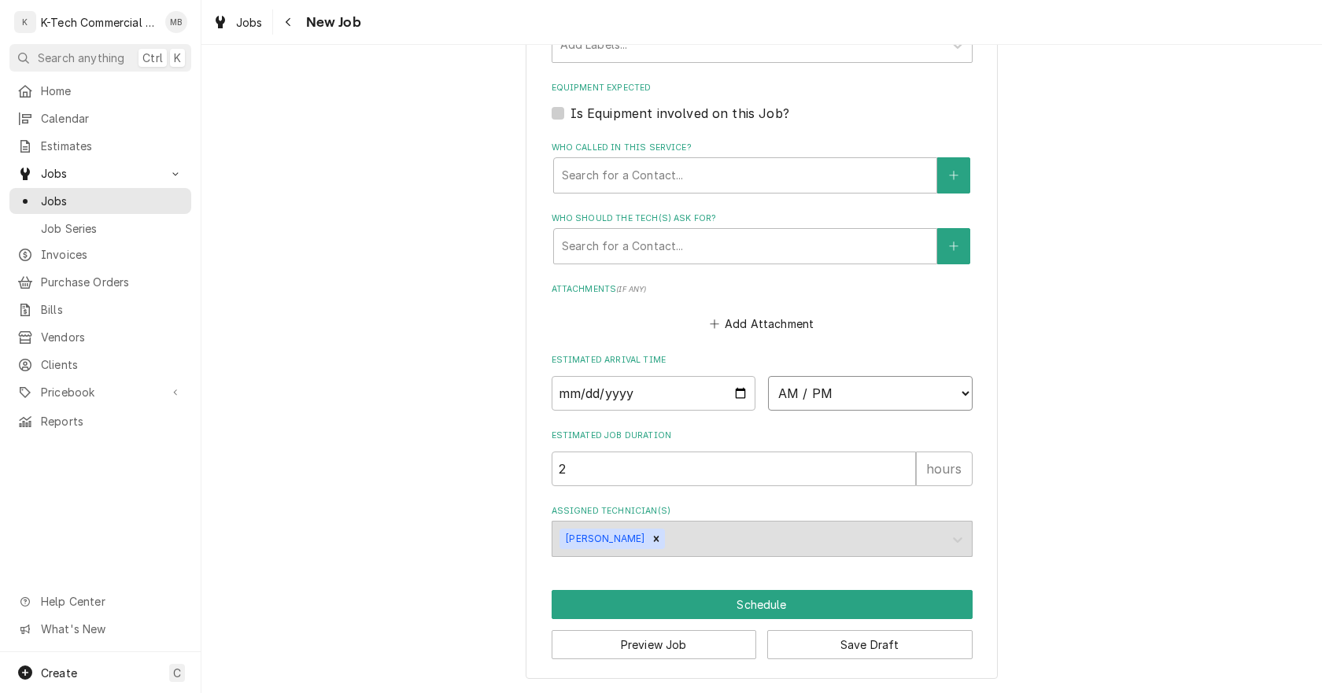
click at [848, 393] on select "AM / PM 6:00 AM 6:15 AM 6:30 AM 6:45 AM 7:00 AM 7:15 AM 7:30 AM 7:45 AM 8:00 AM…" at bounding box center [870, 393] width 205 height 35
select select "06:00:00"
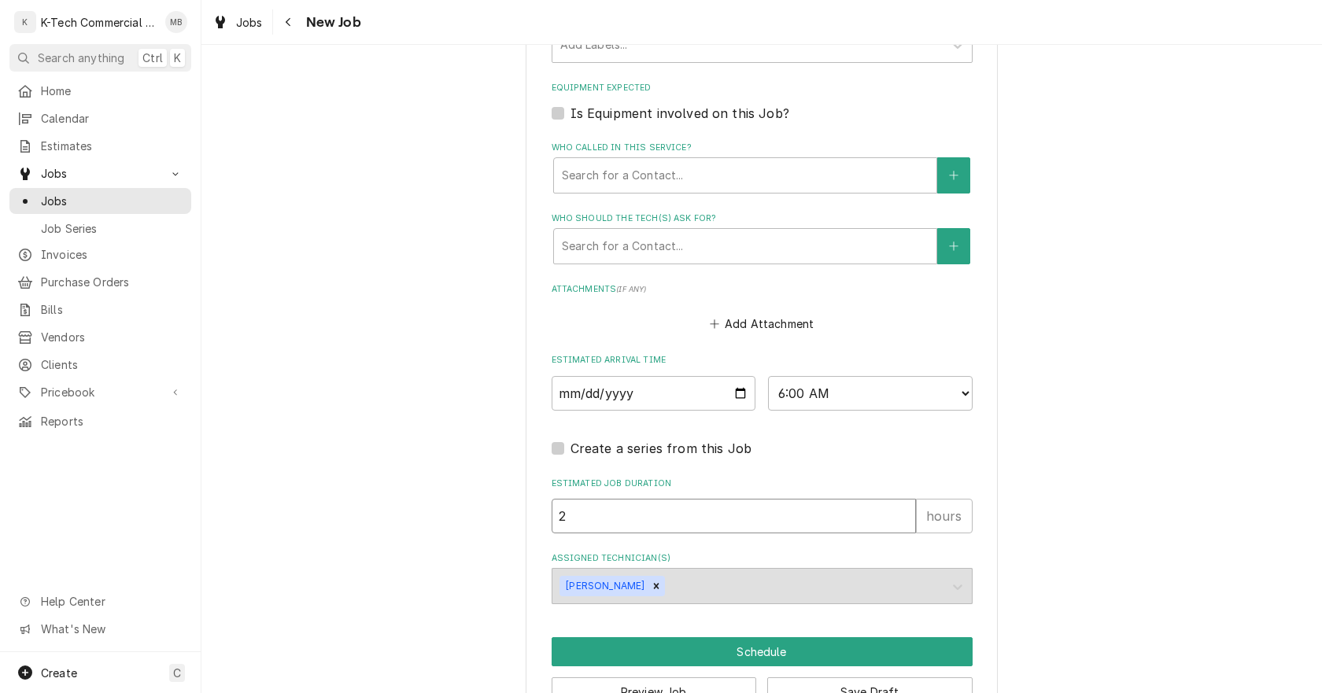
drag, startPoint x: 570, startPoint y: 515, endPoint x: 479, endPoint y: 531, distance: 91.9
type textarea "x"
type input "3"
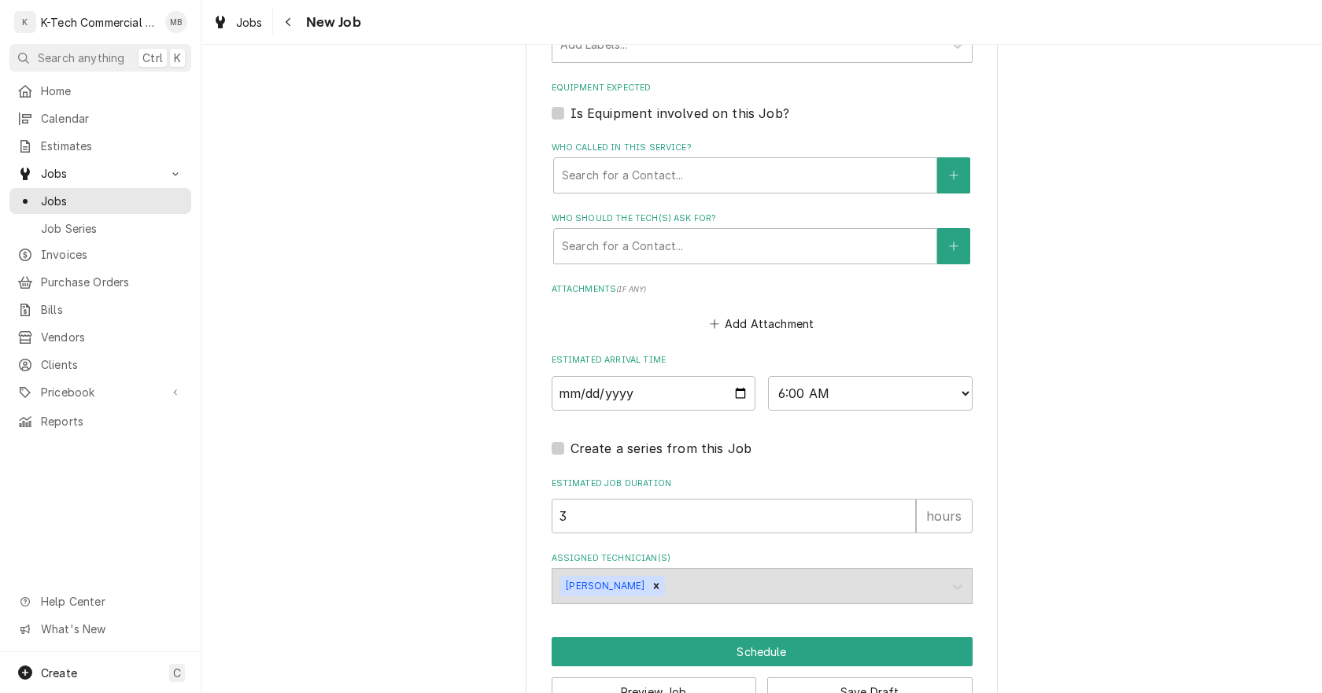
scroll to position [1063, 0]
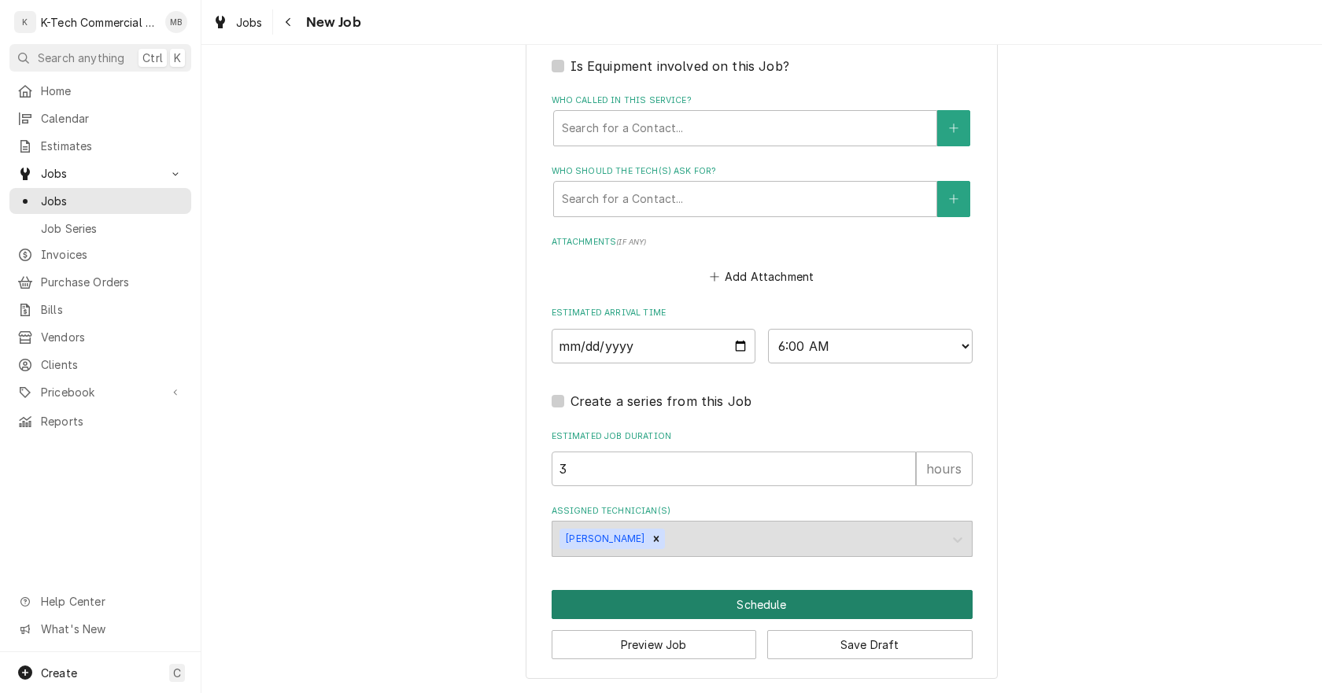
click at [825, 594] on button "Schedule" at bounding box center [762, 604] width 421 height 29
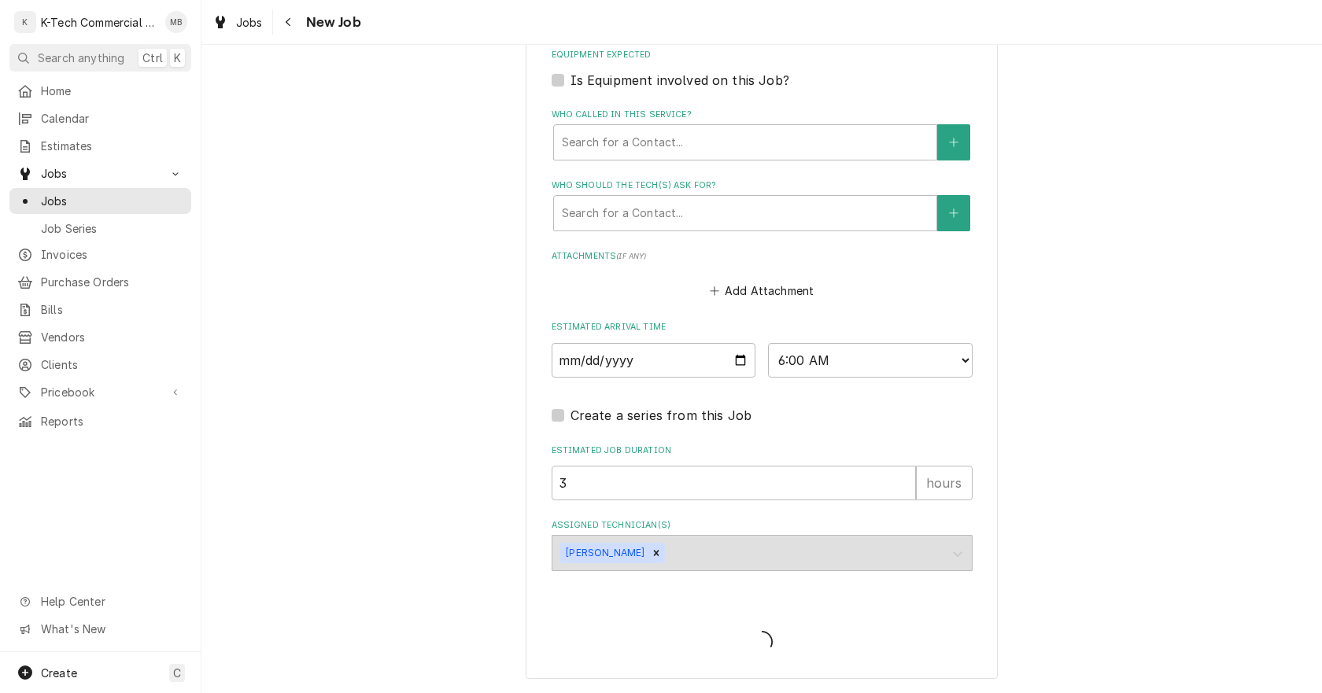
scroll to position [1049, 0]
type textarea "x"
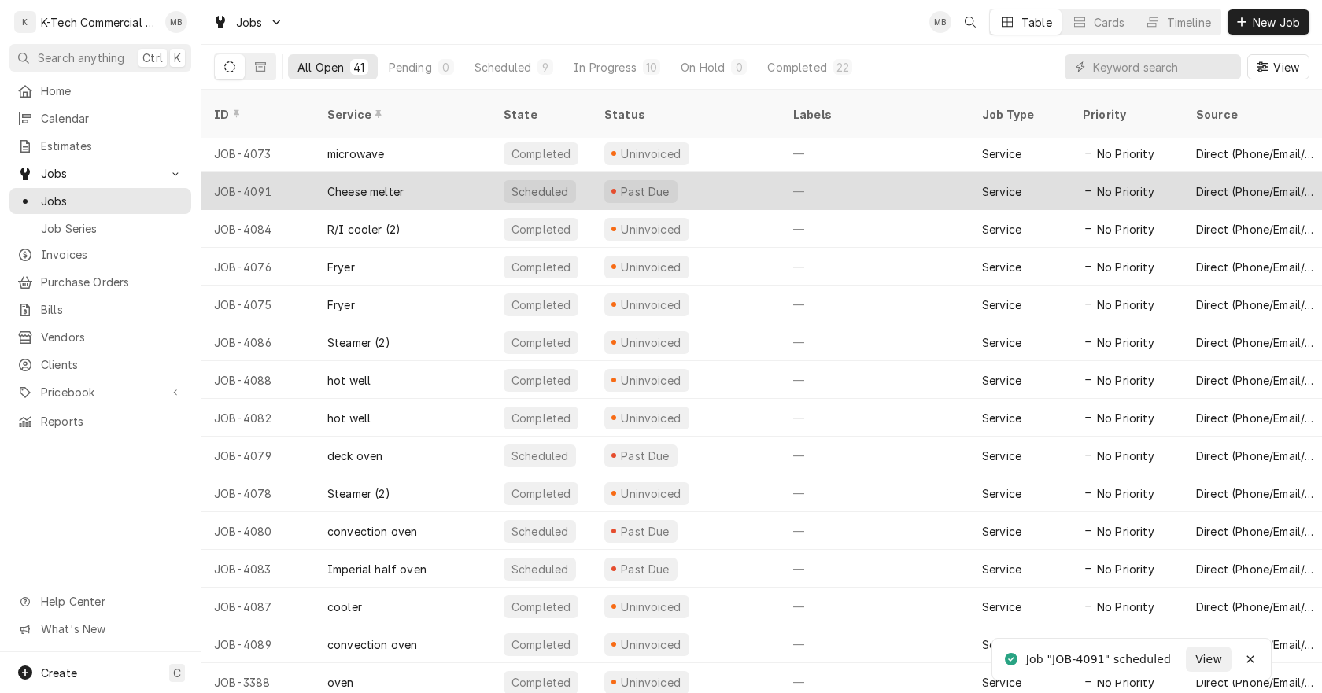
scroll to position [987, 0]
click at [766, 174] on div "Past Due" at bounding box center [686, 191] width 189 height 38
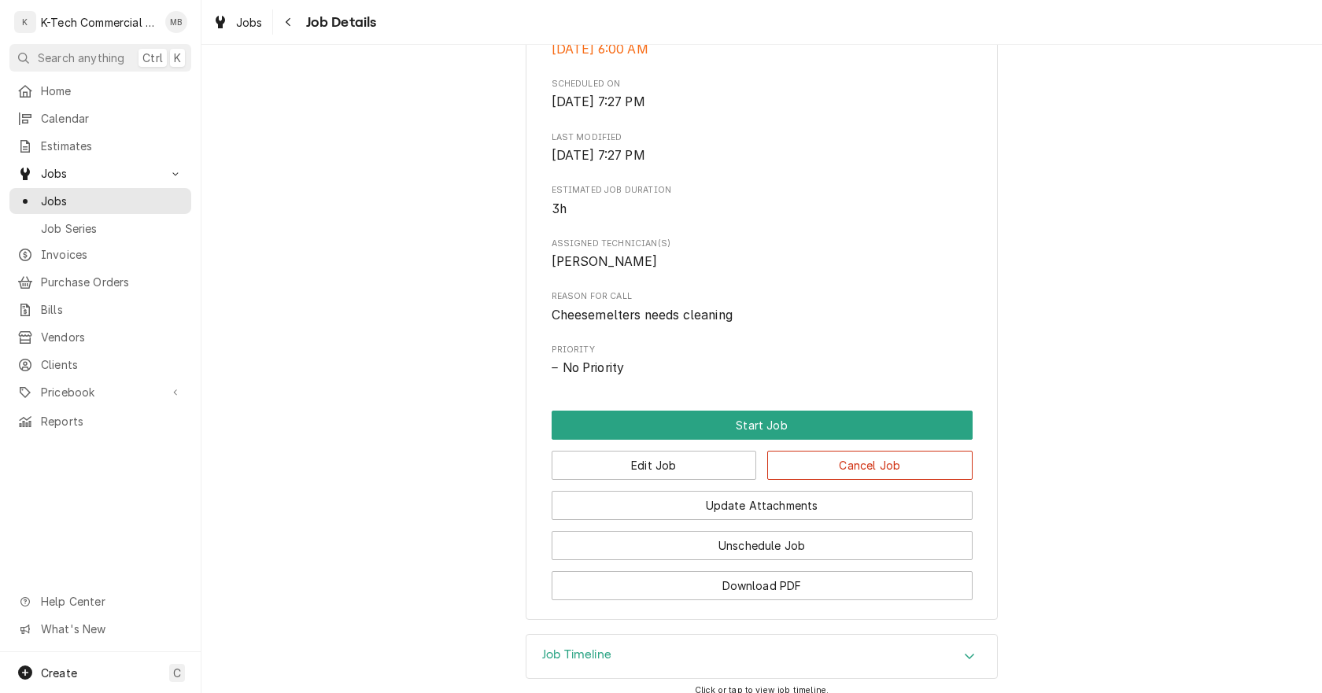
scroll to position [472, 0]
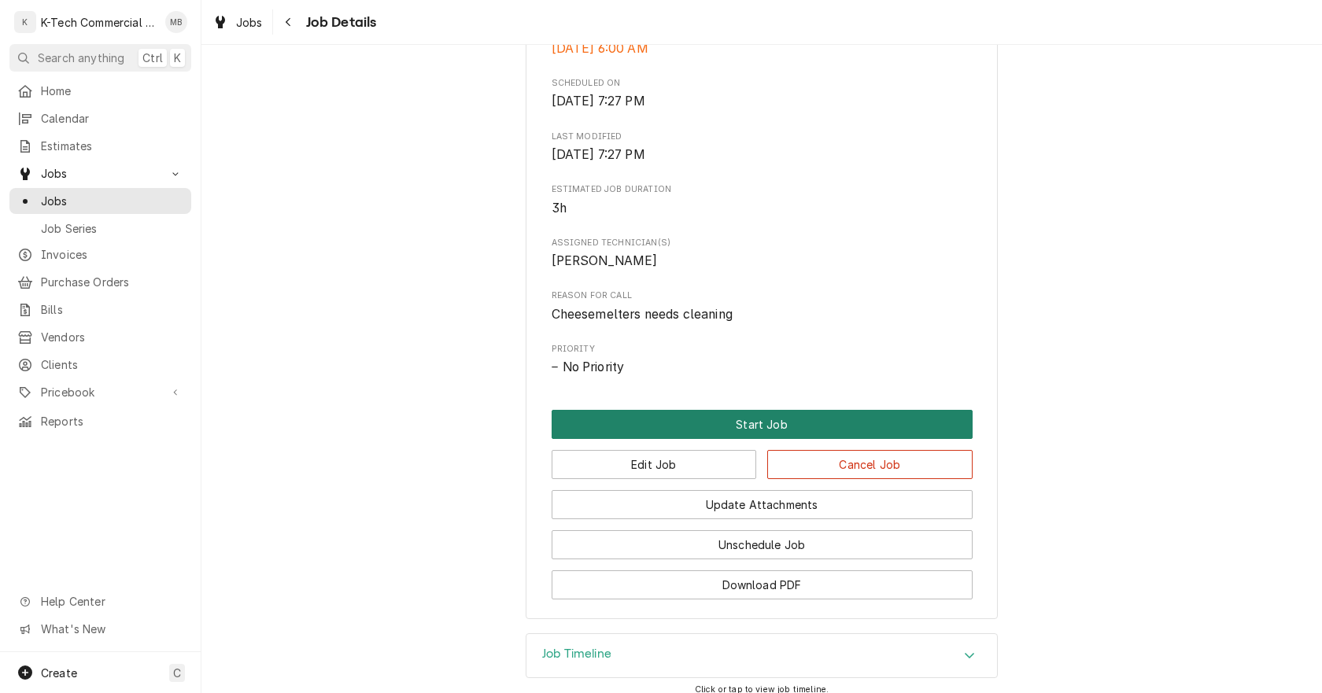
click at [756, 417] on button "Start Job" at bounding box center [762, 424] width 421 height 29
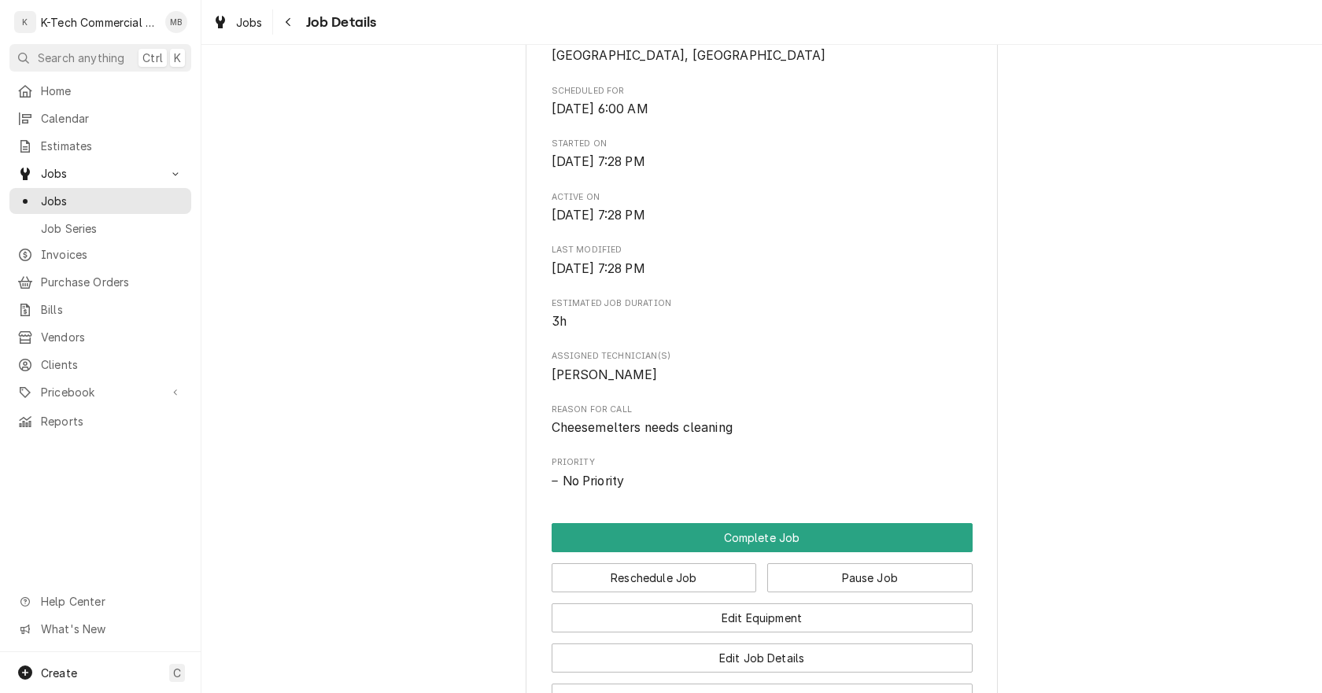
scroll to position [551, 0]
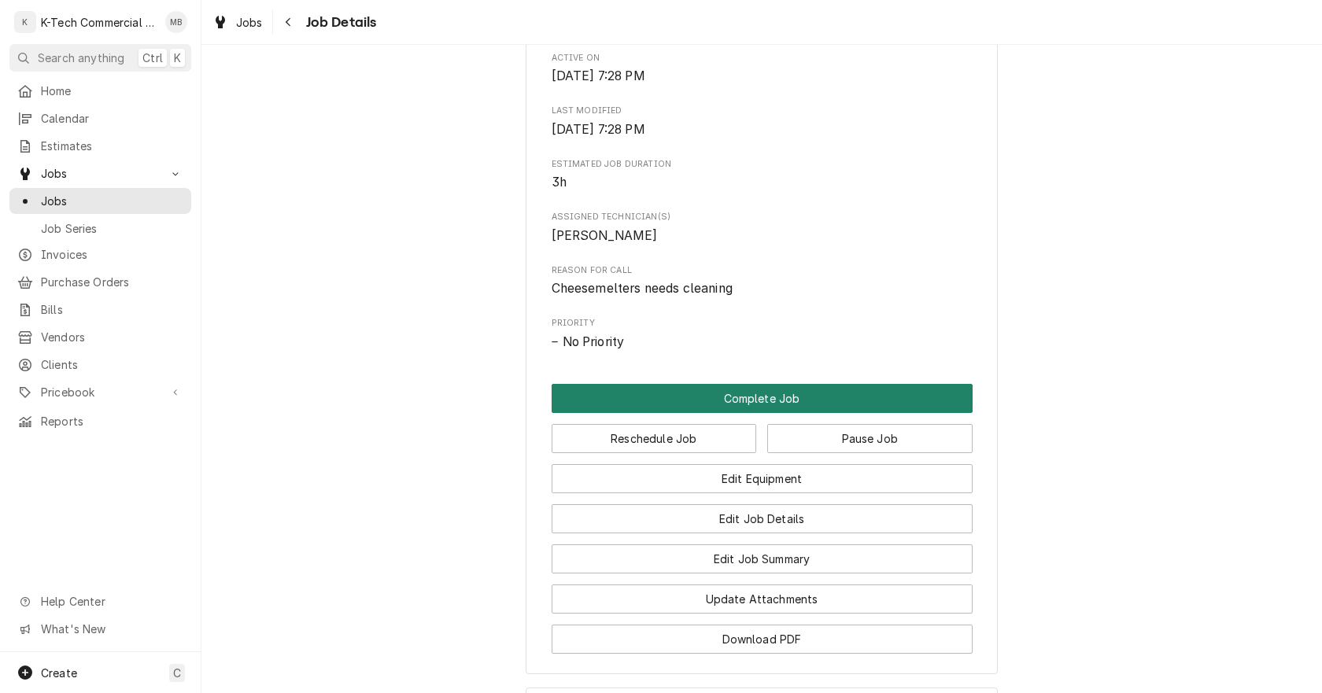
click at [765, 393] on button "Complete Job" at bounding box center [762, 398] width 421 height 29
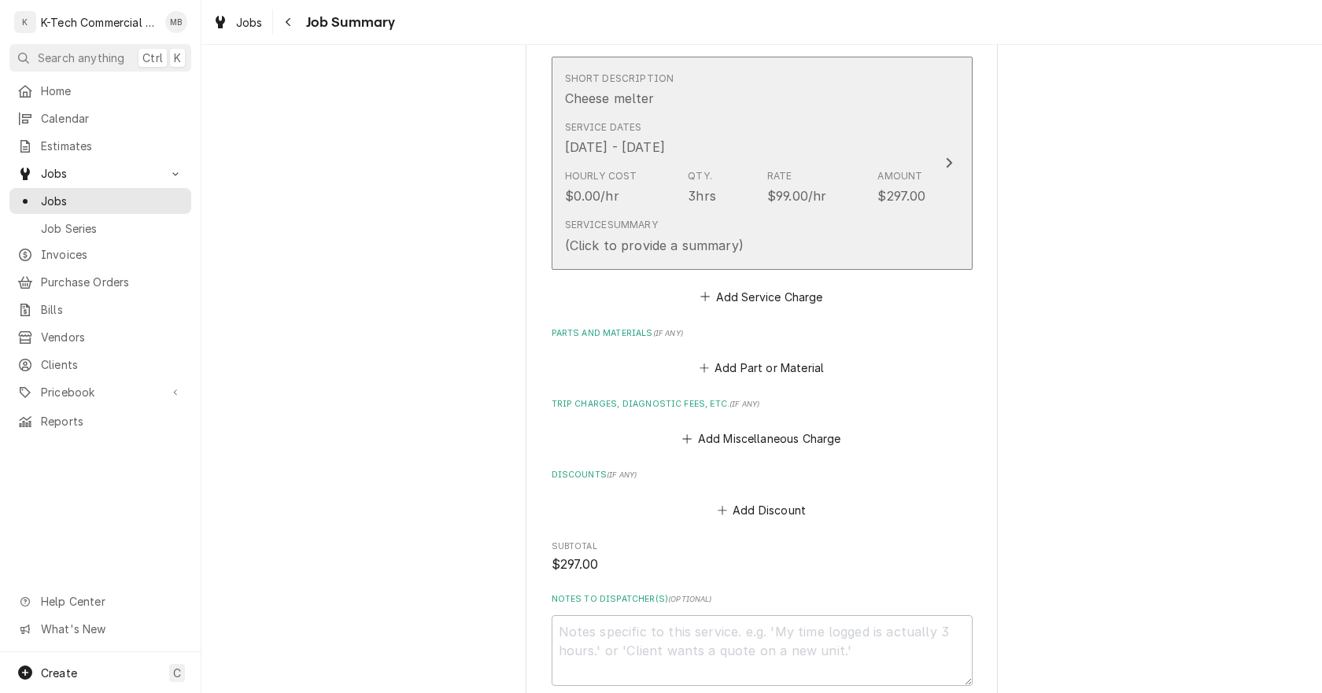
click at [748, 208] on div "Hourly Cost $0.00/hr Qty. 3hrs Rate $99.00/hr Amount $297.00" at bounding box center [745, 187] width 361 height 49
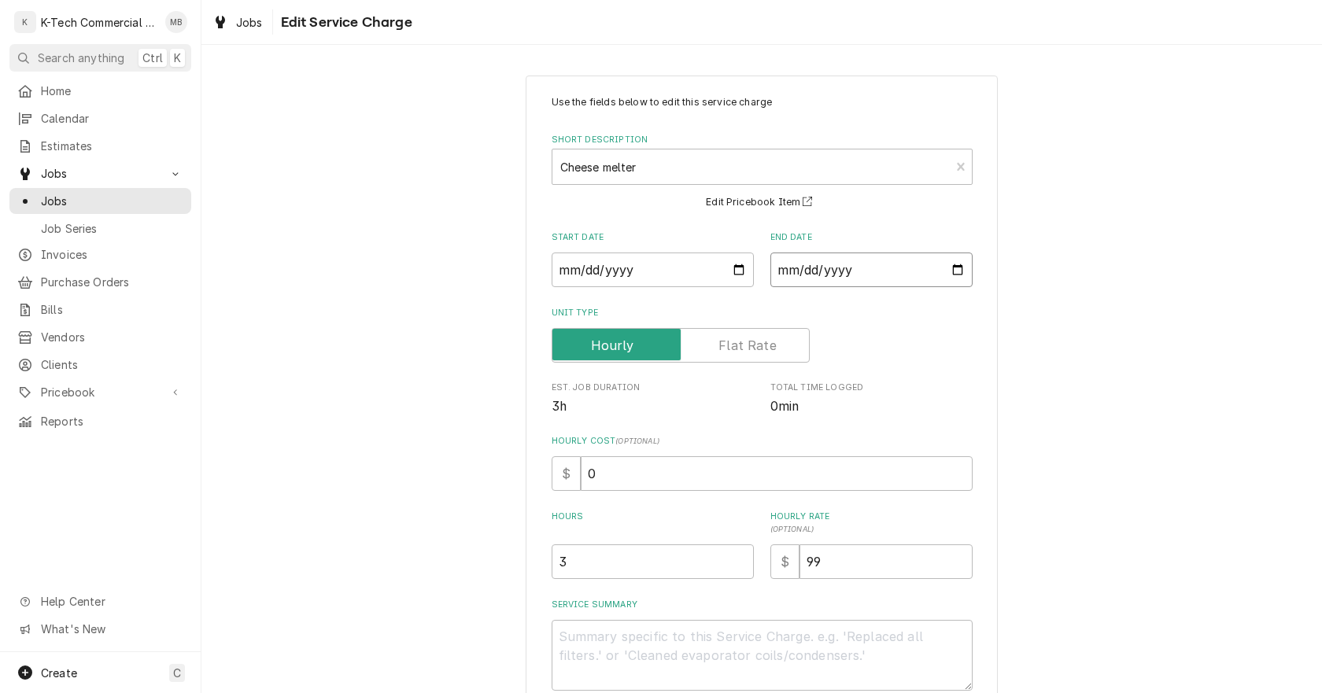
click at [948, 267] on input "[DATE]" at bounding box center [871, 270] width 202 height 35
type textarea "x"
type input "[DATE]"
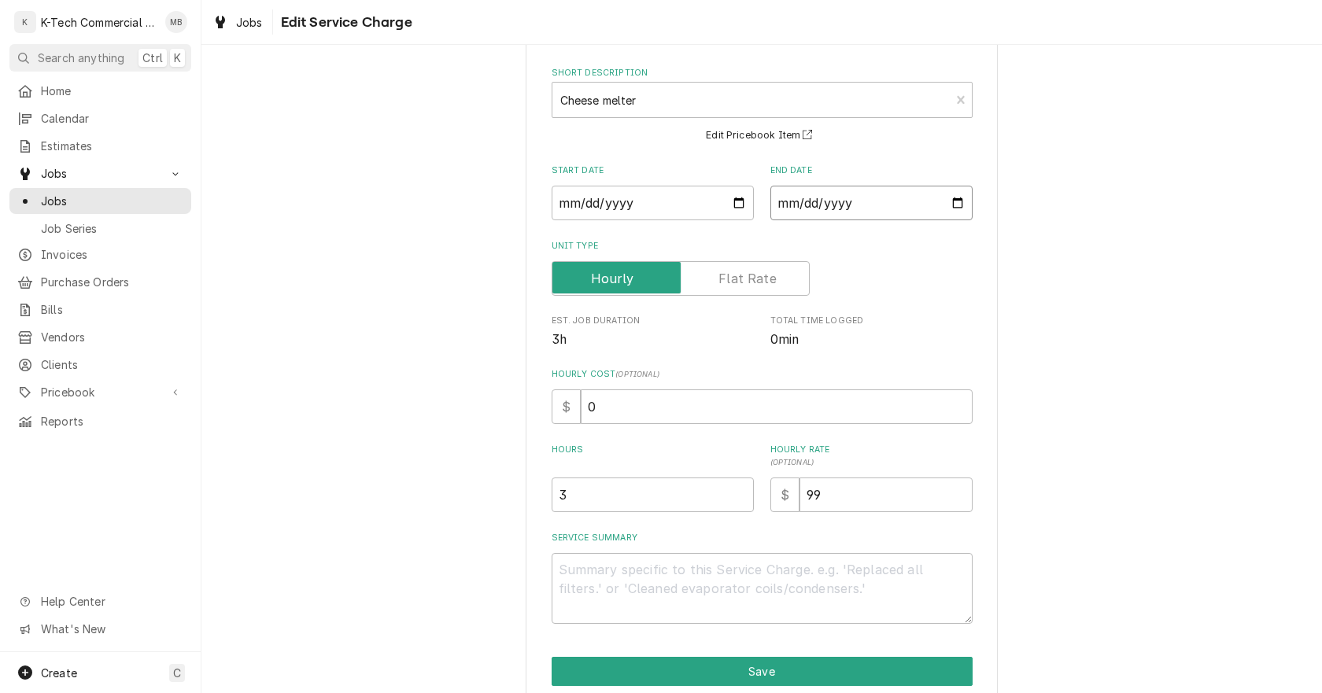
scroll to position [134, 0]
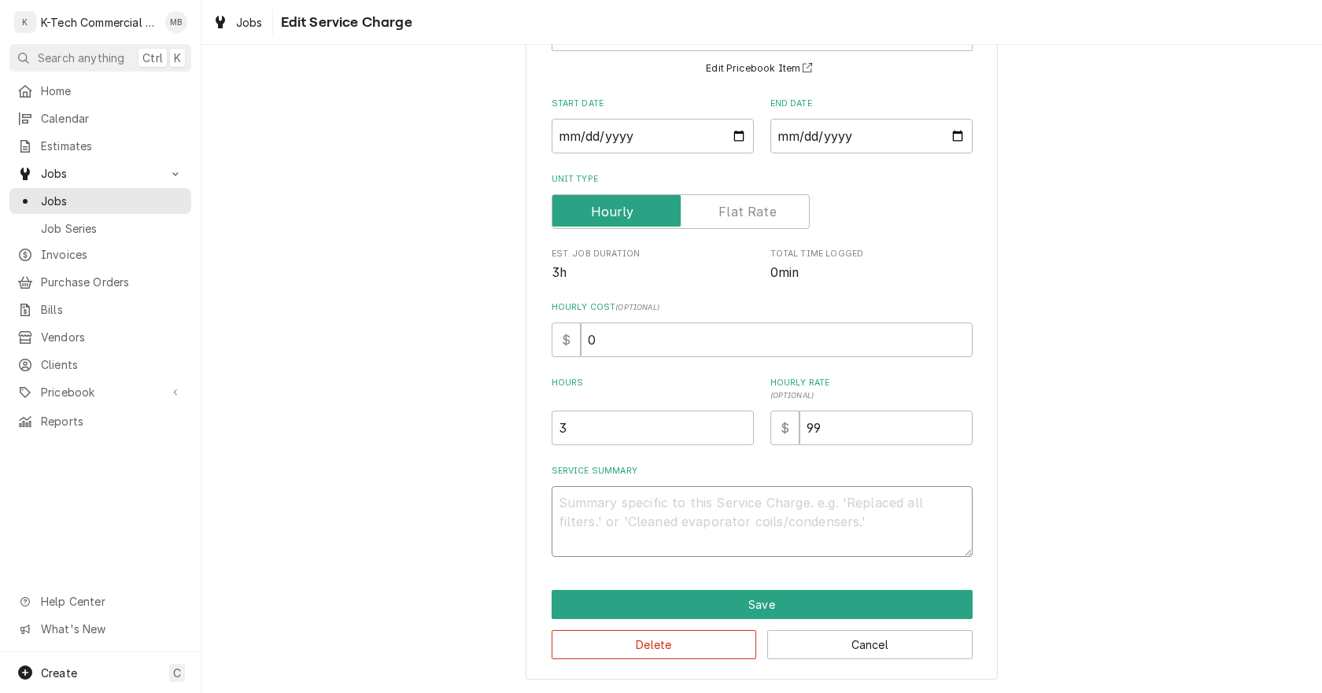
click at [717, 527] on textarea "Service Summary" at bounding box center [762, 521] width 421 height 71
type textarea "x"
type textarea "C"
type textarea "x"
type textarea "Ch"
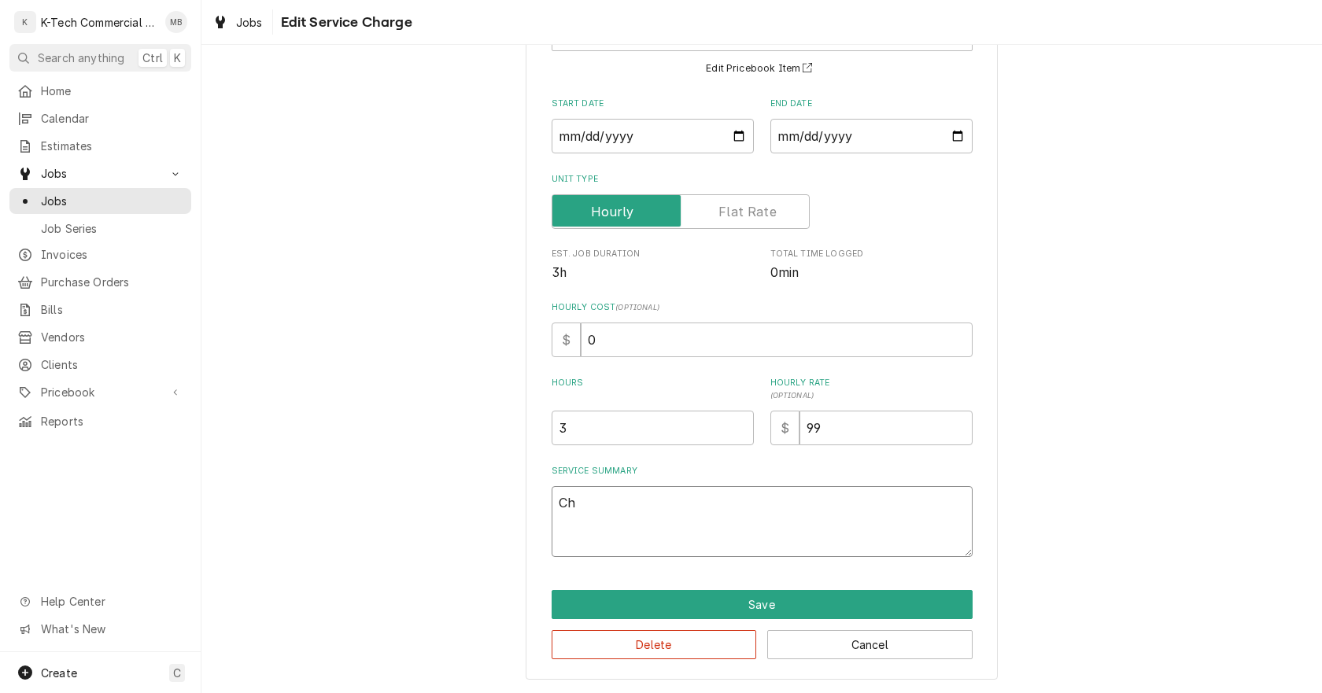
type textarea "x"
type textarea "Che"
type textarea "x"
type textarea "Chee"
type textarea "x"
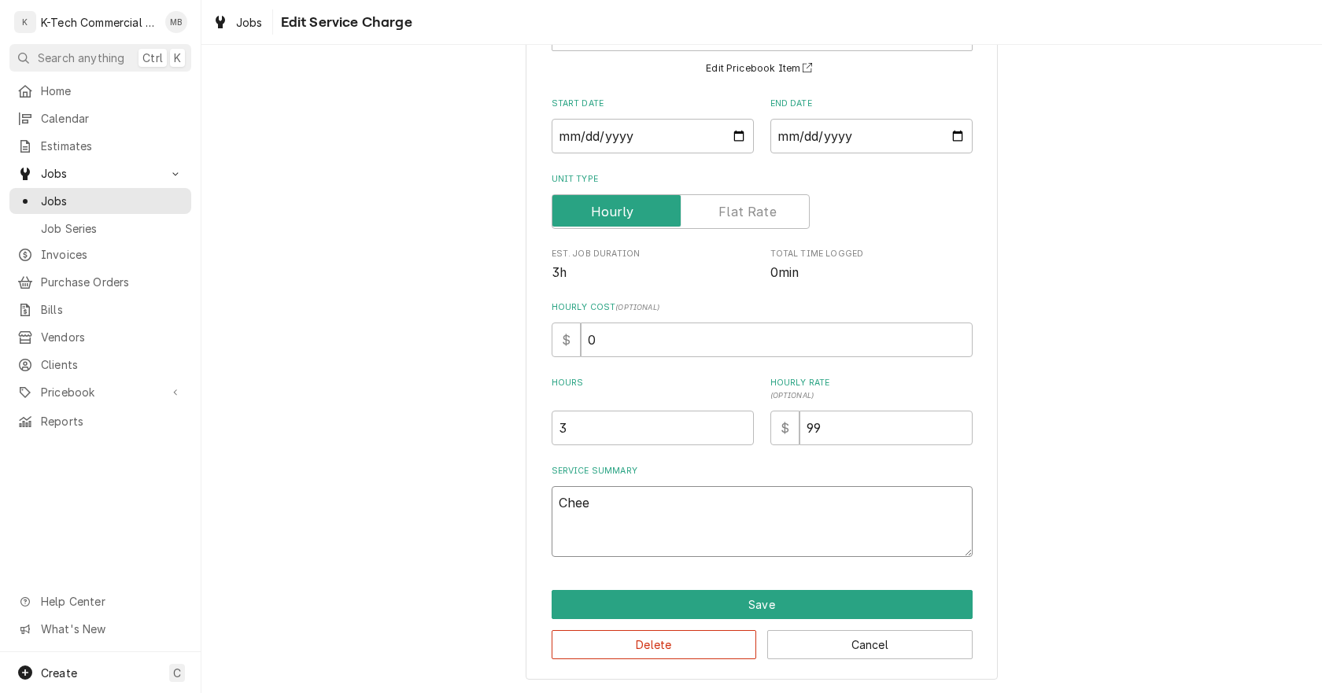
type textarea "Chees"
type textarea "x"
type textarea "Cheese"
type textarea "x"
type textarea "Cheesem"
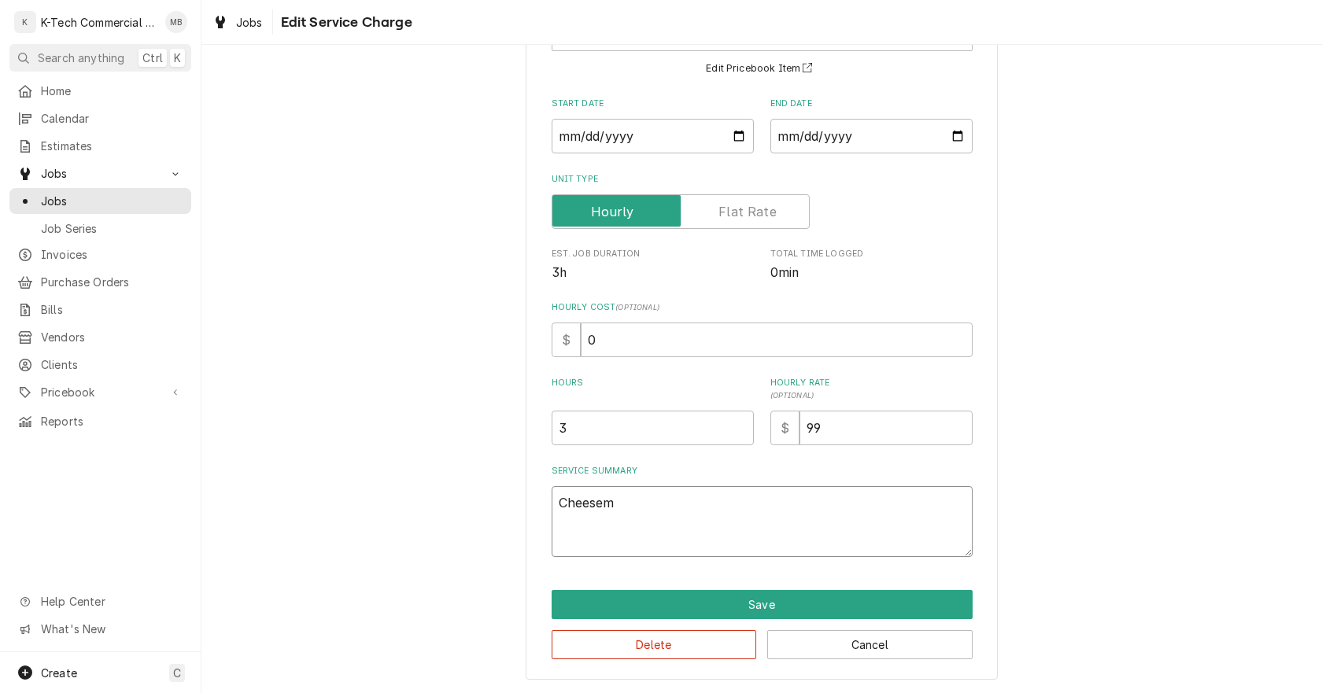
type textarea "x"
type textarea "Cheeseme"
type textarea "x"
type textarea "Cheesemel"
type textarea "x"
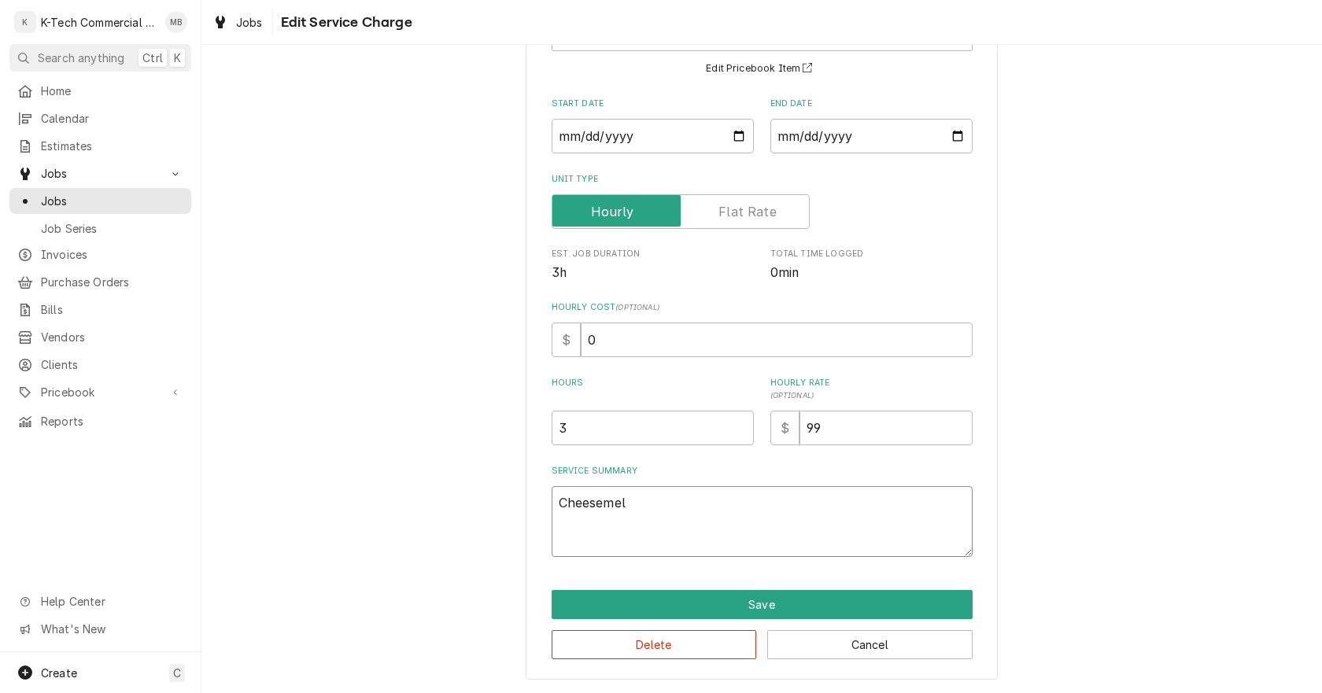
type textarea "Cheesemelt"
type textarea "x"
type textarea "Cheesemelte"
type textarea "x"
type textarea "Cheesemelter"
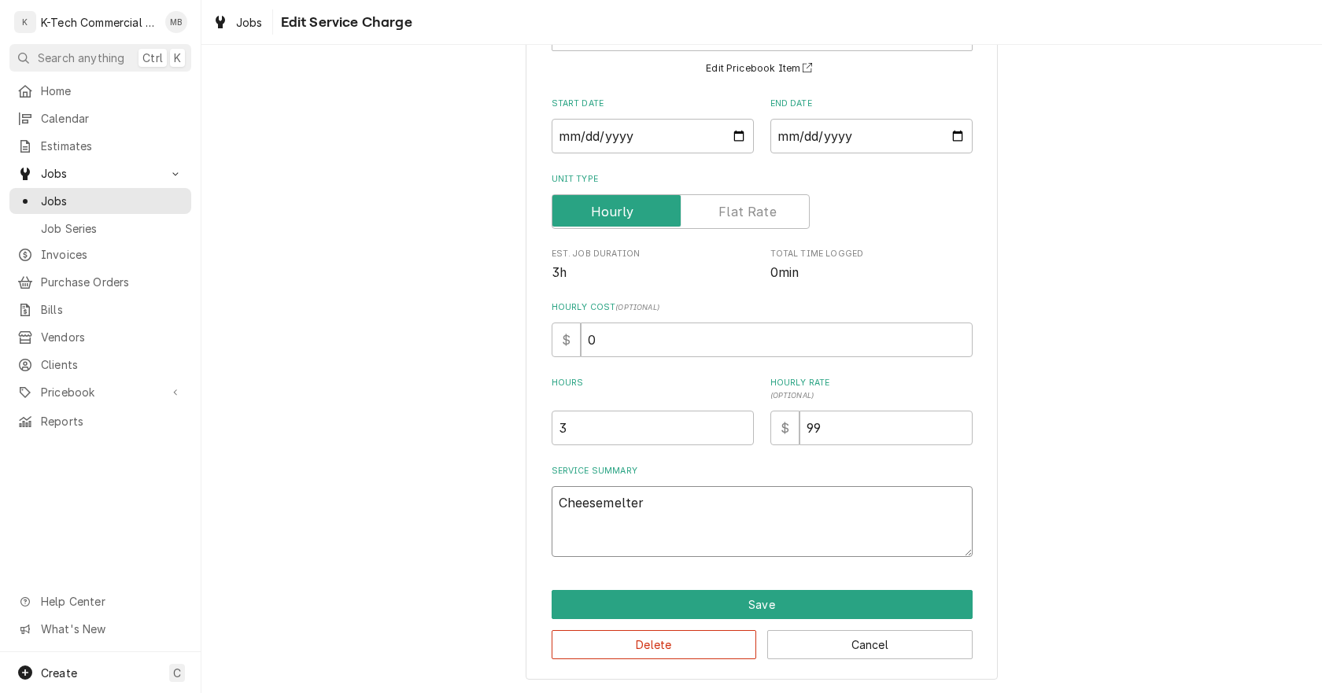
type textarea "x"
type textarea "Cheesemelters"
type textarea "x"
type textarea "Cheesemelters"
type textarea "x"
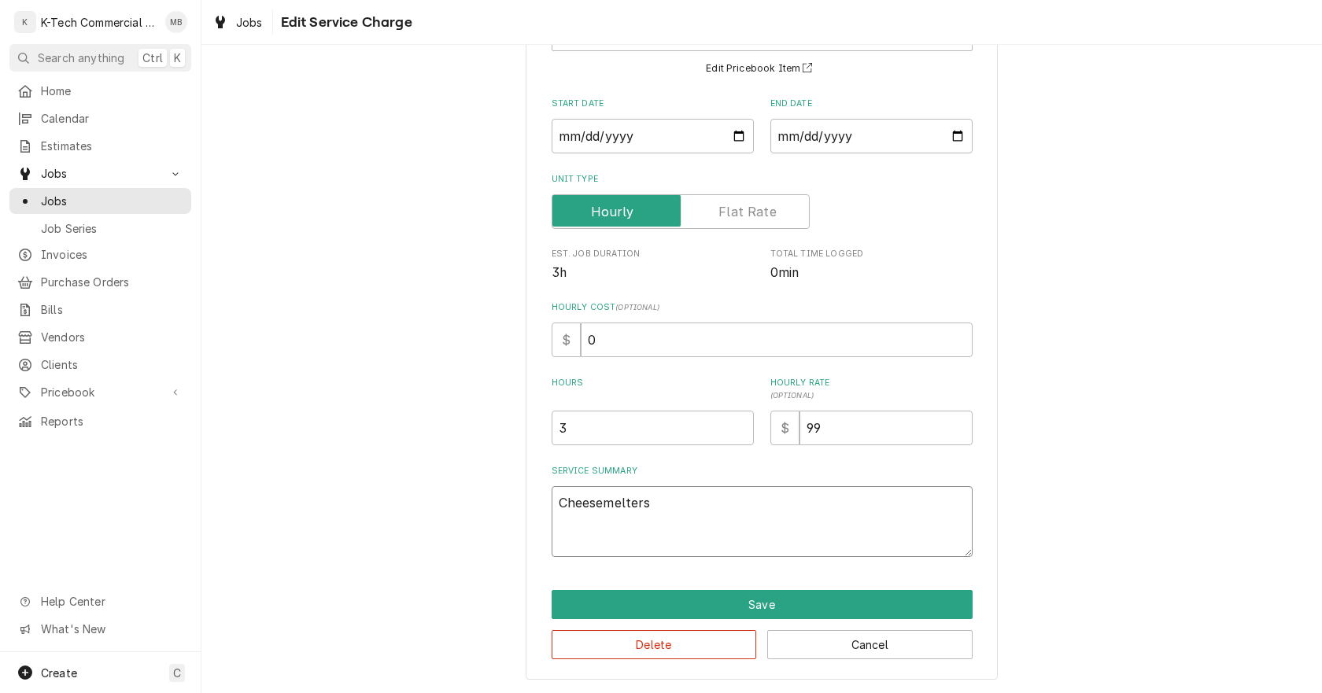
type textarea "Cheesemelters n"
type textarea "x"
type textarea "Cheesemelters ne"
type textarea "x"
type textarea "Cheesemelters nee"
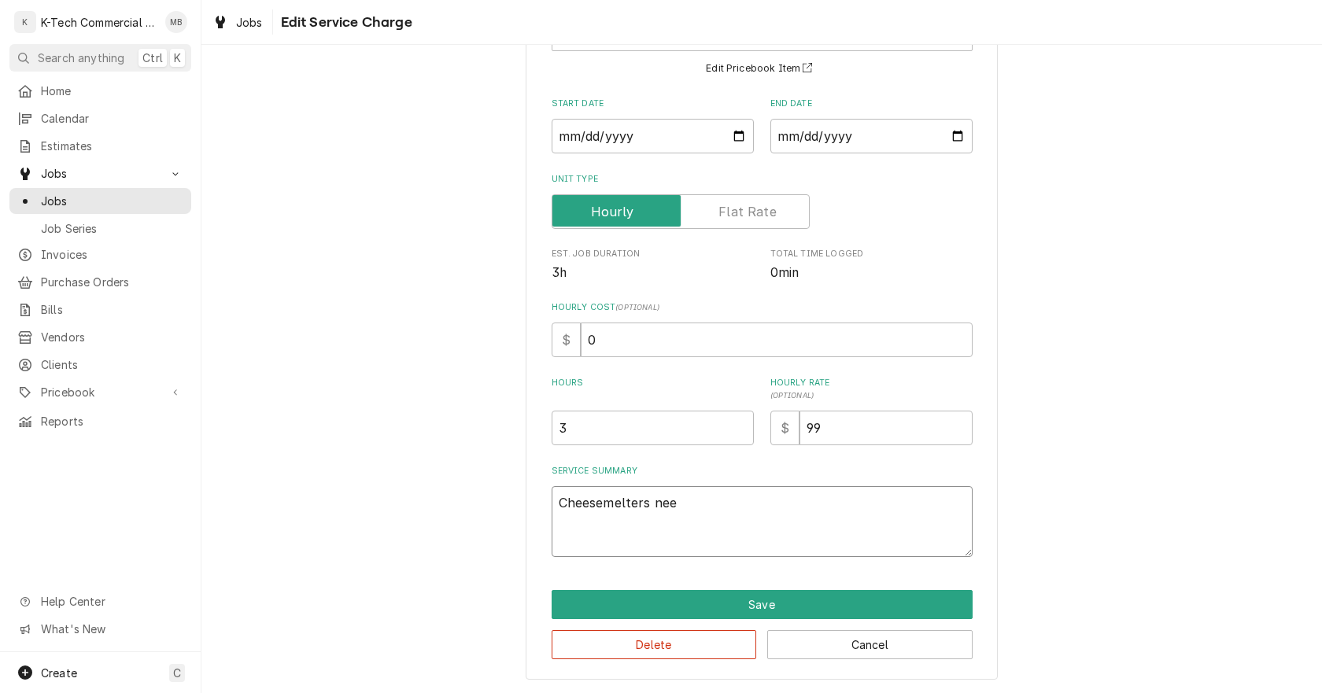
type textarea "x"
type textarea "Cheesemelters need"
type textarea "x"
type textarea "Cheesemelters neede"
type textarea "x"
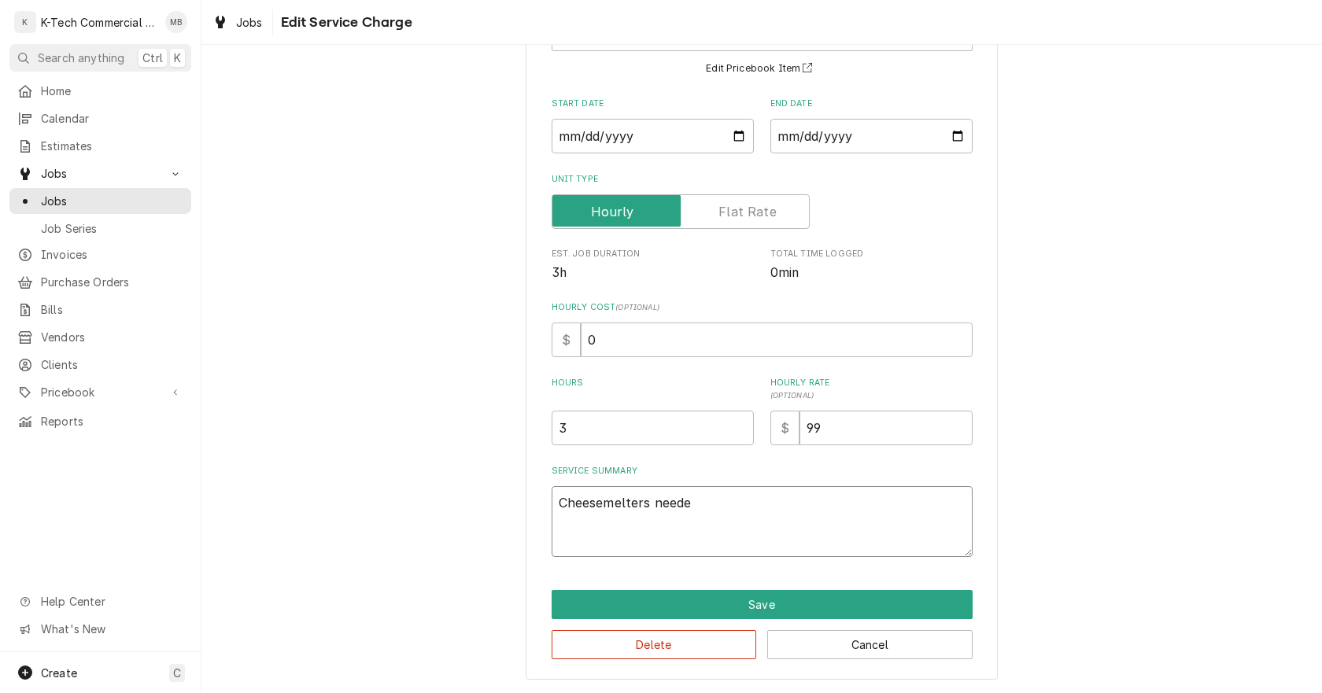
type textarea "Cheesemelters needed"
type textarea "x"
type textarea "Cheesemelters needed"
type textarea "x"
type textarea "Cheesemelters needed c"
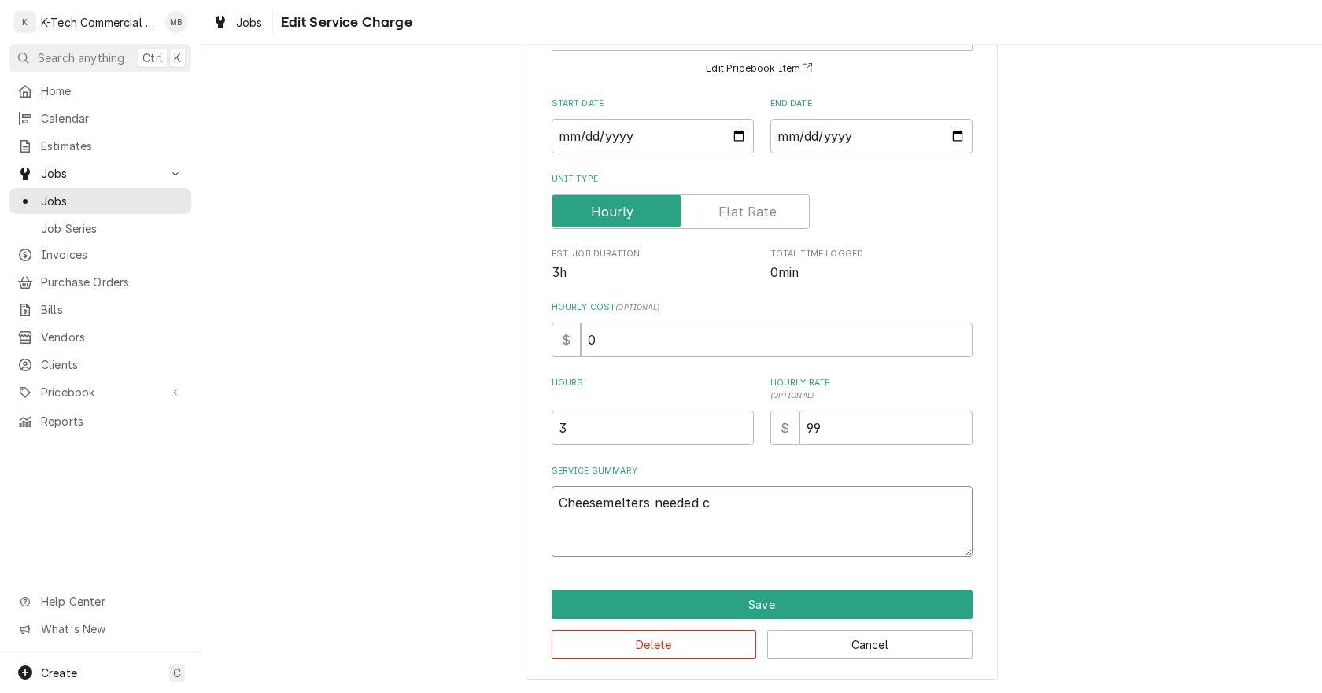
type textarea "x"
type textarea "Cheesemelters needed cl"
type textarea "x"
type textarea "Cheesemelters needed cle"
type textarea "x"
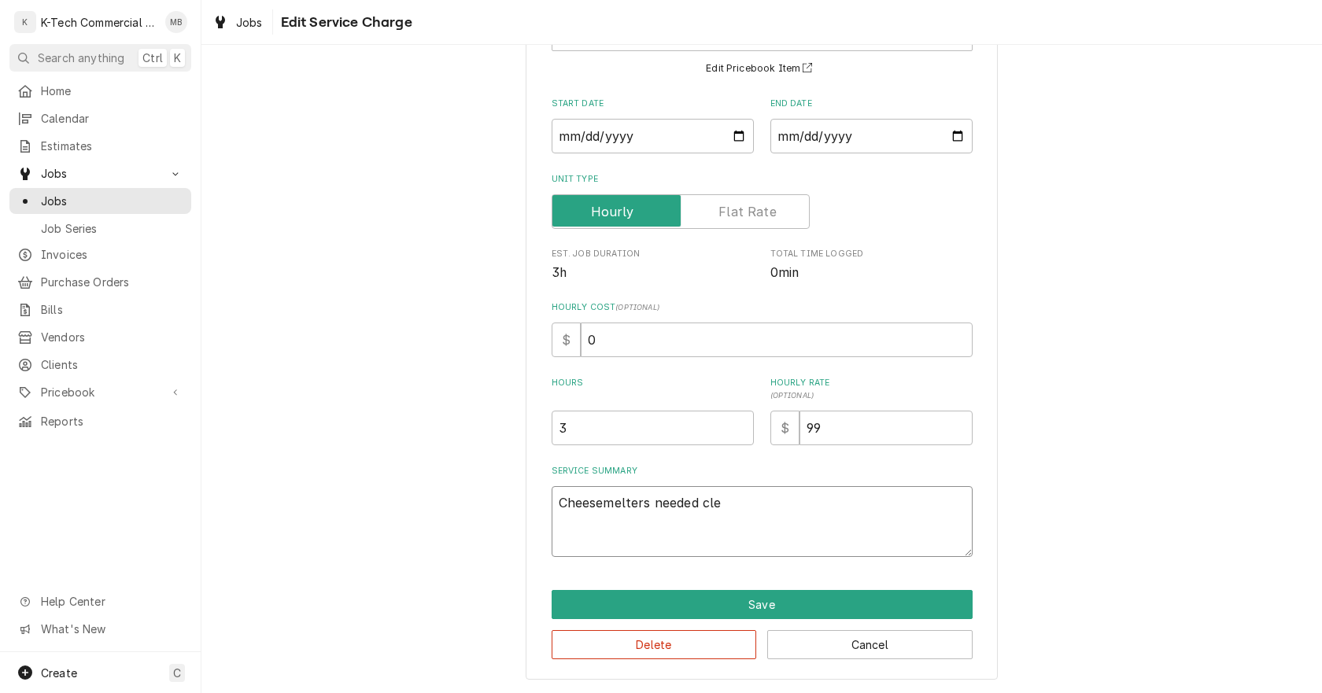
type textarea "Cheesemelters needed clea"
type textarea "x"
type textarea "Cheesemelters needed clean"
type textarea "x"
type textarea "Cheesemelters needed cleani"
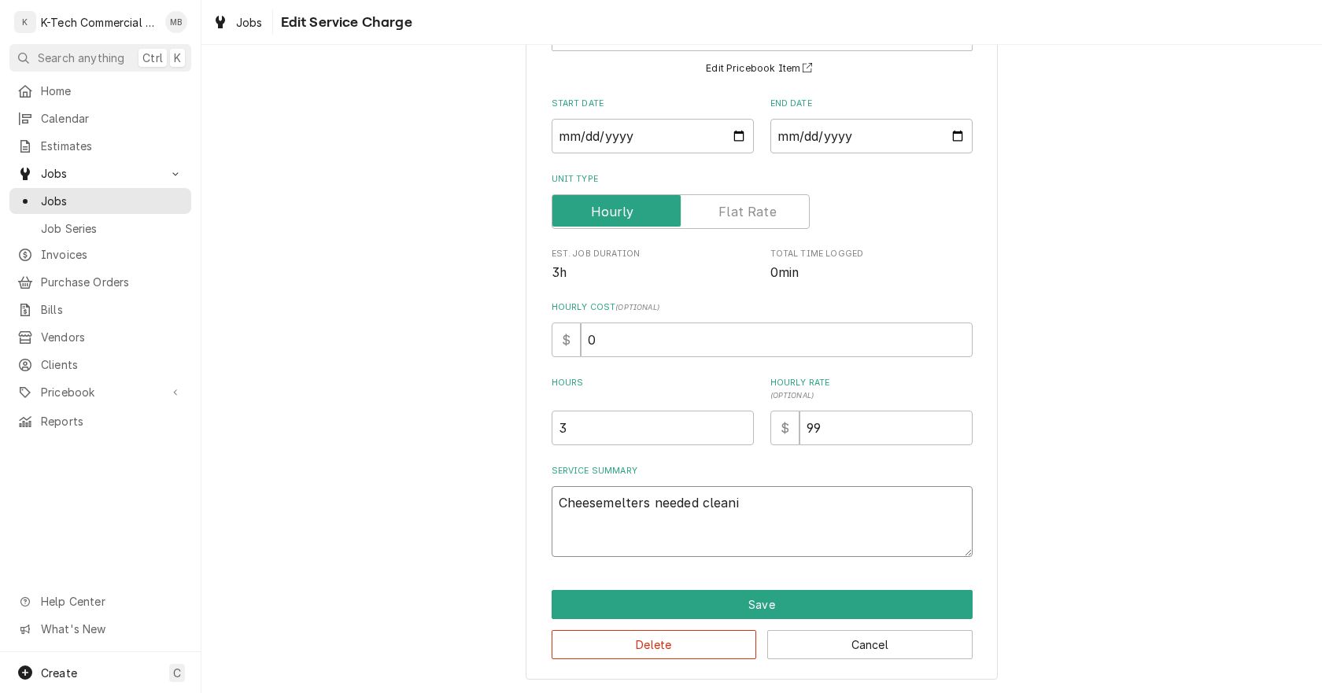
type textarea "x"
type textarea "Cheesemelters needed cleanin"
type textarea "x"
type textarea "Cheesemelters needed cleaning"
type textarea "x"
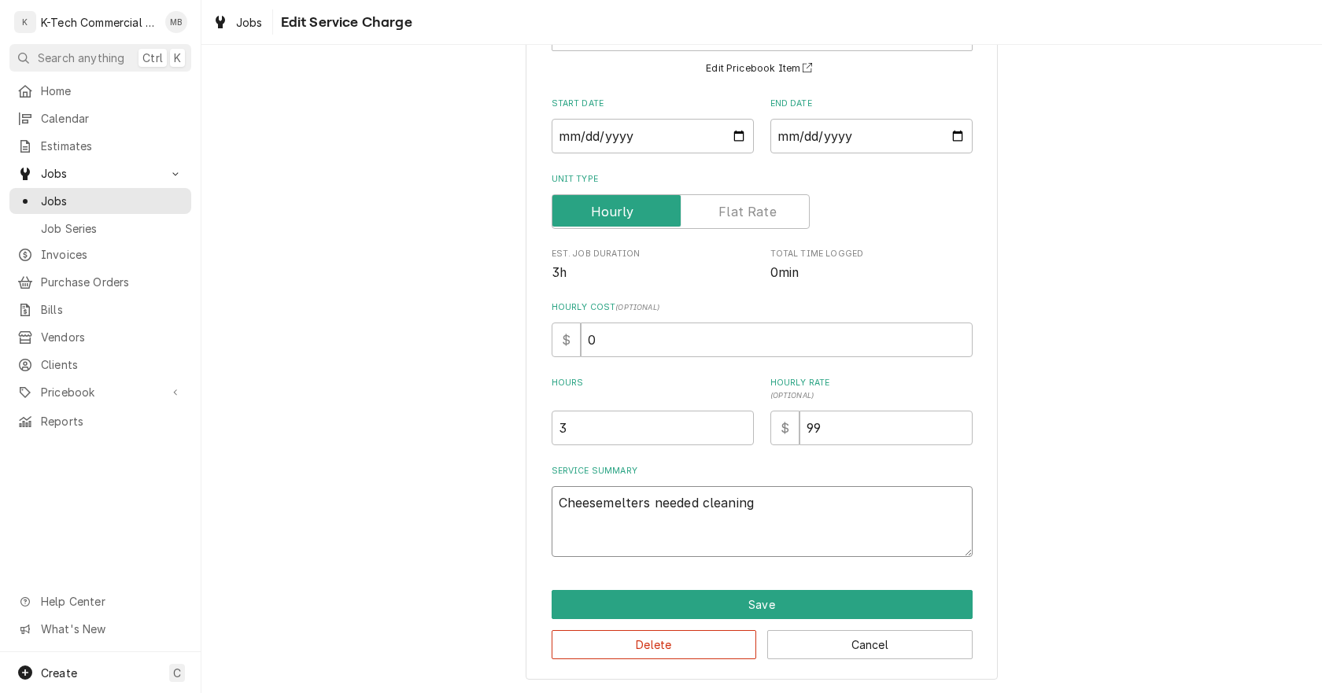
type textarea "Cheesemelters needed cleaningm"
type textarea "x"
type textarea "Cheesemelters needed cleaning"
type textarea "x"
type textarea "Cheesemelters needed cleaning,"
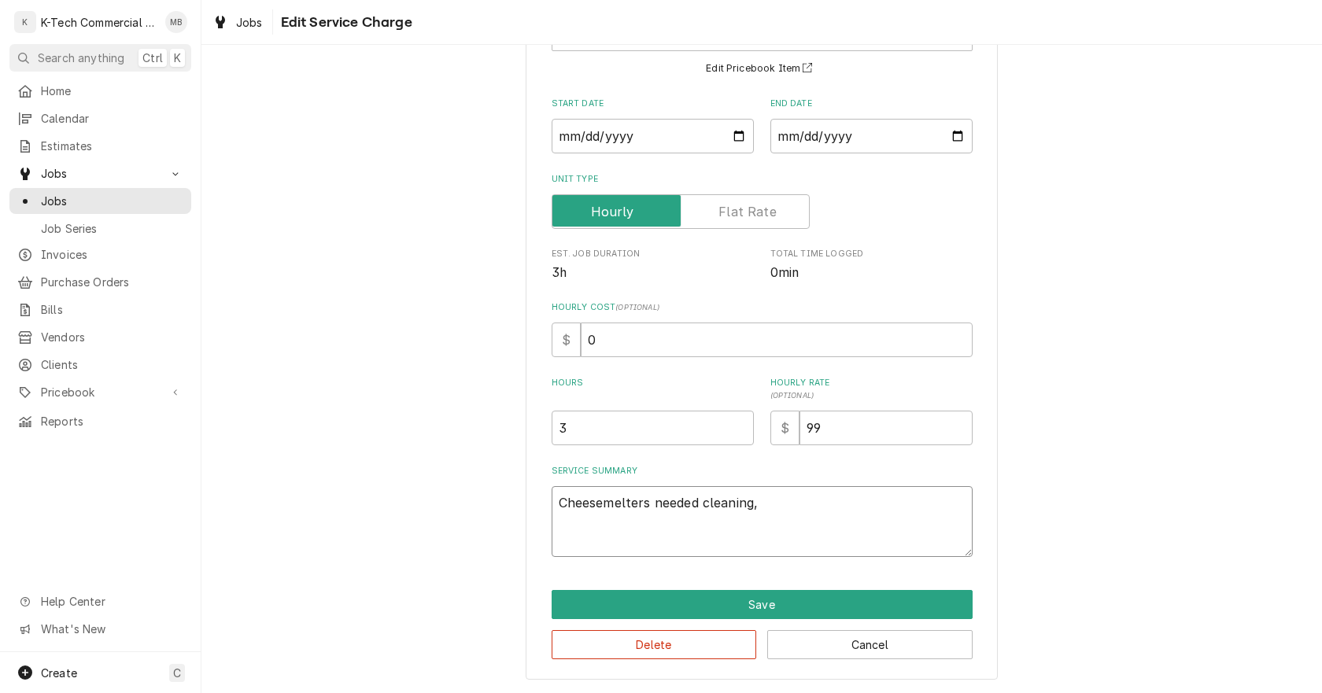
type textarea "x"
type textarea "Cheesemelters needed cleaning,"
type textarea "x"
type textarea "Cheesemelters needed cleaning, c"
type textarea "x"
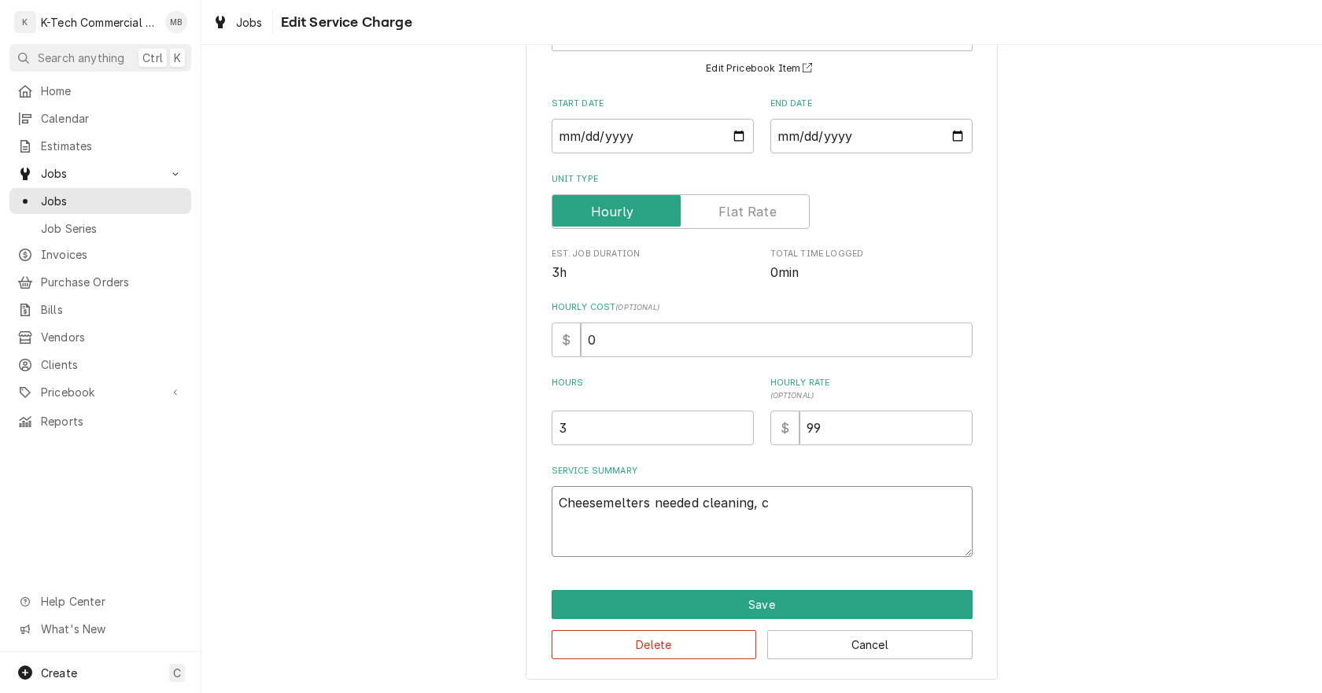
type textarea "Cheesemelters needed cleaning, cl"
type textarea "x"
type textarea "Cheesemelters needed cleaning, cle"
type textarea "x"
type textarea "Cheesemelters needed cleaning, clea"
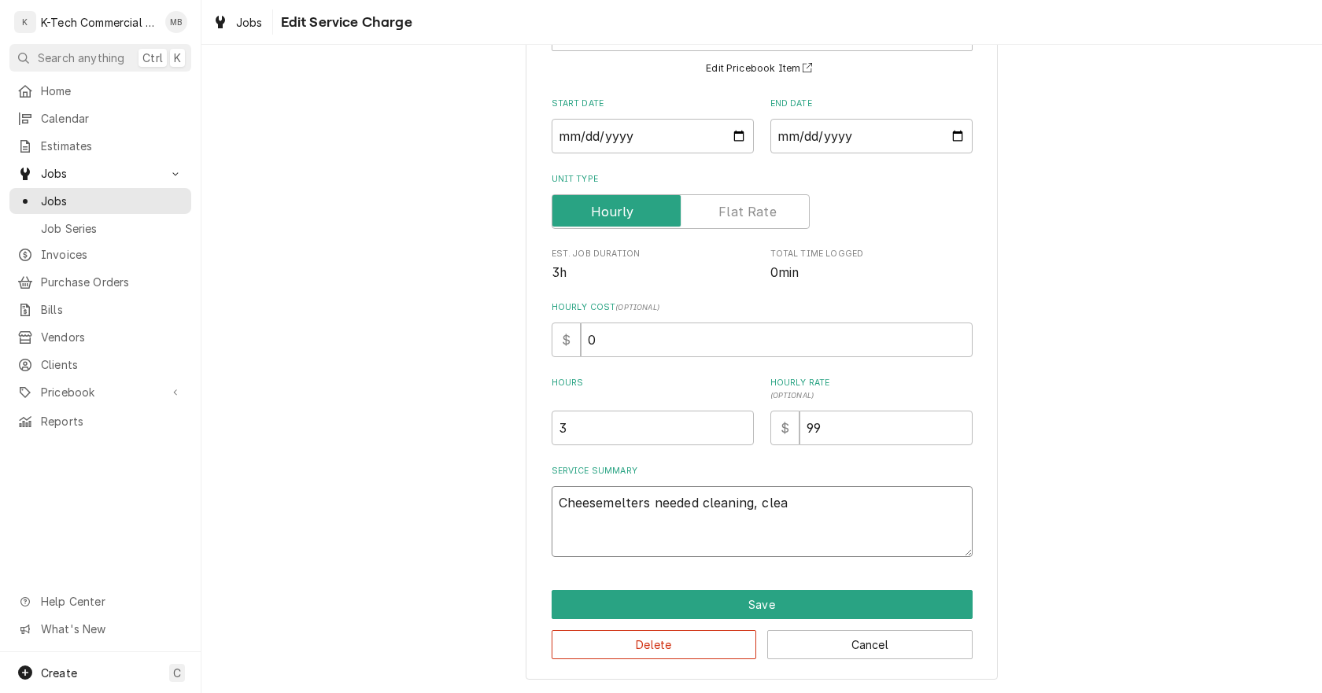
type textarea "x"
type textarea "Cheesemelters needed cleaning, clean"
type textarea "x"
type textarea "Cheesemelters needed cleaning, clean"
type textarea "x"
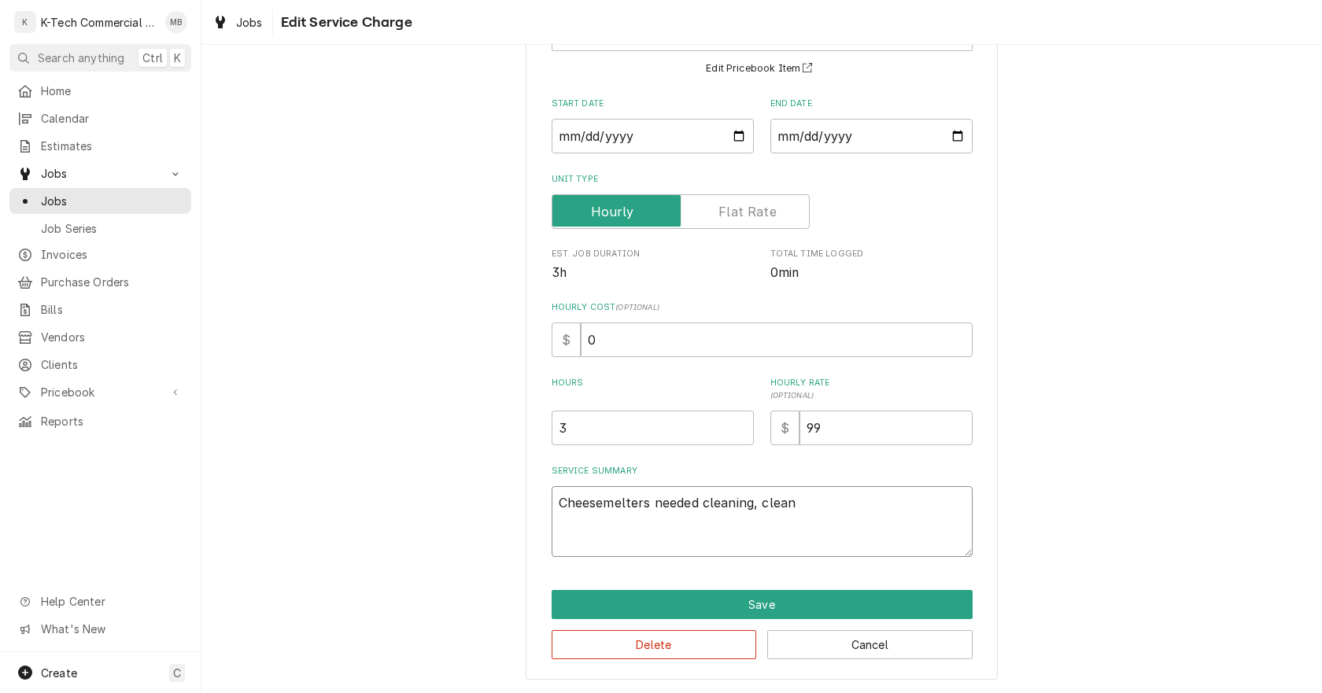
type textarea "Cheesemelters needed cleaning, clean a"
type textarea "x"
type textarea "Cheesemelters needed cleaning, clean al"
type textarea "x"
type textarea "Cheesemelters needed cleaning, clean all"
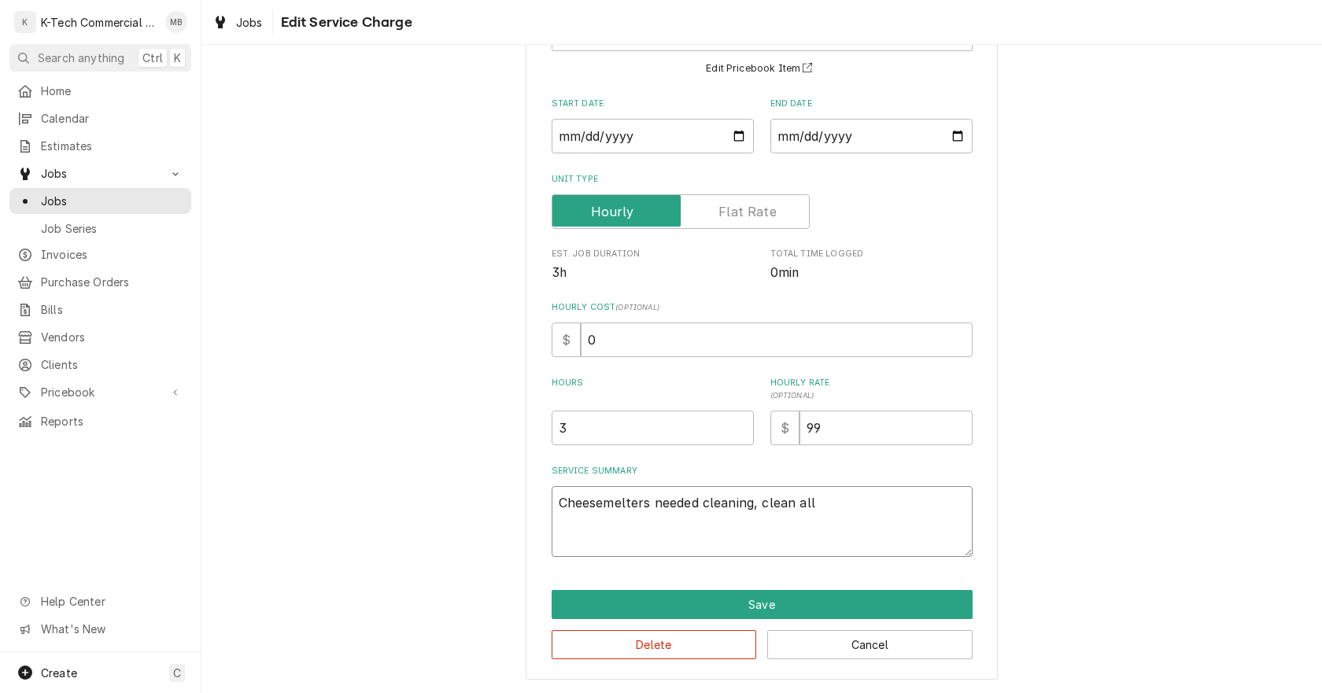
type textarea "x"
type textarea "Cheesemelters needed cleaning, clean all"
type textarea "x"
type textarea "Cheesemelters needed cleaning, clean all o"
type textarea "x"
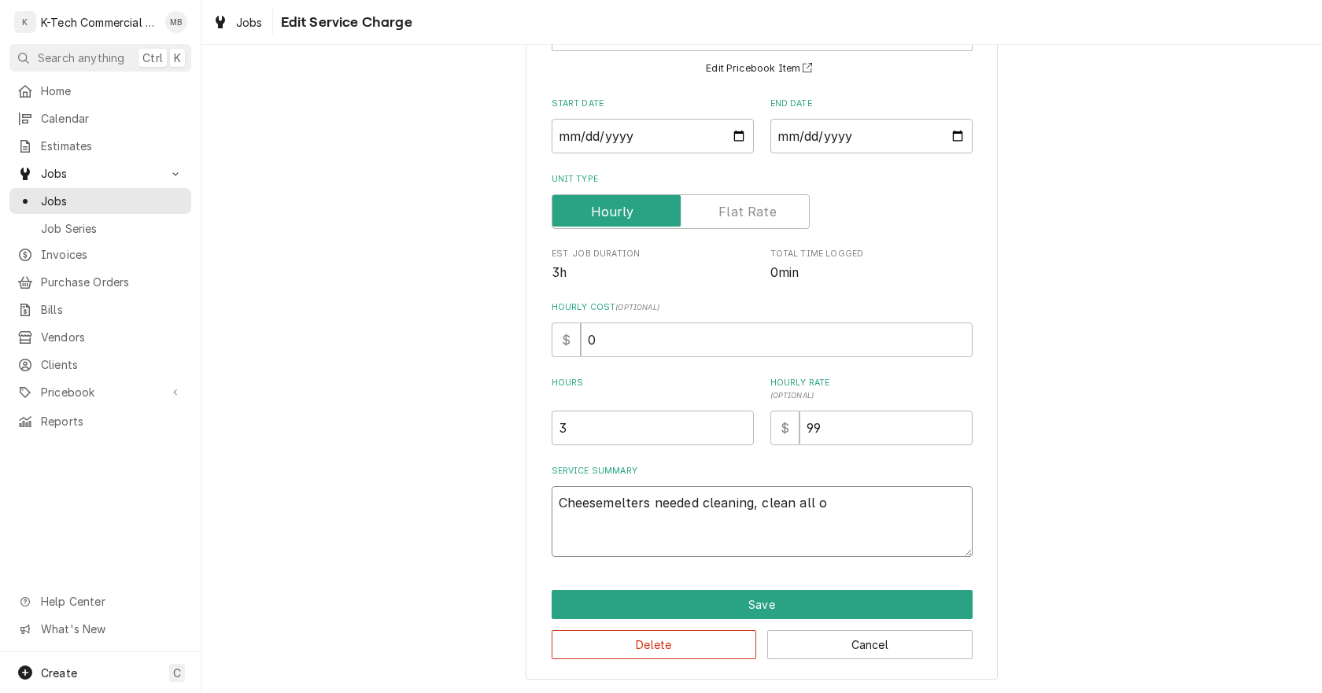
type textarea "Cheesemelters needed cleaning, clean all of"
type textarea "x"
type textarea "Cheesemelters needed cleaning, clean all of"
type textarea "x"
type textarea "Cheesemelters needed cleaning, clean all of t"
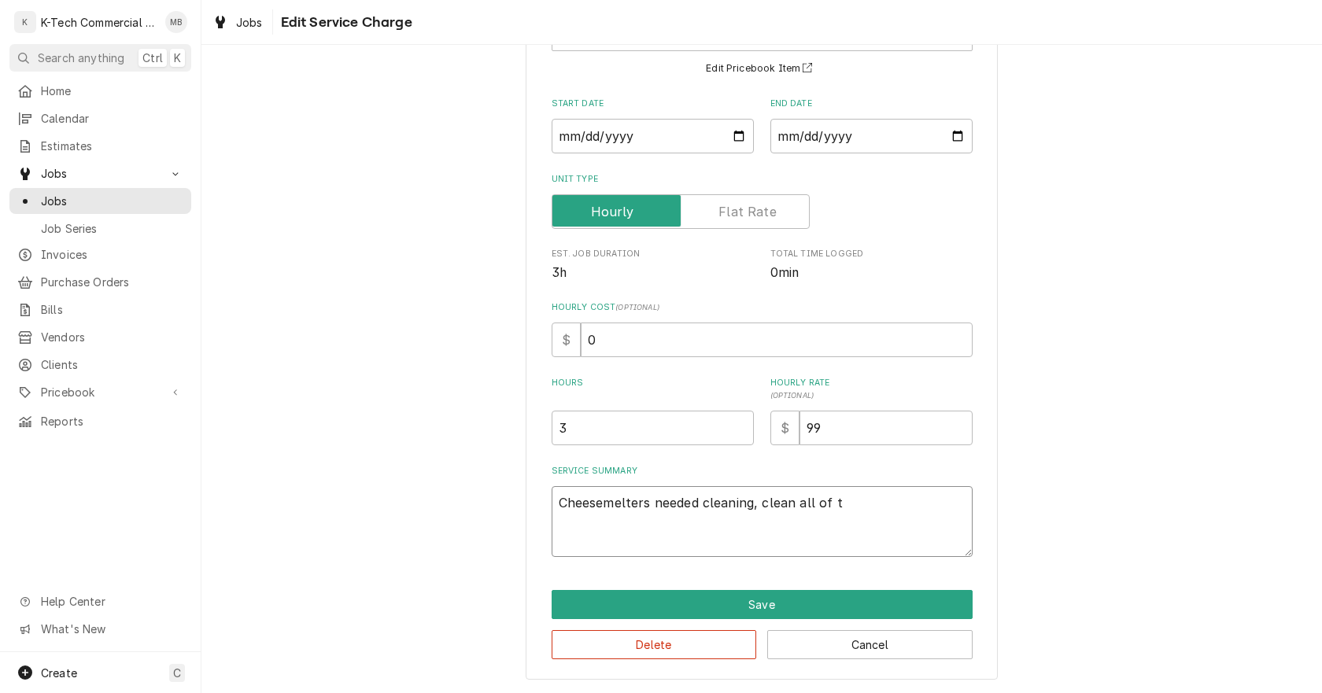
type textarea "x"
type textarea "Cheesemelters needed cleaning, clean all of th"
type textarea "x"
type textarea "Cheesemelters needed cleaning, clean all of the"
type textarea "x"
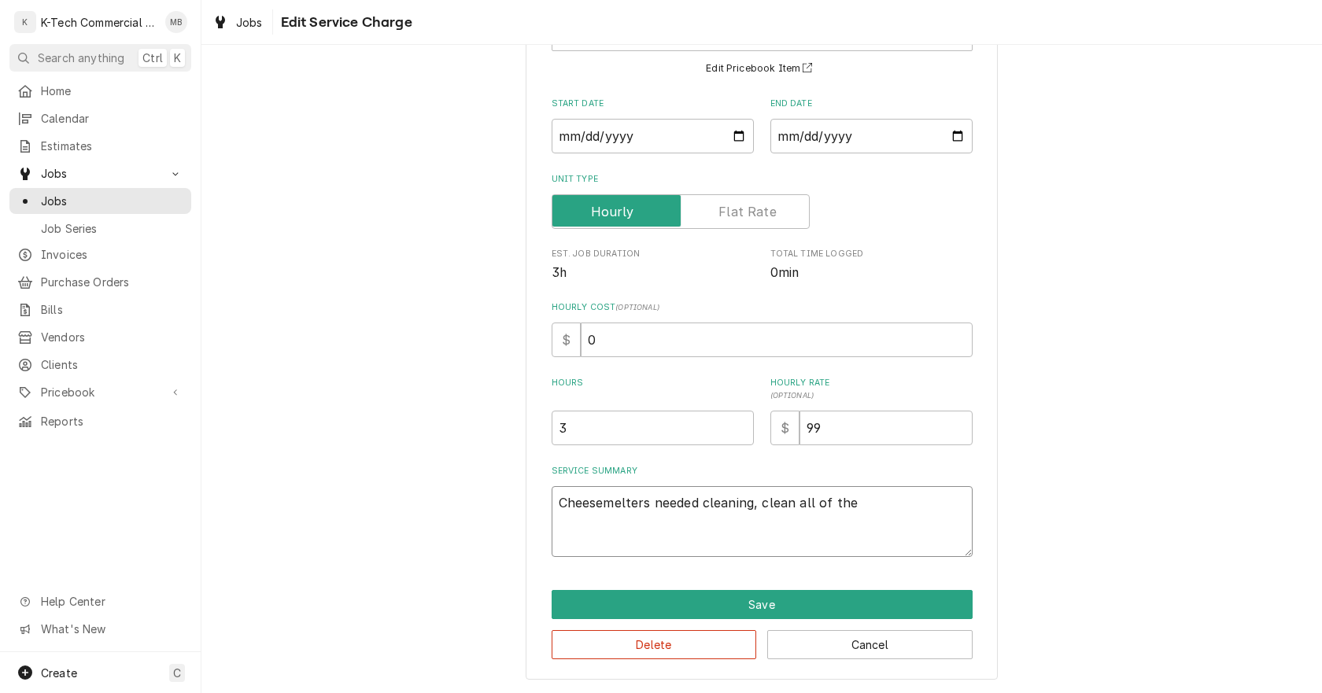
type textarea "Cheesemelters needed cleaning, clean all of them"
type textarea "x"
type textarea "Cheesemelters needed cleaning, clean all of them"
type textarea "x"
type textarea "Cheesemelters needed cleaning, clean all of them a"
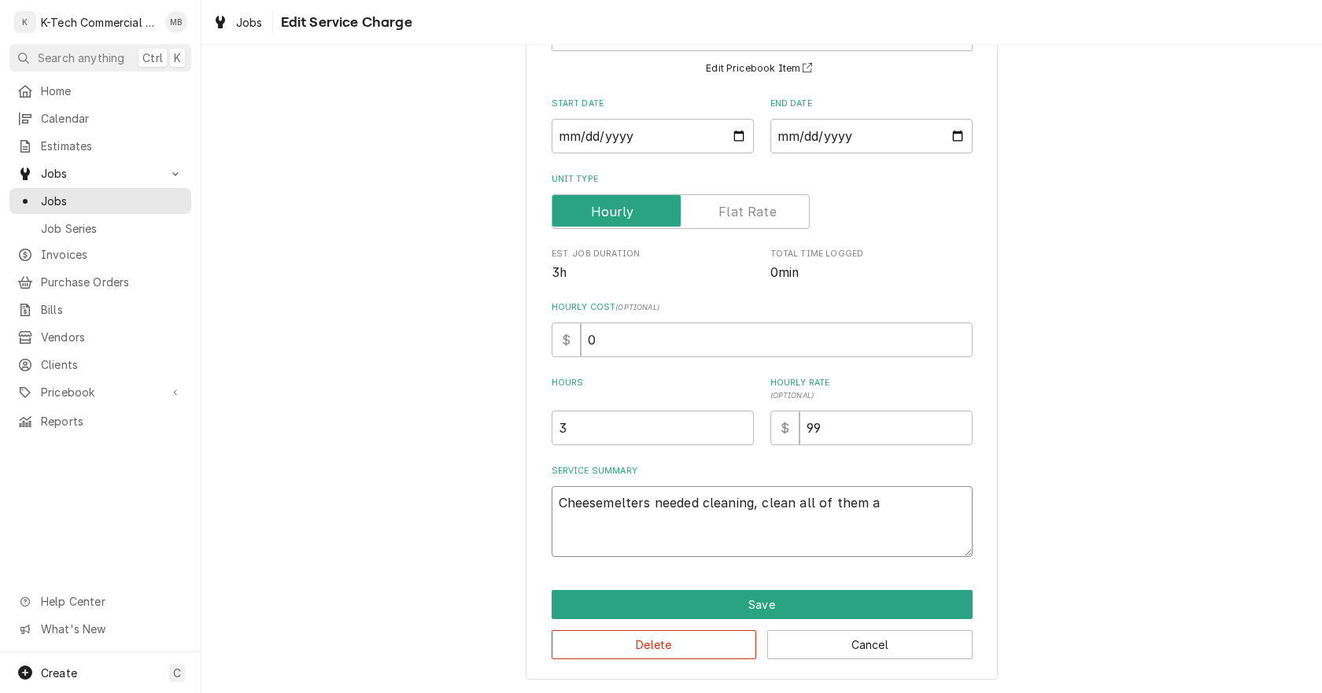
type textarea "x"
type textarea "Cheesemelters needed cleaning, clean all of them an"
type textarea "x"
type textarea "Cheesemelters needed cleaning, clean all of them ano"
type textarea "x"
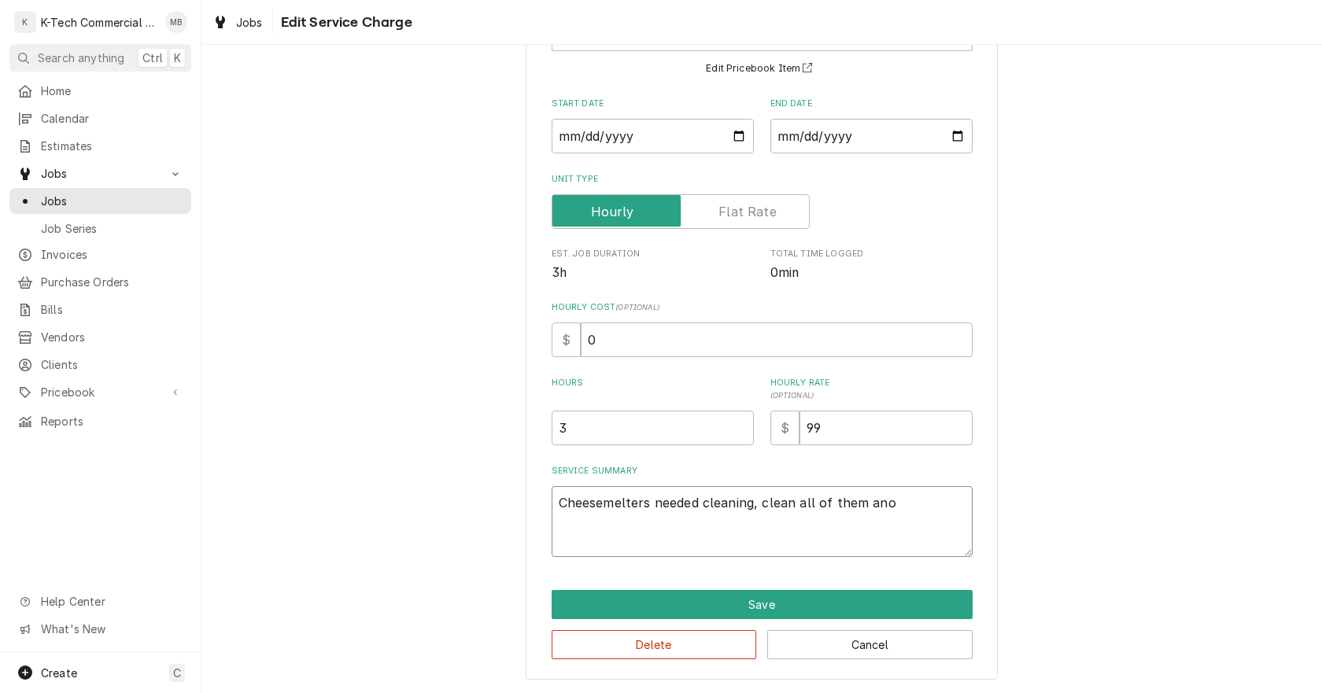
type textarea "Cheesemelters needed cleaning, clean all of them anow"
type textarea "x"
type textarea "Cheesemelters needed cleaning, clean all of them anow"
type textarea "x"
type textarea "Cheesemelters needed cleaning, clean all of them anow i"
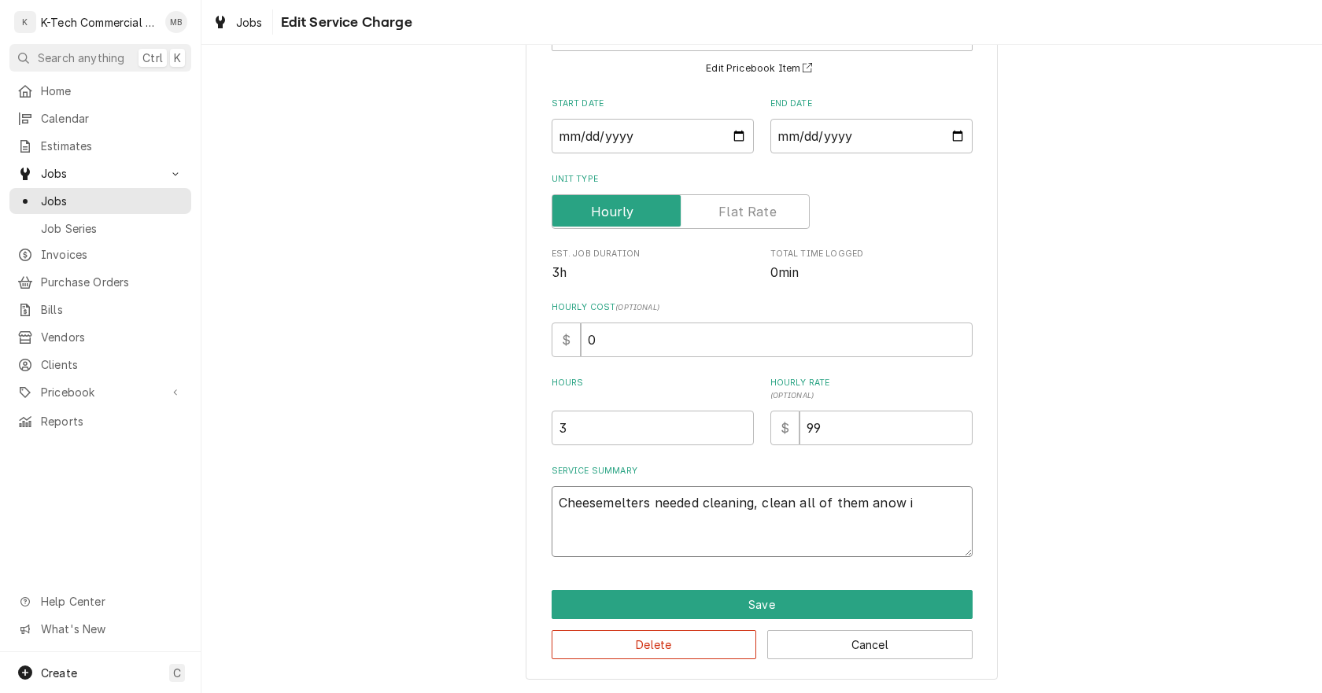
type textarea "x"
type textarea "Cheesemelters needed cleaning, clean all of them anow it"
type textarea "x"
type textarea "Cheesemelters needed cleaning, clean all of them anow its"
type textarea "x"
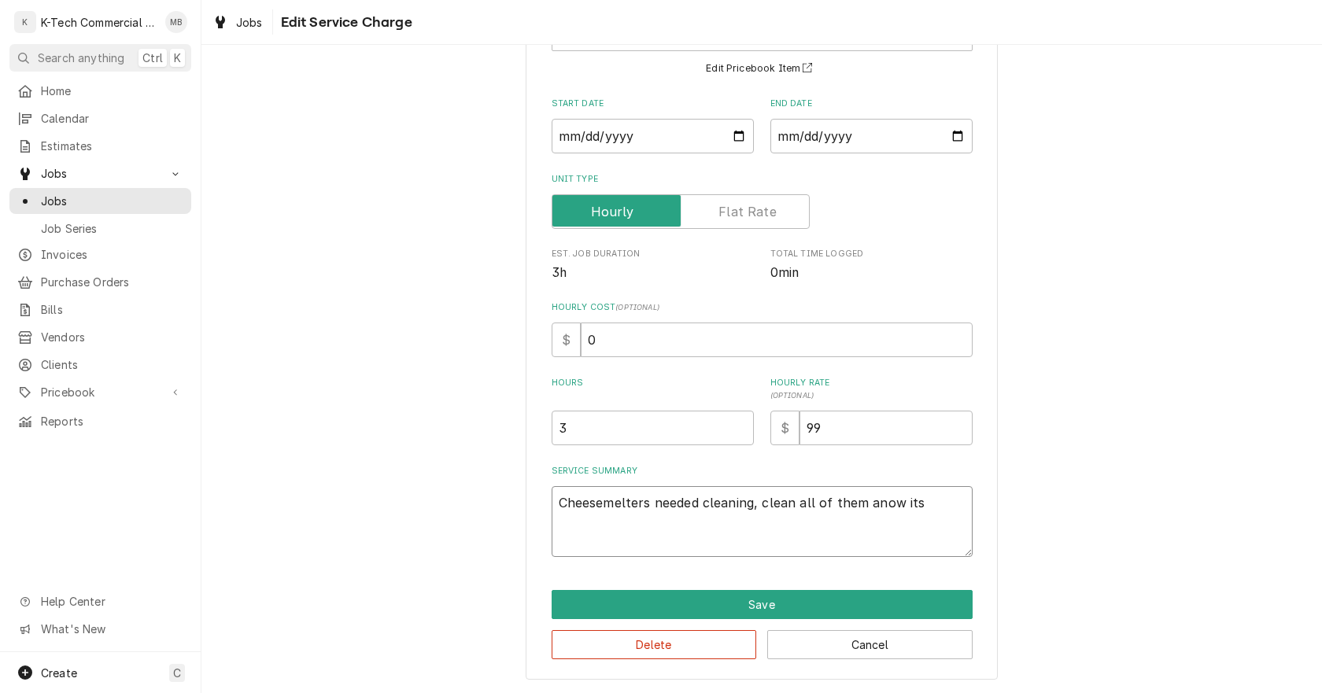
type textarea "Cheesemelters needed cleaning, clean all of them anow its"
type textarea "x"
type textarea "Cheesemelters needed cleaning, clean all of them anow its b"
type textarea "x"
type textarea "Cheesemelters needed cleaning, clean all of them anow its ba"
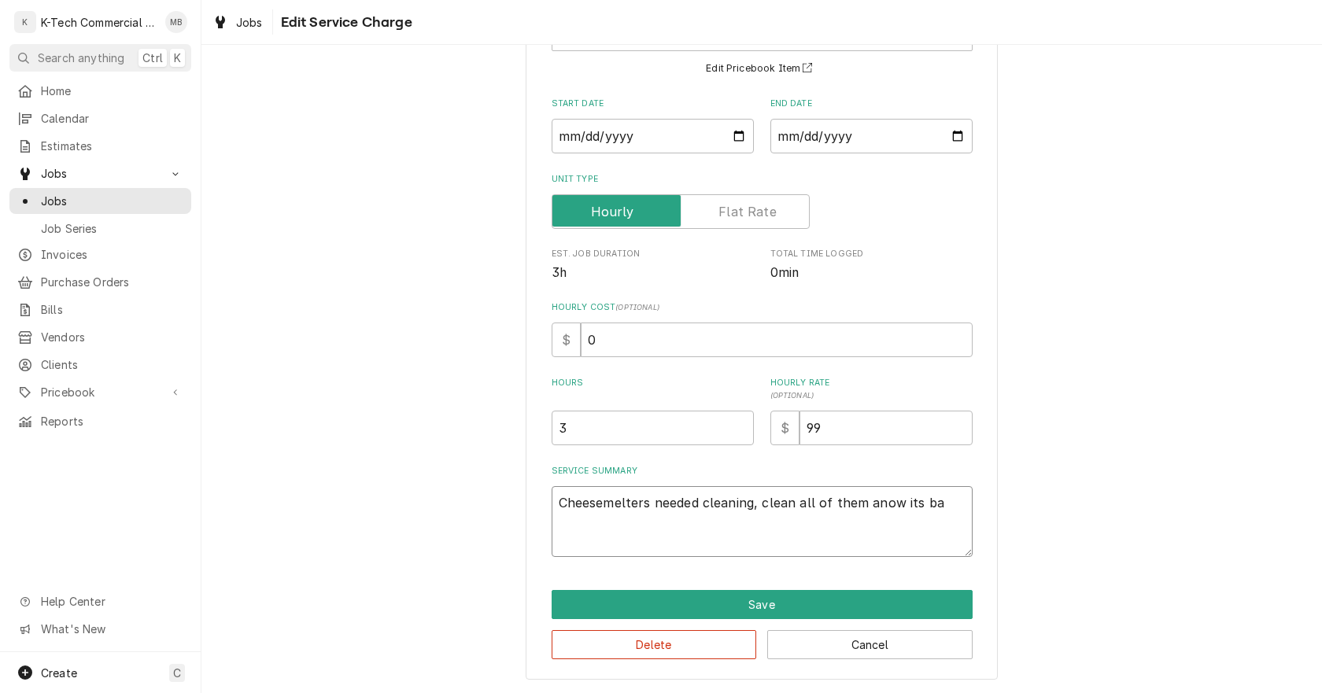
type textarea "x"
type textarea "Cheesemelters needed cleaning, clean all of them anow its bac"
type textarea "x"
type textarea "Cheesemelters needed cleaning, clean all of them anow its back"
type textarea "x"
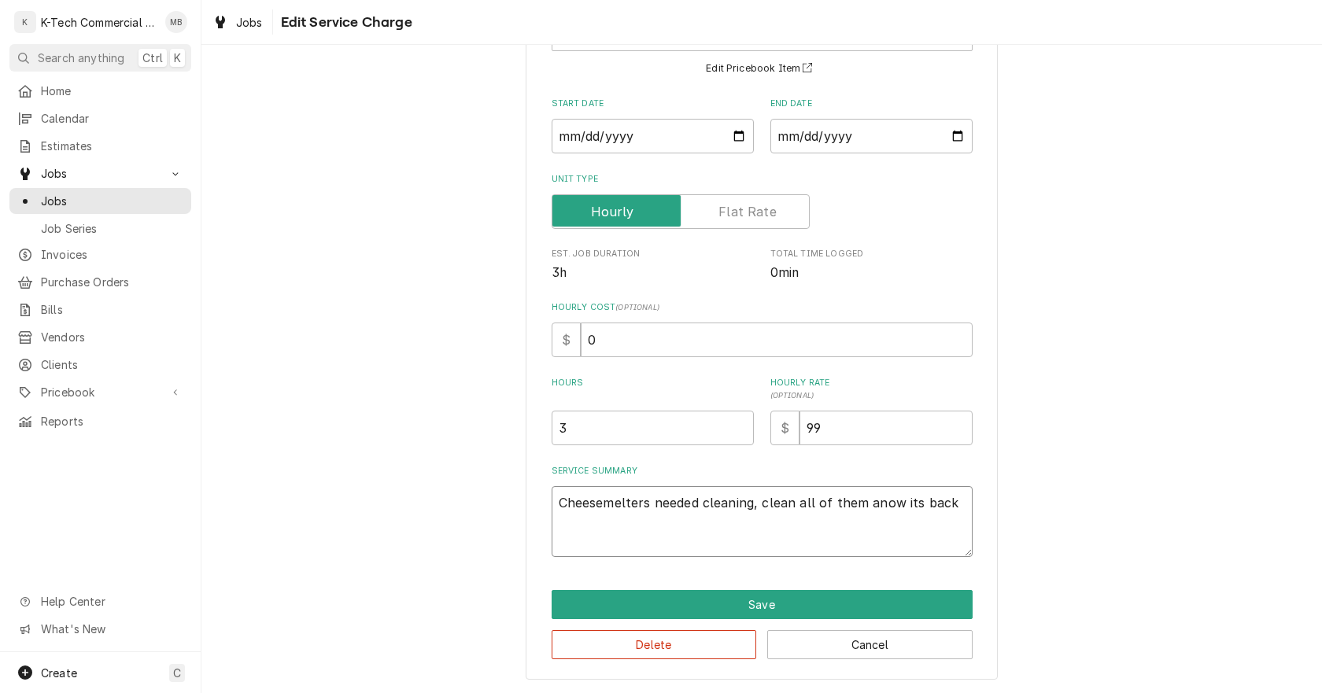
type textarea "Cheesemelters needed cleaning, clean all of them anow its back"
type textarea "x"
type textarea "Cheesemelters needed cleaning, clean all of them anow its back t"
type textarea "x"
type textarea "Cheesemelters needed cleaning, clean all of them anow its back to"
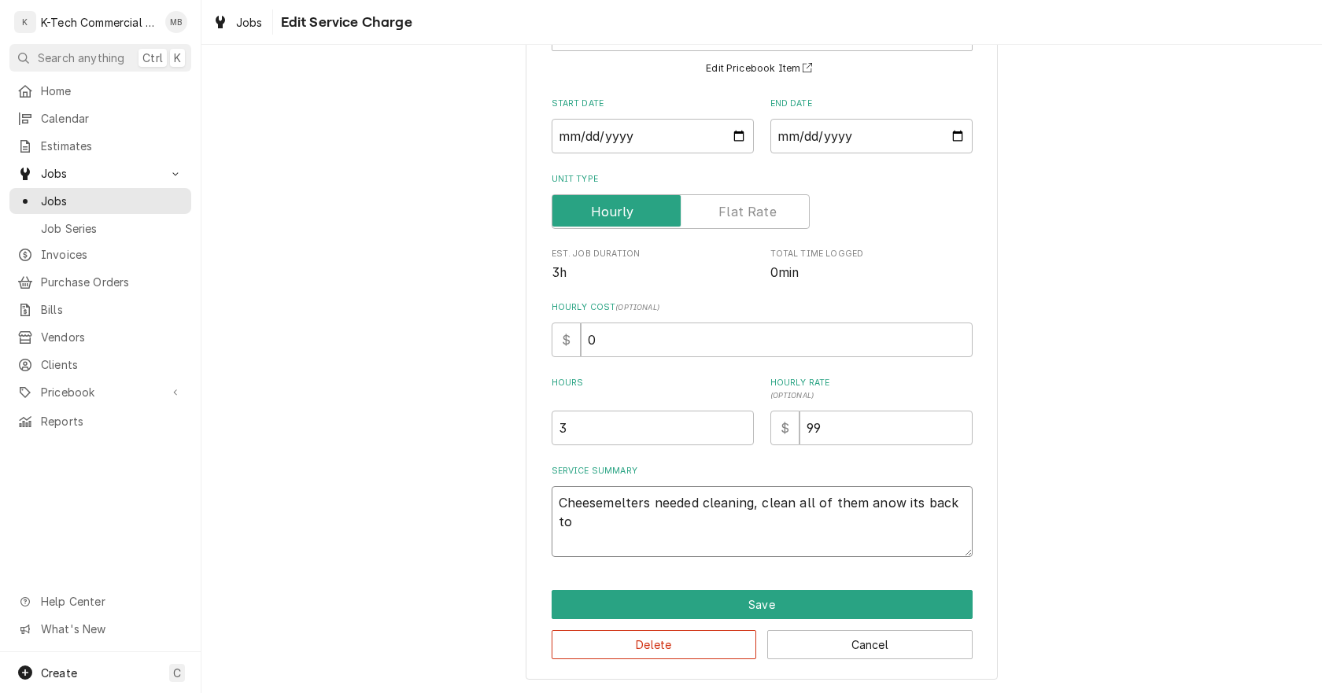
type textarea "x"
type textarea "Cheesemelters needed cleaning, clean all of them anow its back to"
type textarea "x"
type textarea "Cheesemelters needed cleaning, clean all of them anow its back to i"
type textarea "x"
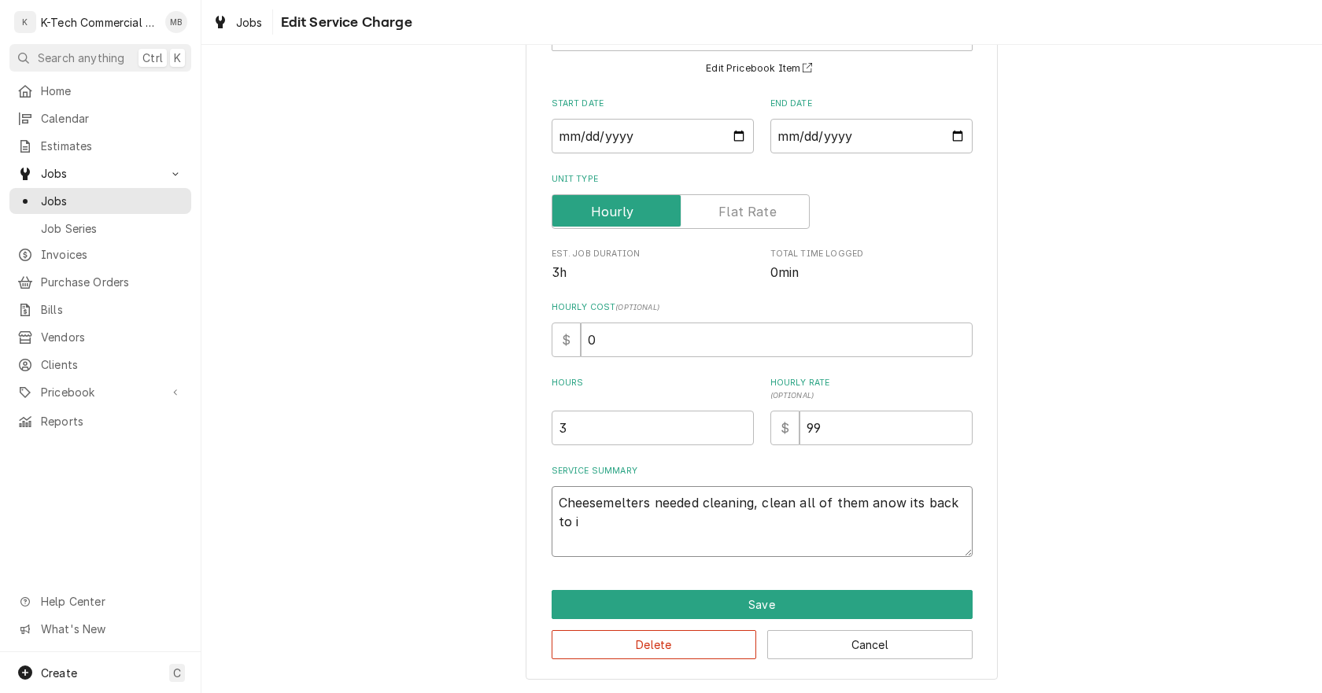
type textarea "Cheesemelters needed cleaning, clean all of them anow its back to it"
type textarea "x"
type textarea "Cheesemelters needed cleaning, clean all of them anow its back to its"
type textarea "x"
type textarea "Cheesemelters needed cleaning, clean all of them anow its back to its"
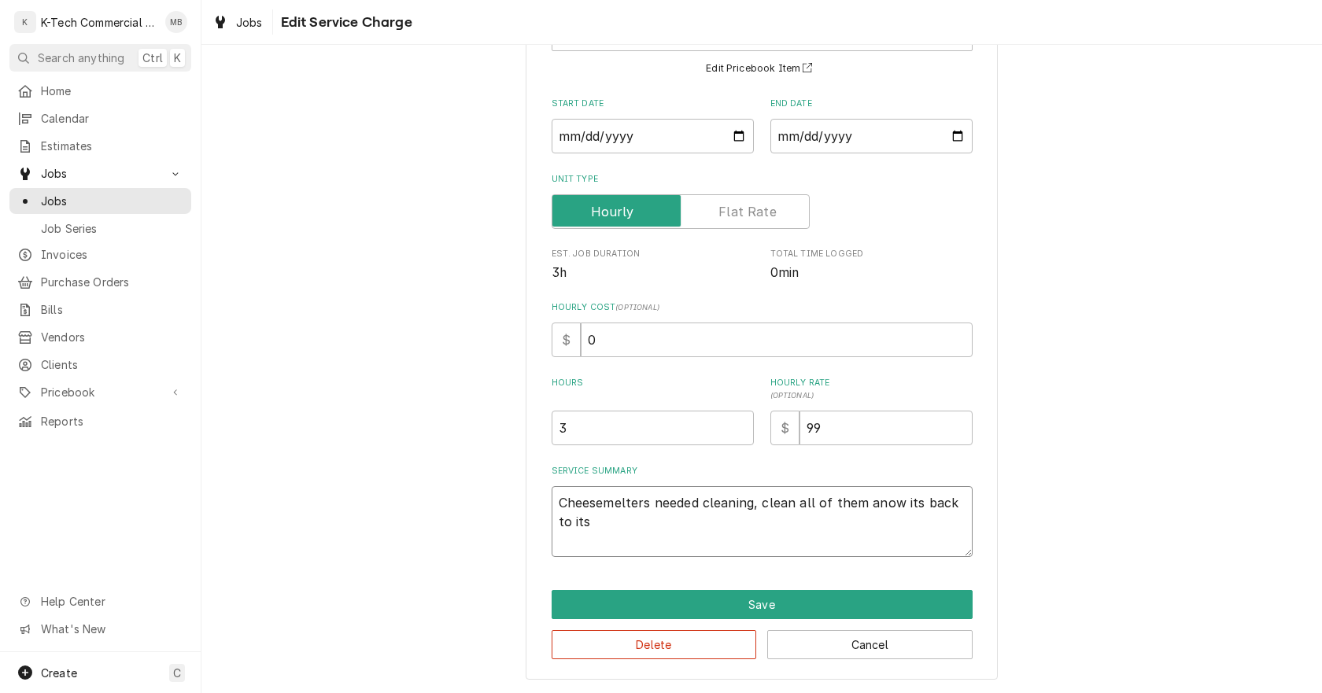
type textarea "x"
type textarea "Cheesemelters needed cleaning, clean all of them anow its back to its n"
type textarea "x"
type textarea "Cheesemelters needed cleaning, clean all of them anow its back to its no"
type textarea "x"
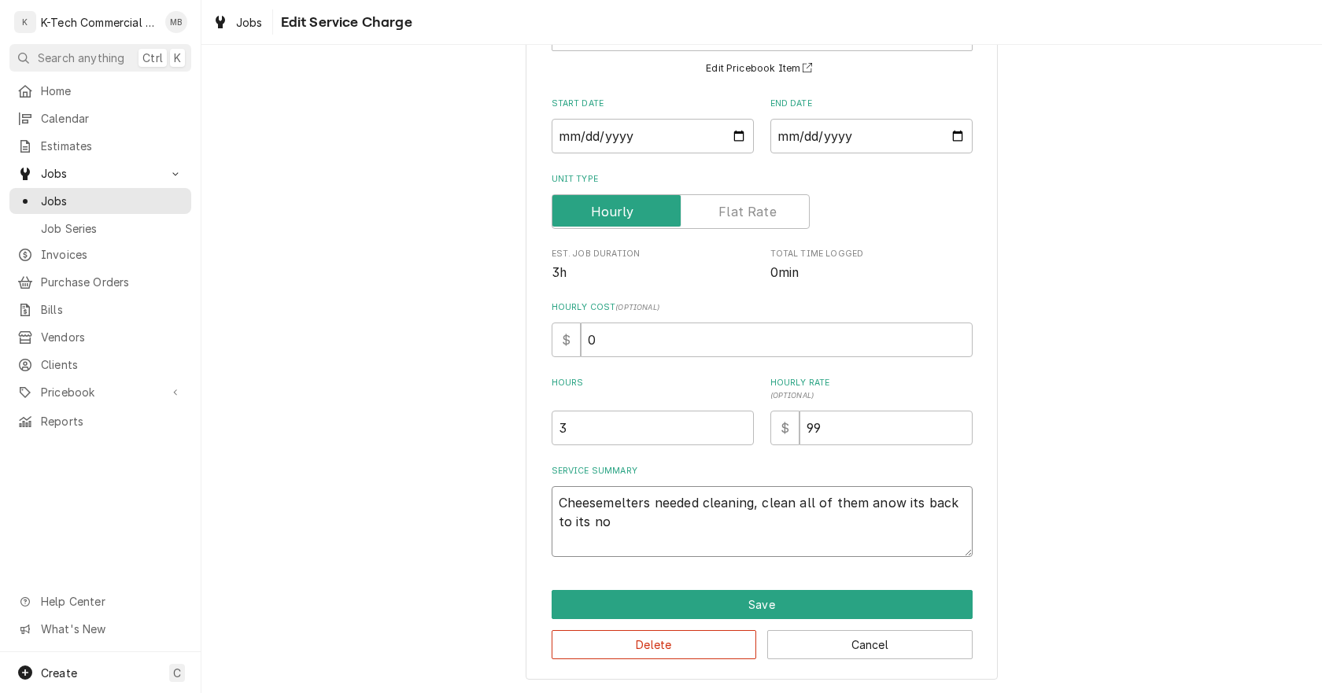
type textarea "Cheesemelters needed cleaning, clean all of them anow its back to its nor"
type textarea "x"
type textarea "Cheesemelters needed cleaning, clean all of them anow its back to its nora"
type textarea "x"
type textarea "Cheesemelters needed cleaning, clean all of them anow its back to its noram"
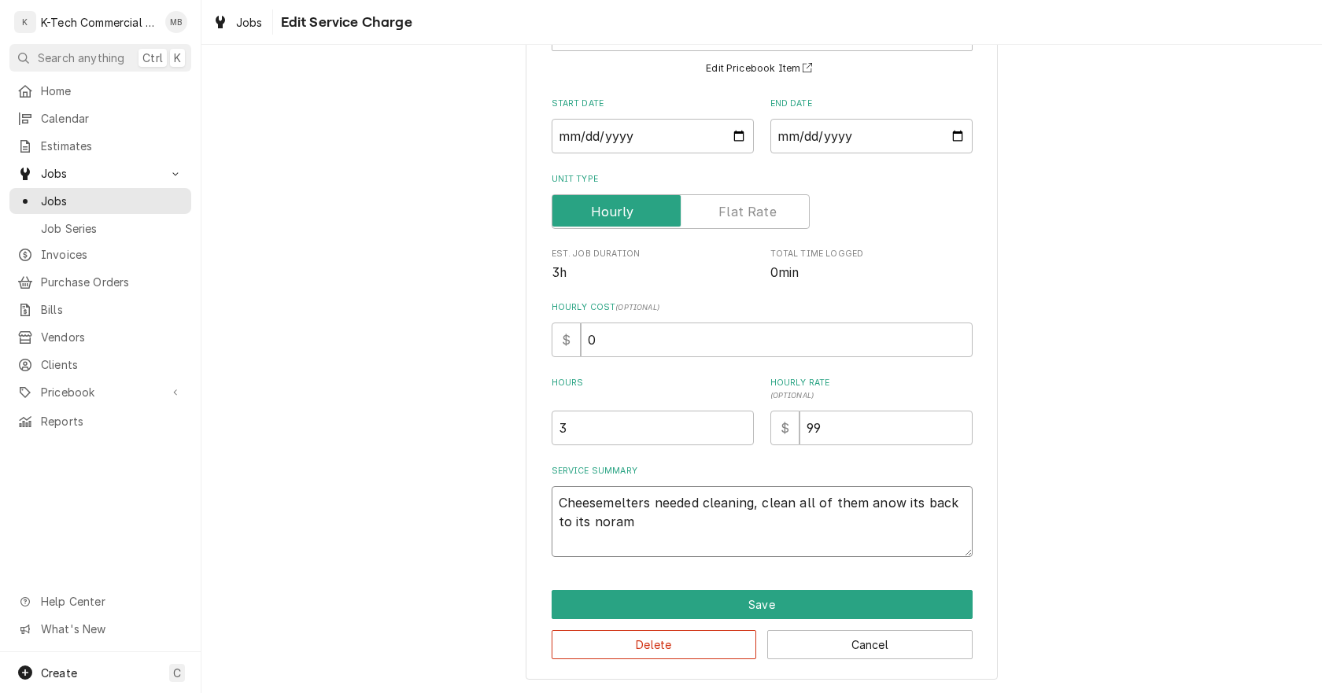
type textarea "x"
type textarea "Cheesemelters needed cleaning, clean all of them anow its back to its noraml"
type textarea "x"
type textarea "Cheesemelters needed cleaning, clean all of them anow its back to its noraml"
type textarea "x"
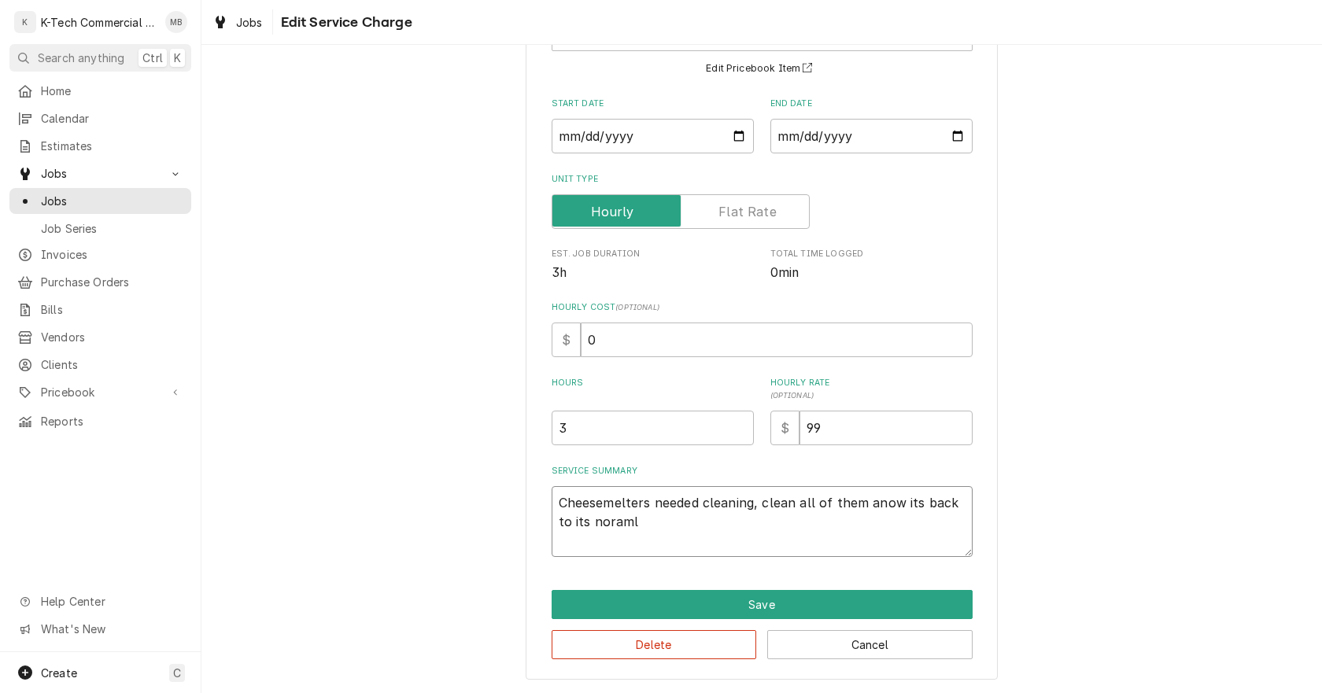
type textarea "Cheesemelters needed cleaning, clean all of them anow its back to its noraml o"
type textarea "x"
type textarea "Cheesemelters needed cleaning, clean all of them anow its back to its noraml op"
type textarea "x"
type textarea "Cheesemelters needed cleaning, clean all of them anow its back to its noraml ope"
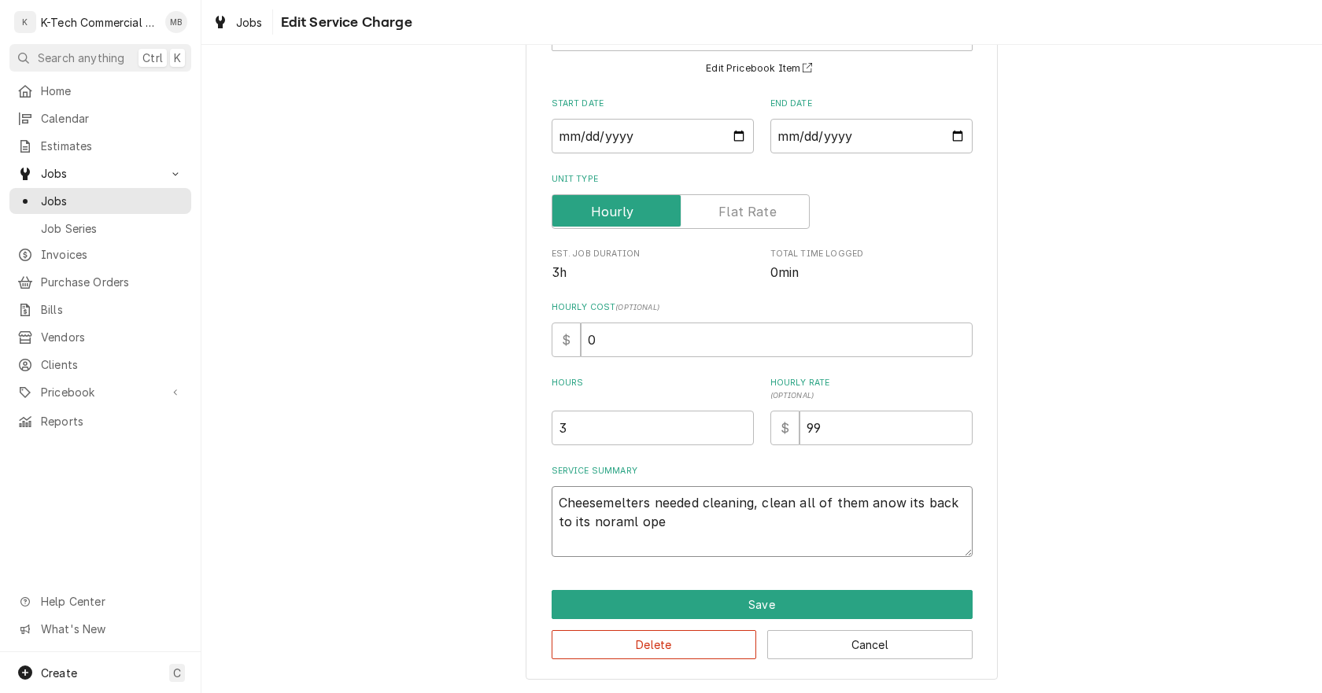
type textarea "x"
type textarea "Cheesemelters needed cleaning, clean all of them anow its back to its noraml op…"
type textarea "x"
type textarea "Cheesemelters needed cleaning, clean all of them anow its back to its noraml op…"
type textarea "x"
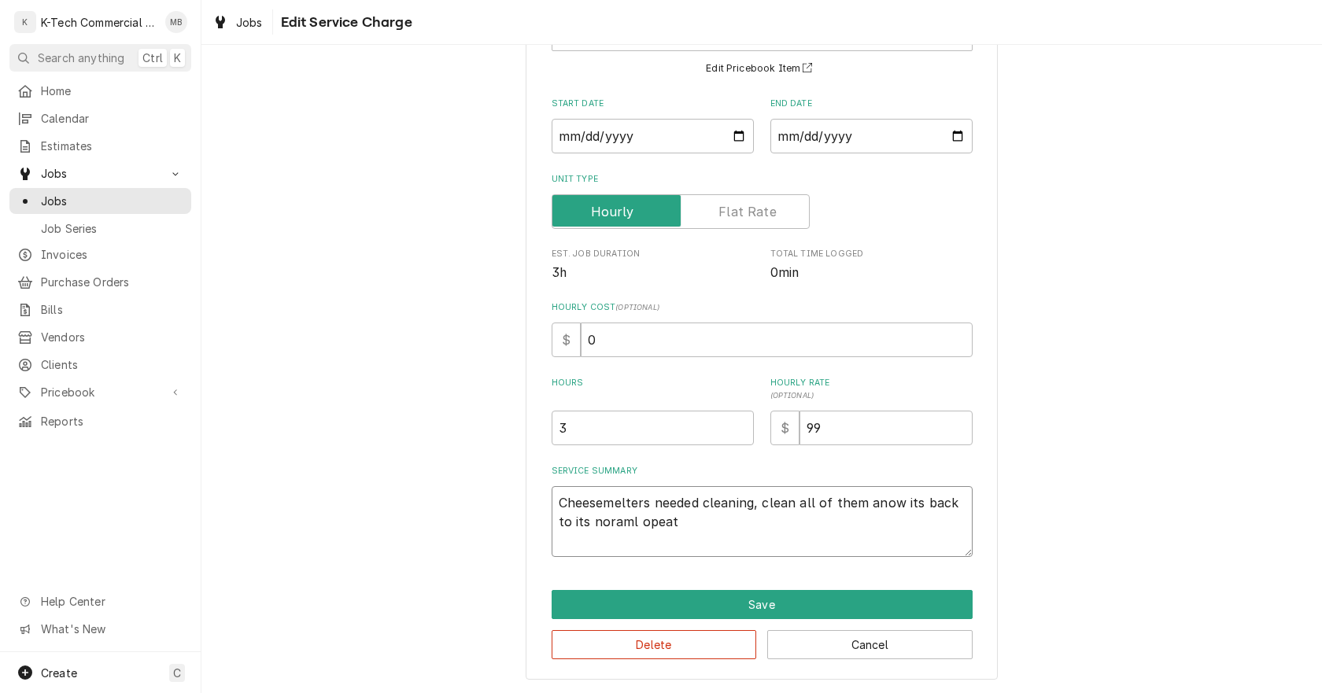
type textarea "Cheesemelters needed cleaning, clean all of them anow its back to its noraml op…"
type textarea "x"
type textarea "Cheesemelters needed cleaning, clean all of them anow its back to its noraml op…"
type textarea "x"
type textarea "Cheesemelters needed cleaning, clean all of them anow its back to its noraml op…"
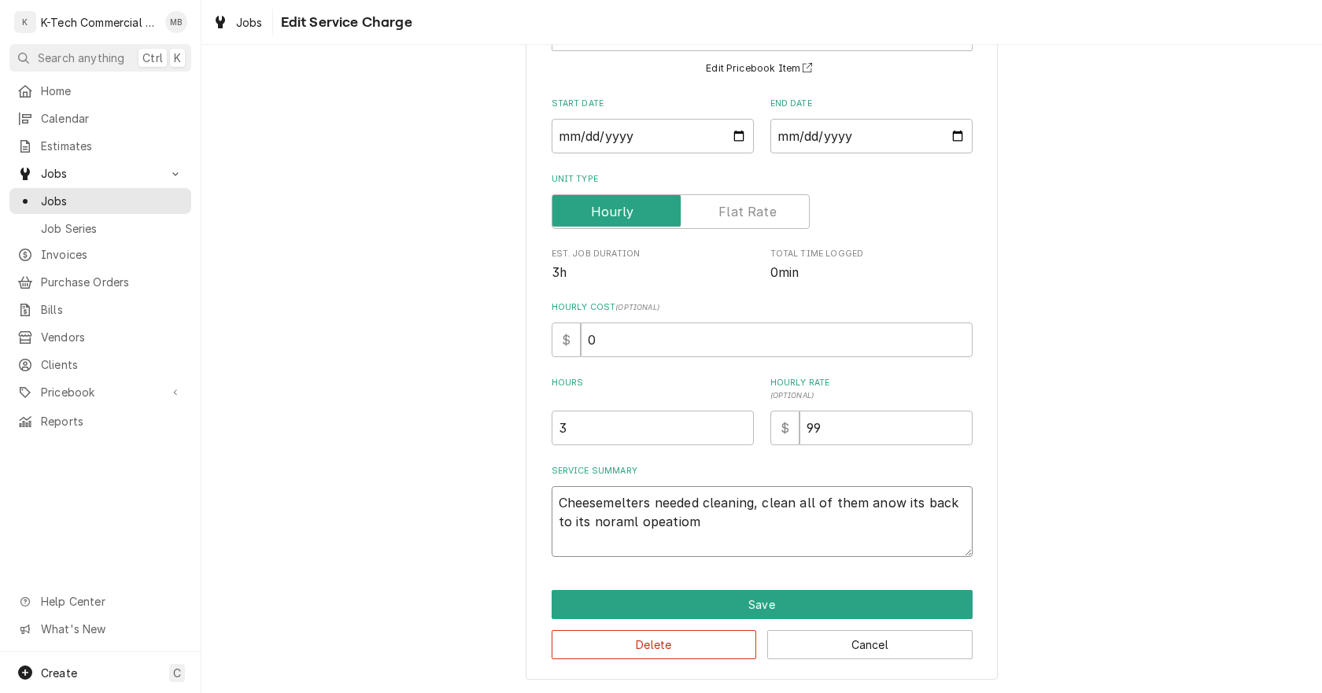
type textarea "x"
type textarea "Cheesemelters needed cleaning, clean all of them anow its back to its noraml op…"
type textarea "x"
type textarea "Cheesemelters needed cleaning, clean all of them anow its back to its noraml op…"
type textarea "x"
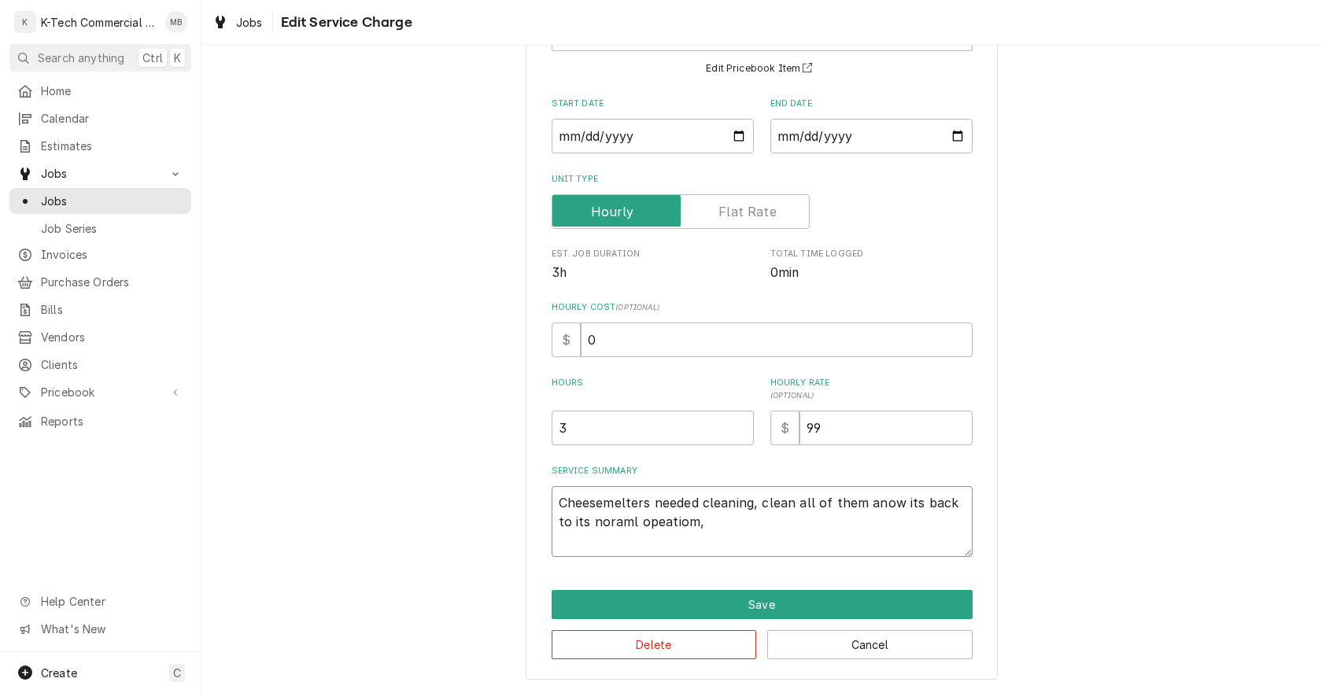
type textarea "Cheesemelters needed cleaning, clean all of them anow its back to its noraml op…"
type textarea "x"
type textarea "Cheesemelters needed cleaning, clean all of them anow its back to its noraml op…"
type textarea "x"
type textarea "Cheesemelters needed cleaning, clean all of them anow its back to its noraml op…"
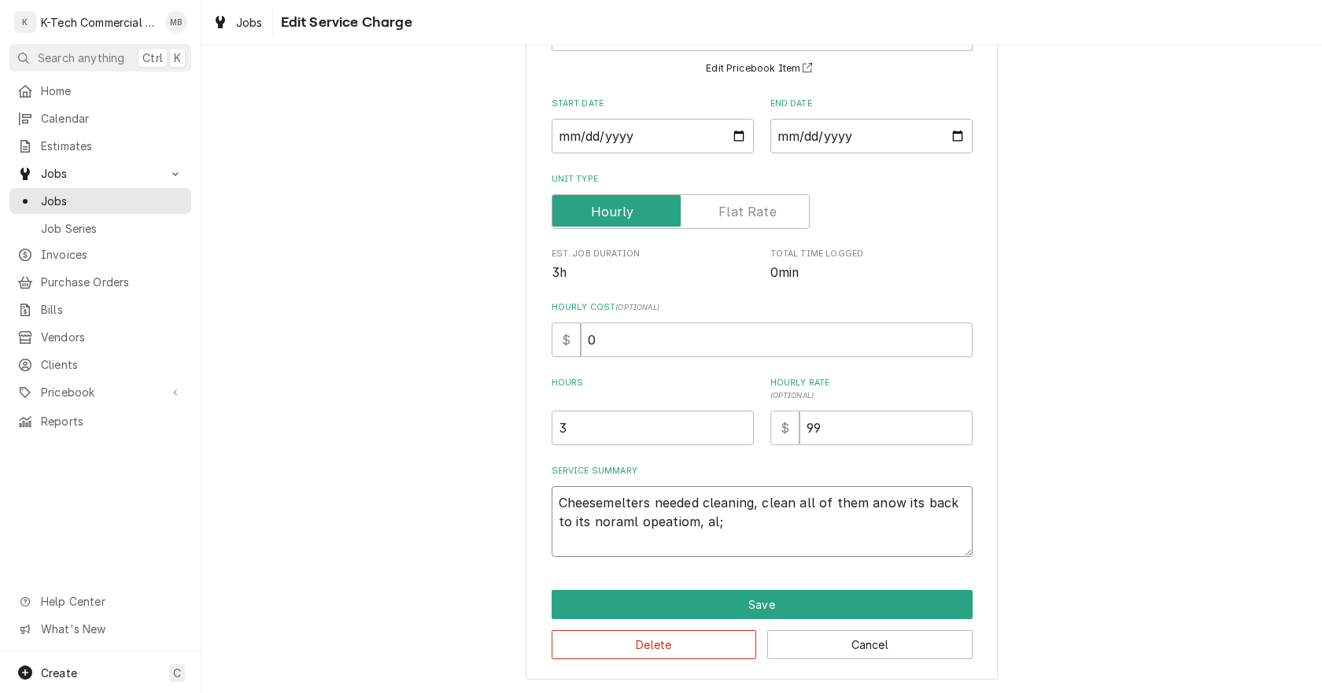
type textarea "x"
type textarea "Cheesemelters needed cleaning, clean all of them anow its back to its noraml op…"
type textarea "x"
type textarea "Cheesemelters needed cleaning, clean all of them anow its back to its noraml op…"
type textarea "x"
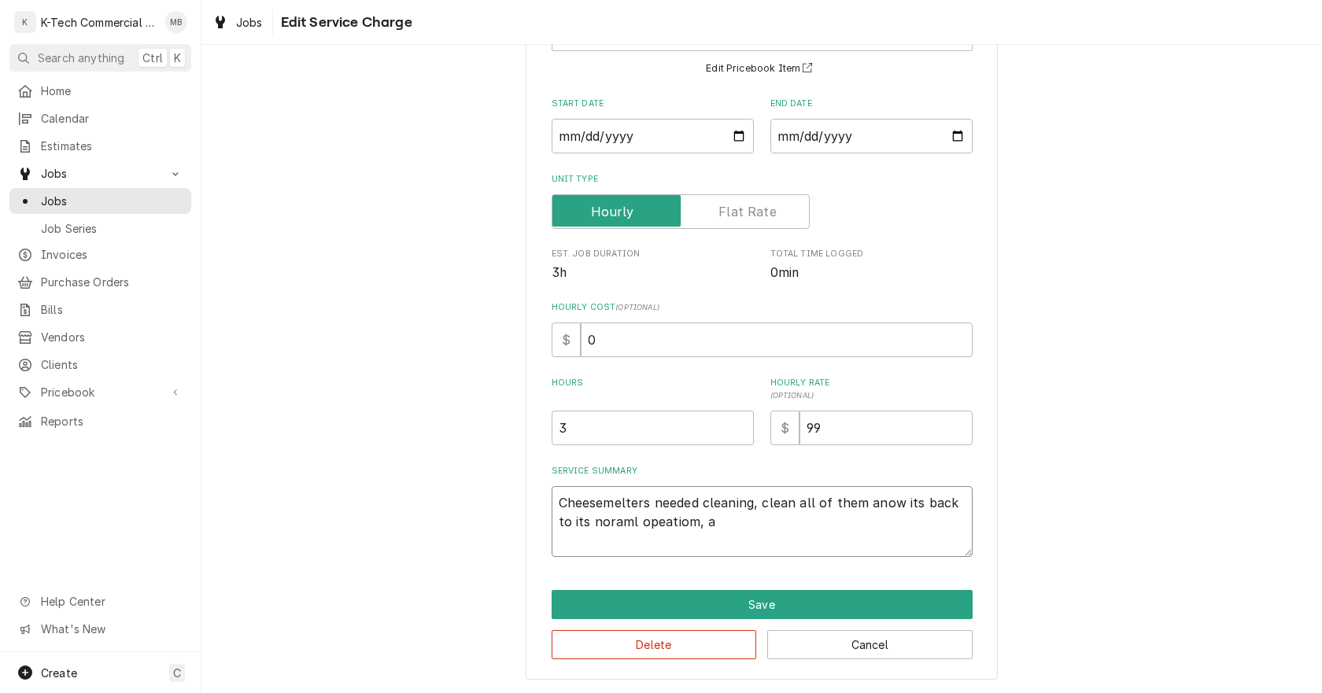
type textarea "Cheesemelters needed cleaning, clean all of them anow its back to its noraml op…"
type textarea "x"
type textarea "Cheesemelters needed cleaning, clean all of them anow its back to its noraml op…"
type textarea "x"
type textarea "Cheesemelters needed cleaning, clean all of them anow its back to its noraml op…"
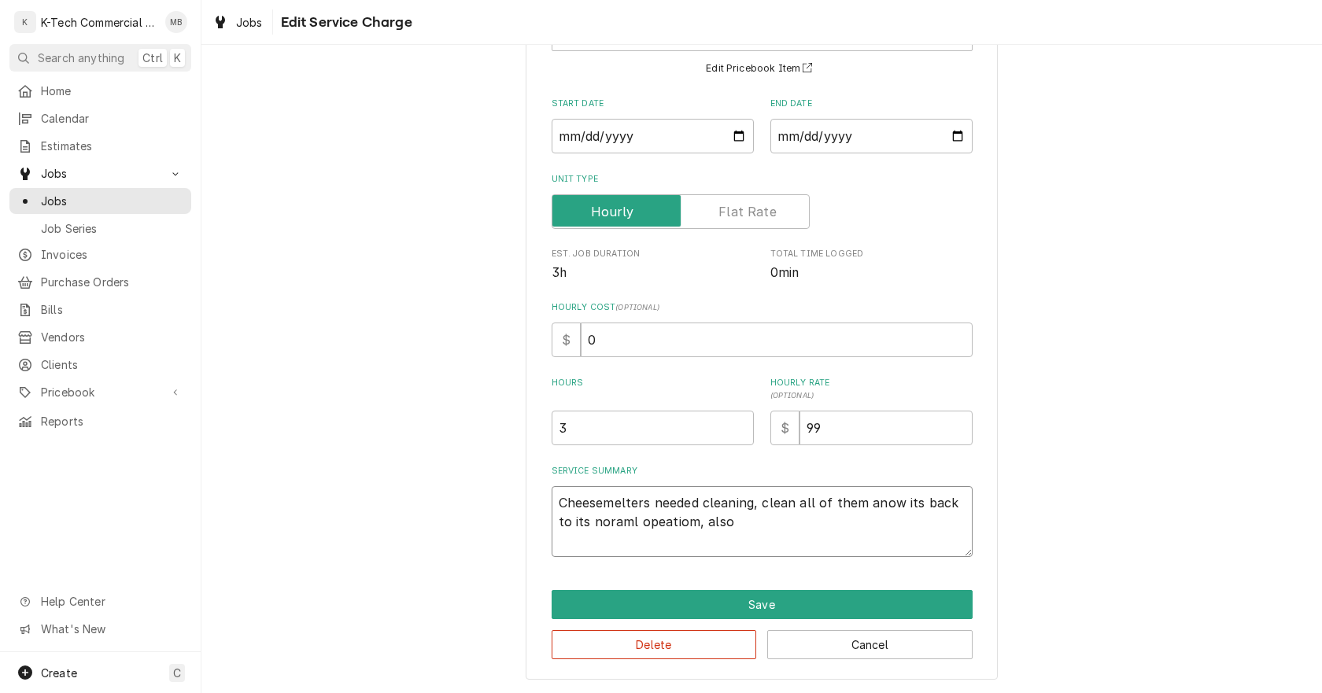
type textarea "x"
type textarea "Cheesemelters needed cleaning, clean all of them anow its back to its noraml op…"
type textarea "x"
type textarea "Cheesemelters needed cleaning, clean all of them anow its back to its noraml op…"
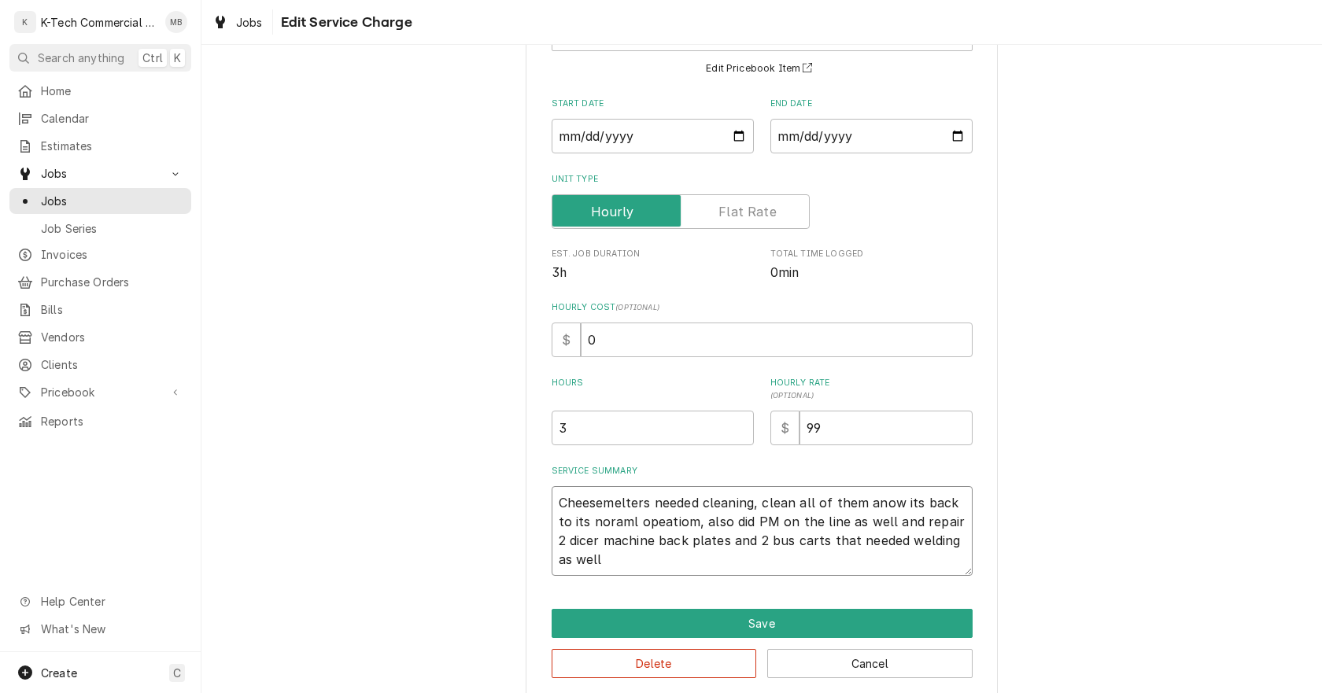
click at [612, 530] on textarea "Cheesemelters needed cleaning, clean all of them anow its back to its noraml op…" at bounding box center [762, 531] width 421 height 90
click at [873, 505] on textarea "Cheesemelters needed cleaning, clean all of them anow its back to its normal op…" at bounding box center [762, 531] width 421 height 90
click at [715, 523] on textarea "Cheesemelters needed cleaning, clean all of them and now its back to its normal…" at bounding box center [762, 531] width 421 height 90
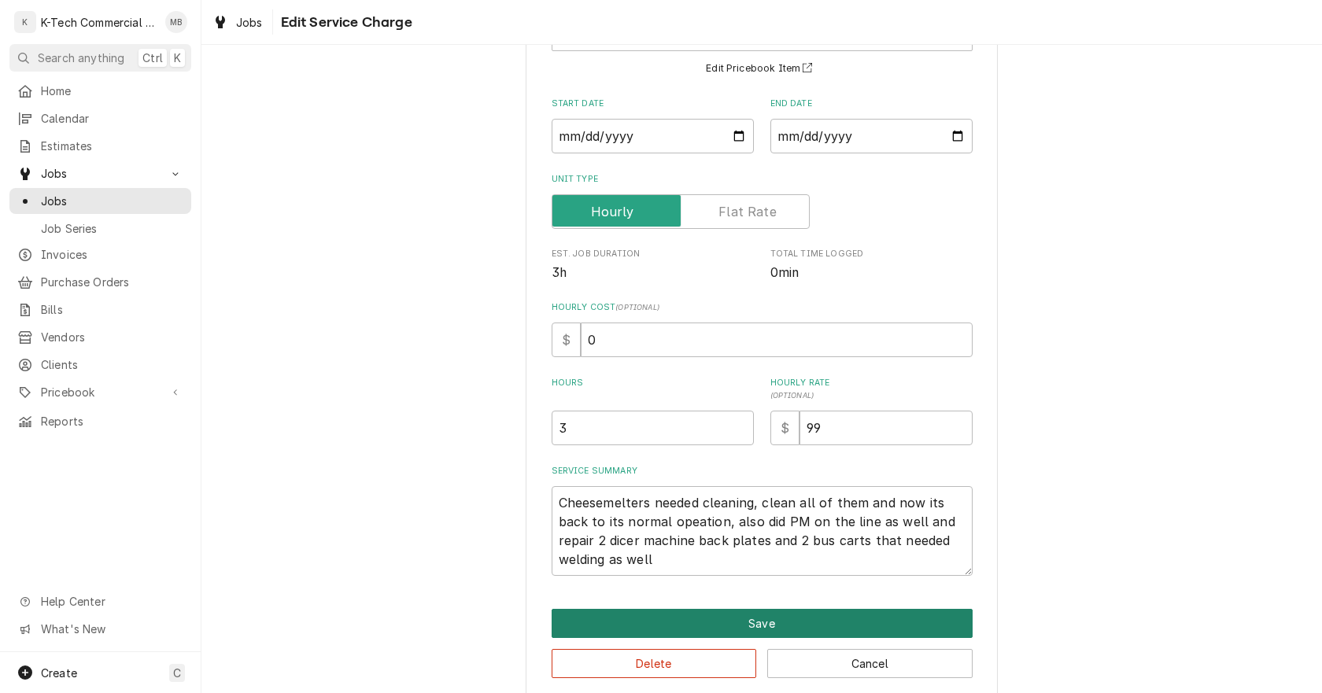
click at [801, 623] on button "Save" at bounding box center [762, 623] width 421 height 29
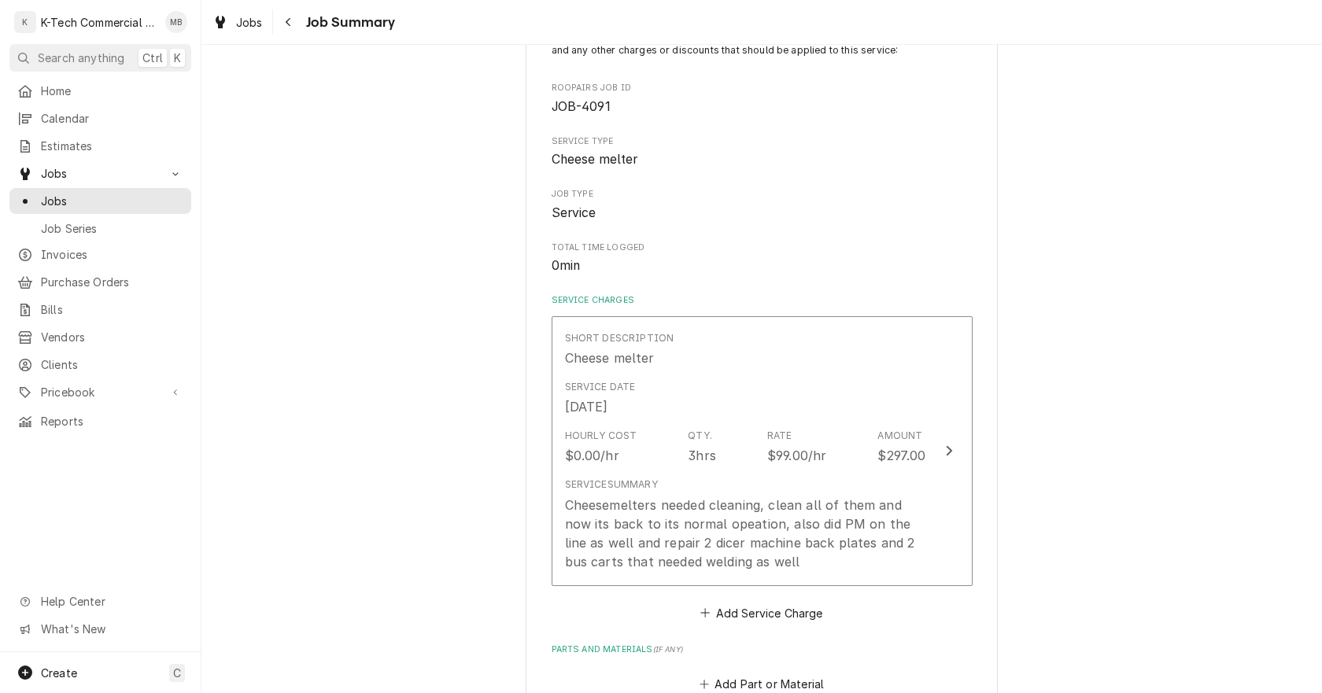
scroll to position [394, 0]
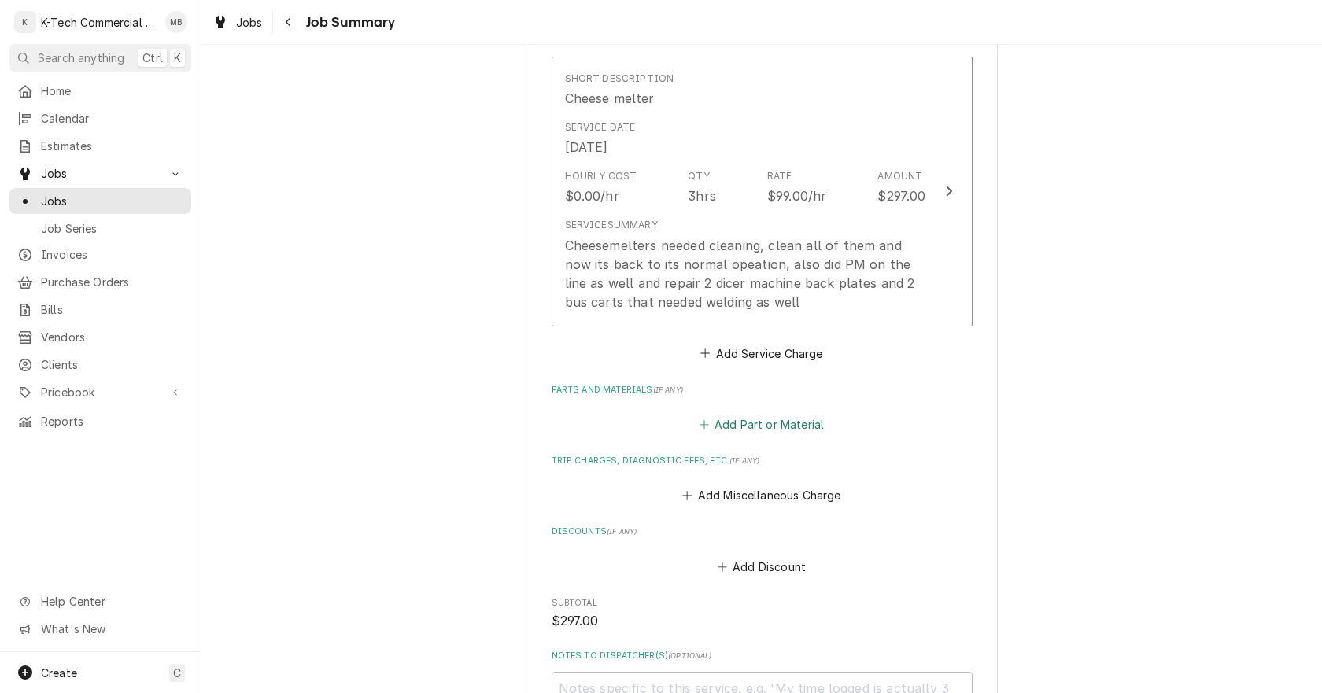
click at [743, 429] on button "Add Part or Material" at bounding box center [762, 425] width 130 height 22
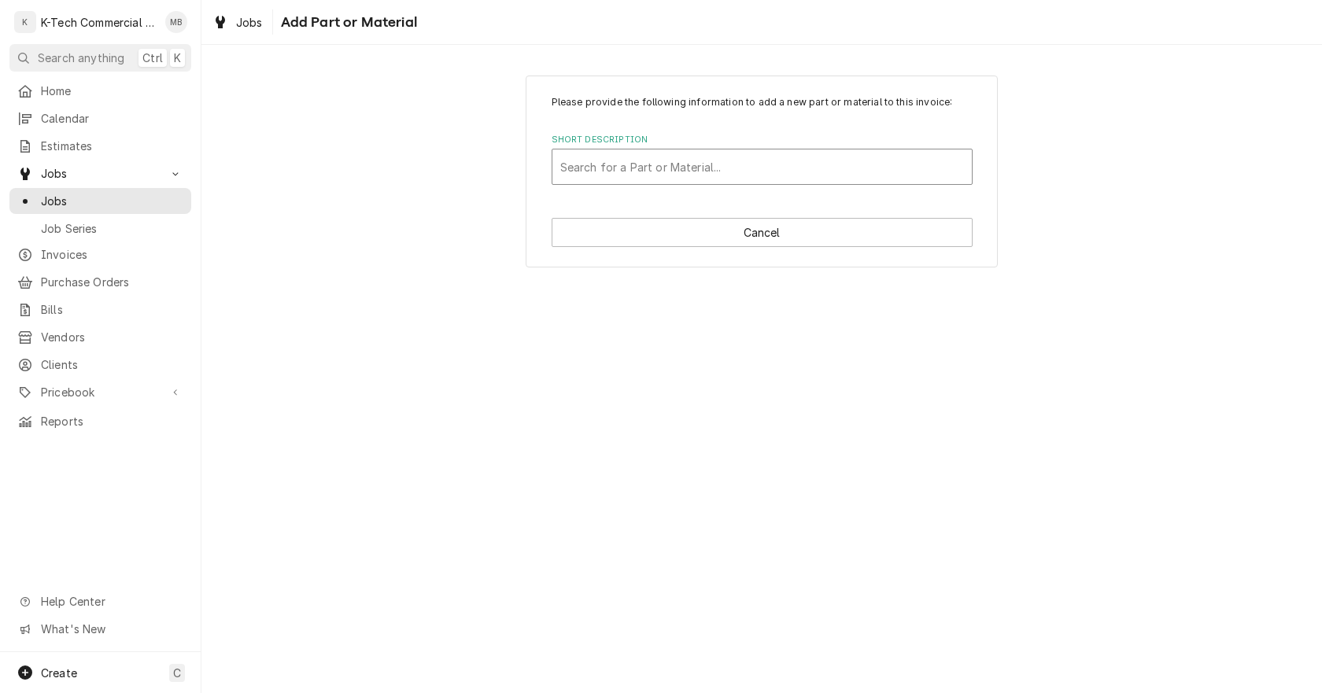
click at [687, 168] on div "Short Description" at bounding box center [762, 167] width 404 height 28
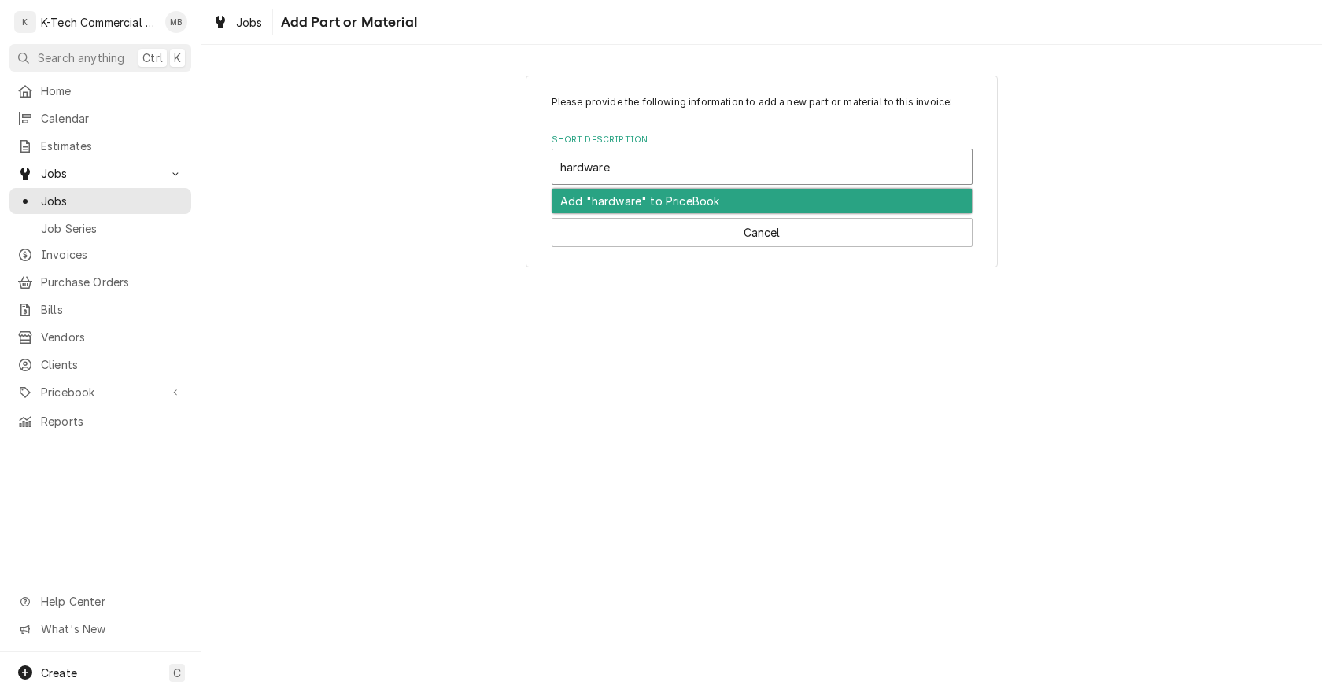
click at [618, 201] on div "Add "hardware" to PriceBook" at bounding box center [761, 201] width 419 height 24
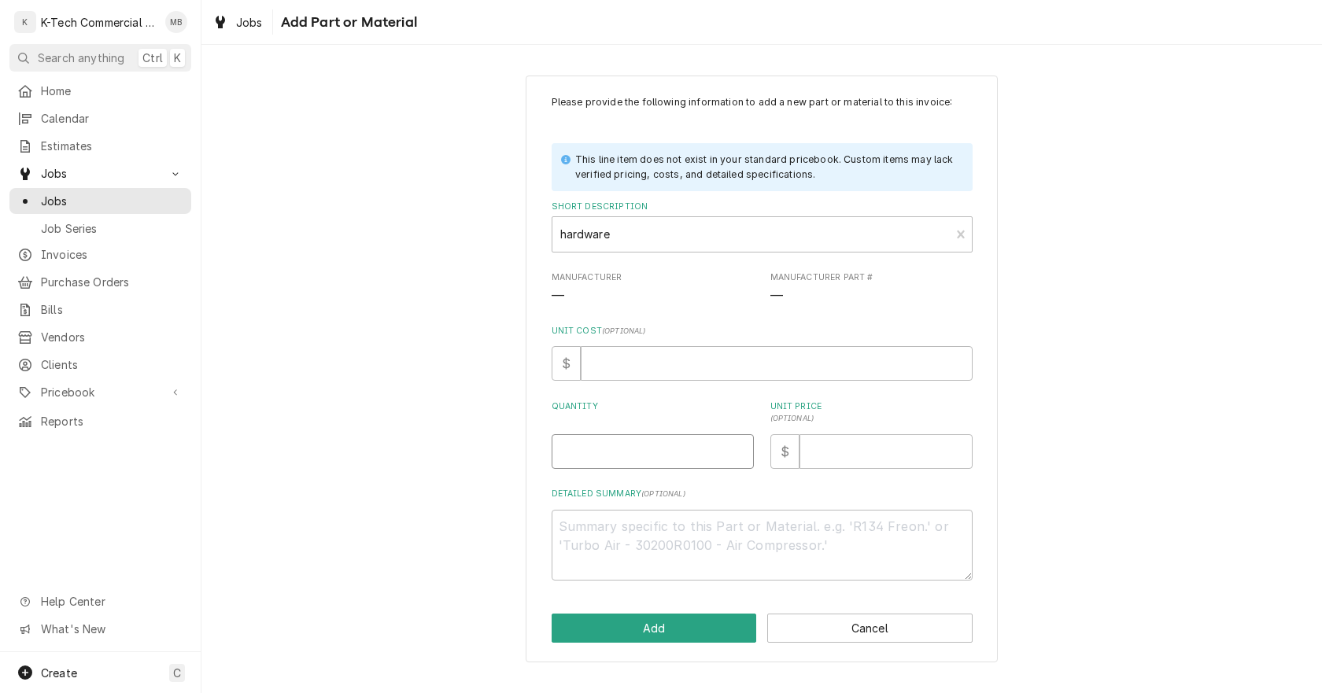
click at [610, 460] on input "Quantity" at bounding box center [653, 451] width 202 height 35
click at [878, 443] on input "Unit Price ( optional )" at bounding box center [886, 451] width 173 height 35
click at [633, 547] on textarea "Detailed Summary ( optional )" at bounding box center [762, 545] width 421 height 71
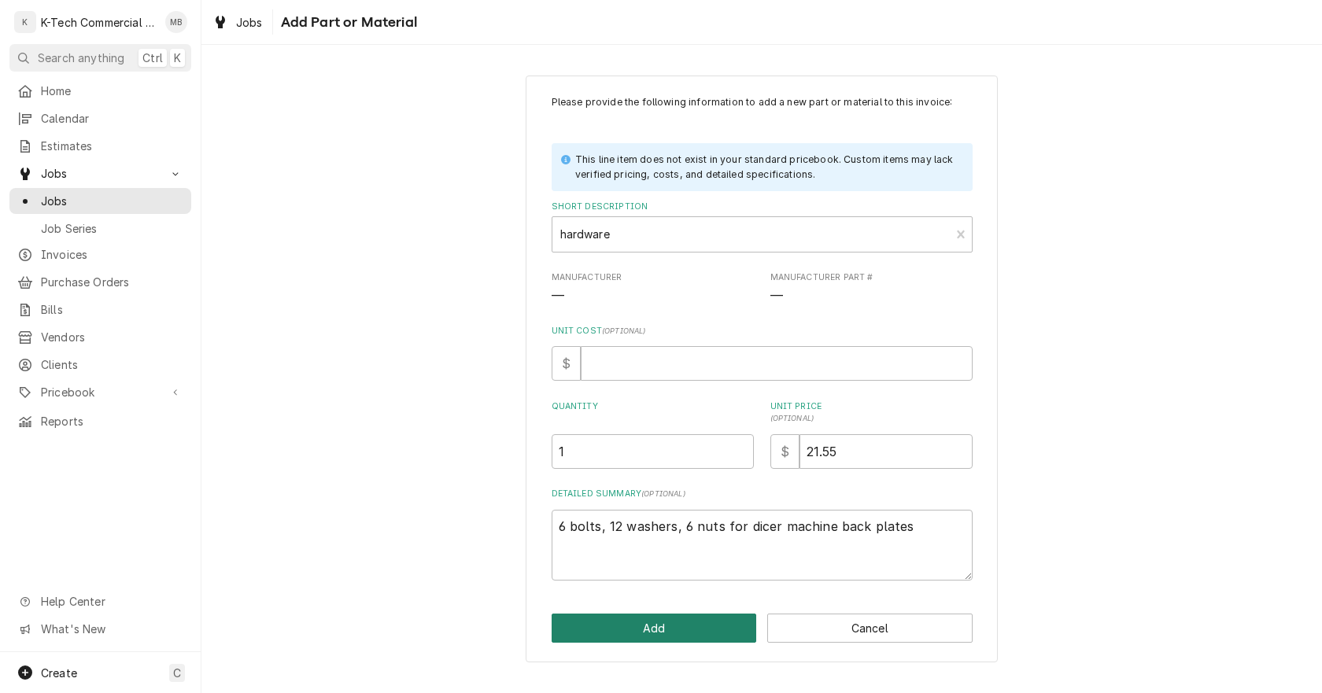
click at [708, 630] on button "Add" at bounding box center [654, 628] width 205 height 29
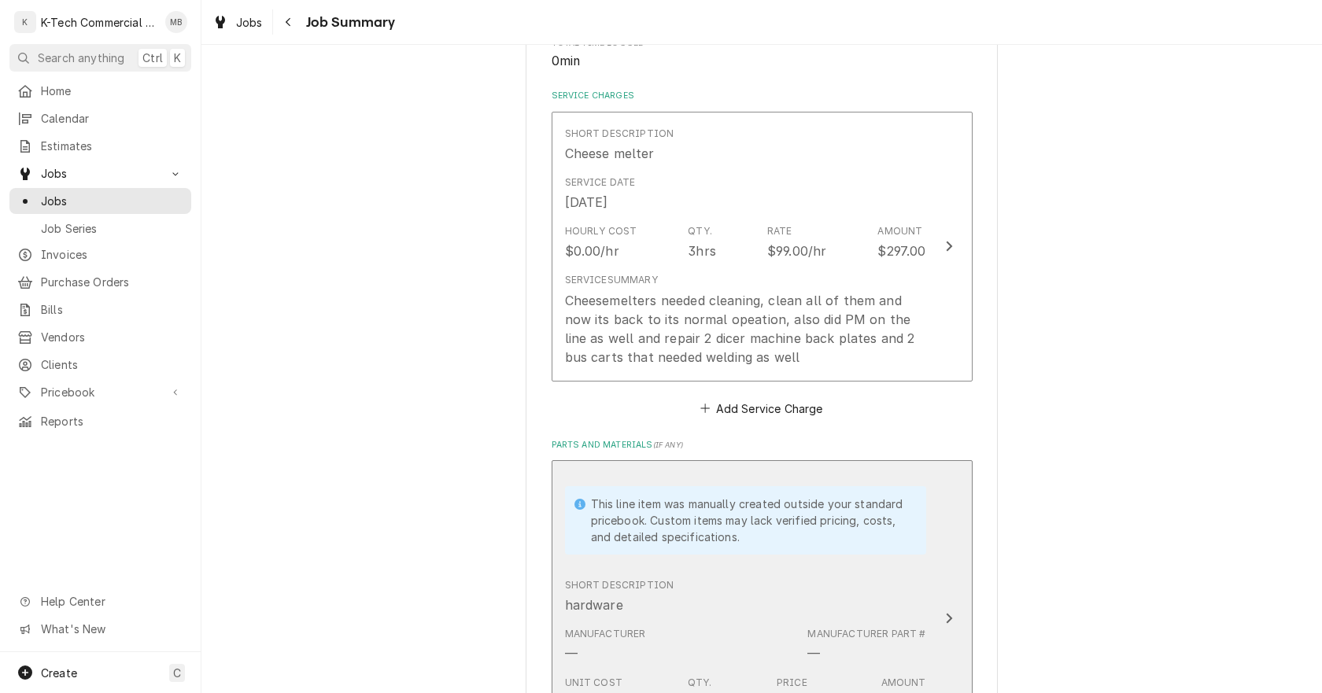
scroll to position [315, 0]
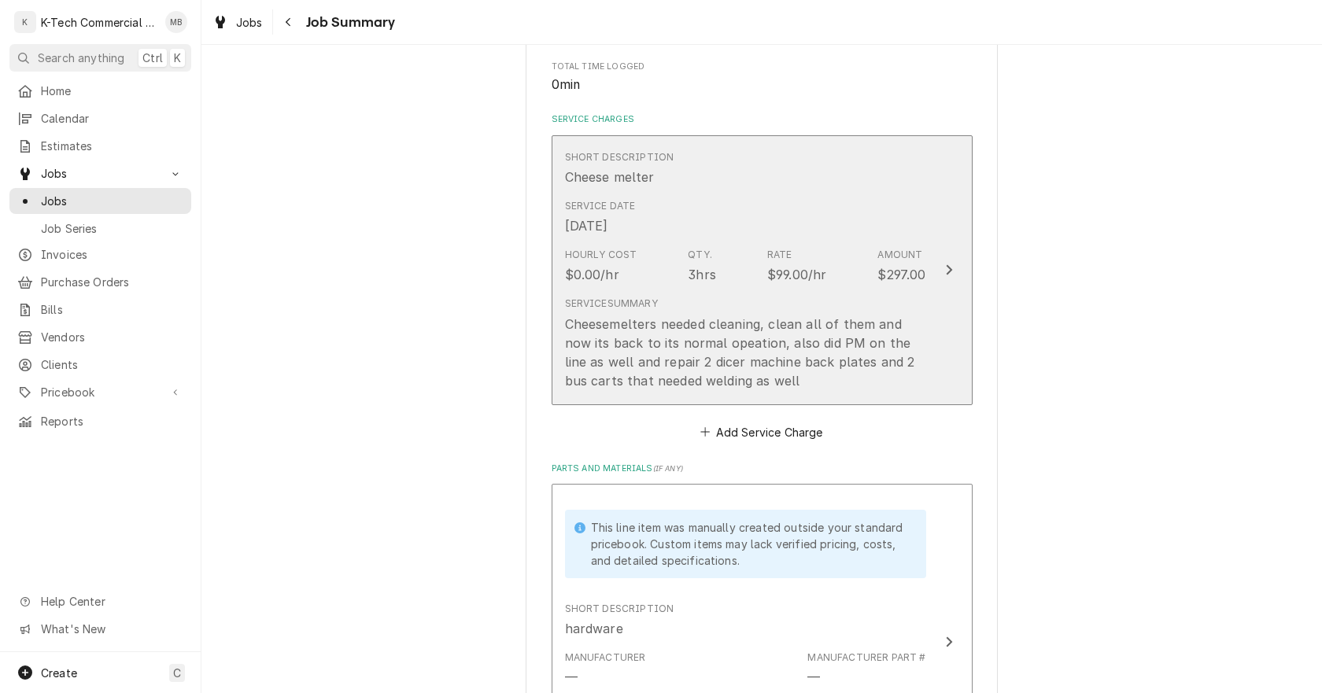
click at [767, 350] on div "Cheesemelters needed cleaning, clean all of them and now its back to its normal…" at bounding box center [745, 353] width 361 height 76
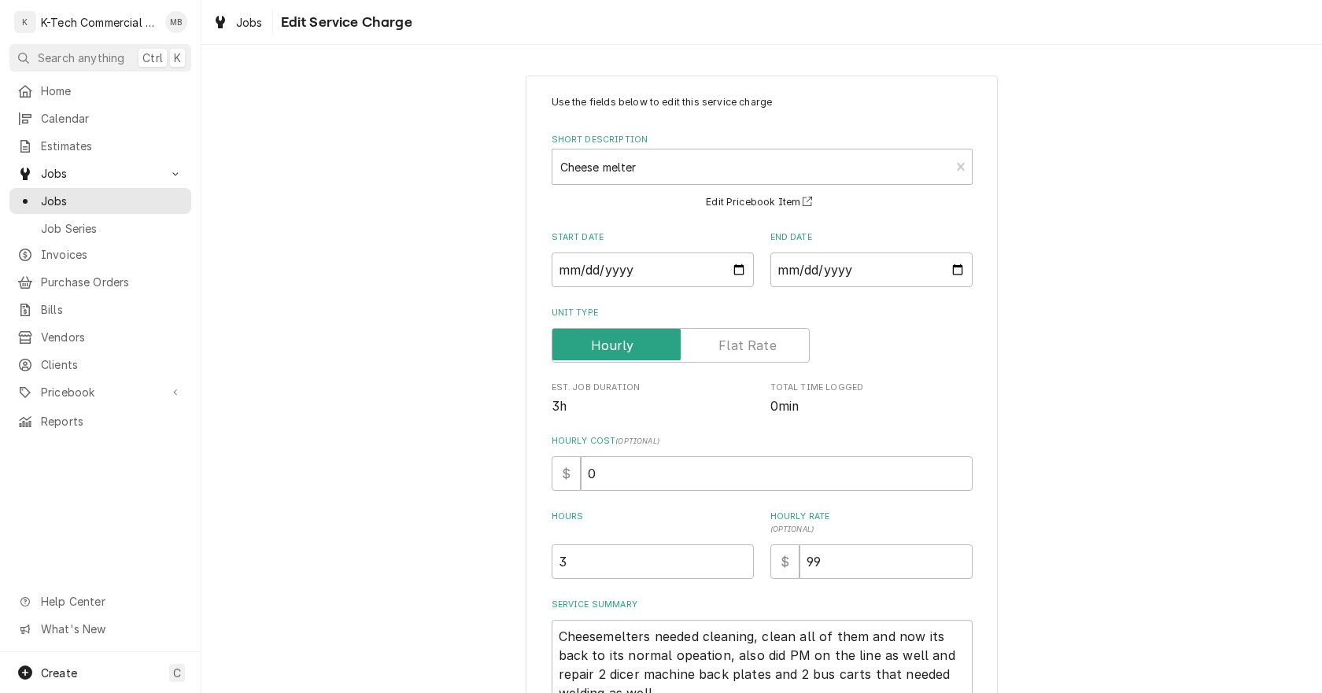
scroll to position [153, 0]
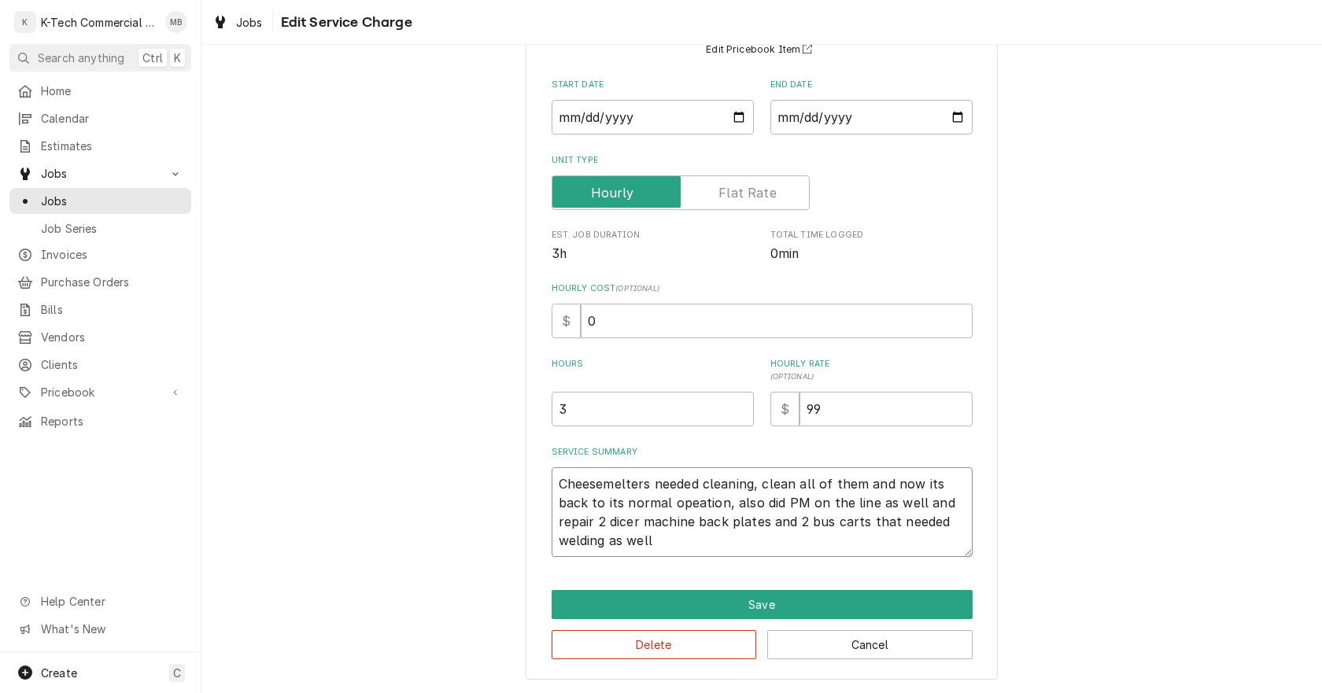
click at [689, 507] on textarea "Cheesemelters needed cleaning, clean all of them and now its back to its normal…" at bounding box center [762, 512] width 421 height 90
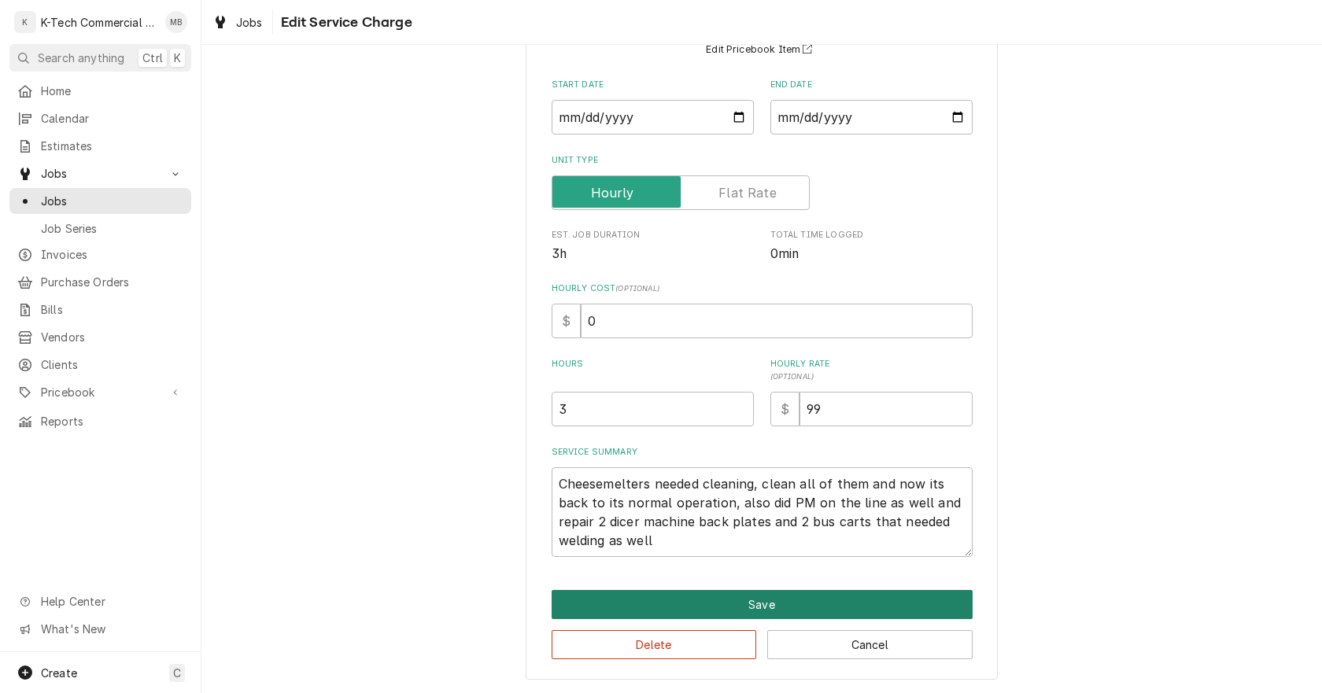
click at [876, 601] on button "Save" at bounding box center [762, 604] width 421 height 29
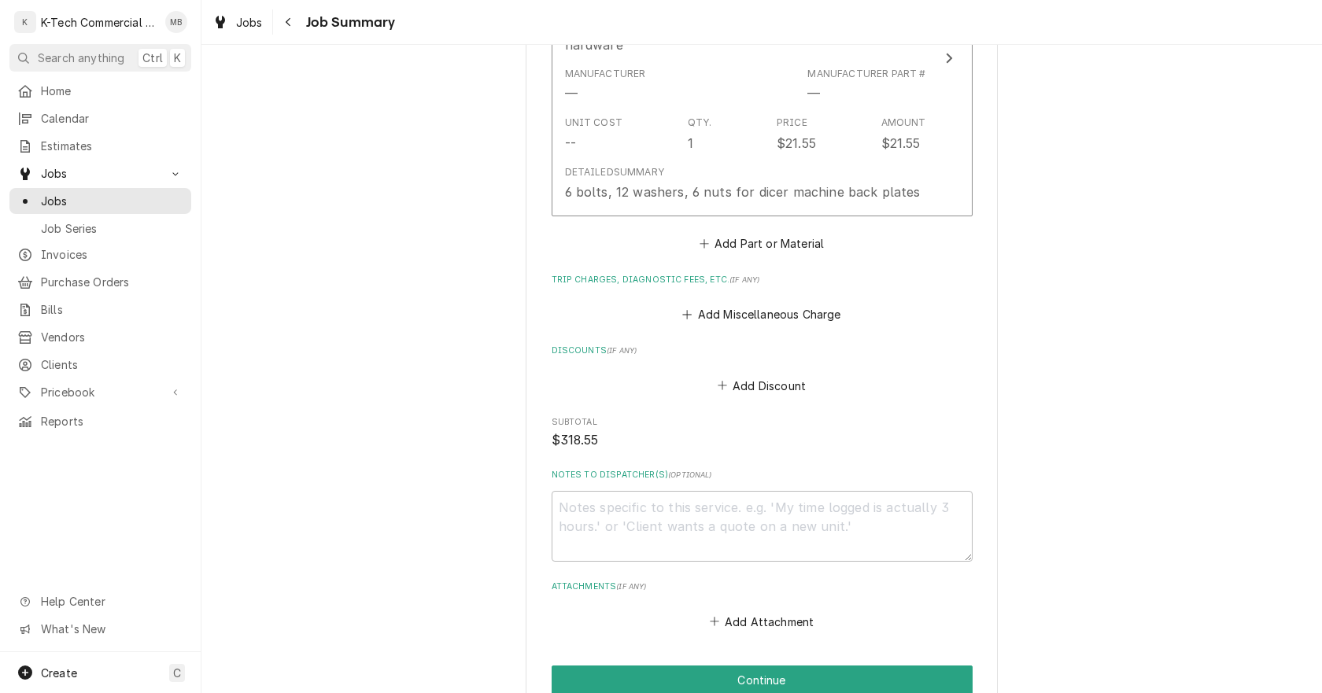
scroll to position [1008, 0]
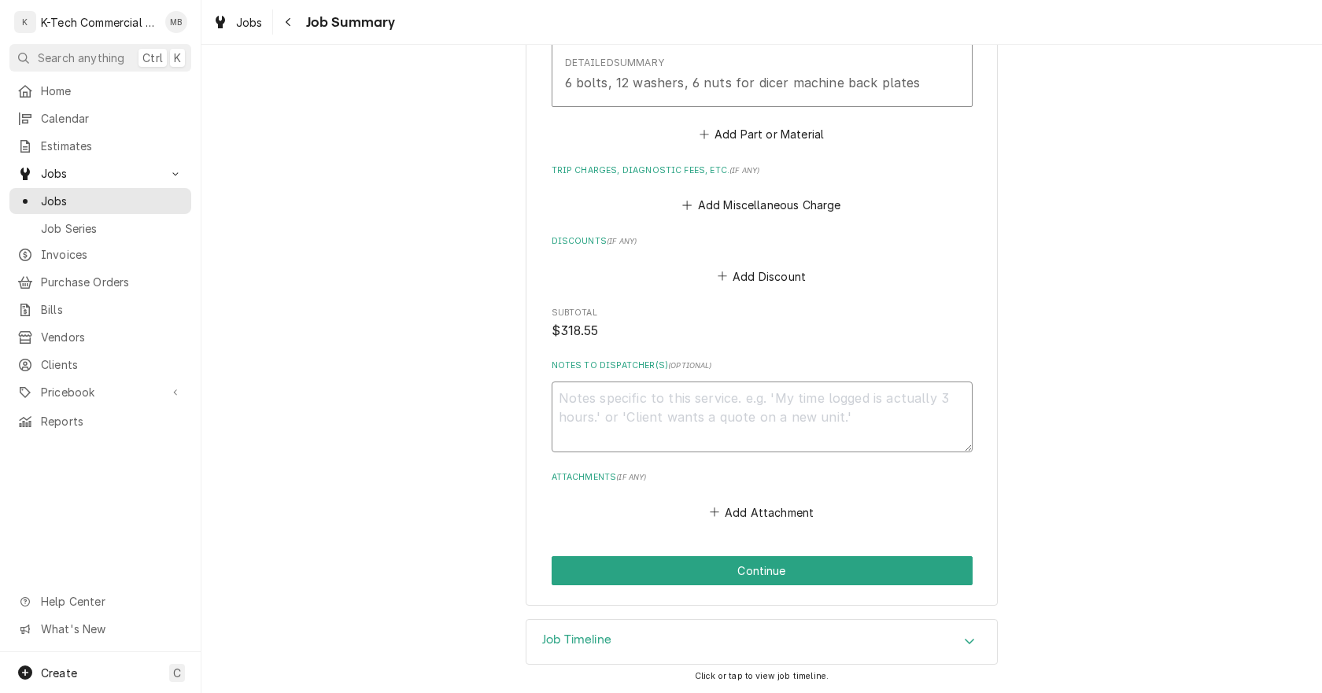
click at [697, 413] on textarea "Notes to Dispatcher(s) ( optional )" at bounding box center [762, 417] width 421 height 71
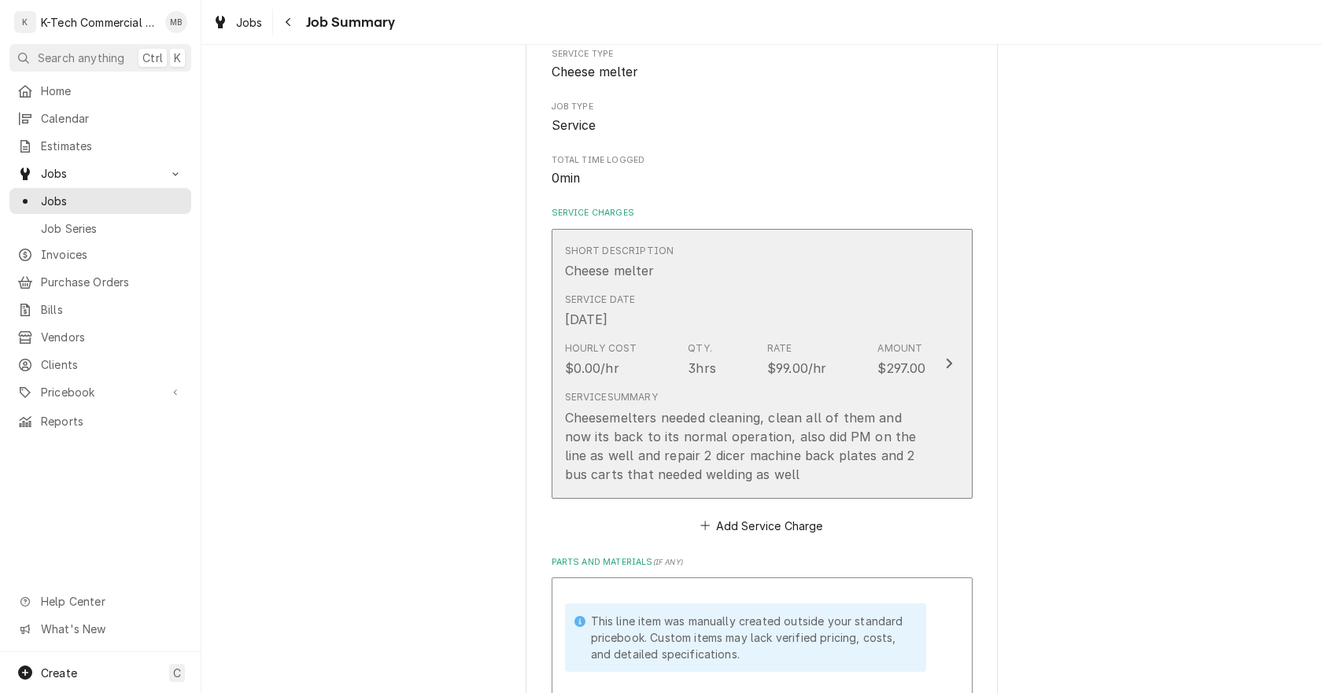
click at [713, 335] on div "Hourly Cost $0.00/hr Qty. 3hrs Rate $99.00/hr Amount $297.00" at bounding box center [745, 359] width 361 height 49
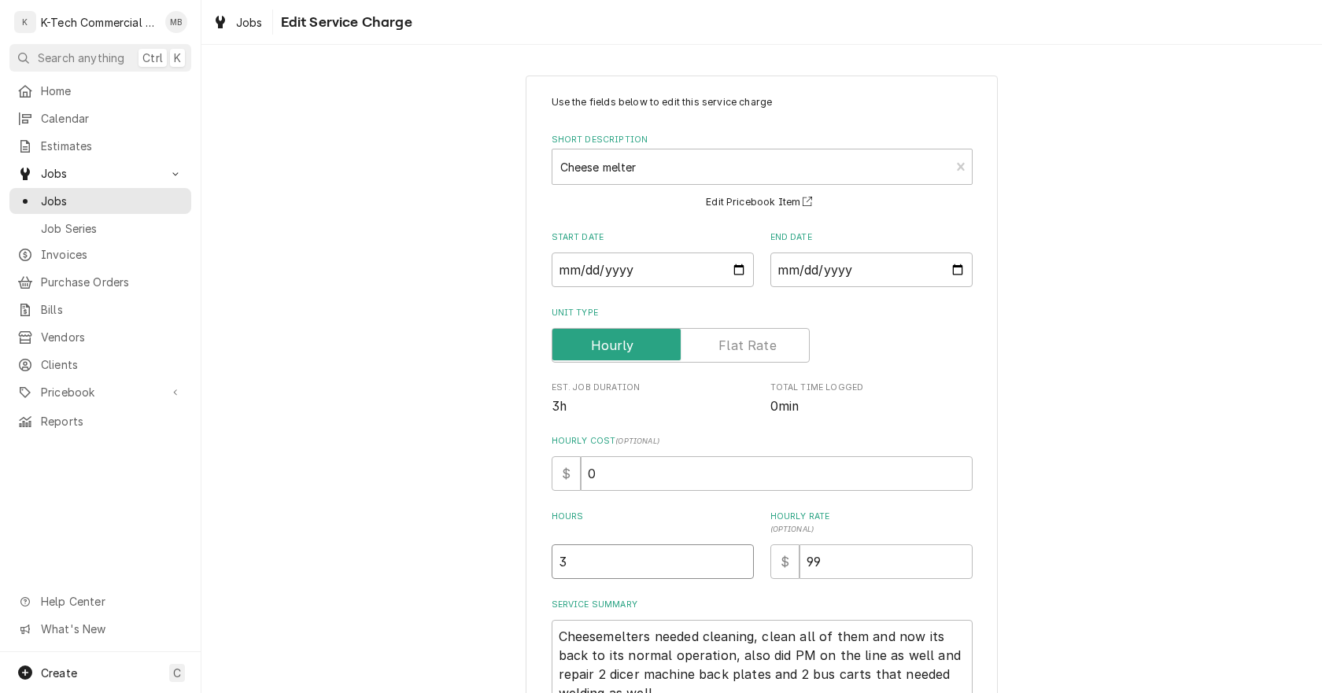
drag, startPoint x: 577, startPoint y: 562, endPoint x: 525, endPoint y: 578, distance: 54.5
click at [527, 578] on div "Use the fields below to edit this service charge Short Description Cheese melte…" at bounding box center [762, 454] width 472 height 757
click at [429, 551] on div "Use the fields below to edit this service charge Short Description Cheese melte…" at bounding box center [761, 453] width 1121 height 785
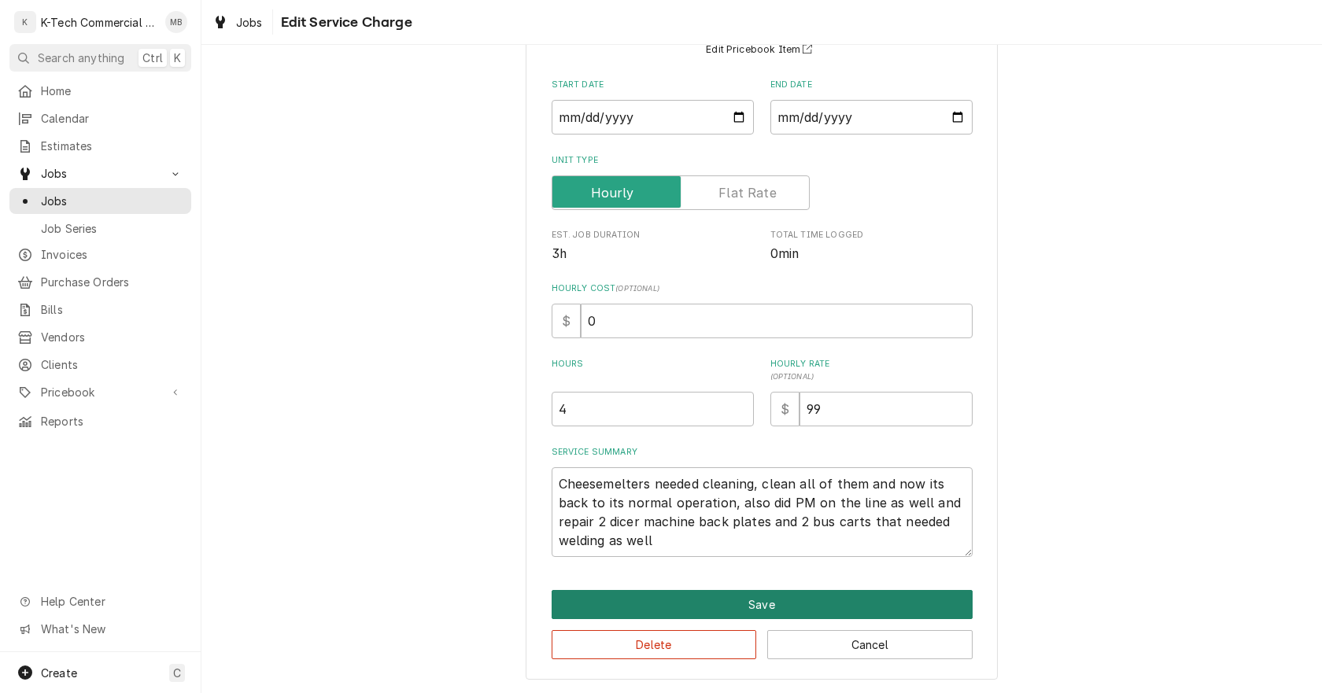
click at [665, 608] on button "Save" at bounding box center [762, 604] width 421 height 29
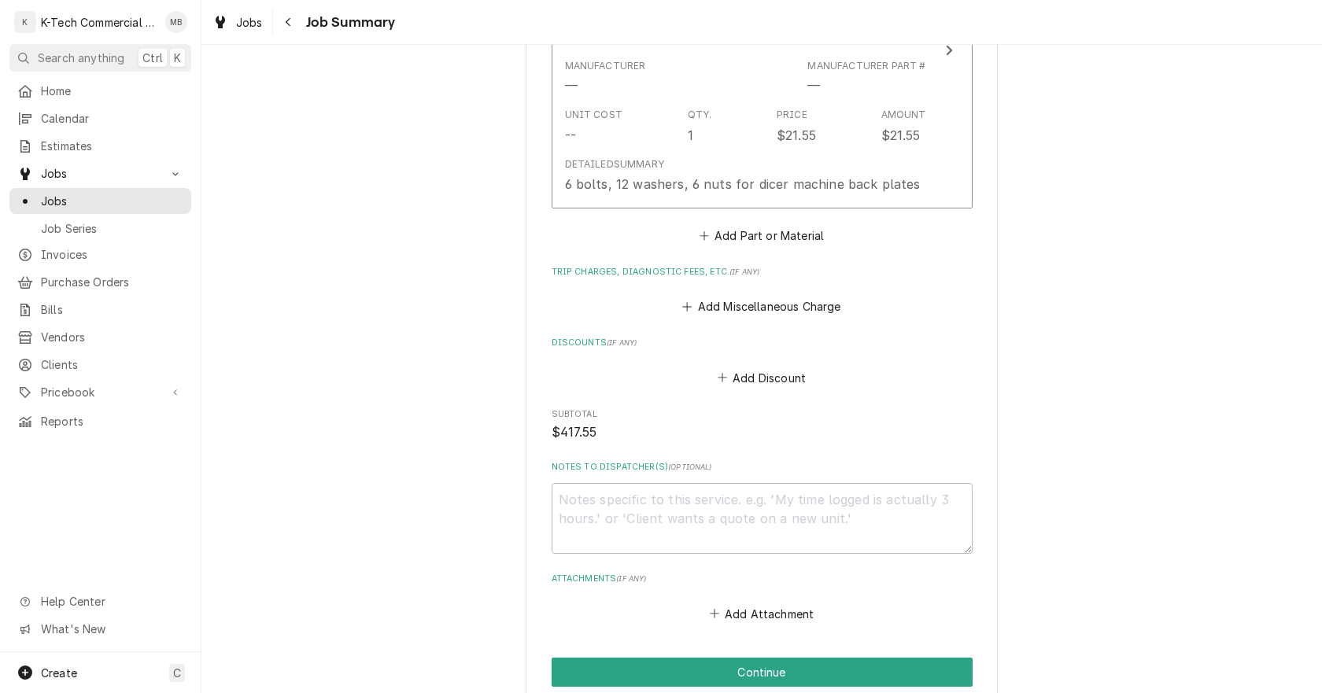
scroll to position [1008, 0]
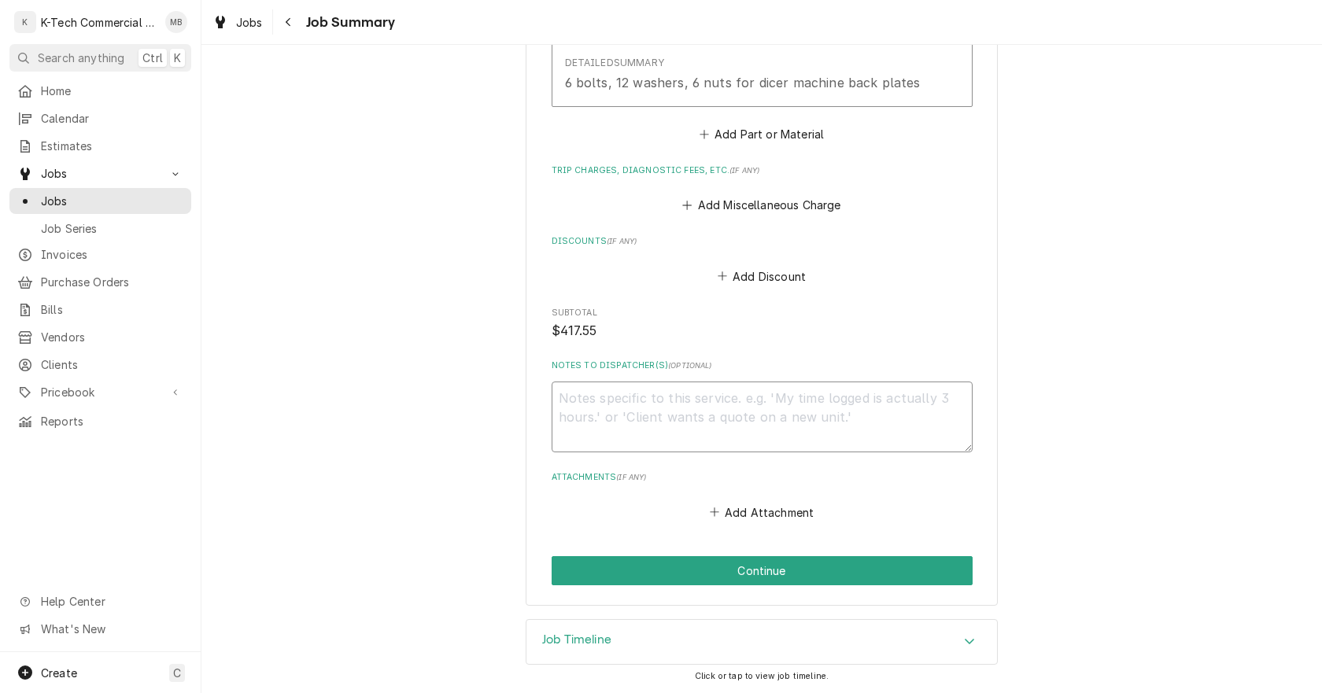
click at [745, 412] on textarea "Notes to Dispatcher(s) ( optional )" at bounding box center [762, 417] width 421 height 71
click at [790, 577] on button "Continue" at bounding box center [762, 570] width 421 height 29
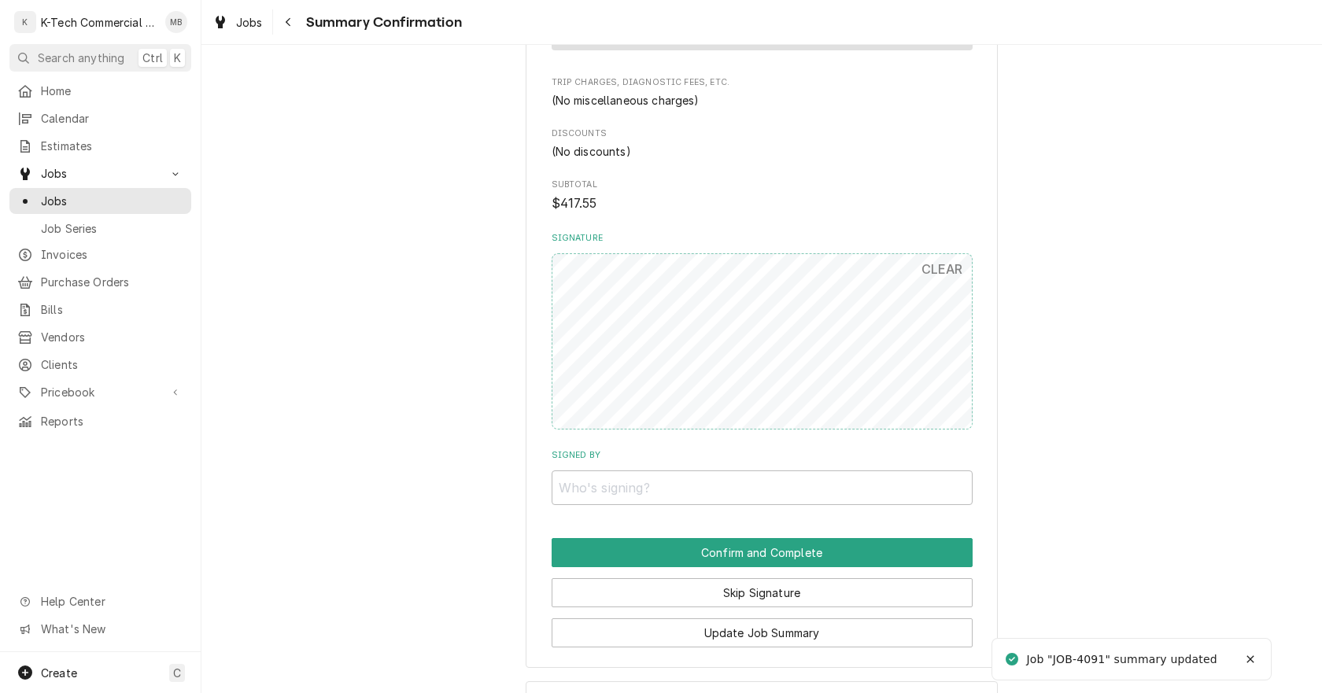
scroll to position [944, 0]
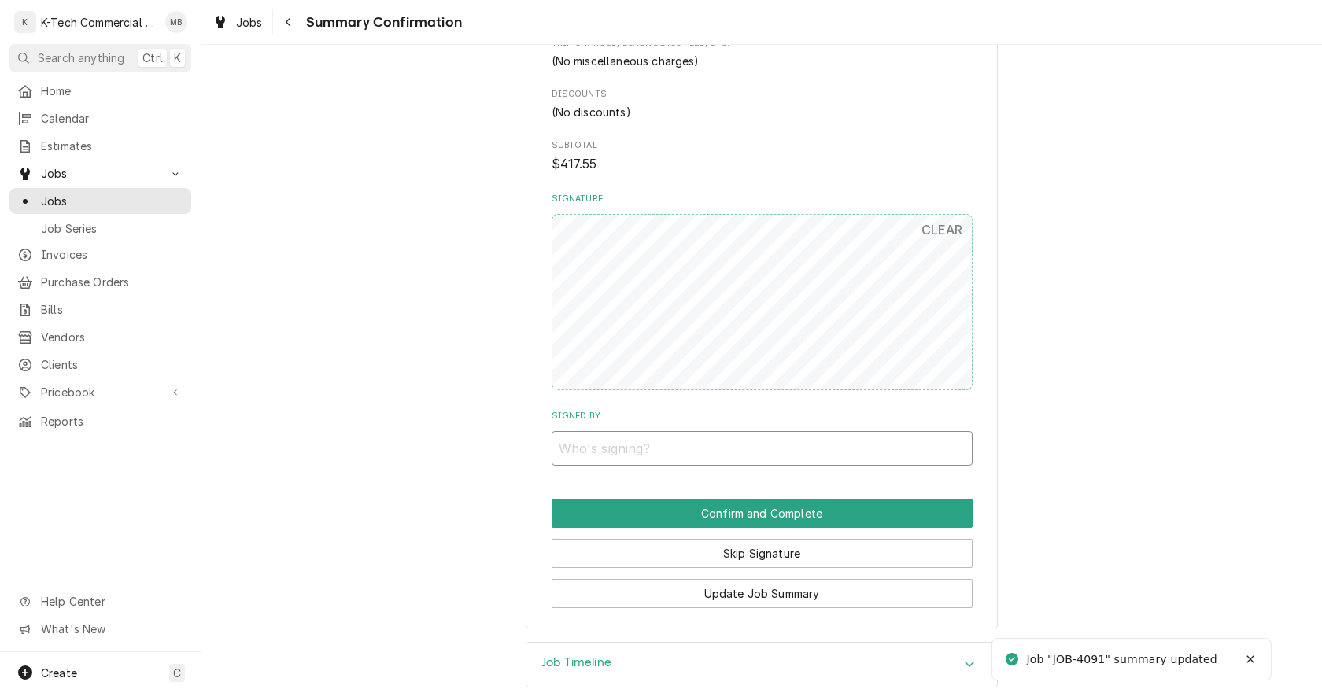
click at [775, 453] on input "Signed By" at bounding box center [762, 448] width 421 height 35
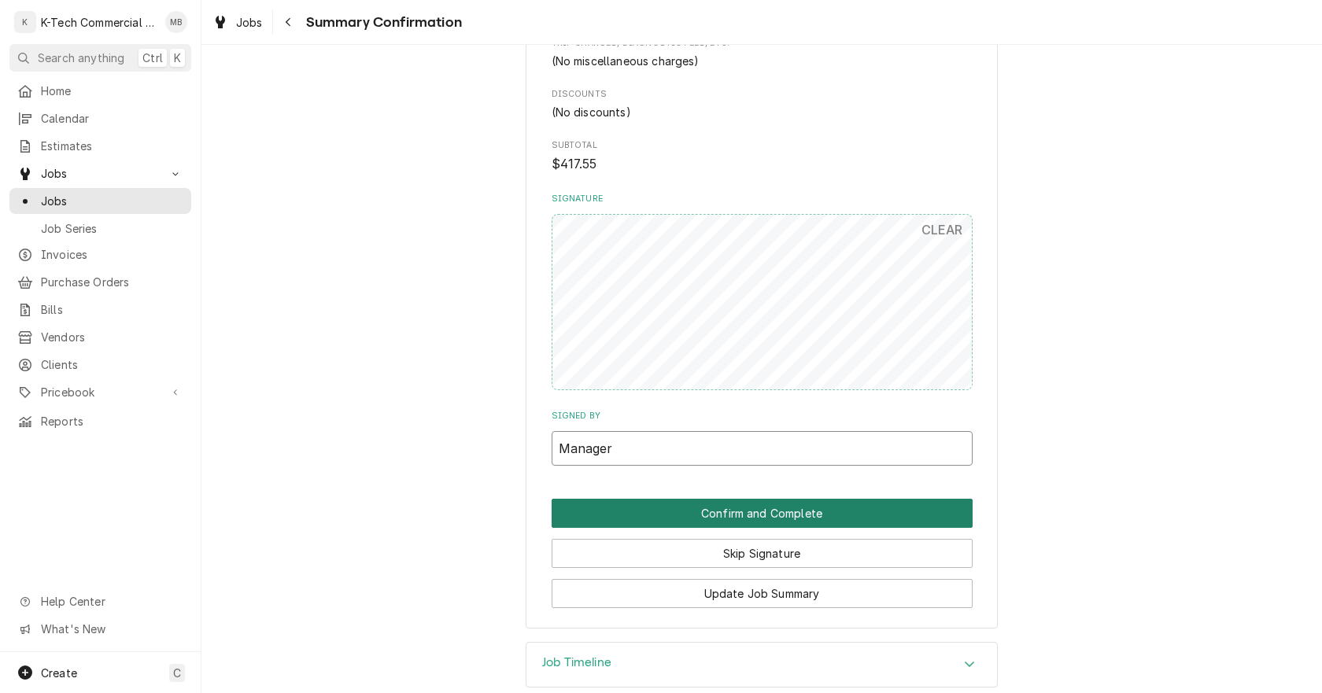
type input "Manager"
click at [818, 510] on button "Confirm and Complete" at bounding box center [762, 513] width 421 height 29
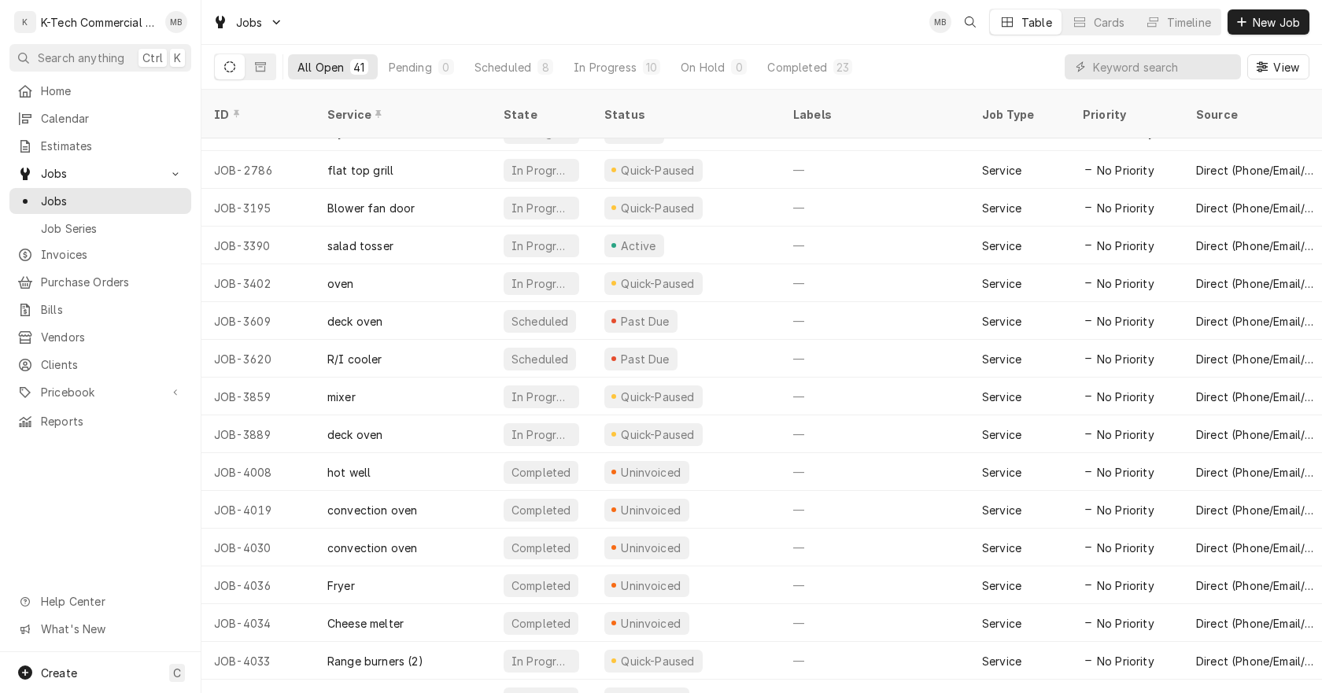
scroll to position [118, 0]
